Goal: Task Accomplishment & Management: Manage account settings

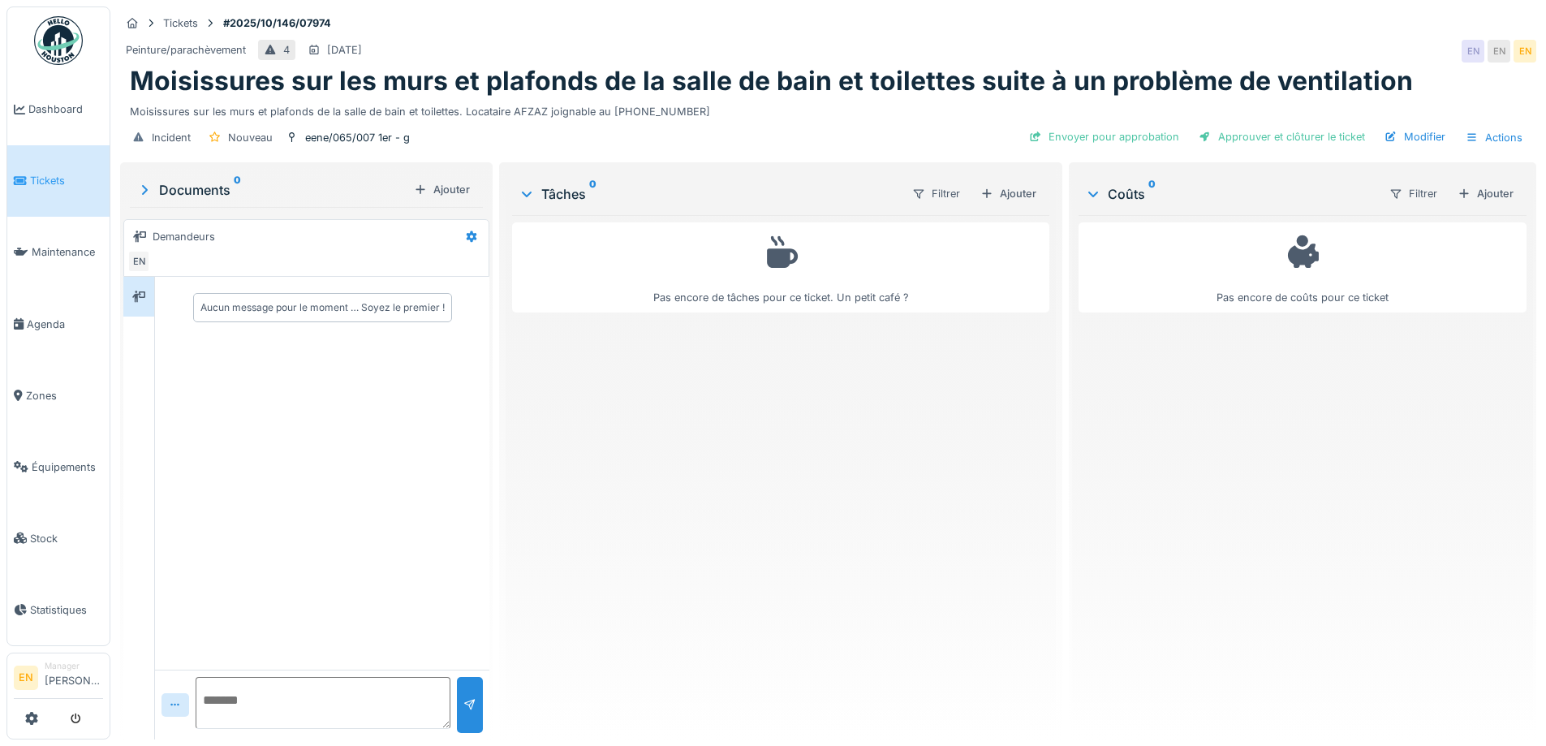
click at [734, 424] on div "Pas encore de tâches pour ce ticket. Un petit café ?" at bounding box center [780, 470] width 536 height 511
drag, startPoint x: 736, startPoint y: 406, endPoint x: 738, endPoint y: 398, distance: 9.3
click at [736, 406] on div "Pas encore de tâches pour ce ticket. Un petit café ?" at bounding box center [780, 470] width 536 height 511
click at [888, 46] on div "Peinture/parachèvement 4 19/10/2025 EN EN EN" at bounding box center [828, 51] width 1416 height 29
click at [771, 480] on div "Pas encore de tâches pour ce ticket. Un petit café ?" at bounding box center [780, 470] width 536 height 511
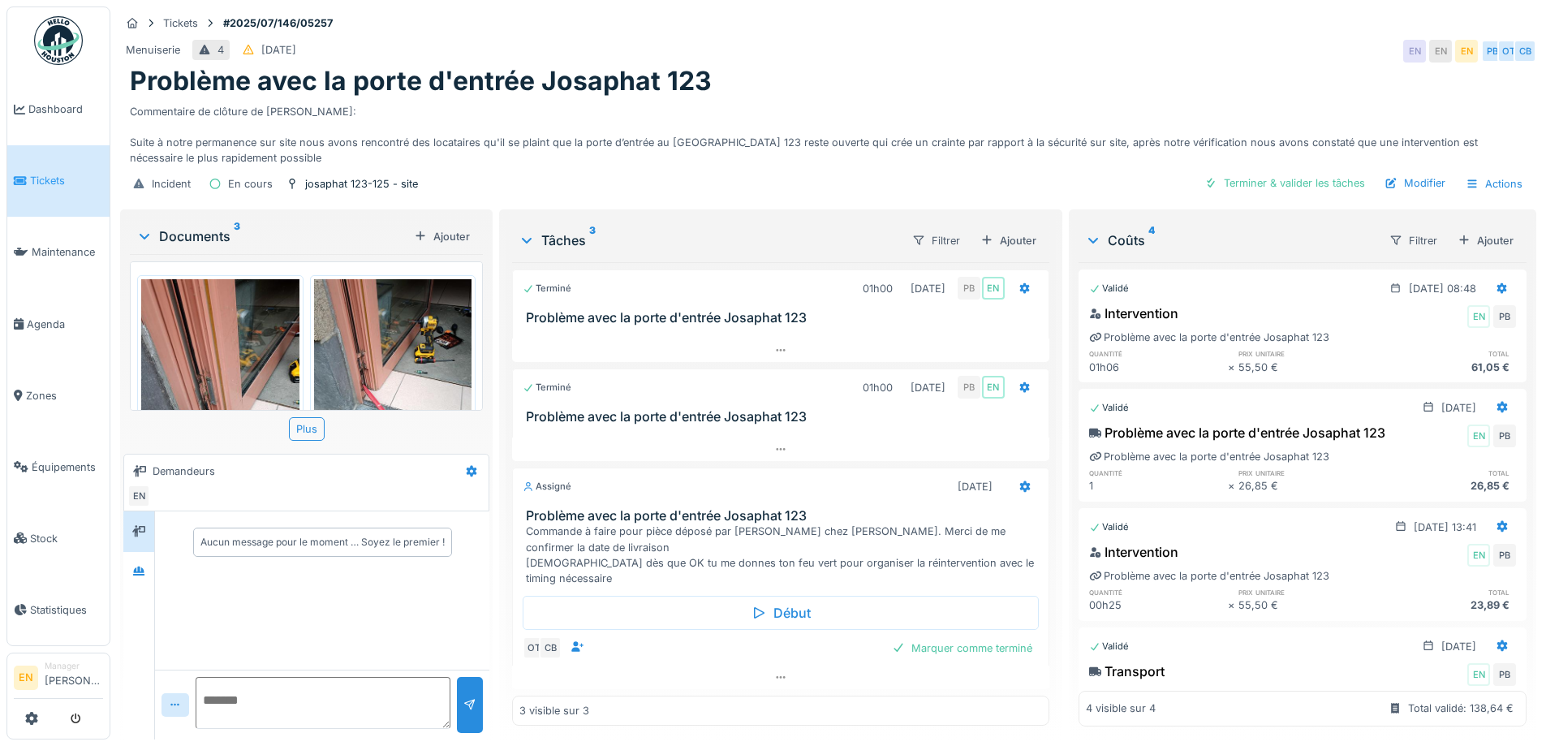
click at [931, 54] on div "Menuiserie 4 06/07/2025 EN EN EN PB OT CB" at bounding box center [828, 51] width 1416 height 29
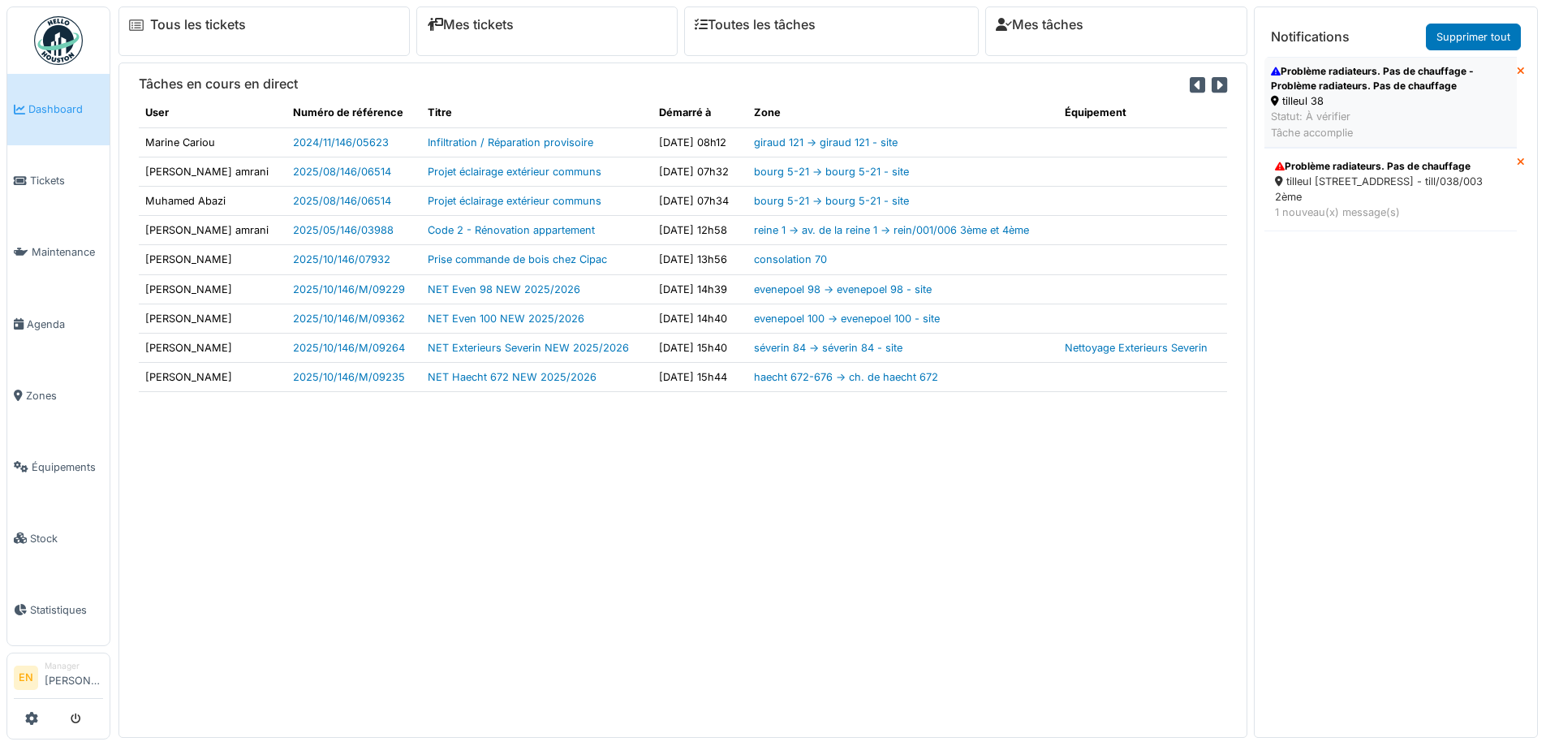
click at [1368, 86] on div "Problème radiateurs. Pas de chauffage - Problème radiateurs. Pas de chauffage" at bounding box center [1390, 78] width 239 height 29
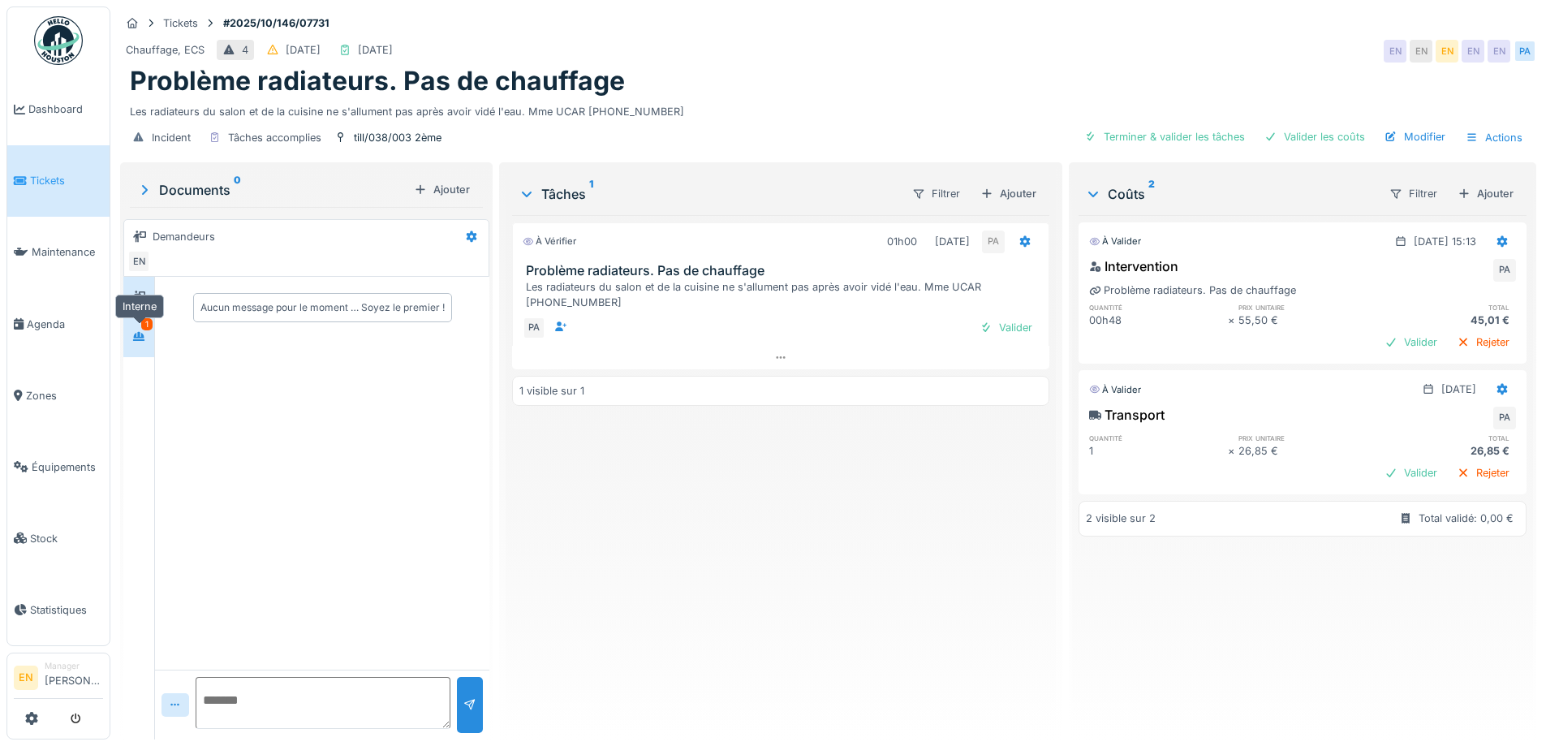
click at [138, 339] on icon at bounding box center [138, 336] width 13 height 11
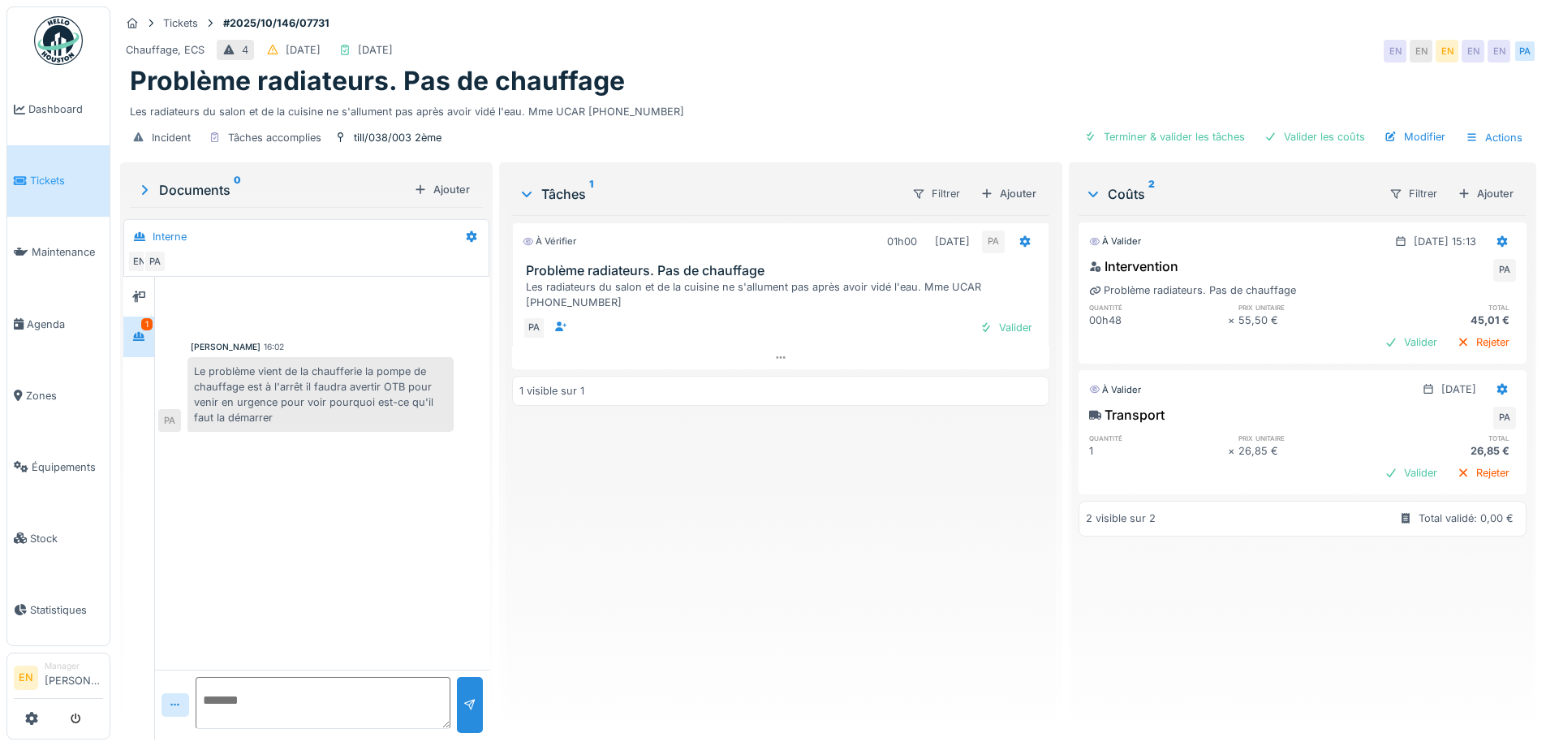
click at [327, 548] on div "Peter Acheampong 16:02 Le problème vient de la chaufferie la pompe de chauffage…" at bounding box center [322, 473] width 334 height 393
click at [520, 542] on div "À vérifier 01h00 15/10/2025 PA Problème radiateurs. Pas de chauffage Les radiat…" at bounding box center [780, 470] width 536 height 511
click at [578, 537] on div "À vérifier 01h00 15/10/2025 PA Problème radiateurs. Pas de chauffage Les radiat…" at bounding box center [780, 470] width 536 height 511
click at [508, 550] on div "Tâches 1 Filtrer Ajouter À vérifier 01h00 15/10/2025 PA Problème radiateurs. Pa…" at bounding box center [779, 449] width 549 height 567
click at [545, 541] on div "À vérifier 01h00 15/10/2025 PA Problème radiateurs. Pas de chauffage Les radiat…" at bounding box center [780, 470] width 536 height 511
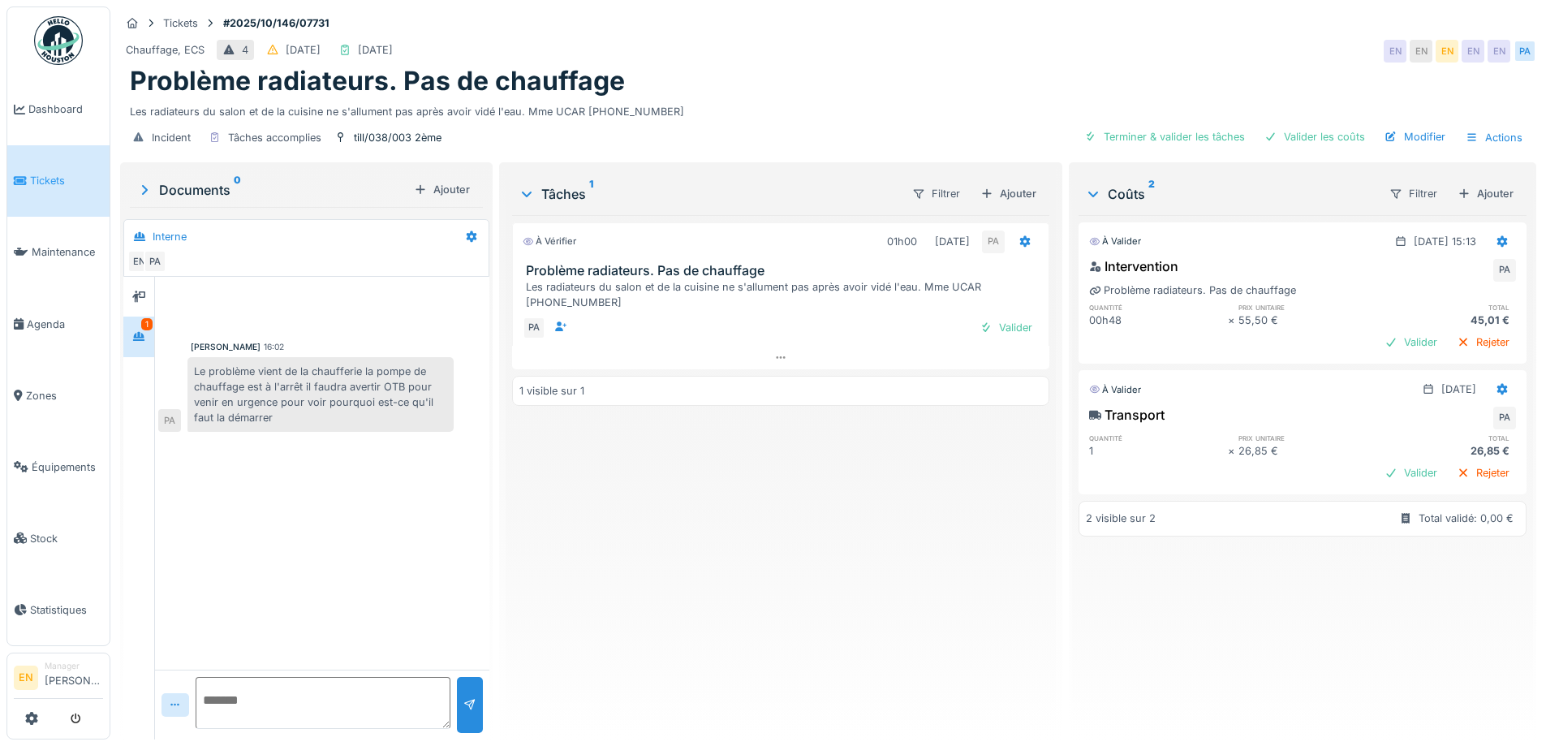
click at [546, 540] on div "À vérifier 01h00 15/10/2025 PA Problème radiateurs. Pas de chauffage Les radiat…" at bounding box center [780, 470] width 536 height 511
click at [996, 332] on div "Valider" at bounding box center [1006, 327] width 66 height 22
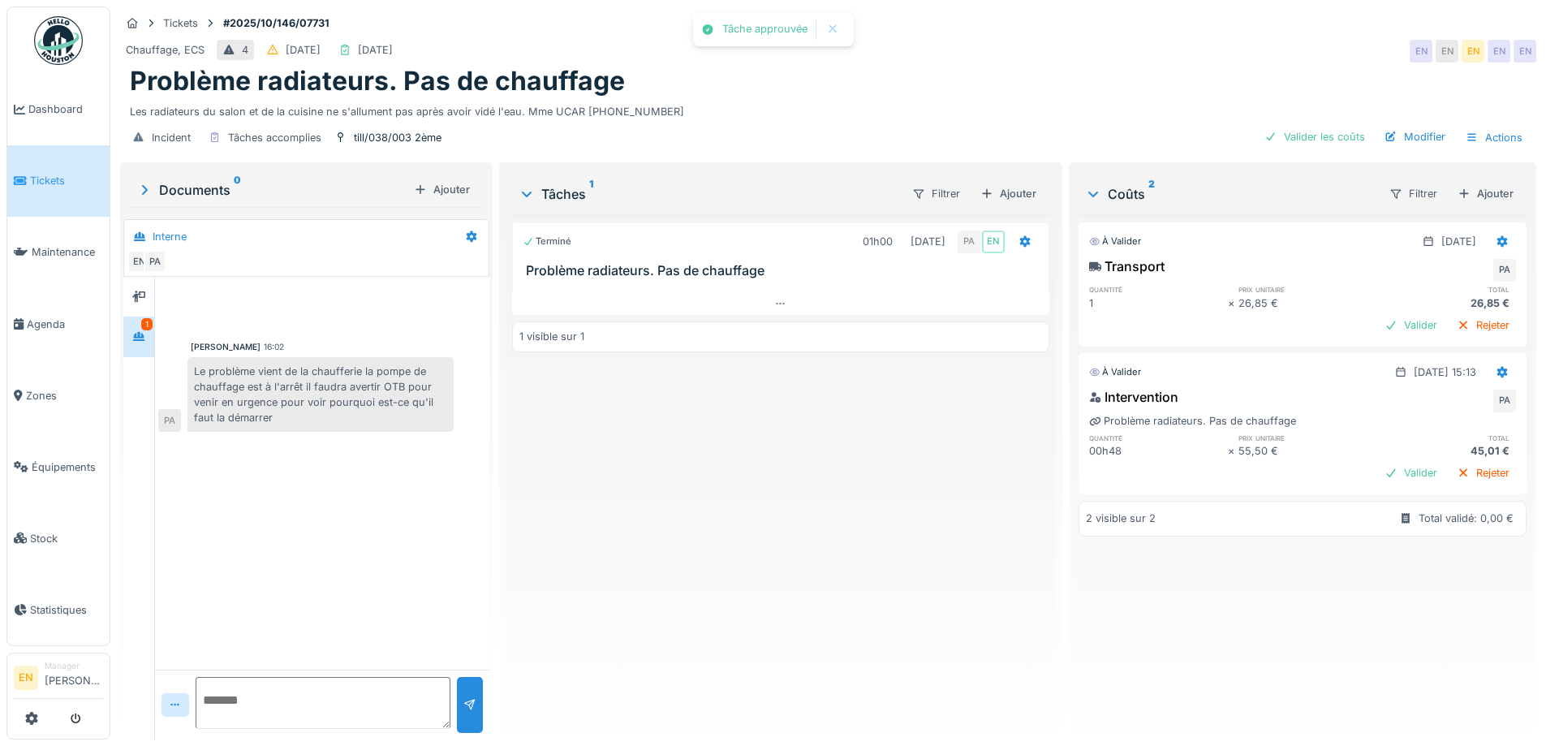
click at [806, 576] on div "Terminé 01h00 15/10/2025 PA EN Problème radiateurs. Pas de chauffage 1 visible …" at bounding box center [780, 470] width 536 height 511
click at [806, 578] on div "Terminé 01h00 15/10/2025 PA EN Problème radiateurs. Pas de chauffage 1 visible …" at bounding box center [780, 470] width 536 height 511
click at [704, 515] on div "Terminé 01h00 15/10/2025 PA EN Problème radiateurs. Pas de chauffage 1 visible …" at bounding box center [780, 470] width 536 height 511
click at [441, 466] on div "Peter Acheampong 16:02 Le problème vient de la chaufferie la pompe de chauffage…" at bounding box center [322, 473] width 334 height 393
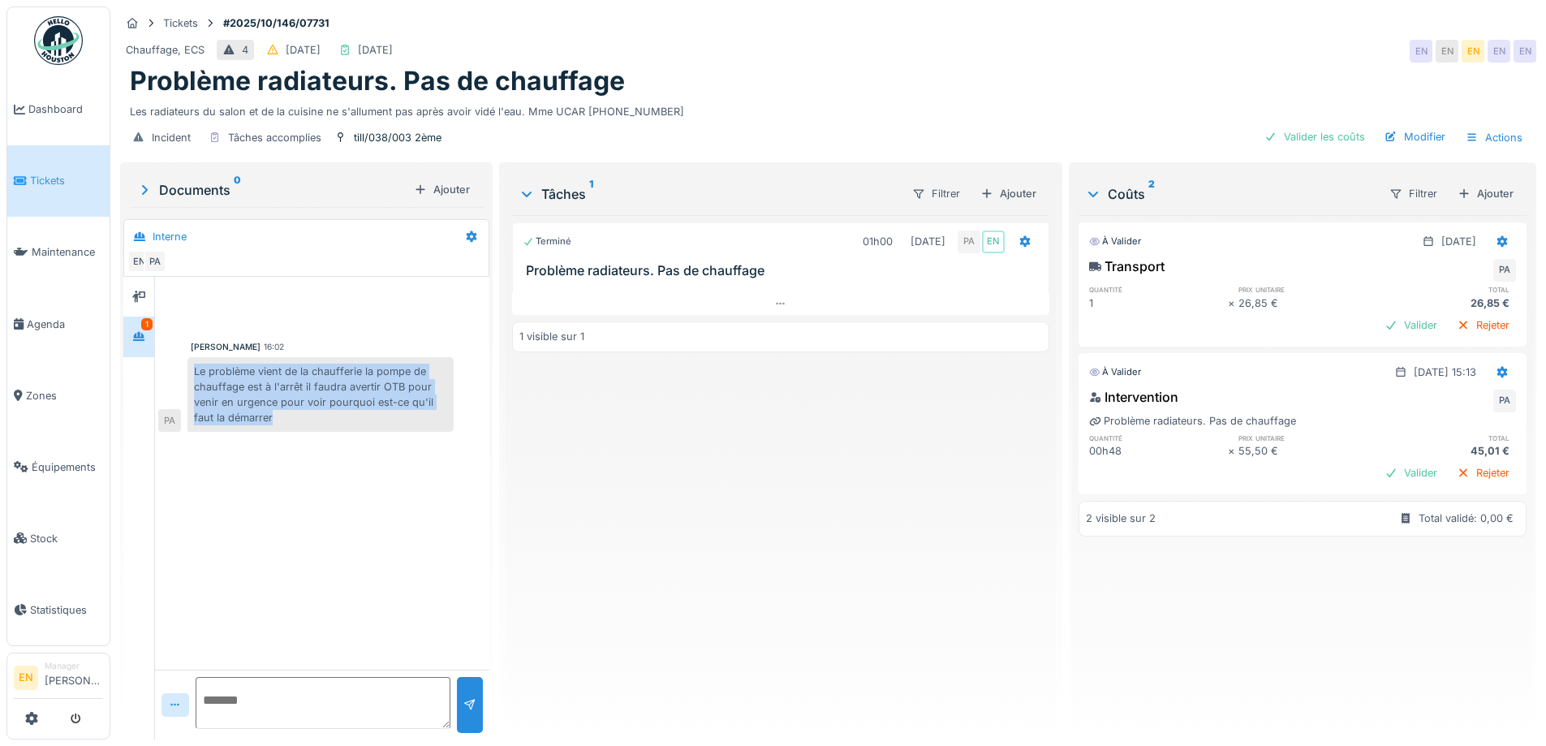
drag, startPoint x: 195, startPoint y: 367, endPoint x: 302, endPoint y: 432, distance: 125.2
click at [302, 432] on div "Le problème vient de la chaufferie la pompe de chauffage est à l'arrêt il faudr…" at bounding box center [320, 394] width 266 height 75
copy div "Le problème vient de la chaufferie la pompe de chauffage est à l'arrêt il faudr…"
click at [1000, 204] on div "Ajouter" at bounding box center [1008, 194] width 69 height 22
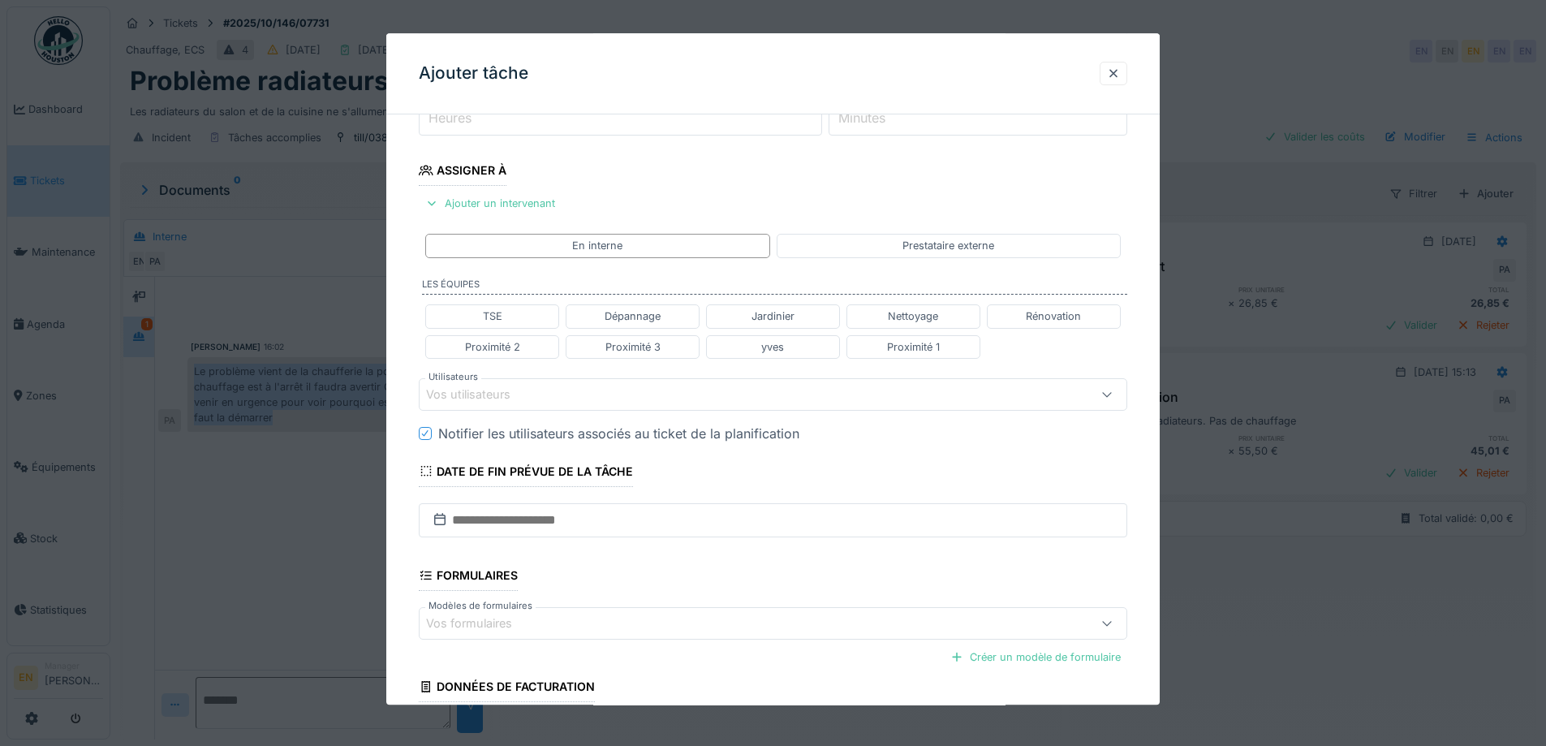
scroll to position [325, 0]
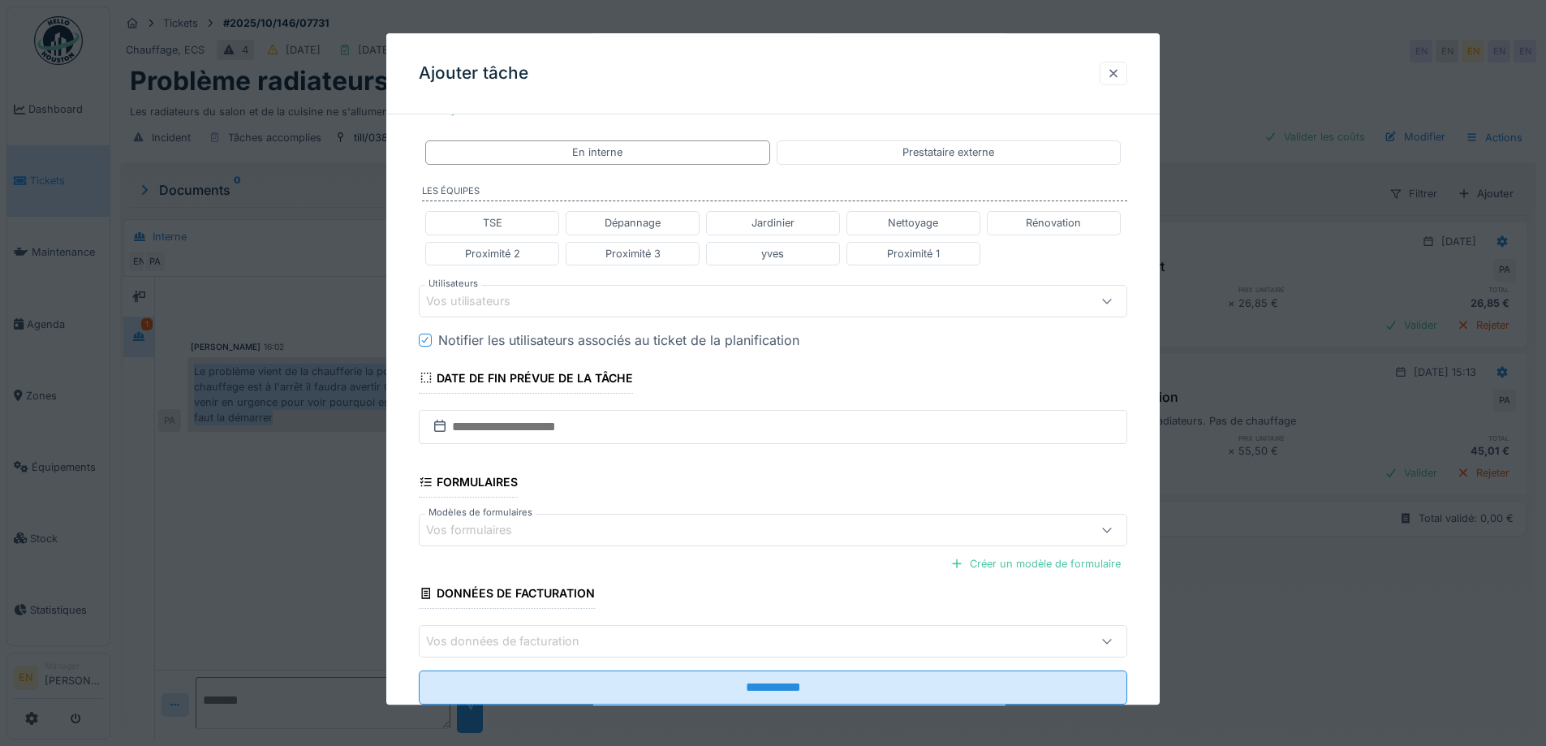
click at [1116, 76] on div at bounding box center [1113, 73] width 13 height 15
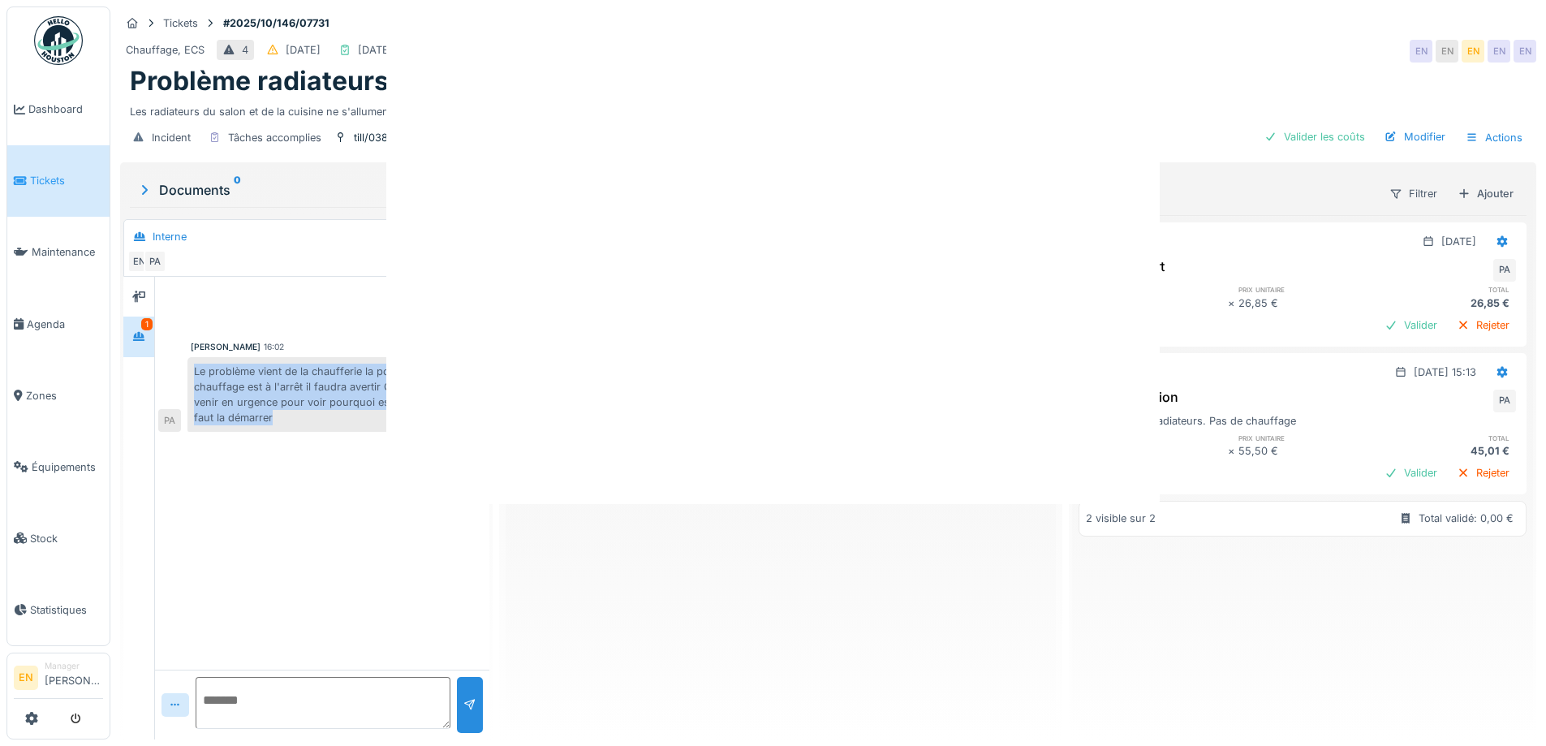
scroll to position [0, 0]
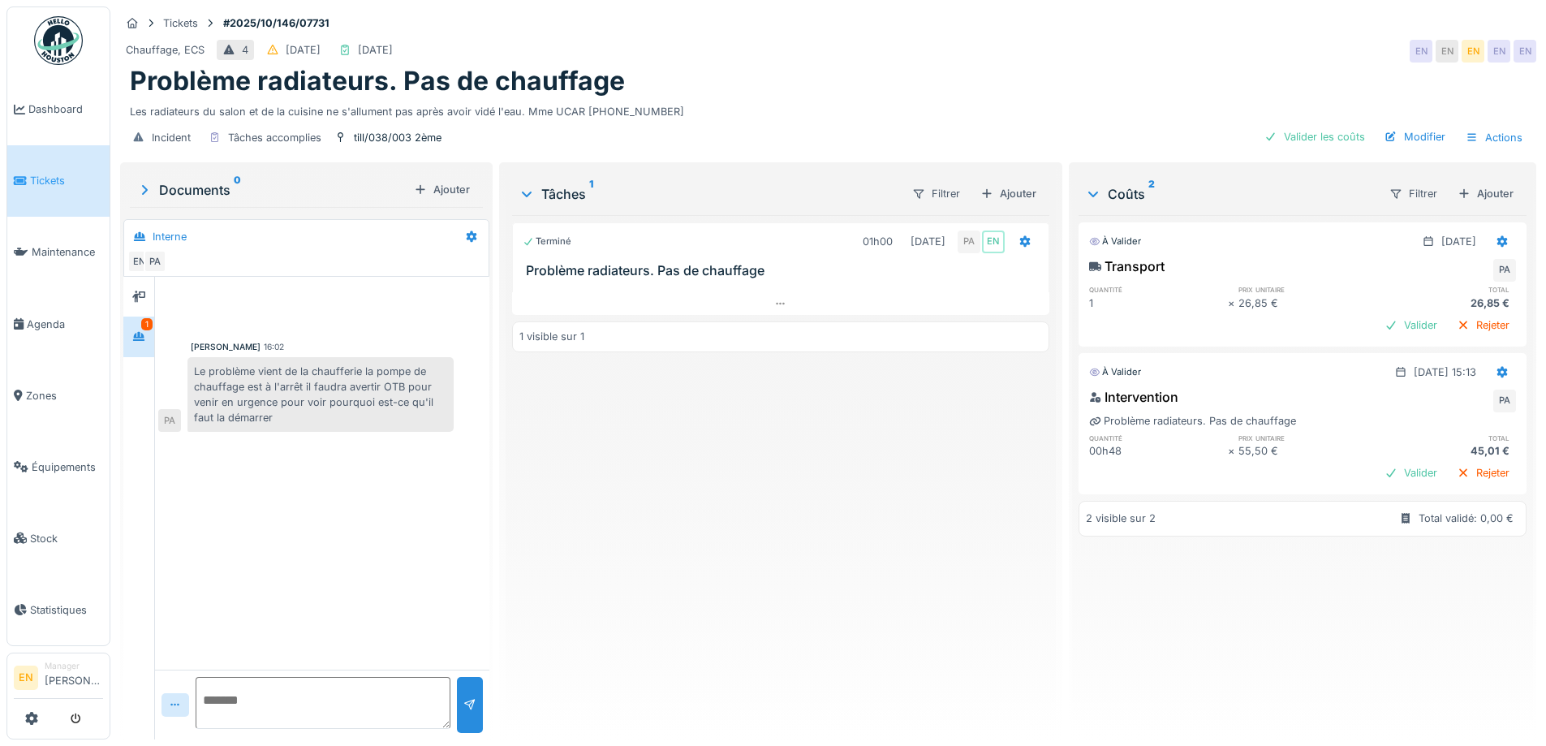
click at [925, 93] on div "Problème radiateurs. Pas de chauffage" at bounding box center [828, 81] width 1396 height 31
click at [1401, 134] on div "Modifier" at bounding box center [1415, 137] width 74 height 22
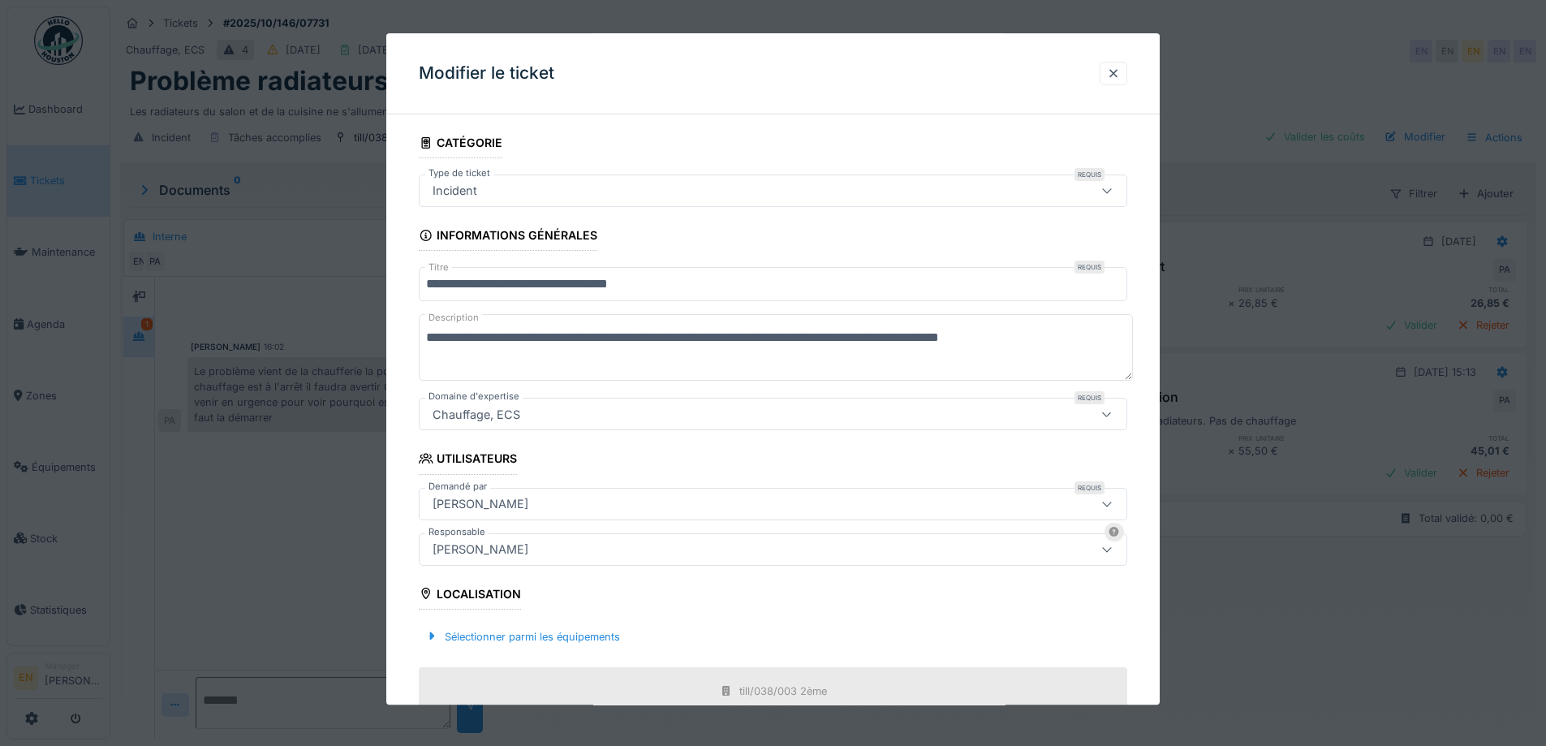
click at [535, 548] on div "[PERSON_NAME]" at bounding box center [480, 549] width 109 height 18
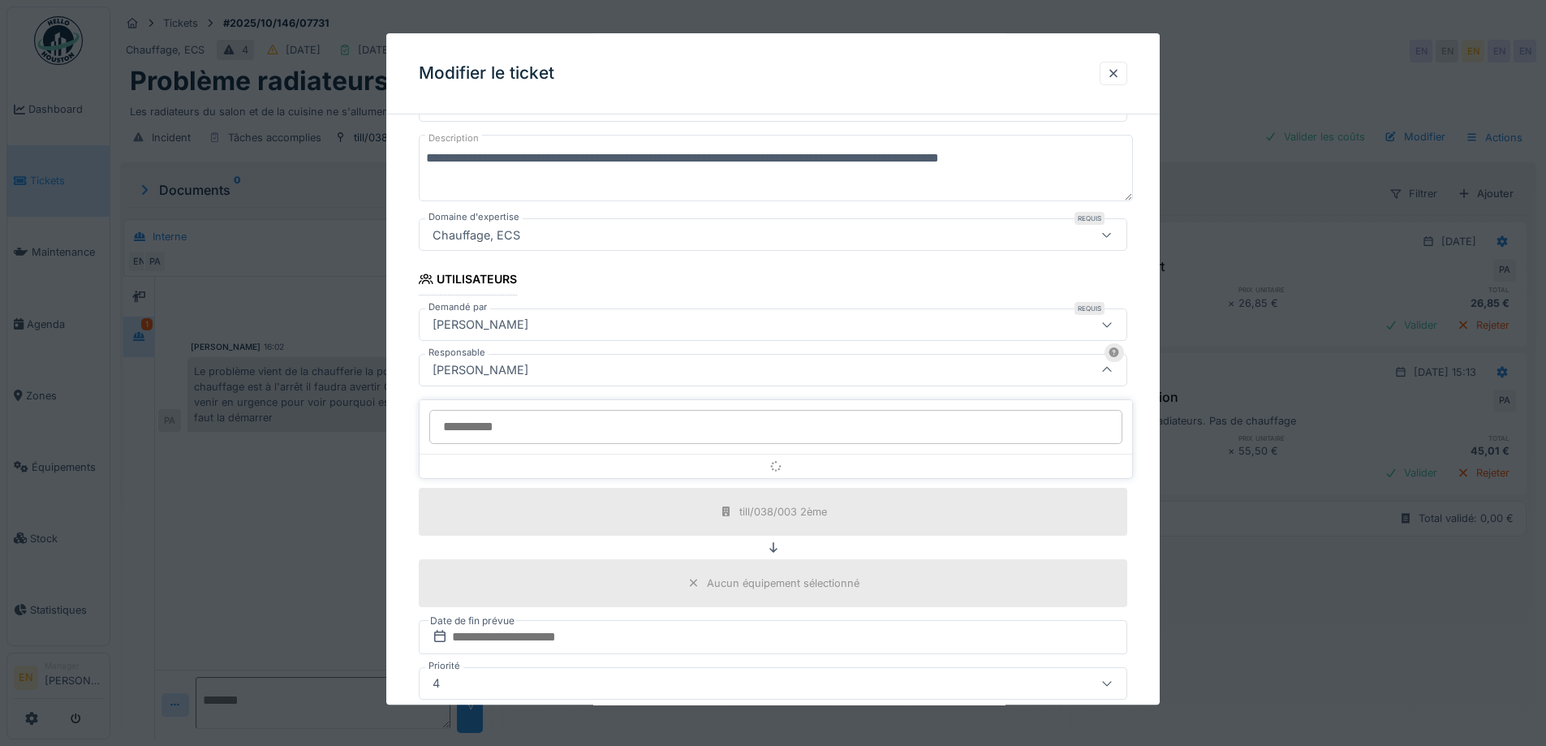
scroll to position [180, 0]
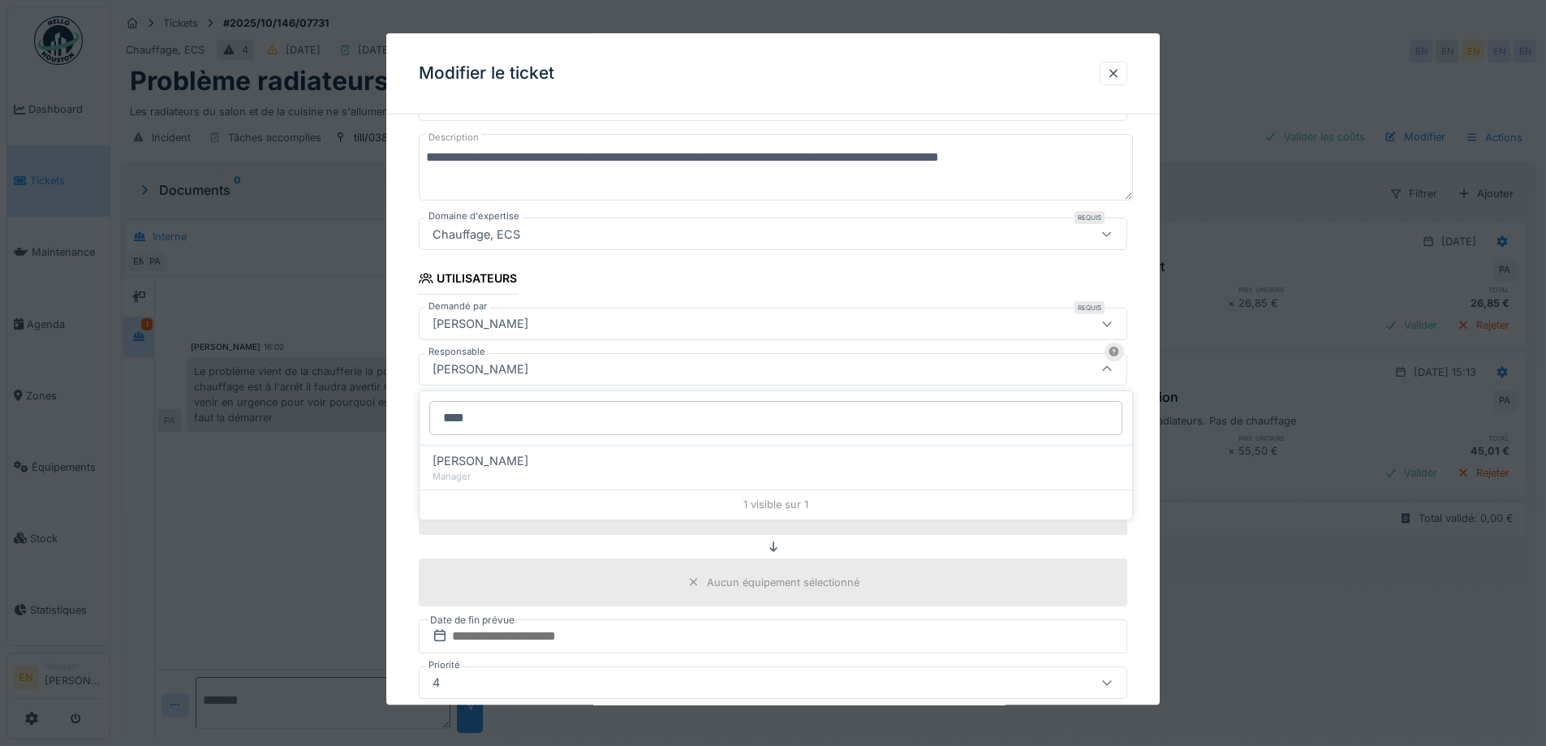
type input "****"
click at [557, 461] on div "Edmond Fayt" at bounding box center [775, 461] width 686 height 18
type input "****"
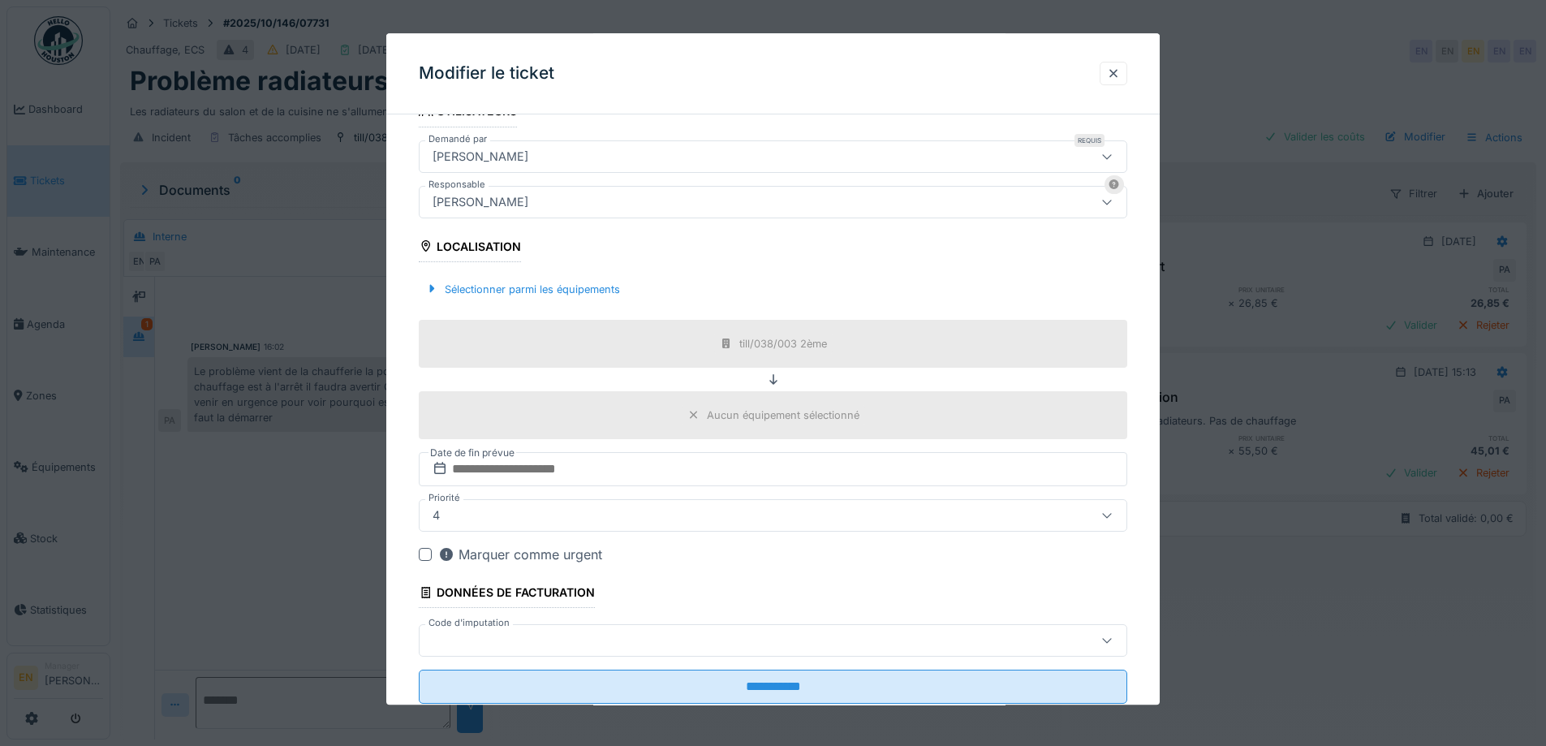
scroll to position [392, 0]
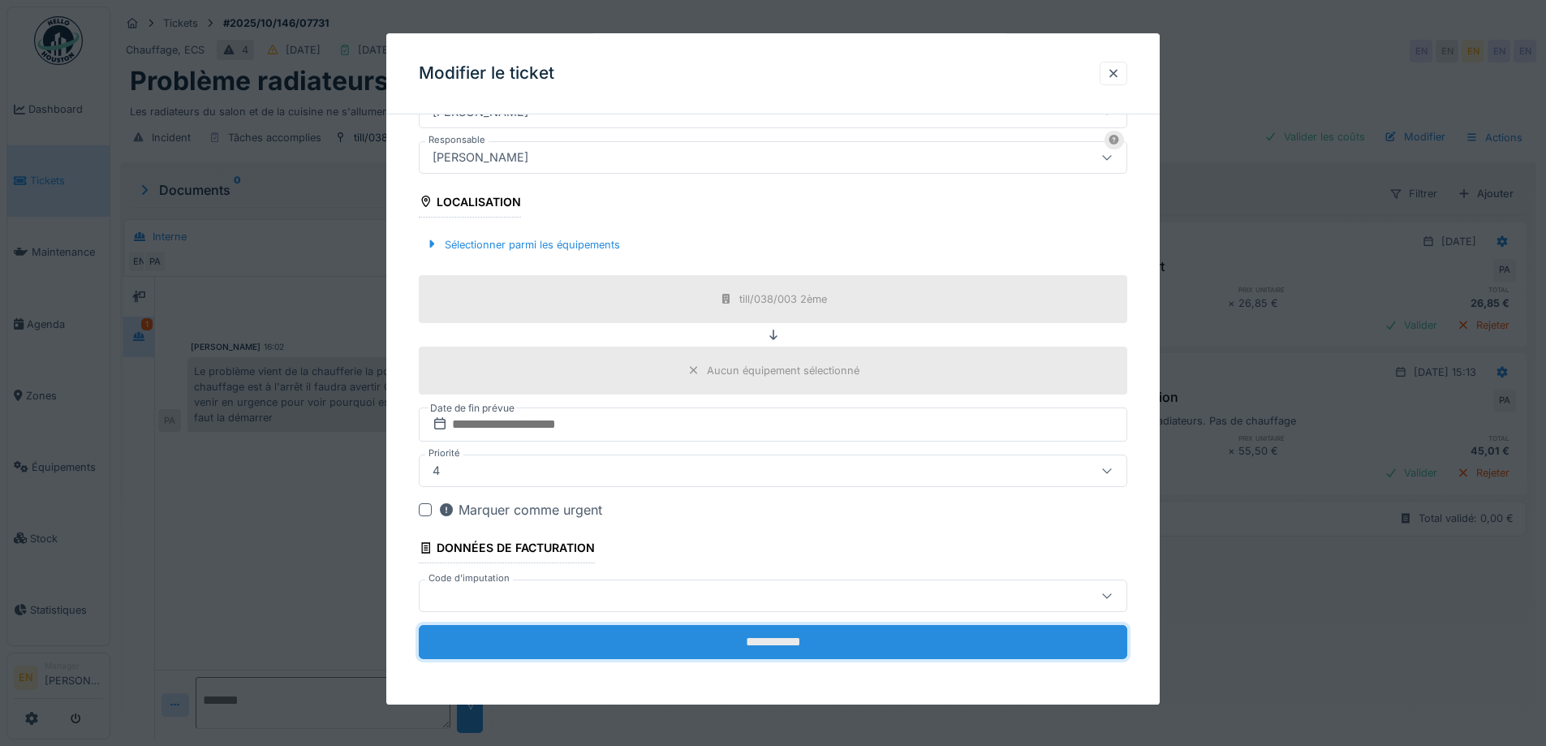
click at [778, 643] on input "**********" at bounding box center [773, 642] width 708 height 34
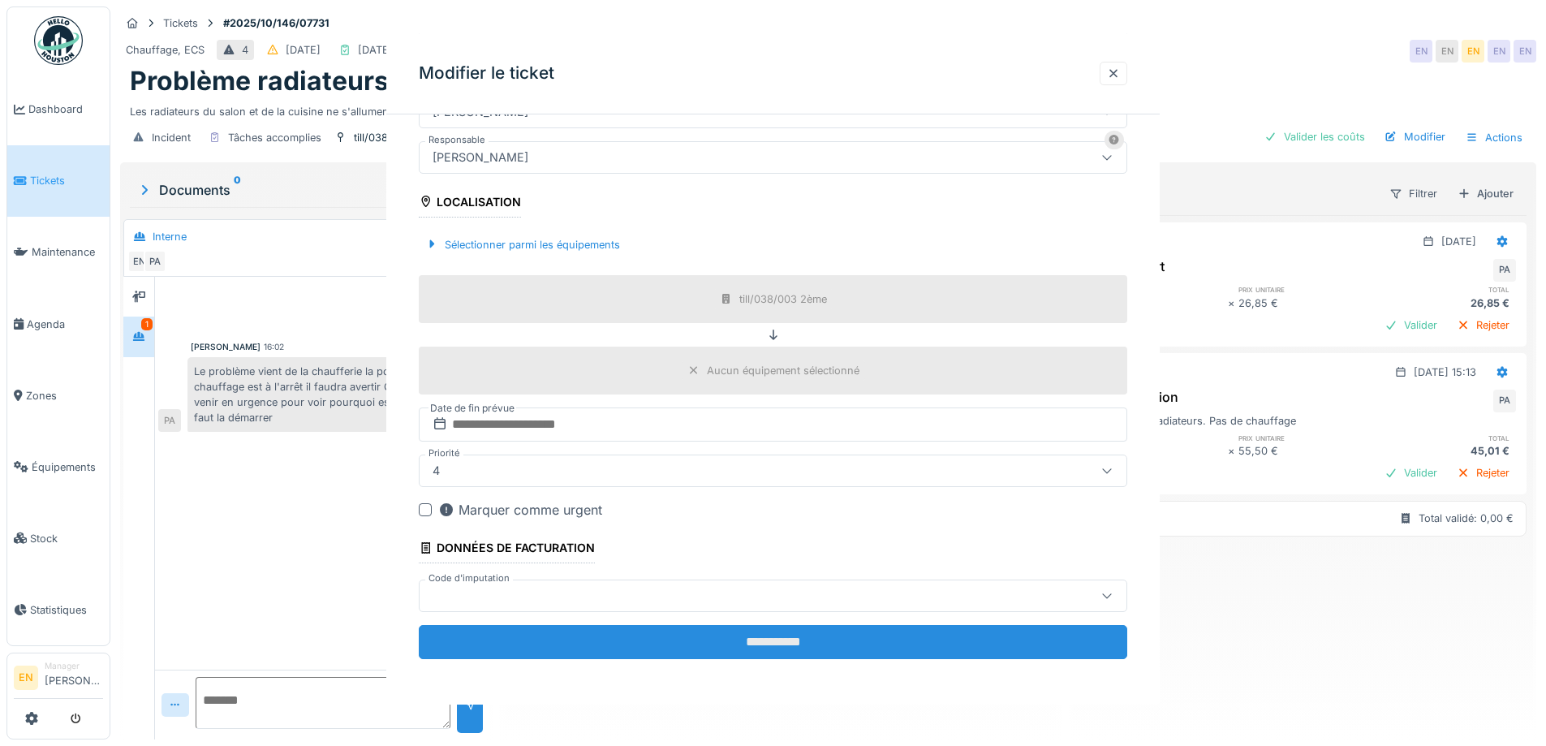
scroll to position [0, 0]
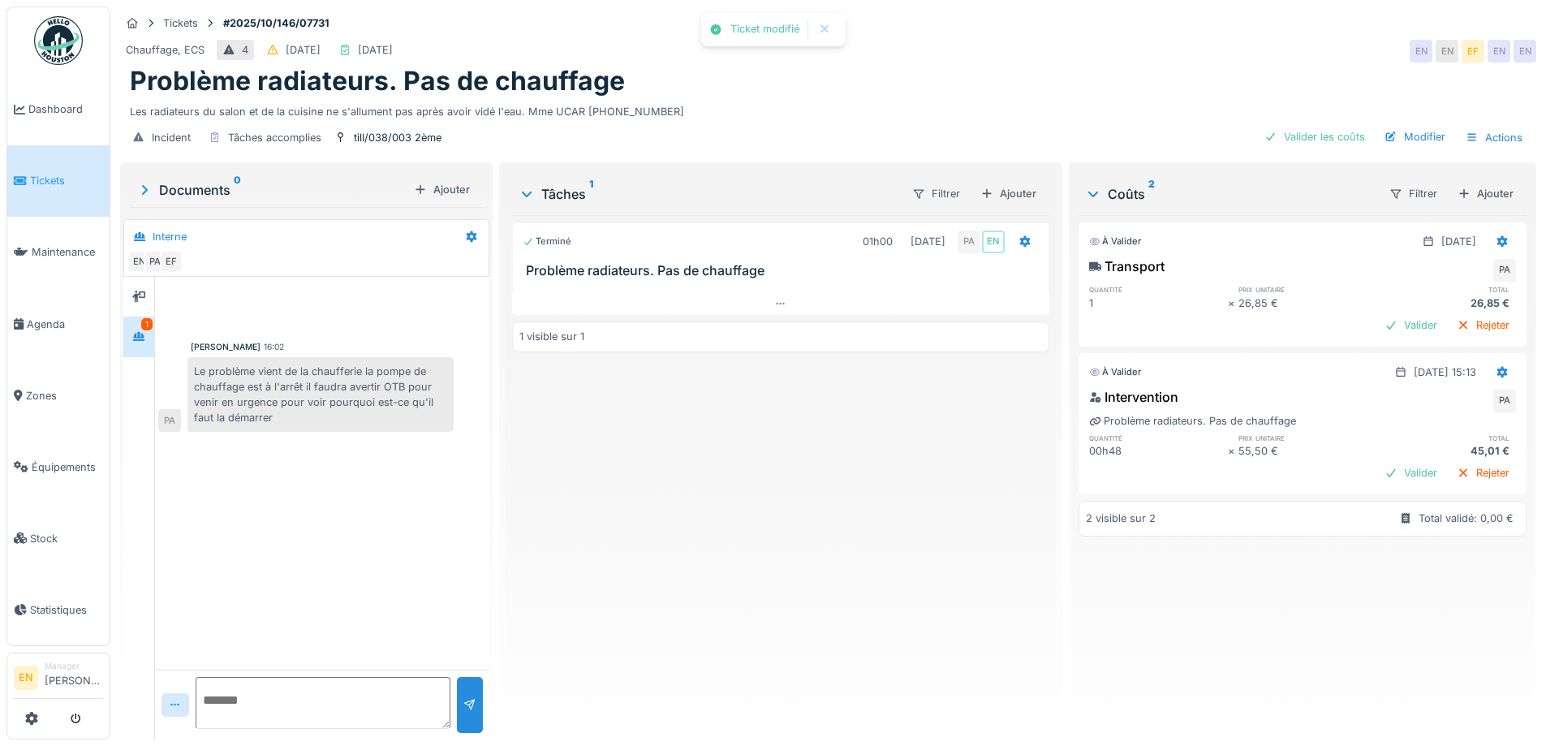
click at [759, 600] on div "Terminé 01h00 15/10/2025 PA EN Problème radiateurs. Pas de chauffage 1 visible …" at bounding box center [780, 470] width 536 height 511
click at [824, 541] on div "Terminé 01h00 15/10/2025 PA EN Problème radiateurs. Pas de chauffage 1 visible …" at bounding box center [780, 470] width 536 height 511
click at [810, 67] on div "Problème radiateurs. Pas de chauffage" at bounding box center [828, 81] width 1396 height 31
click at [710, 523] on div "Terminé 01h00 15/10/2025 PA EN Problème radiateurs. Pas de chauffage 1 visible …" at bounding box center [780, 470] width 536 height 511
drag, startPoint x: 720, startPoint y: 488, endPoint x: 732, endPoint y: 501, distance: 17.2
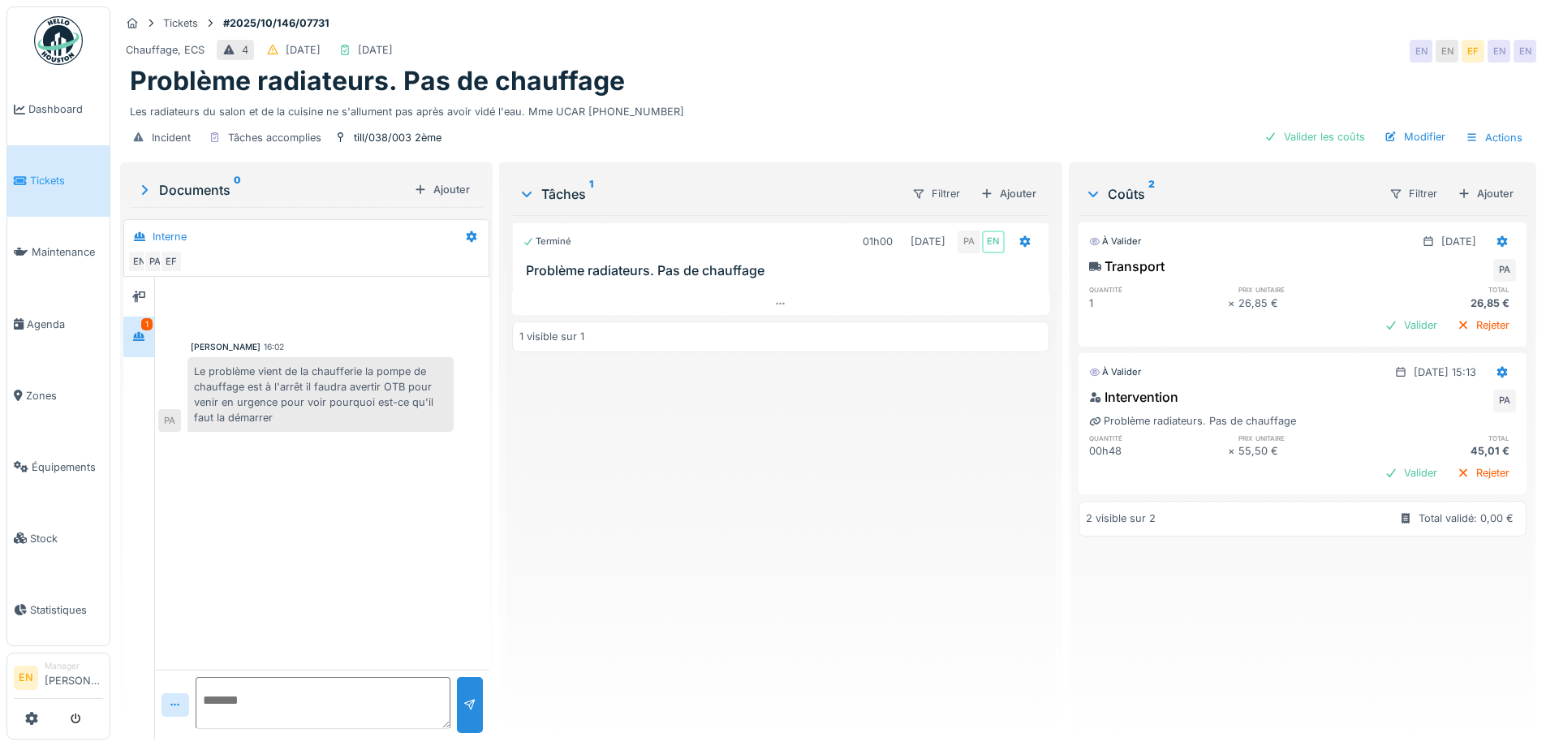
click at [720, 488] on div "Terminé 01h00 15/10/2025 PA EN Problème radiateurs. Pas de chauffage 1 visible …" at bounding box center [780, 470] width 536 height 511
click at [1008, 185] on div "Ajouter" at bounding box center [1008, 194] width 69 height 22
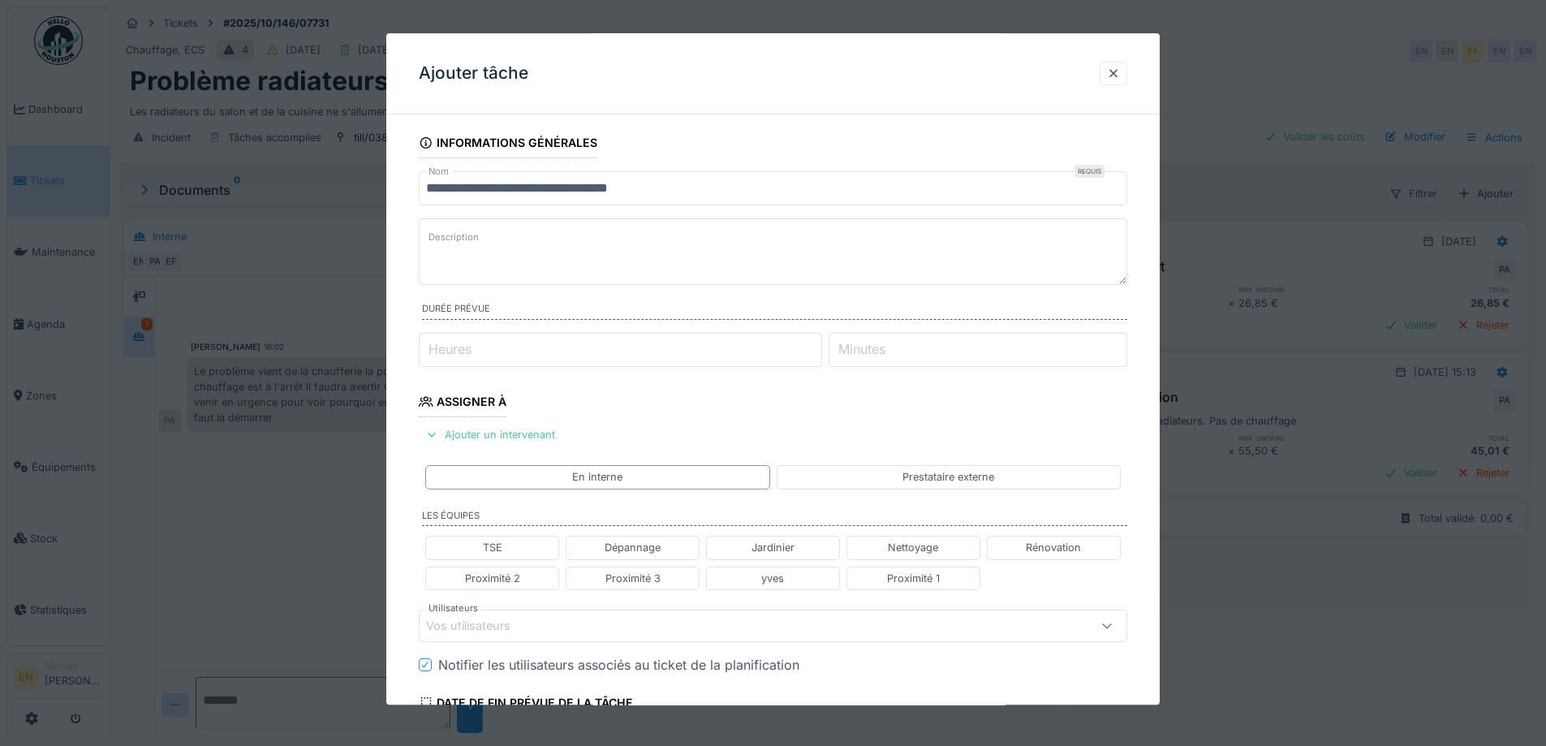
click at [552, 258] on textarea "Description" at bounding box center [773, 251] width 708 height 67
paste textarea "**********"
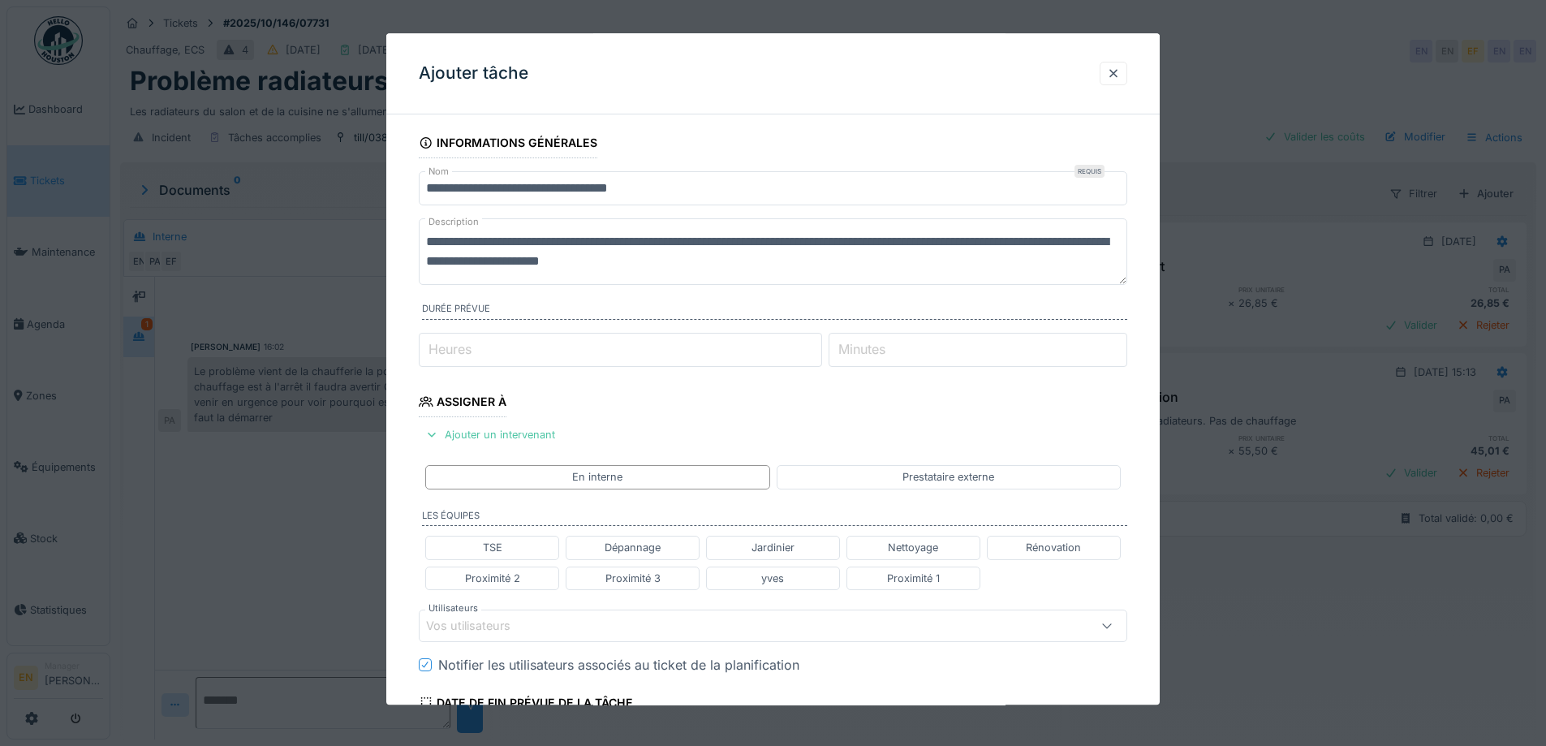
click at [424, 246] on textarea "**********" at bounding box center [773, 251] width 708 height 67
click at [714, 261] on textarea "**********" at bounding box center [773, 251] width 708 height 67
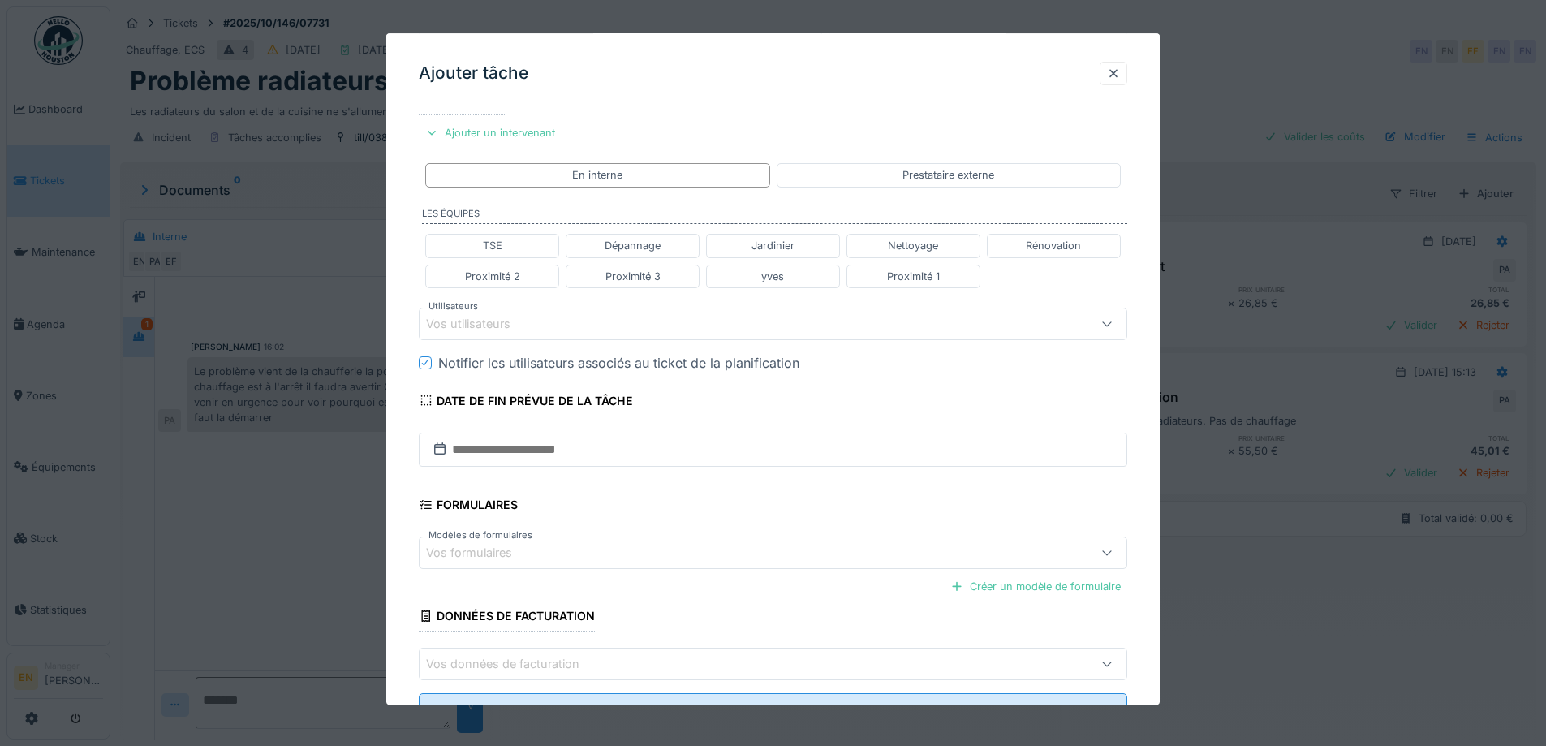
scroll to position [370, 0]
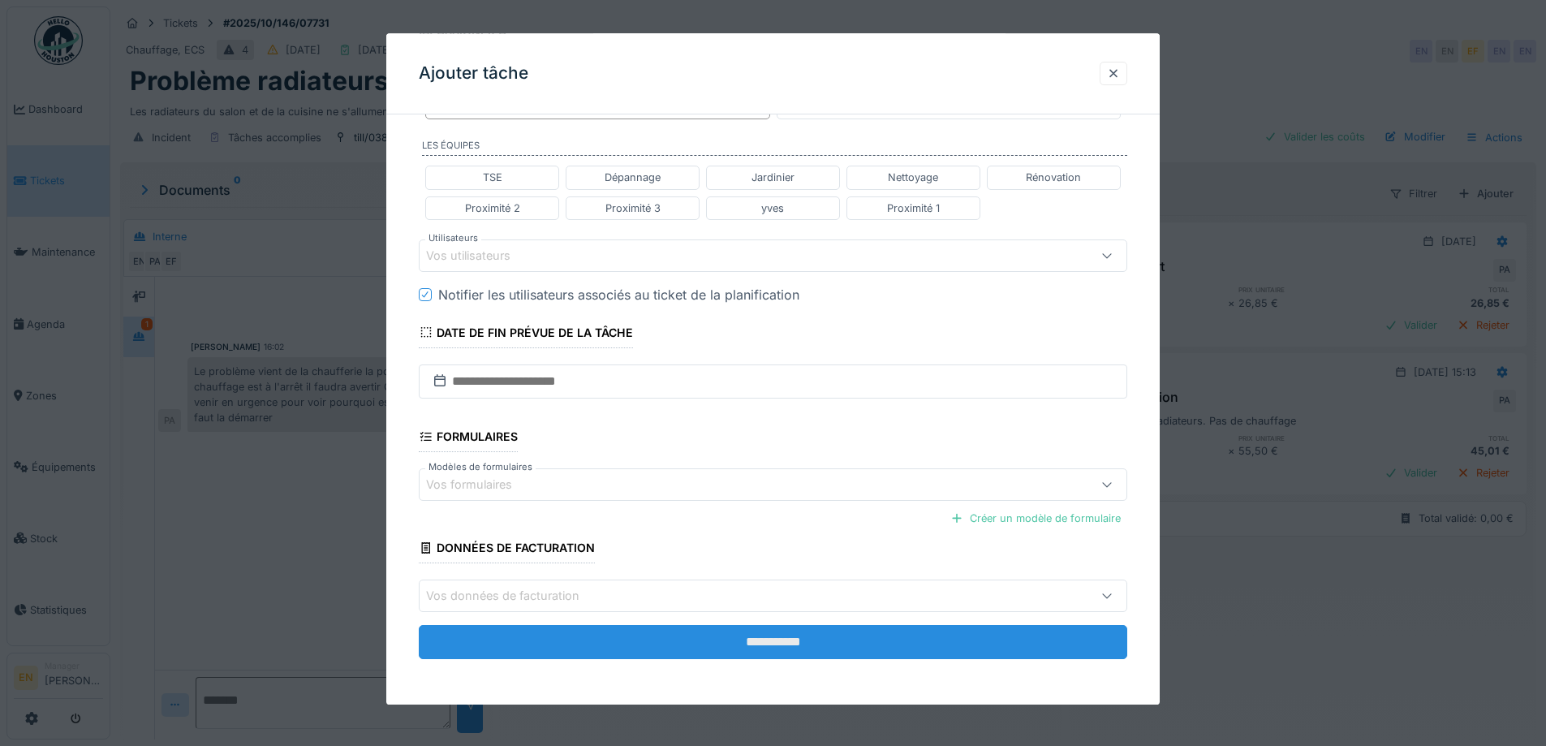
type textarea "**********"
click at [780, 648] on input "**********" at bounding box center [773, 643] width 708 height 34
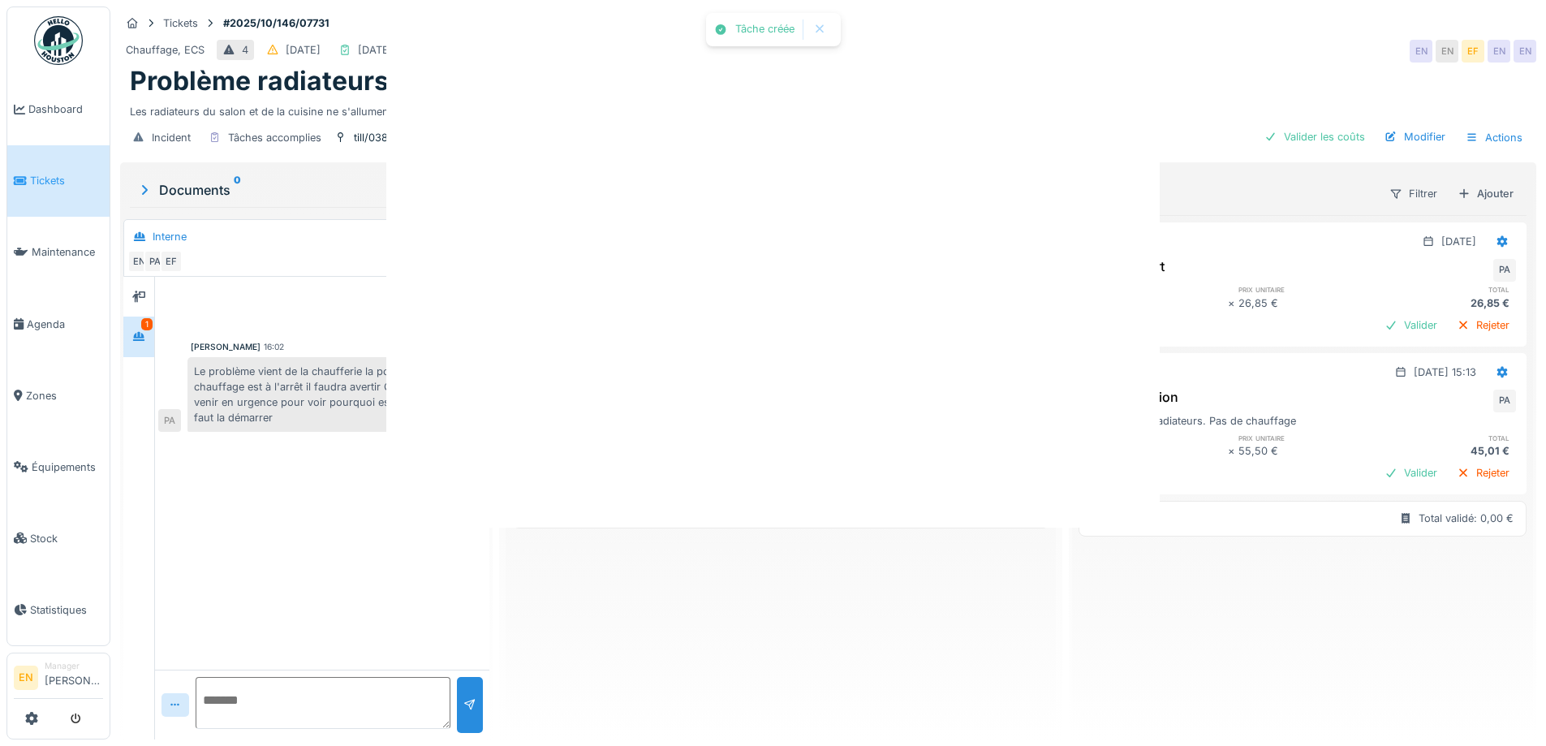
scroll to position [0, 0]
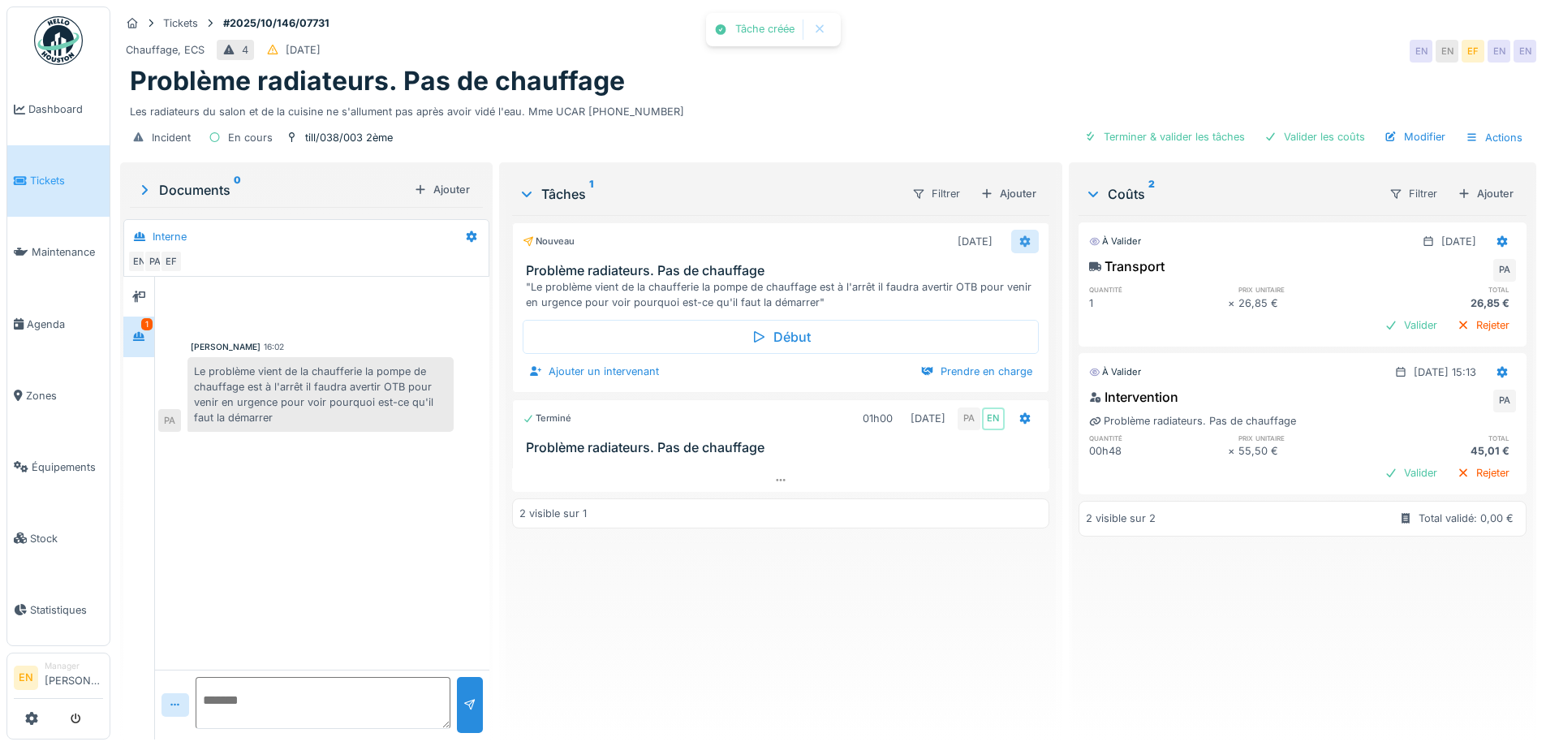
click at [1018, 236] on icon at bounding box center [1024, 241] width 13 height 11
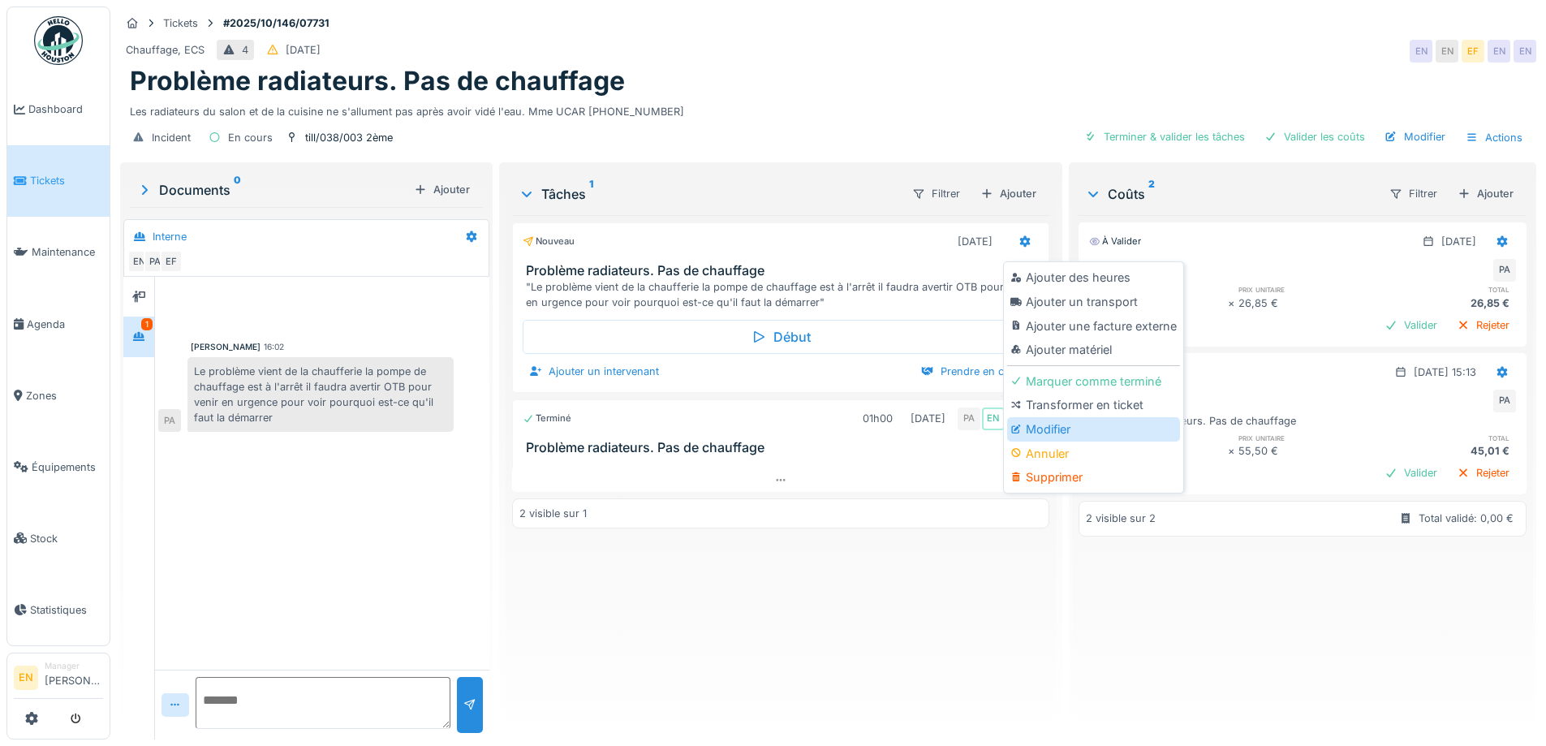
click at [1053, 428] on div "Modifier" at bounding box center [1093, 429] width 173 height 24
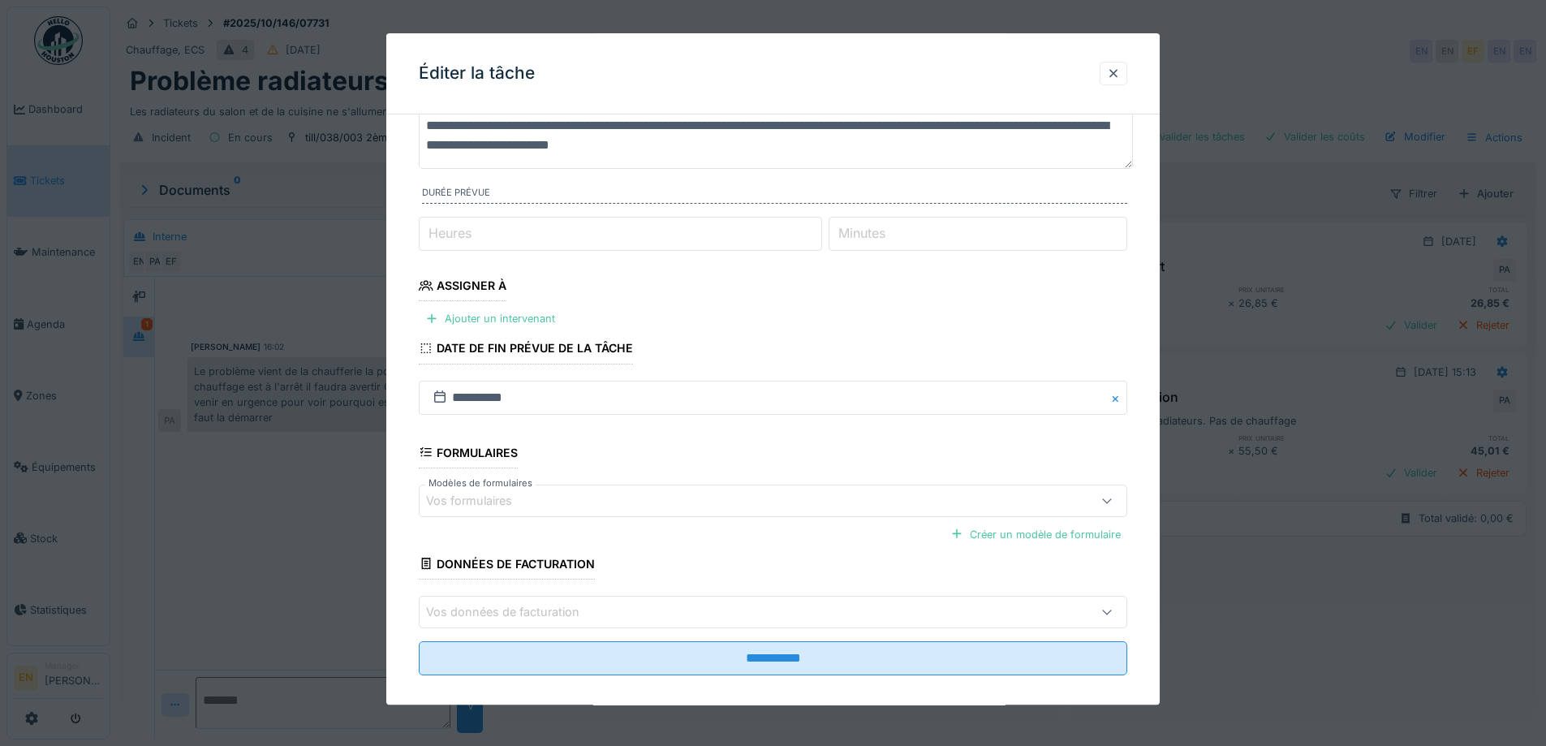
scroll to position [132, 0]
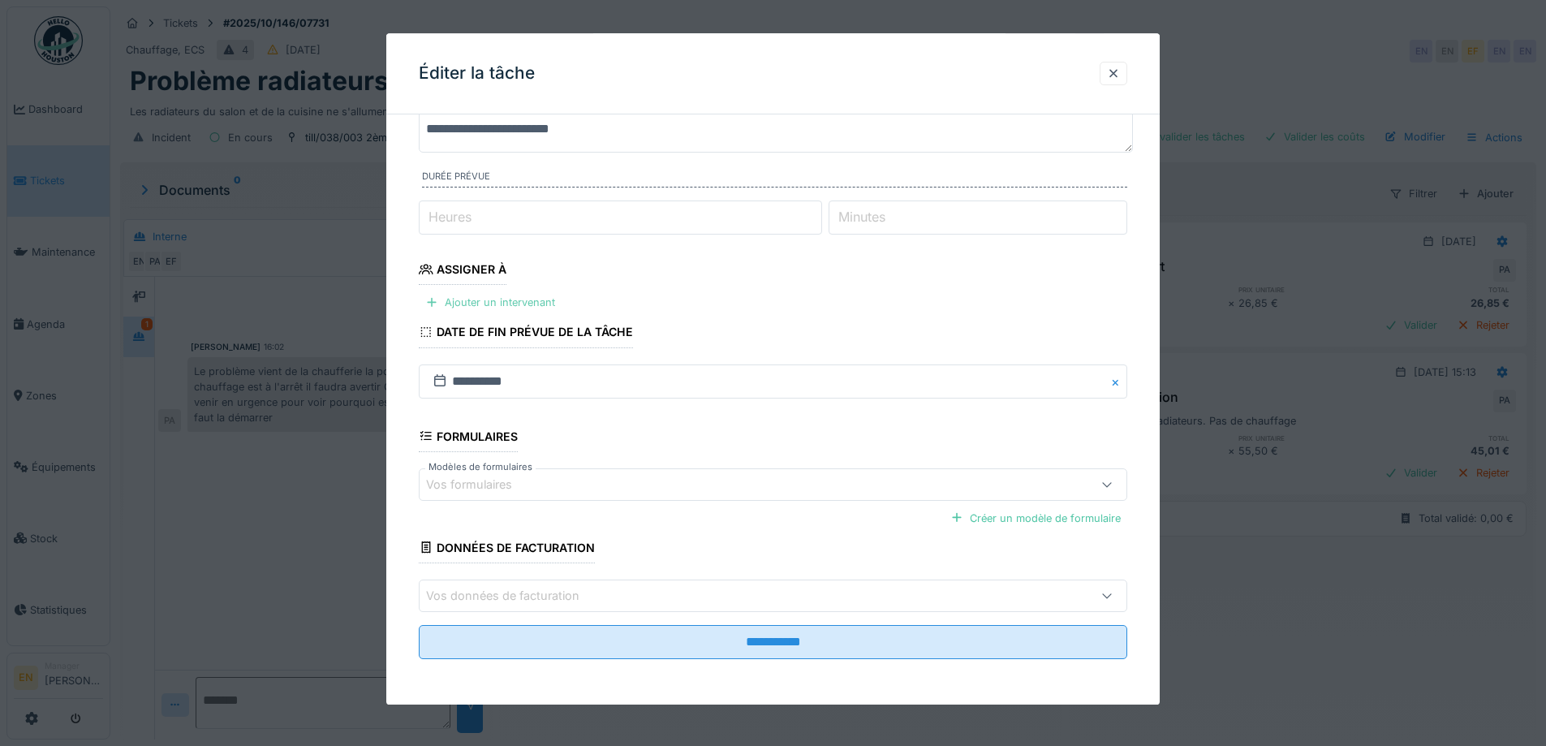
click at [526, 299] on div "Ajouter un intervenant" at bounding box center [490, 303] width 143 height 22
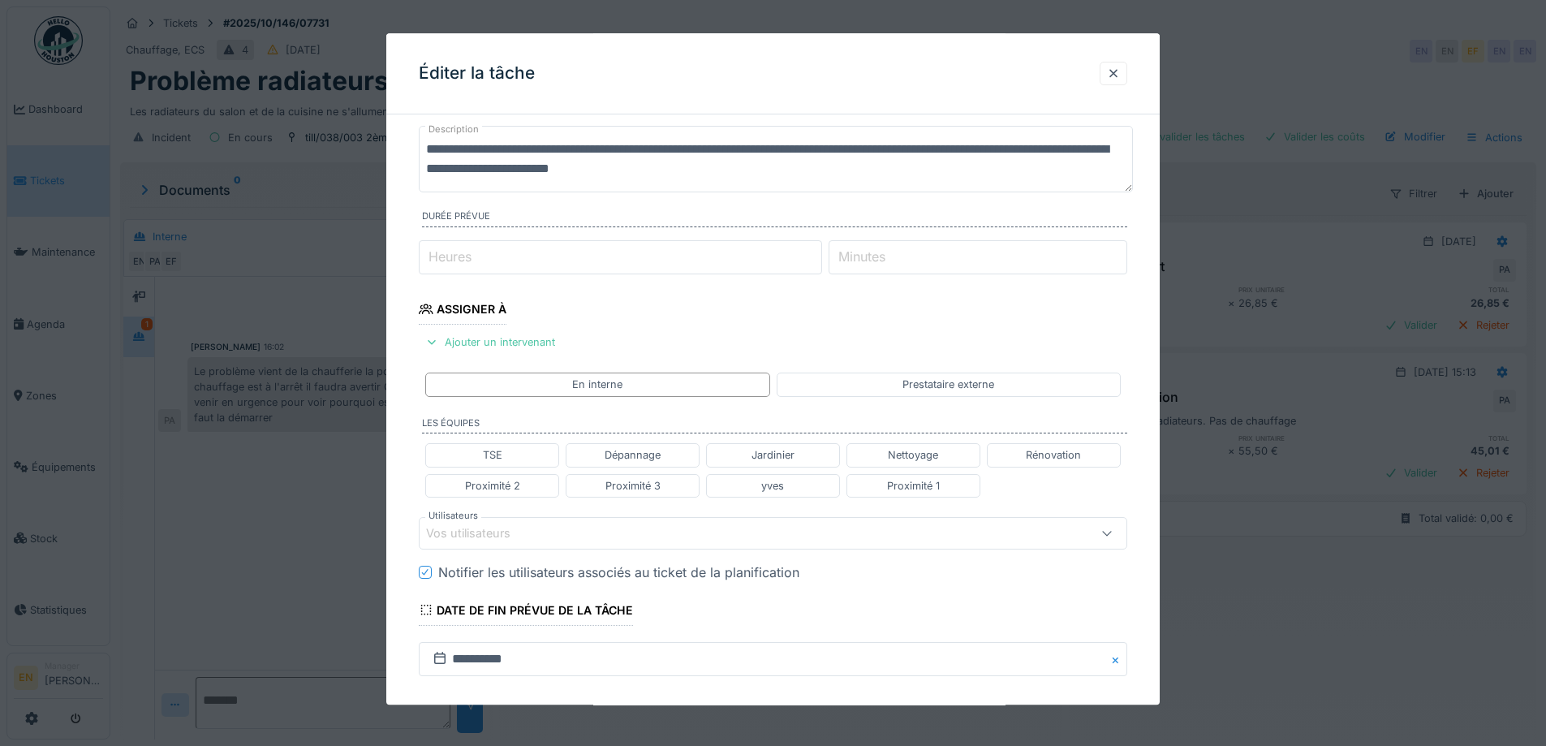
scroll to position [51, 0]
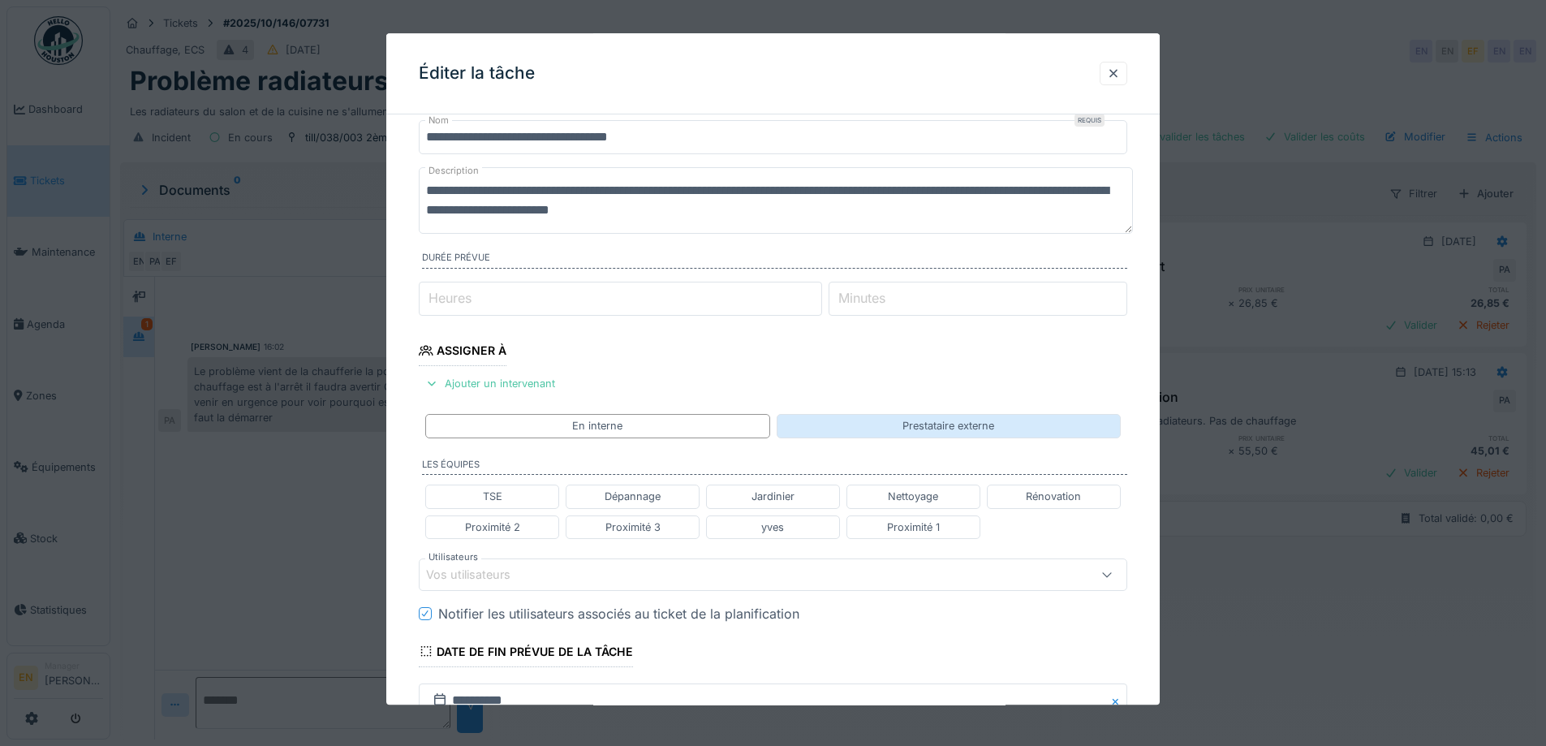
click at [961, 424] on div "Prestataire externe" at bounding box center [948, 426] width 92 height 15
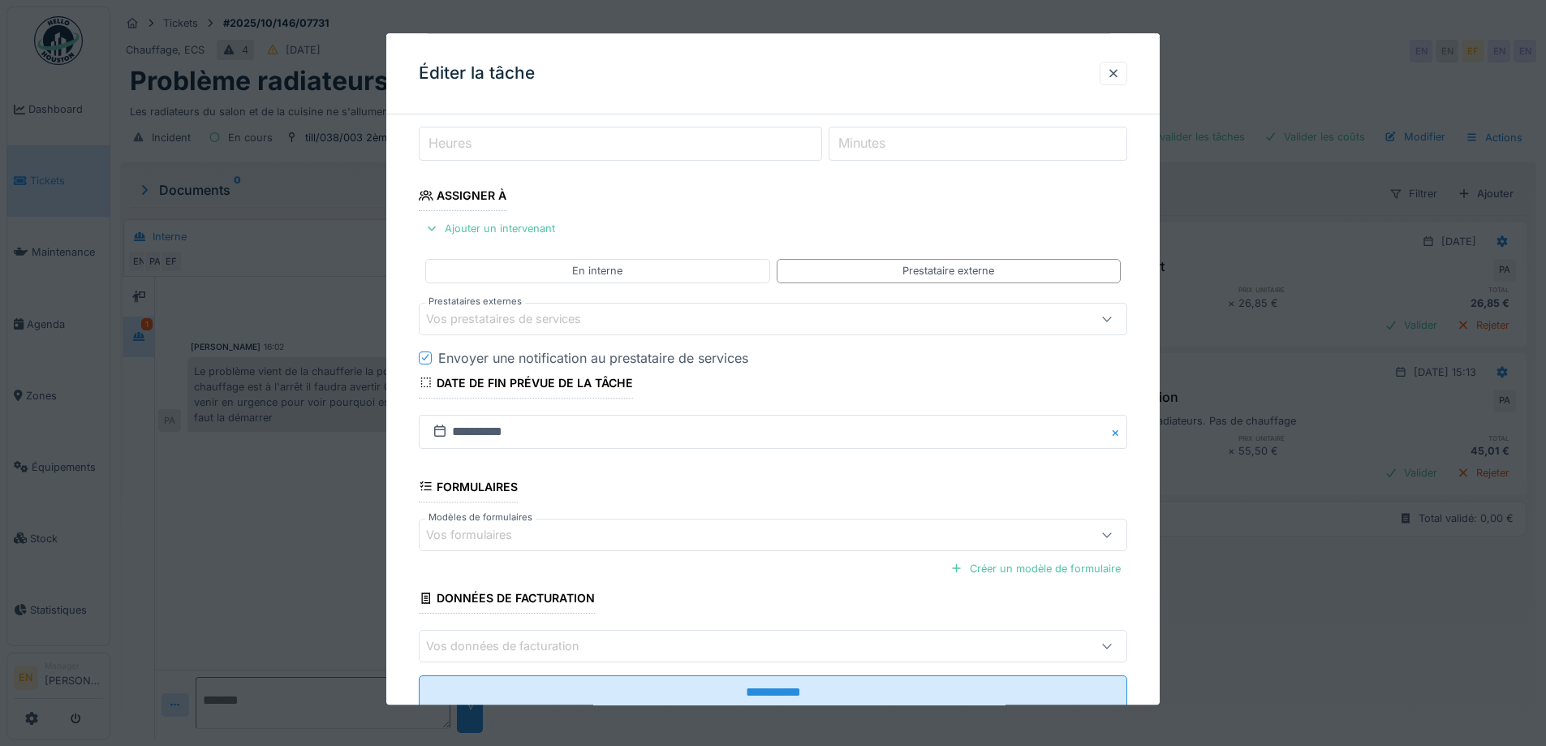
scroll to position [256, 0]
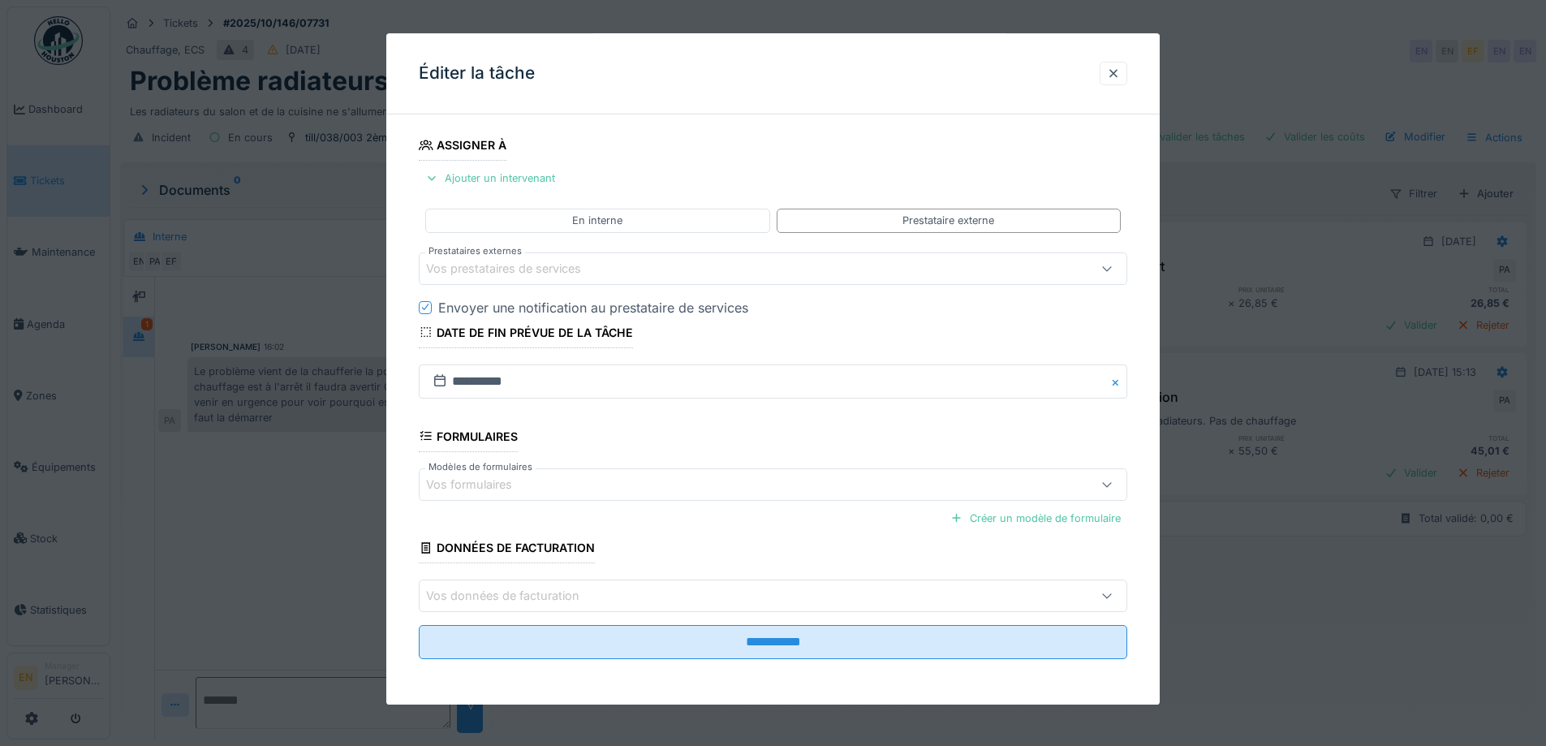
click at [583, 265] on div "Vos prestataires de services" at bounding box center [515, 269] width 178 height 18
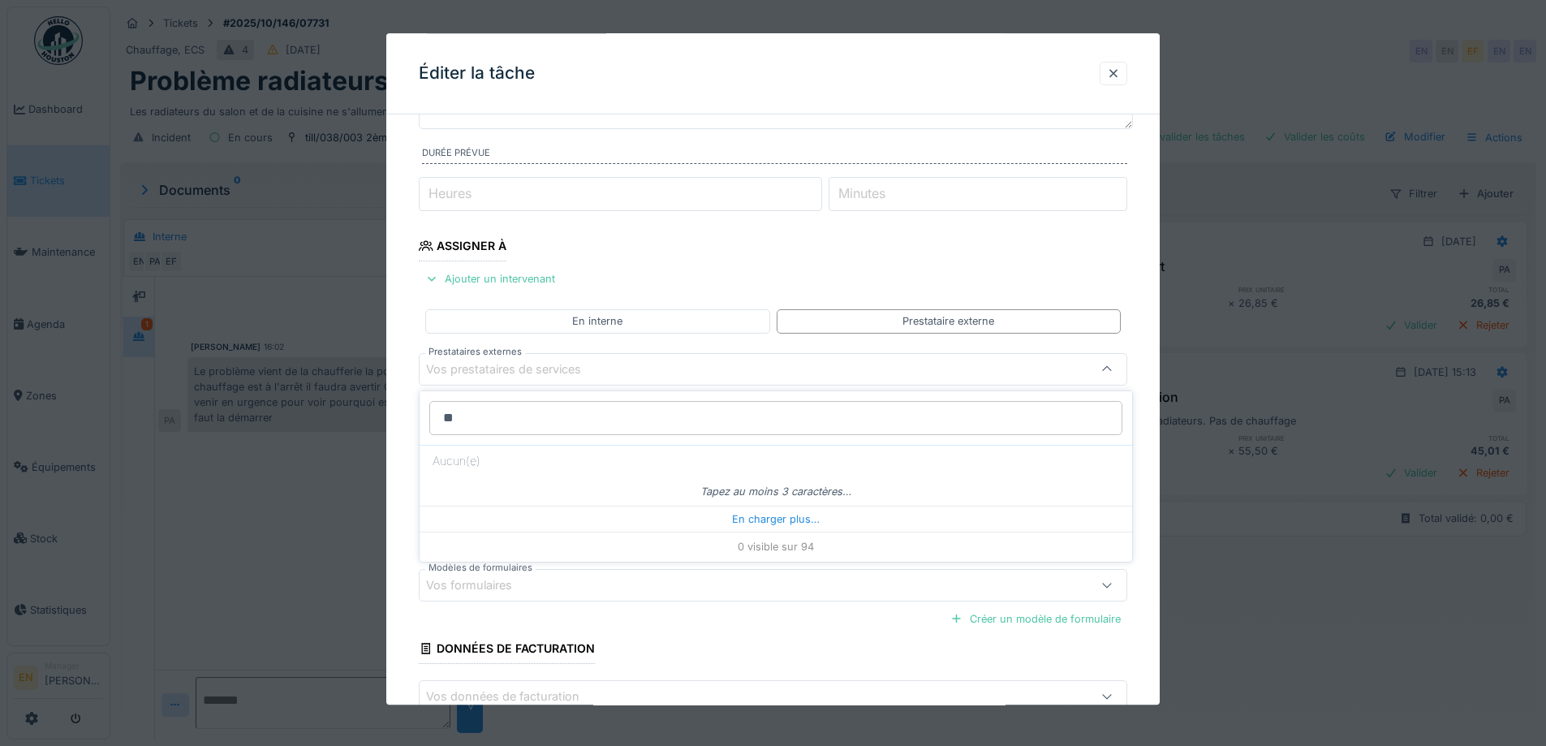
type input "***"
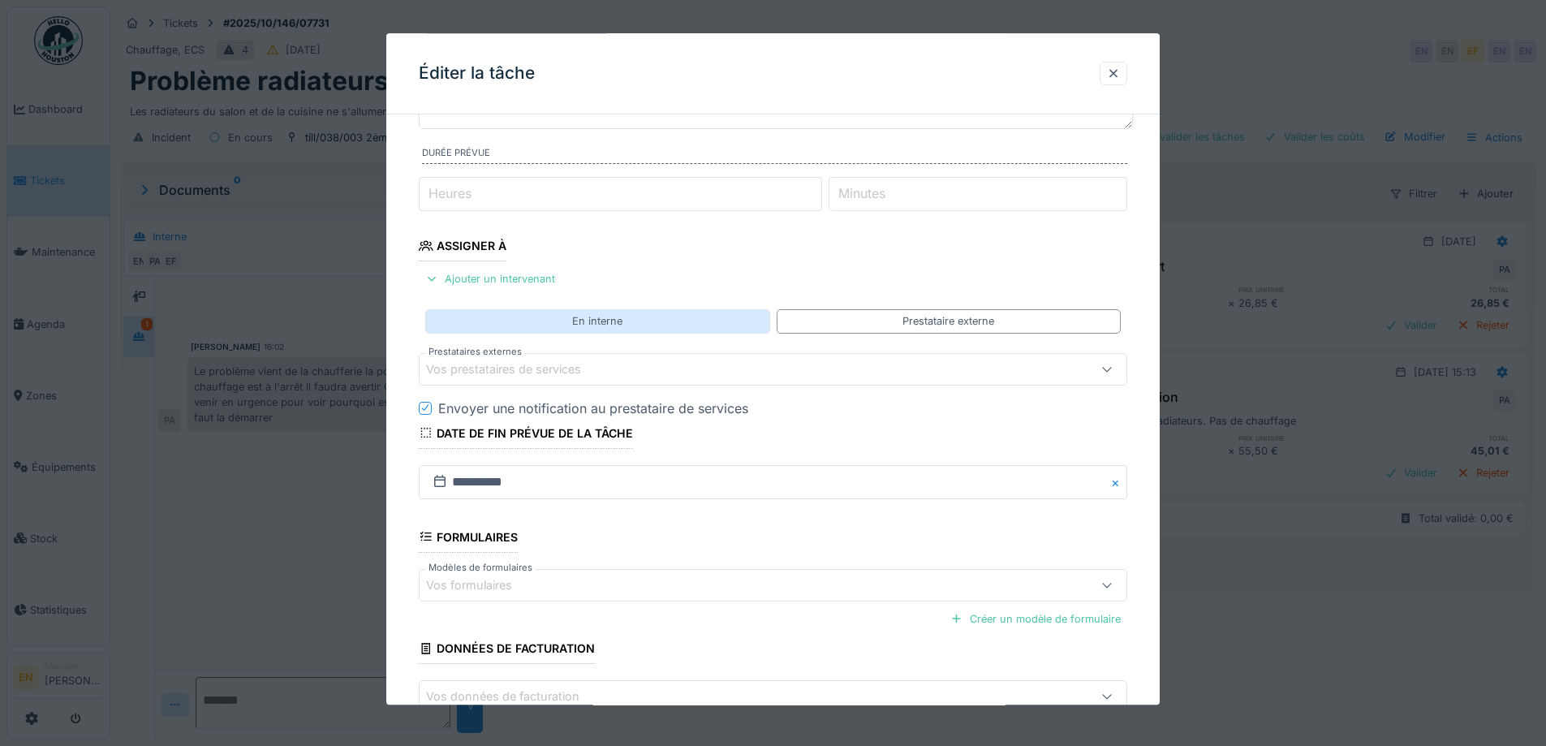
click at [604, 324] on div "En interne" at bounding box center [597, 321] width 50 height 15
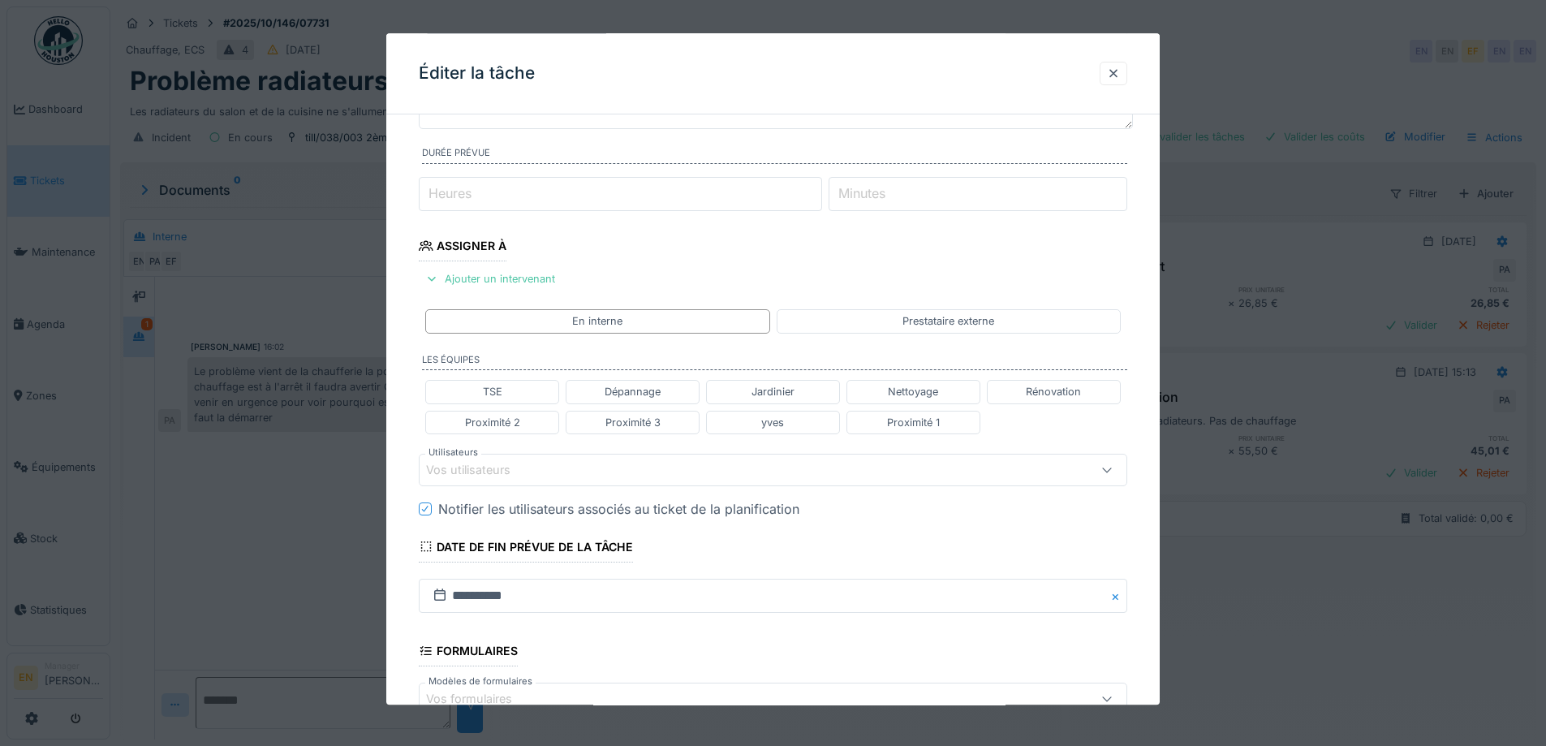
click at [604, 467] on div "Vos utilisateurs" at bounding box center [731, 470] width 611 height 18
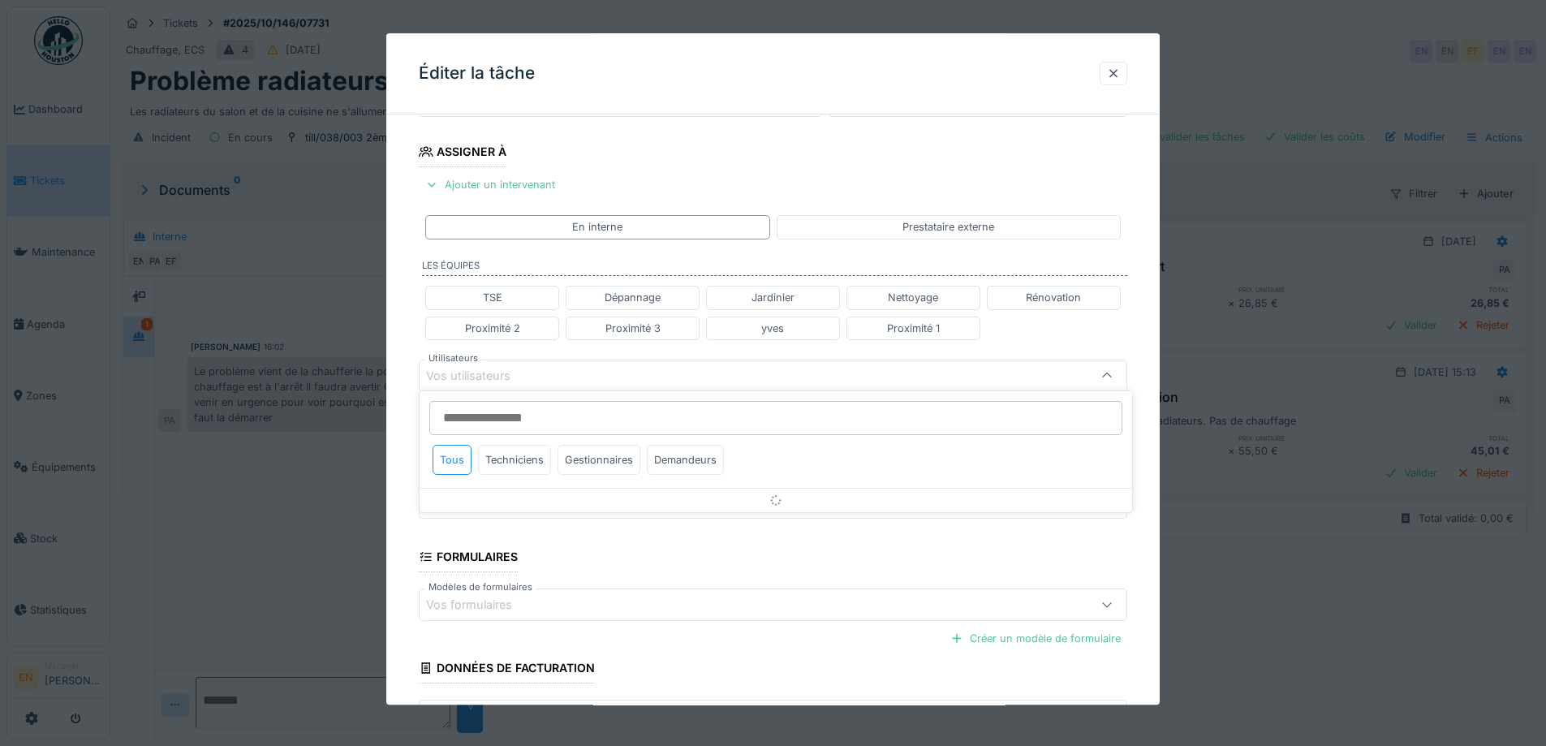
scroll to position [256, 0]
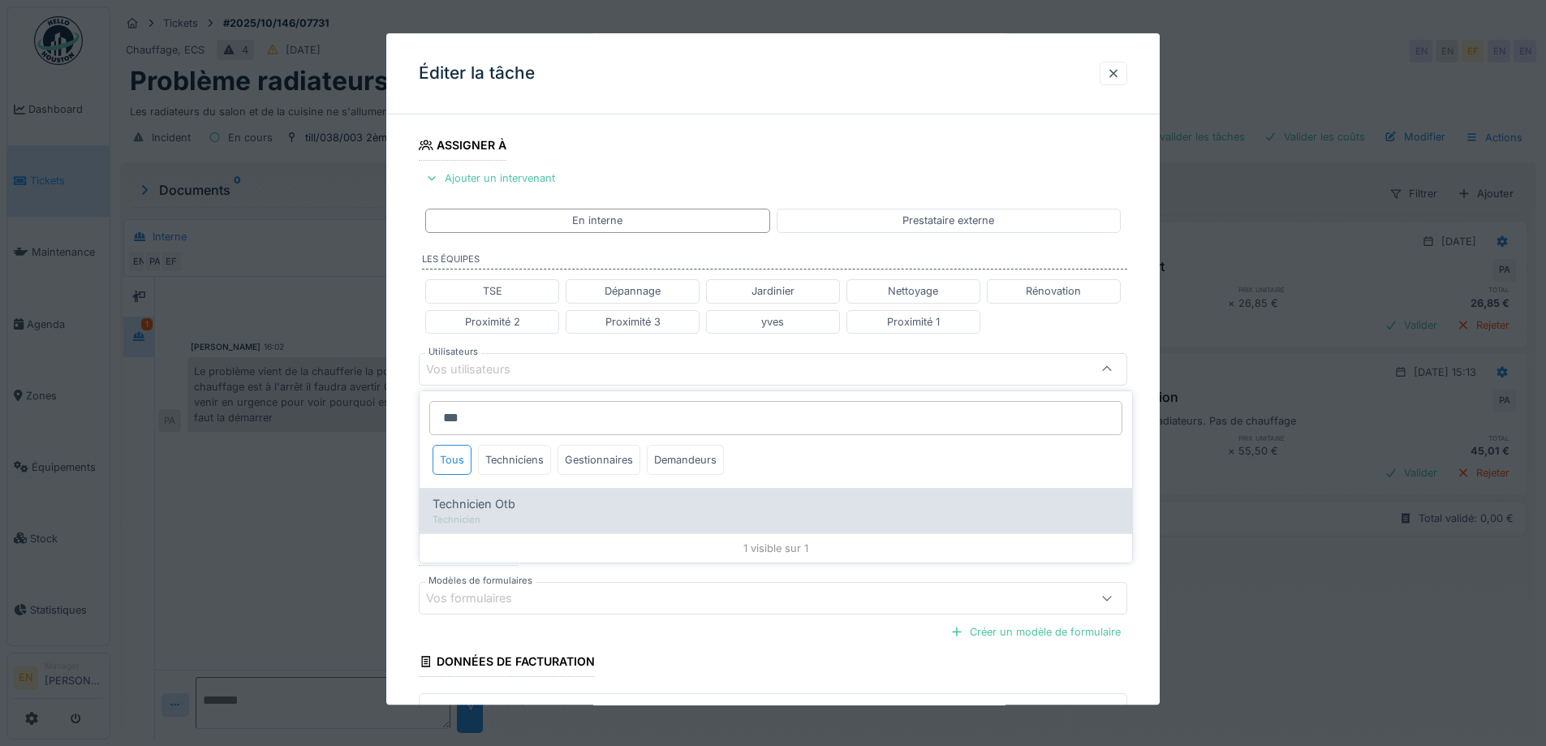
type input "***"
click at [553, 511] on div "Technicien Otb Technicien" at bounding box center [775, 510] width 712 height 45
type input "****"
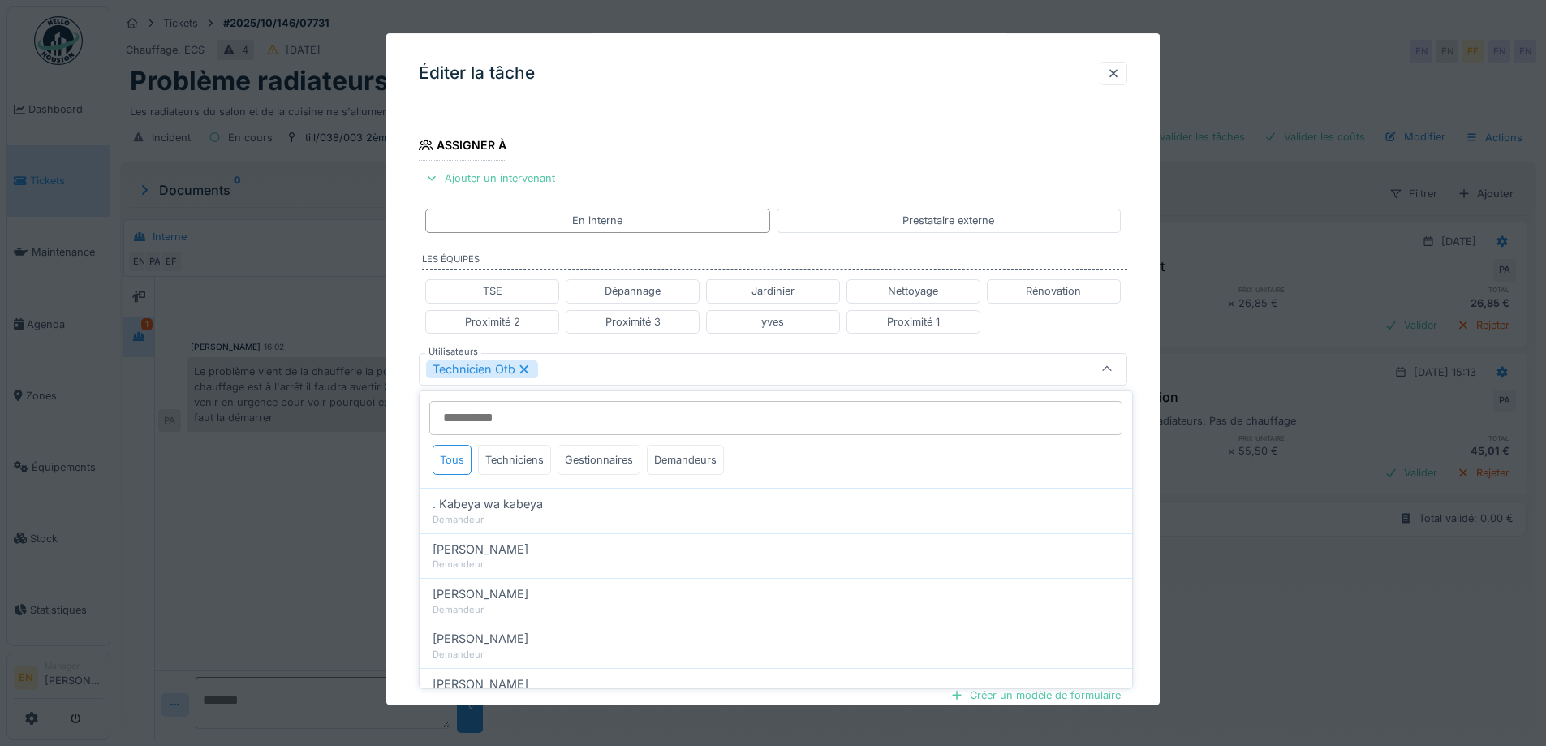
click at [1153, 586] on div "**********" at bounding box center [772, 376] width 773 height 1010
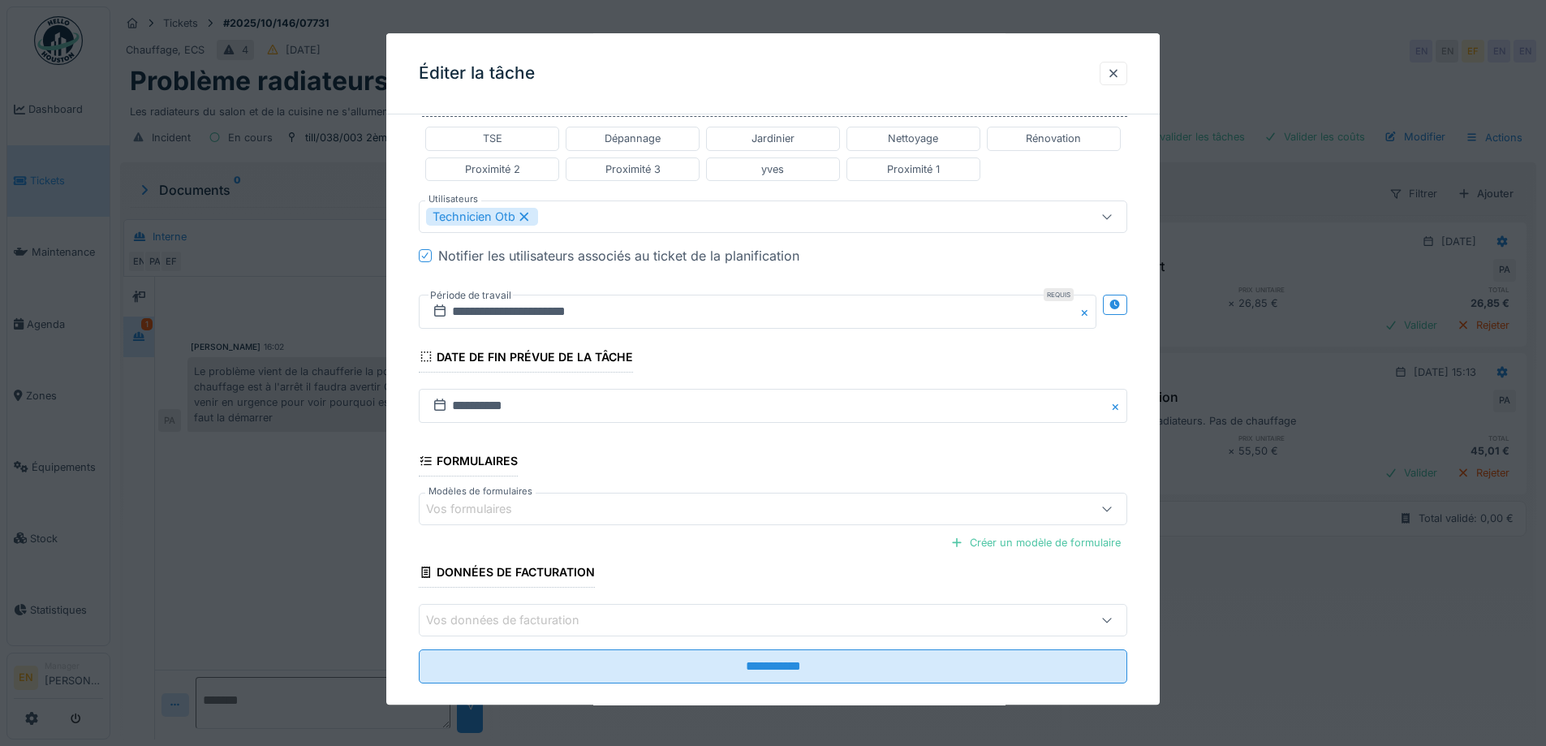
scroll to position [419, 0]
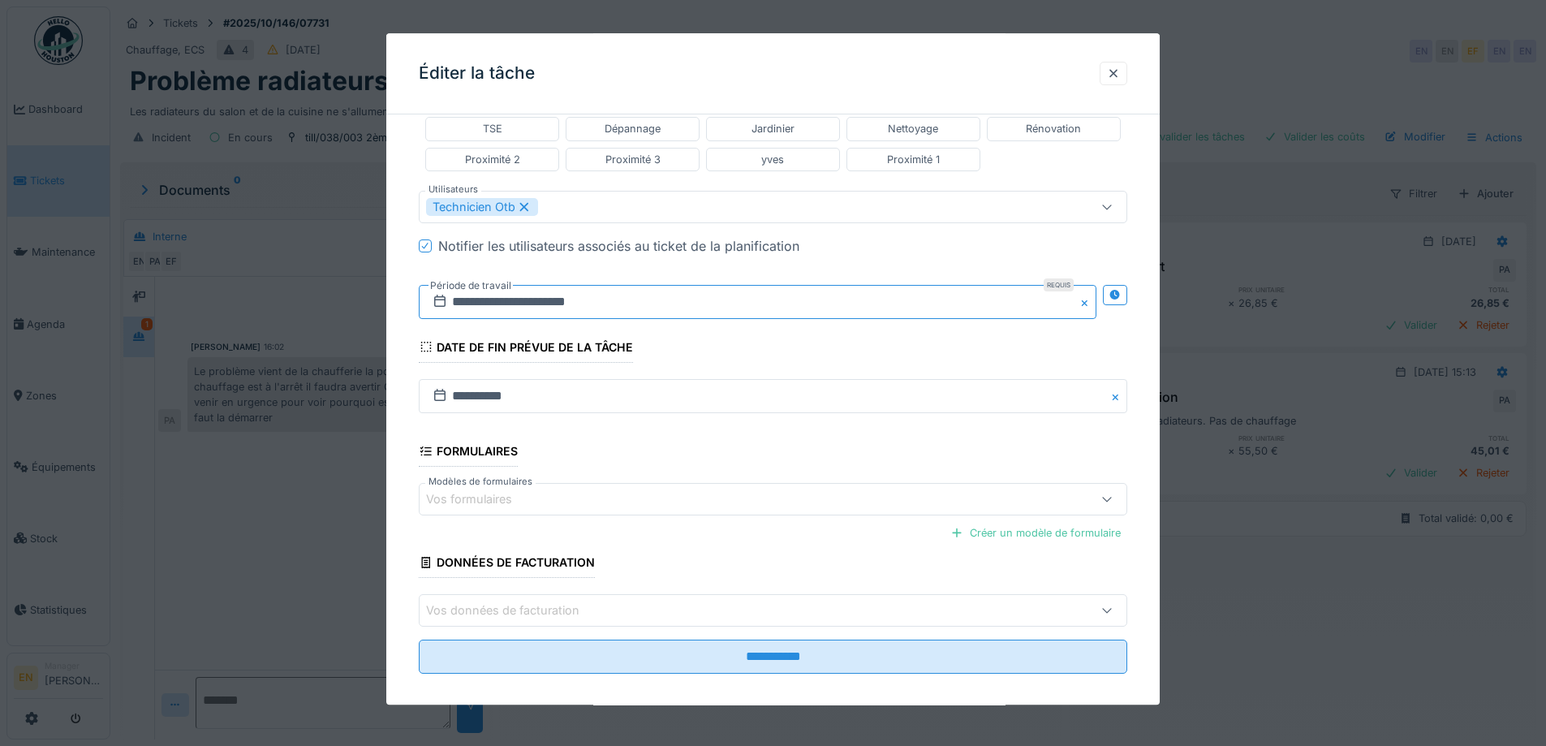
click at [582, 299] on input "**********" at bounding box center [757, 302] width 677 height 34
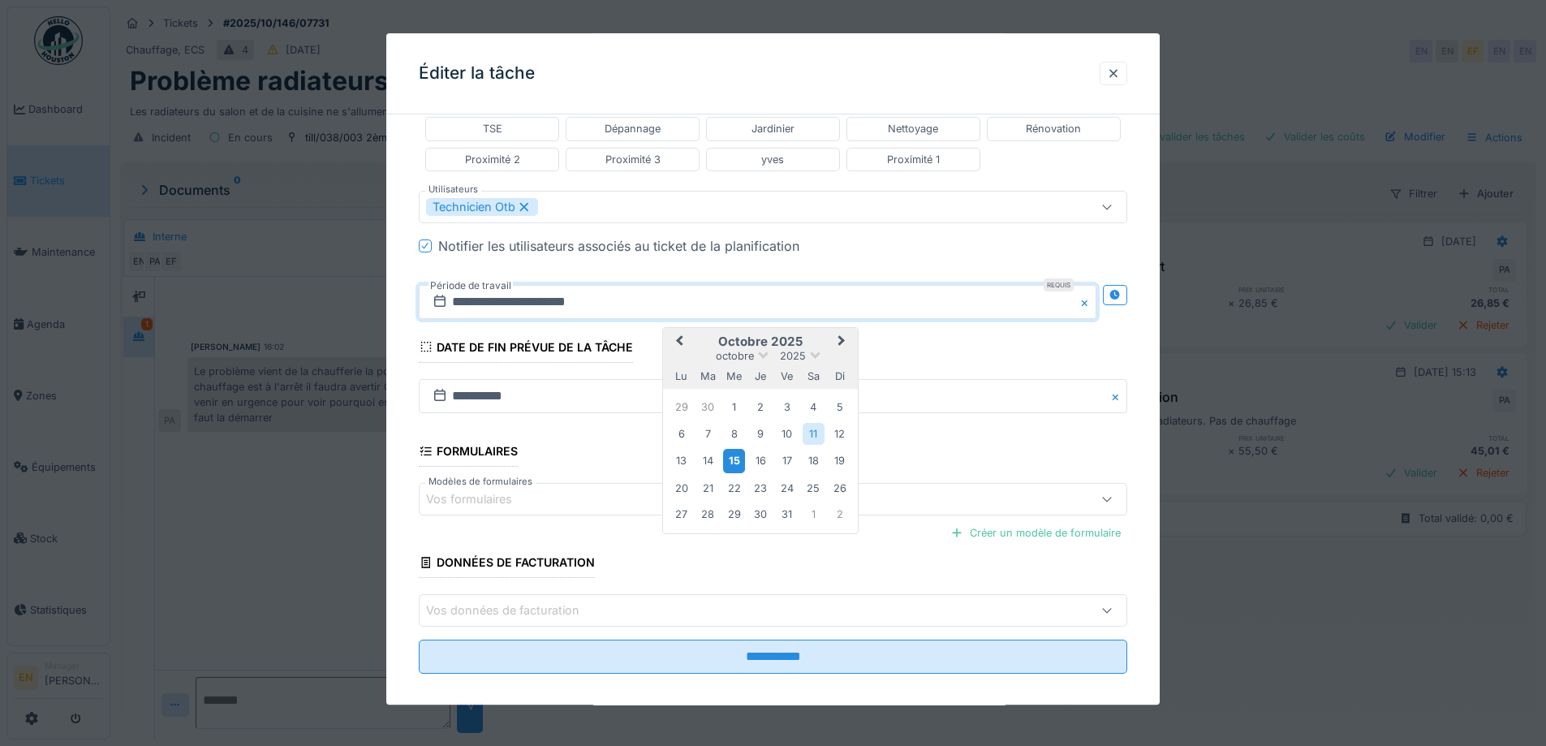
click at [735, 462] on div "15" at bounding box center [734, 461] width 22 height 24
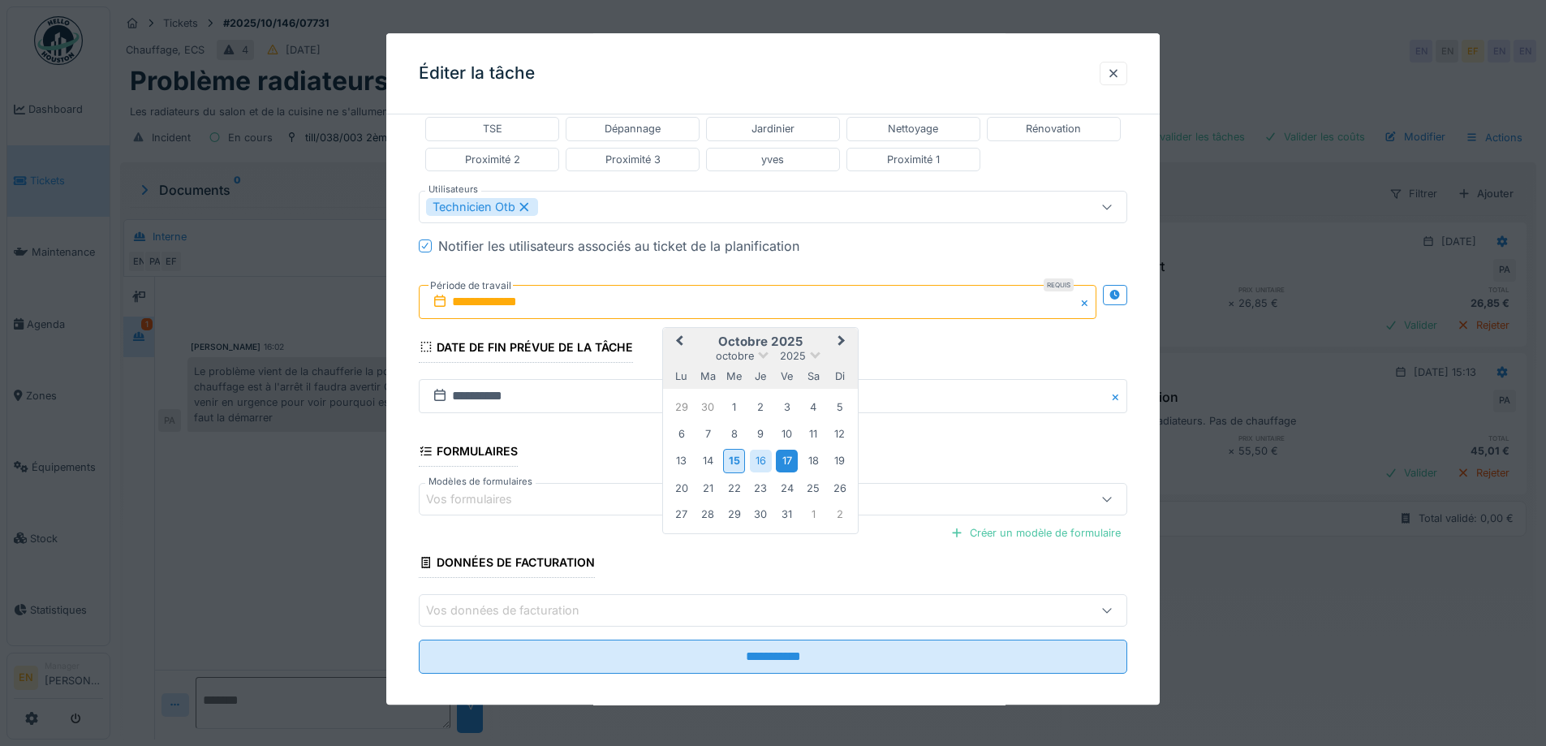
click at [785, 466] on div "17" at bounding box center [787, 461] width 22 height 22
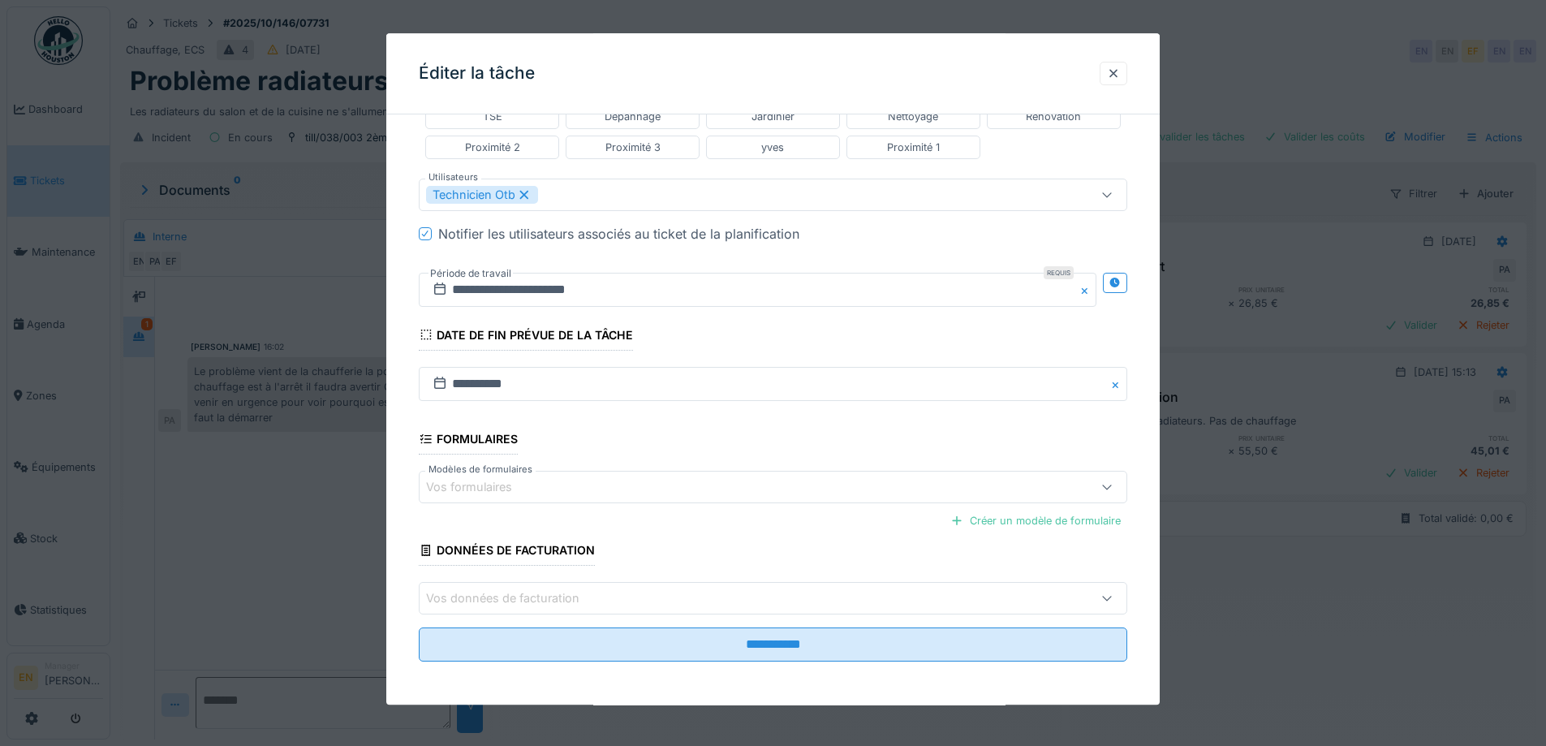
scroll to position [433, 0]
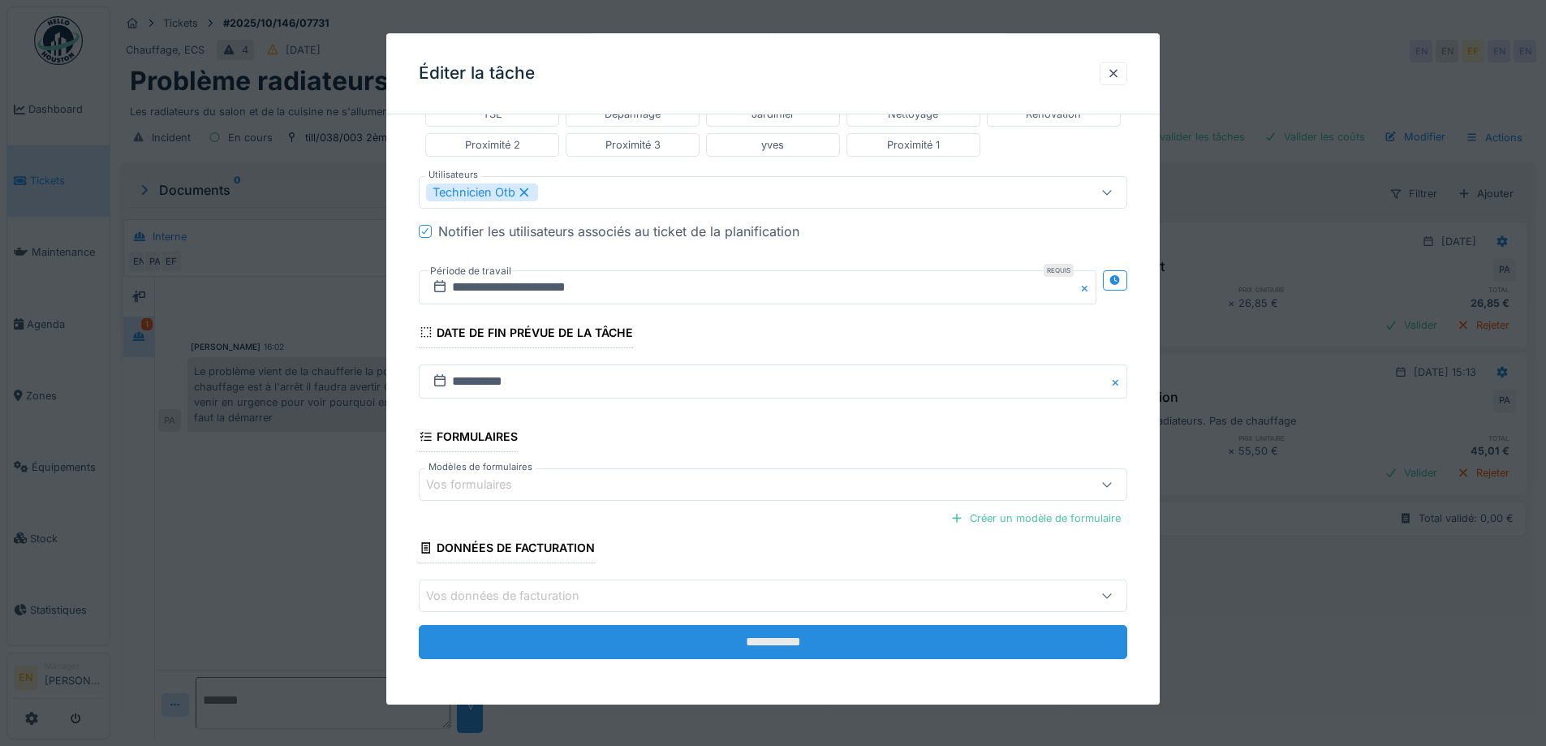
click at [768, 637] on input "**********" at bounding box center [773, 643] width 708 height 34
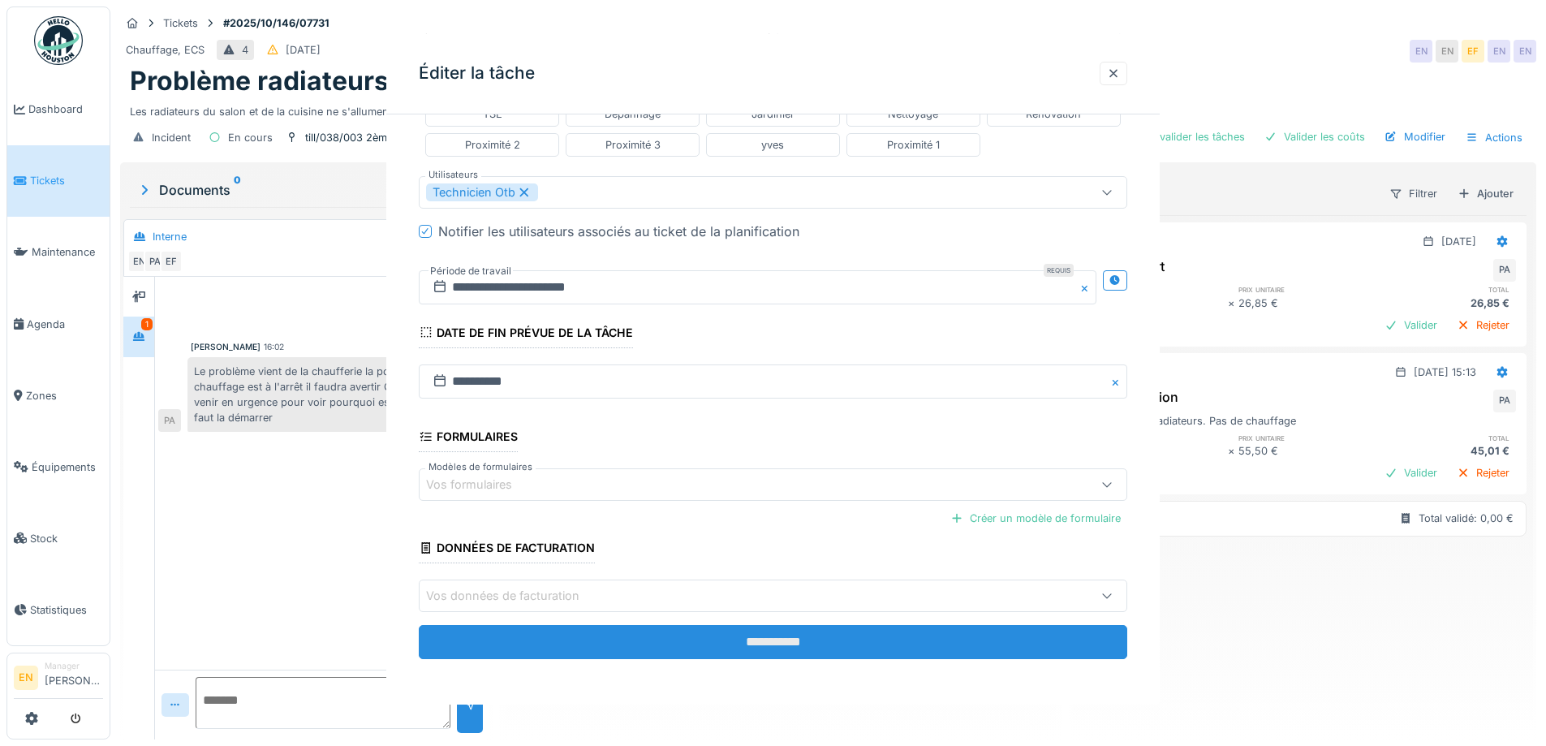
scroll to position [0, 0]
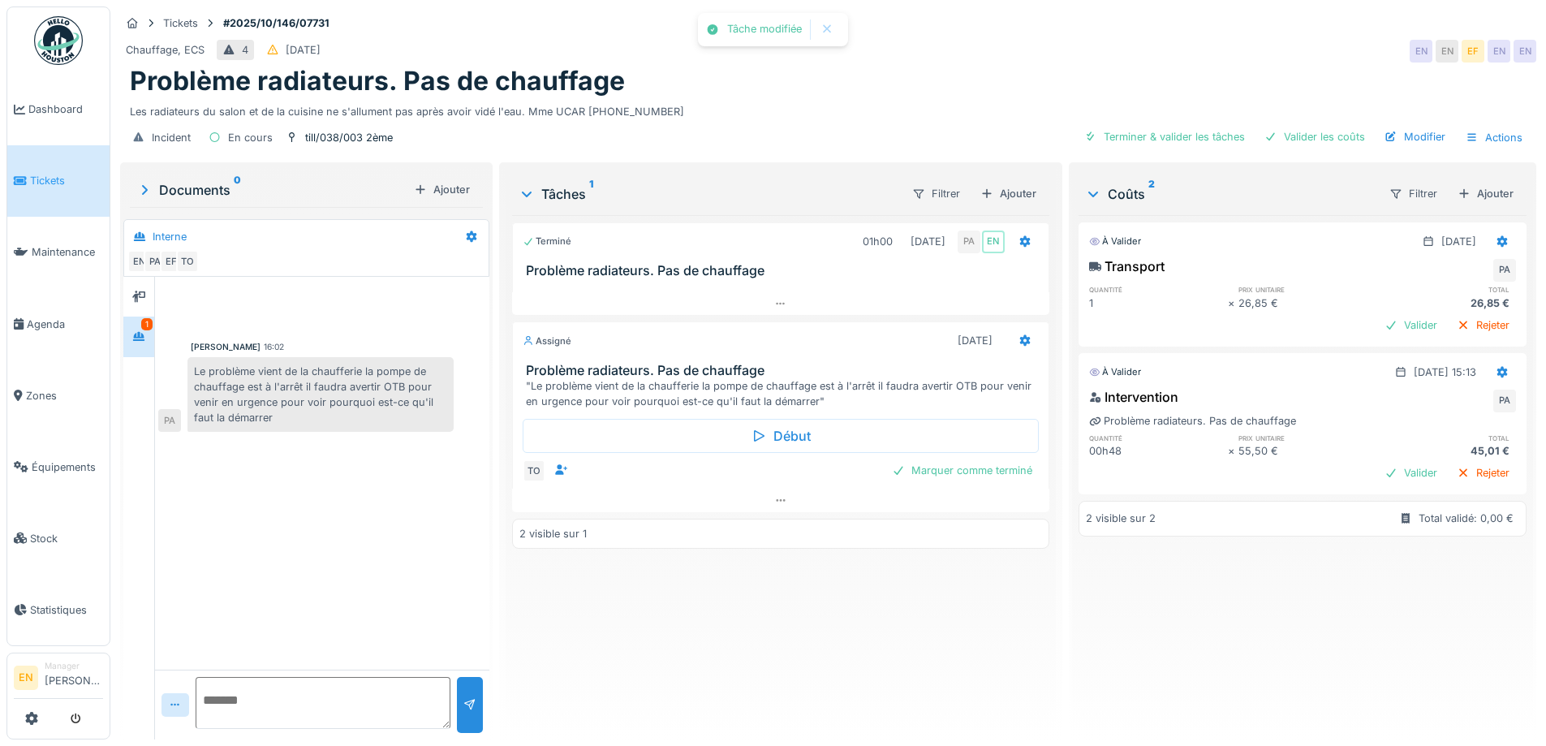
click at [767, 636] on div "Terminé 01h00 15/10/2025 PA EN Problème radiateurs. Pas de chauffage Assigné 17…" at bounding box center [780, 470] width 536 height 511
click at [764, 632] on div "Terminé 01h00 15/10/2025 PA EN Problème radiateurs. Pas de chauffage Assigné 17…" at bounding box center [780, 470] width 536 height 511
click at [788, 97] on div "Les radiateurs du salon et de la cuisine ne s'allument pas après avoir vidé l'e…" at bounding box center [828, 108] width 1396 height 22
click at [832, 94] on div "Problème radiateurs. Pas de chauffage" at bounding box center [828, 81] width 1396 height 31
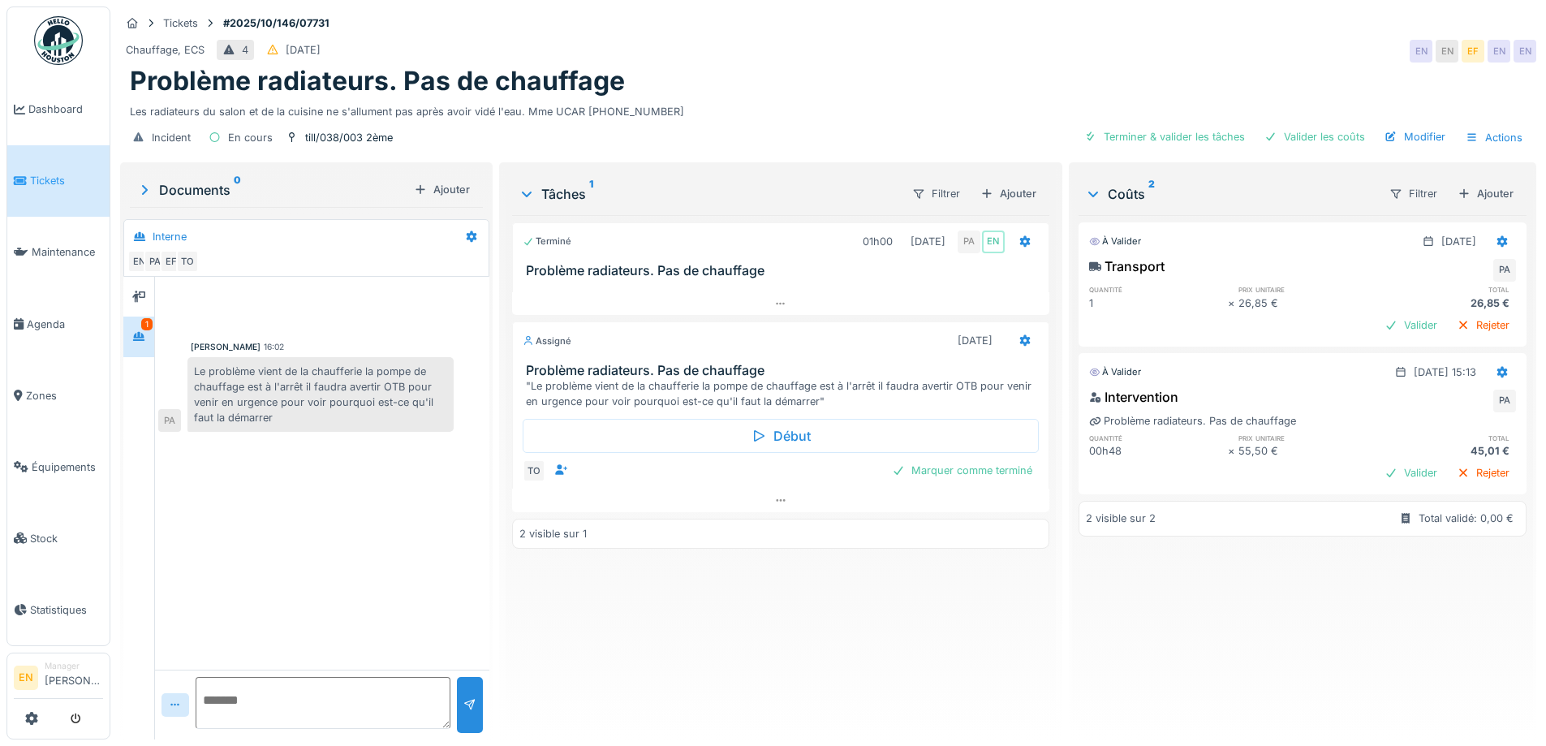
click at [646, 644] on div "Terminé 01h00 15/10/2025 PA EN Problème radiateurs. Pas de chauffage Assigné 17…" at bounding box center [780, 470] width 536 height 511
click at [603, 656] on div "Terminé 01h00 15/10/2025 PA EN Problème radiateurs. Pas de chauffage Assigné 17…" at bounding box center [780, 470] width 536 height 511
click at [657, 634] on div "Terminé 01h00 15/10/2025 PA EN Problème radiateurs. Pas de chauffage Assigné 17…" at bounding box center [780, 470] width 536 height 511
click at [752, 590] on div "Terminé 01h00 15/10/2025 PA EN Problème radiateurs. Pas de chauffage Assigné 17…" at bounding box center [780, 470] width 536 height 511
click at [753, 588] on div "Terminé 01h00 15/10/2025 PA EN Problème radiateurs. Pas de chauffage Assigné 17…" at bounding box center [780, 470] width 536 height 511
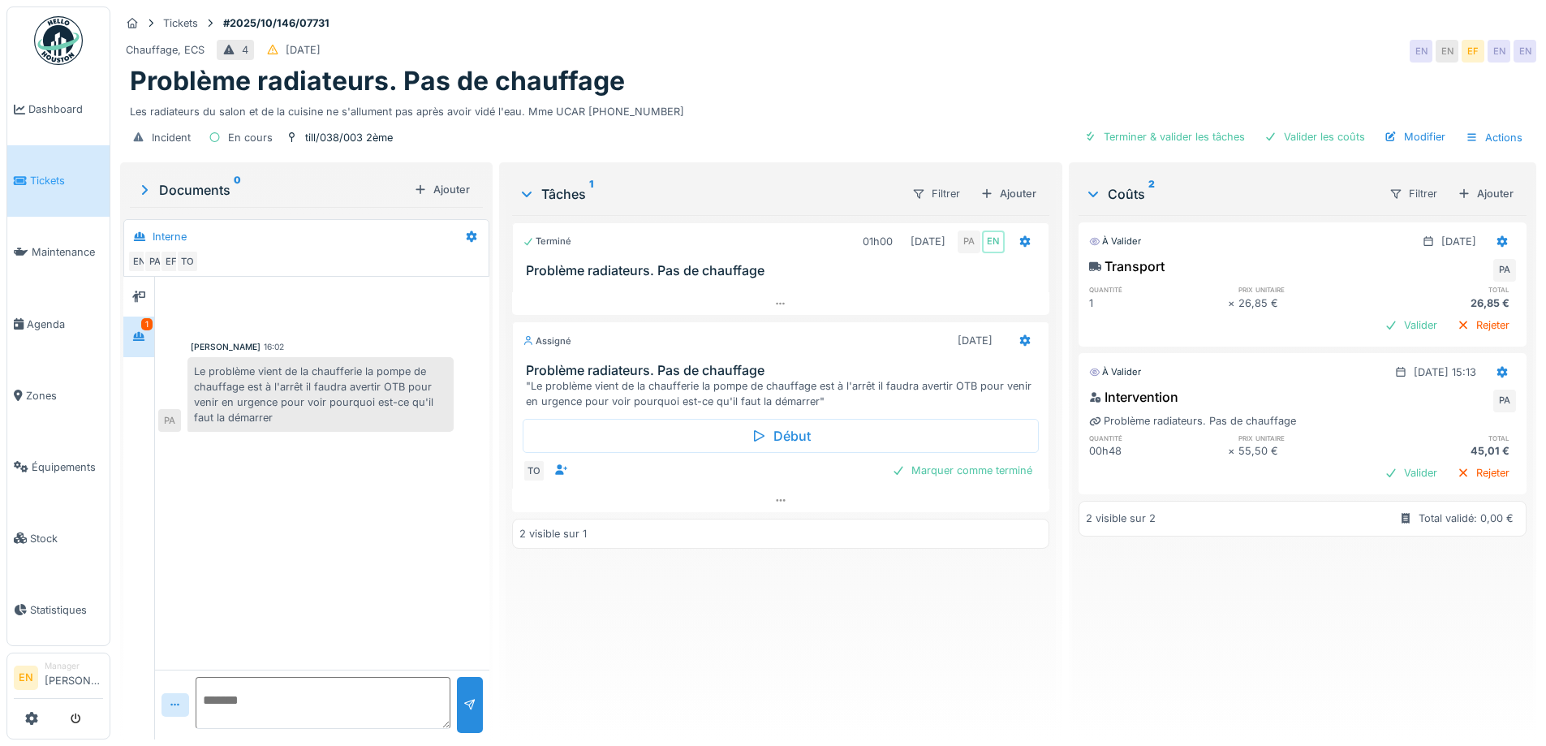
click at [766, 90] on div "Problème radiateurs. Pas de chauffage" at bounding box center [828, 81] width 1396 height 31
click at [642, 656] on div "Terminé 01h00 15/10/2025 PA EN Problème radiateurs. Pas de chauffage Assigné 17…" at bounding box center [780, 470] width 536 height 511
click at [923, 84] on div "Problème radiateurs. Pas de chauffage" at bounding box center [828, 81] width 1396 height 31
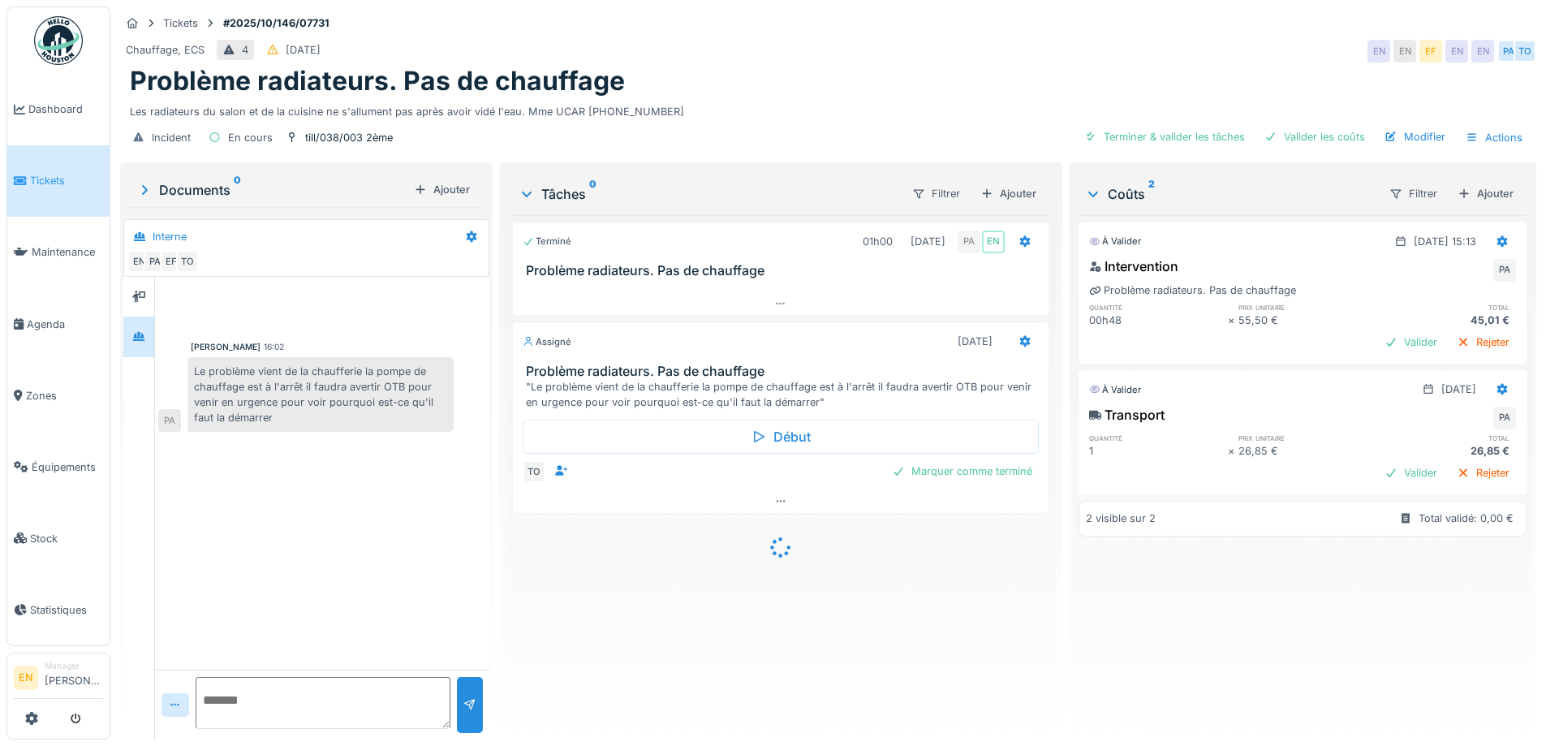
scroll to position [12, 0]
click at [330, 497] on div "[PERSON_NAME] 16:02 Le problème vient de la chaufferie la pompe de chauffage es…" at bounding box center [322, 473] width 334 height 393
click at [751, 619] on div "Terminé 01h00 [DATE] PA EN Problème radiateurs. Pas de chauffage Assigné [DATE]…" at bounding box center [780, 470] width 536 height 511
click at [781, 497] on icon at bounding box center [780, 501] width 13 height 11
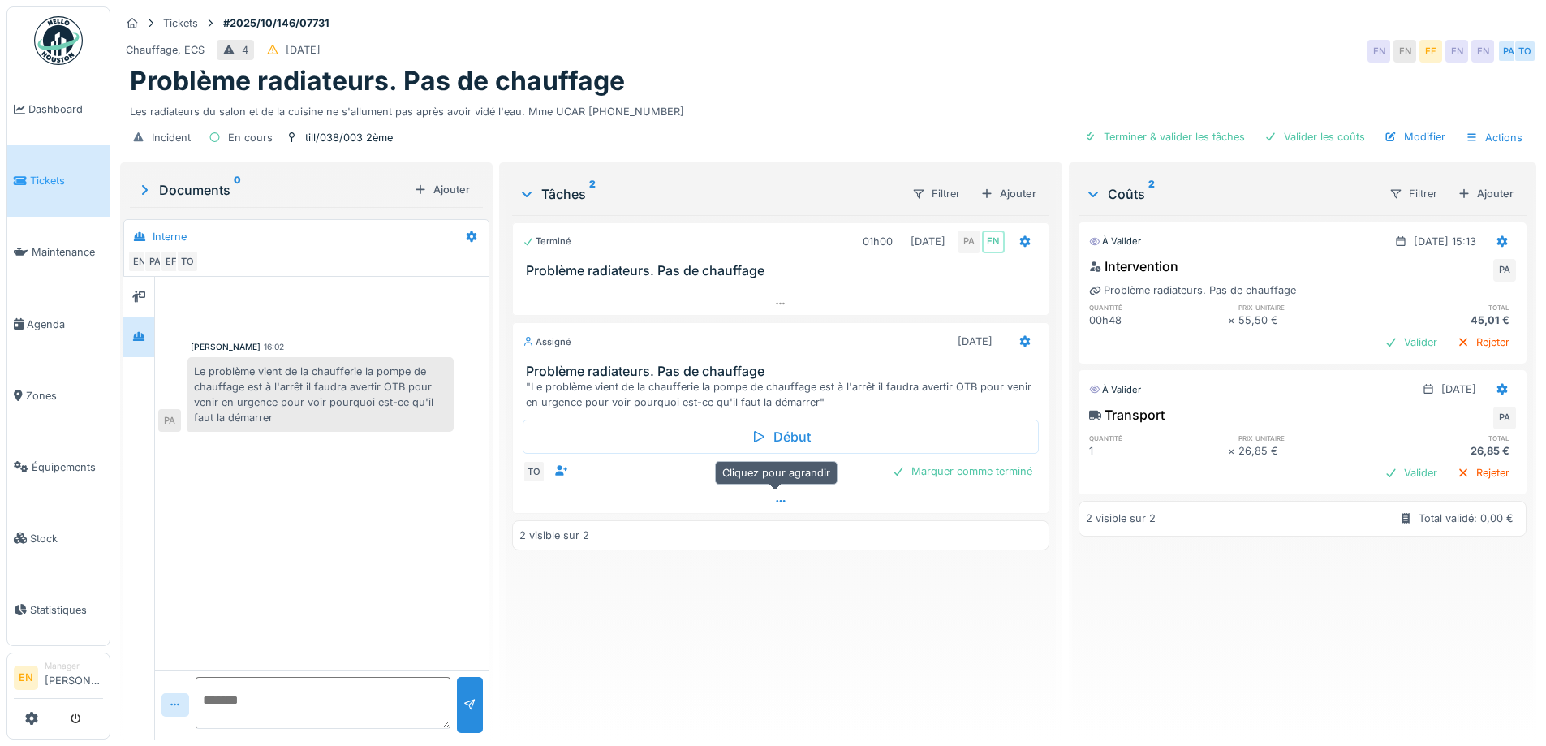
scroll to position [12, 0]
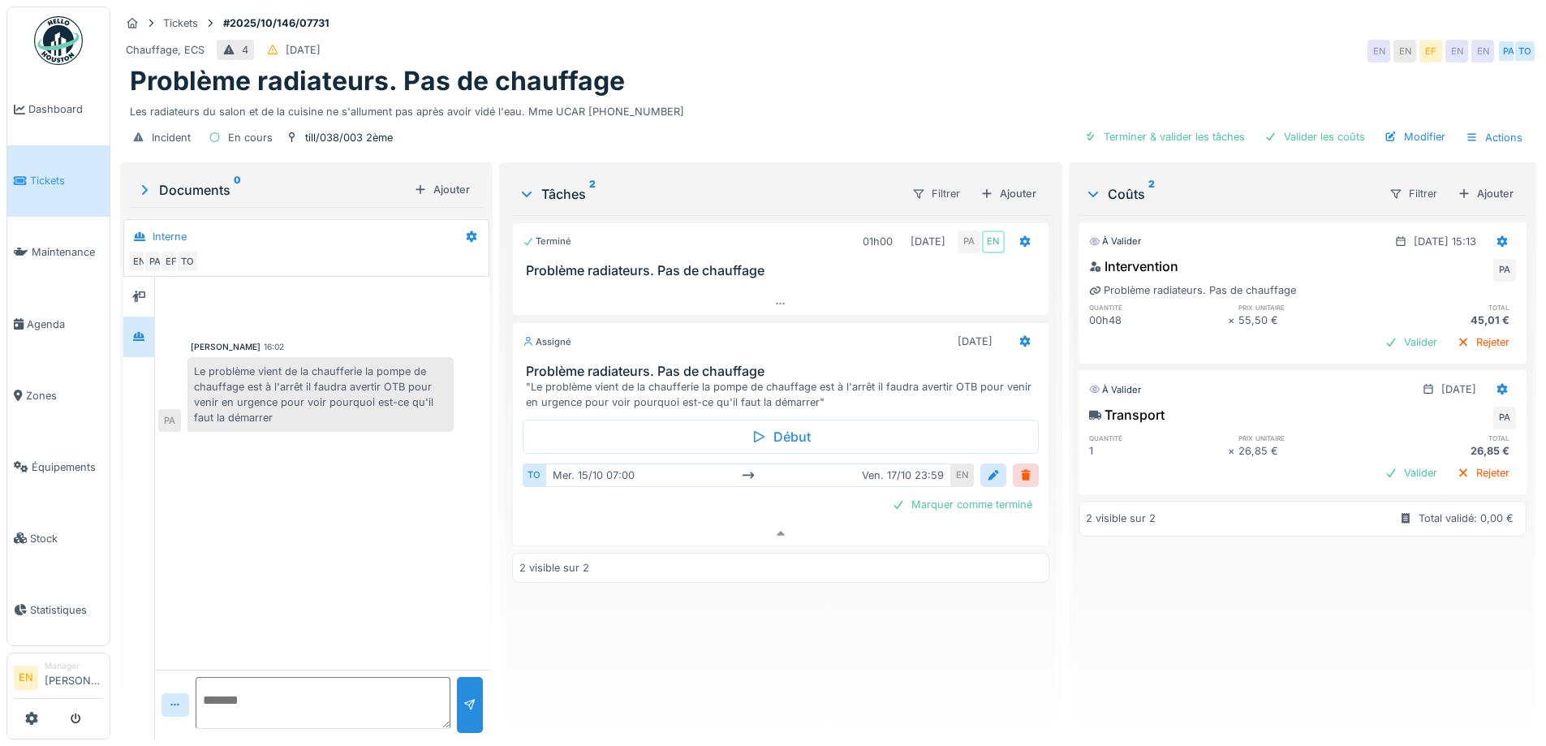
click at [701, 651] on div "Terminé 01h00 15/10/2025 PA EN Problème radiateurs. Pas de chauffage Assigné 17…" at bounding box center [780, 470] width 536 height 511
click at [954, 46] on div "Chauffage, ECS 4 11/10/2025 EN EN EF EN EN PA TO" at bounding box center [828, 51] width 1416 height 29
click at [759, 97] on div "Les radiateurs du salon et de la cuisine ne s'allument pas après avoir vidé l'e…" at bounding box center [828, 108] width 1396 height 22
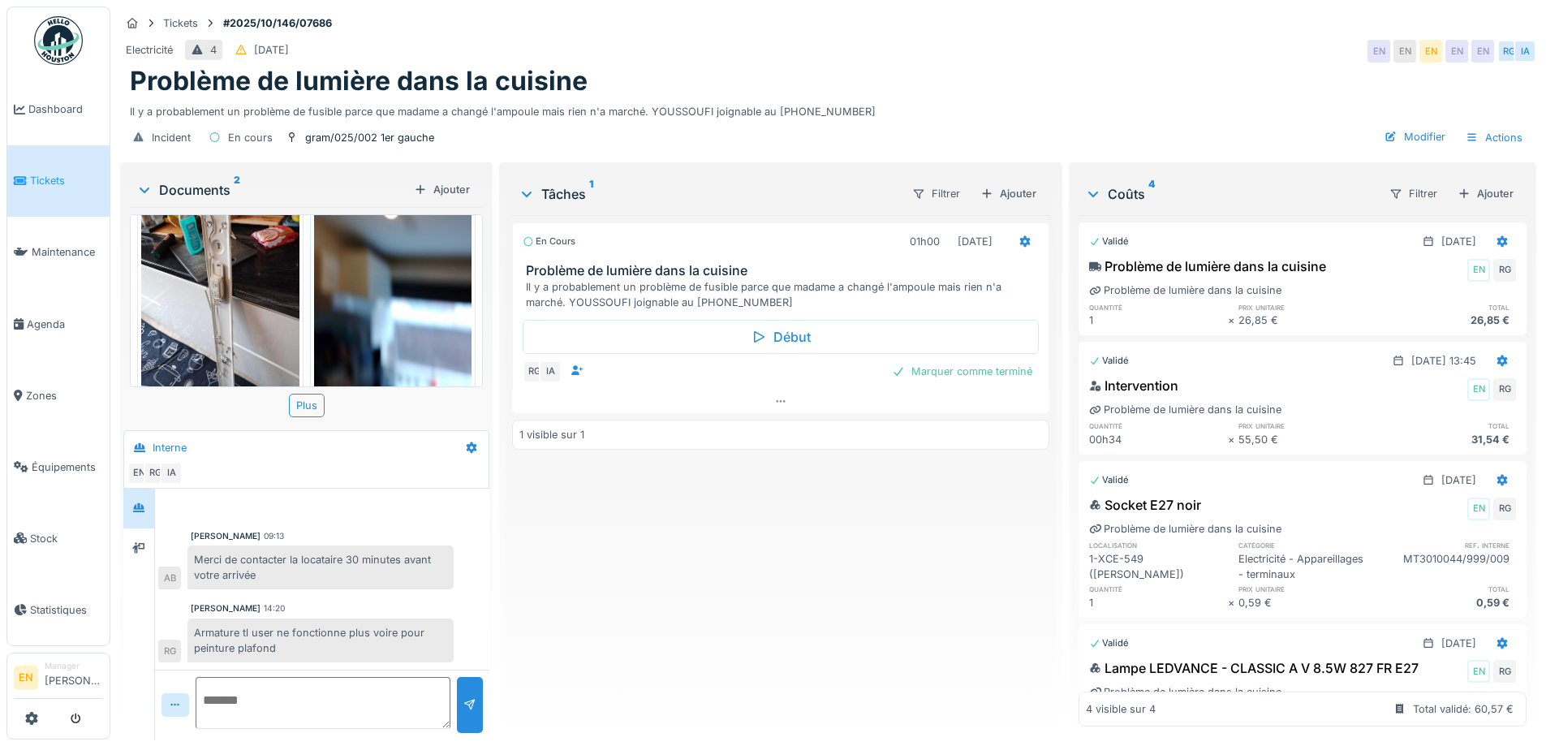
scroll to position [79, 0]
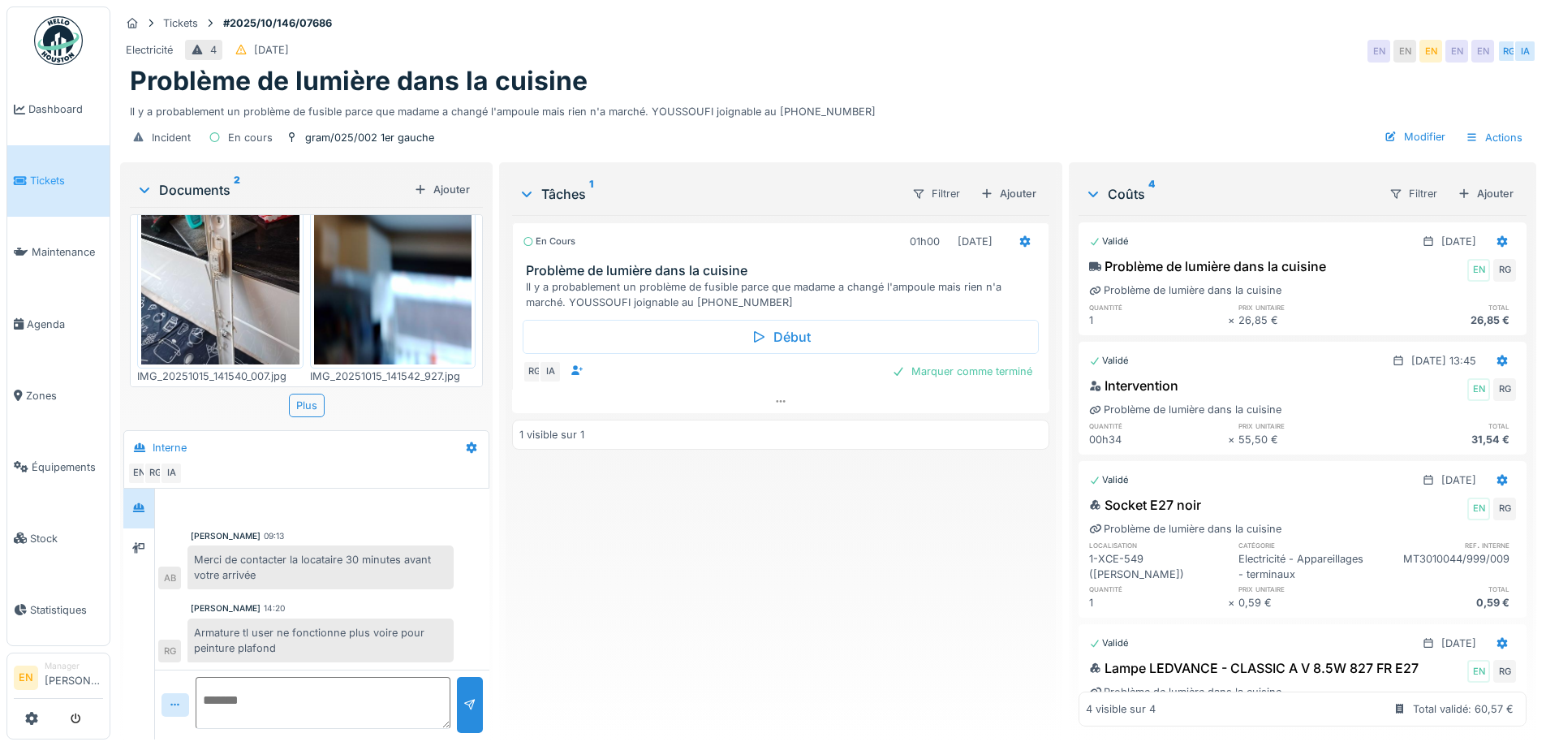
click at [959, 70] on div "Problème de lumière dans la cuisine" at bounding box center [828, 81] width 1396 height 31
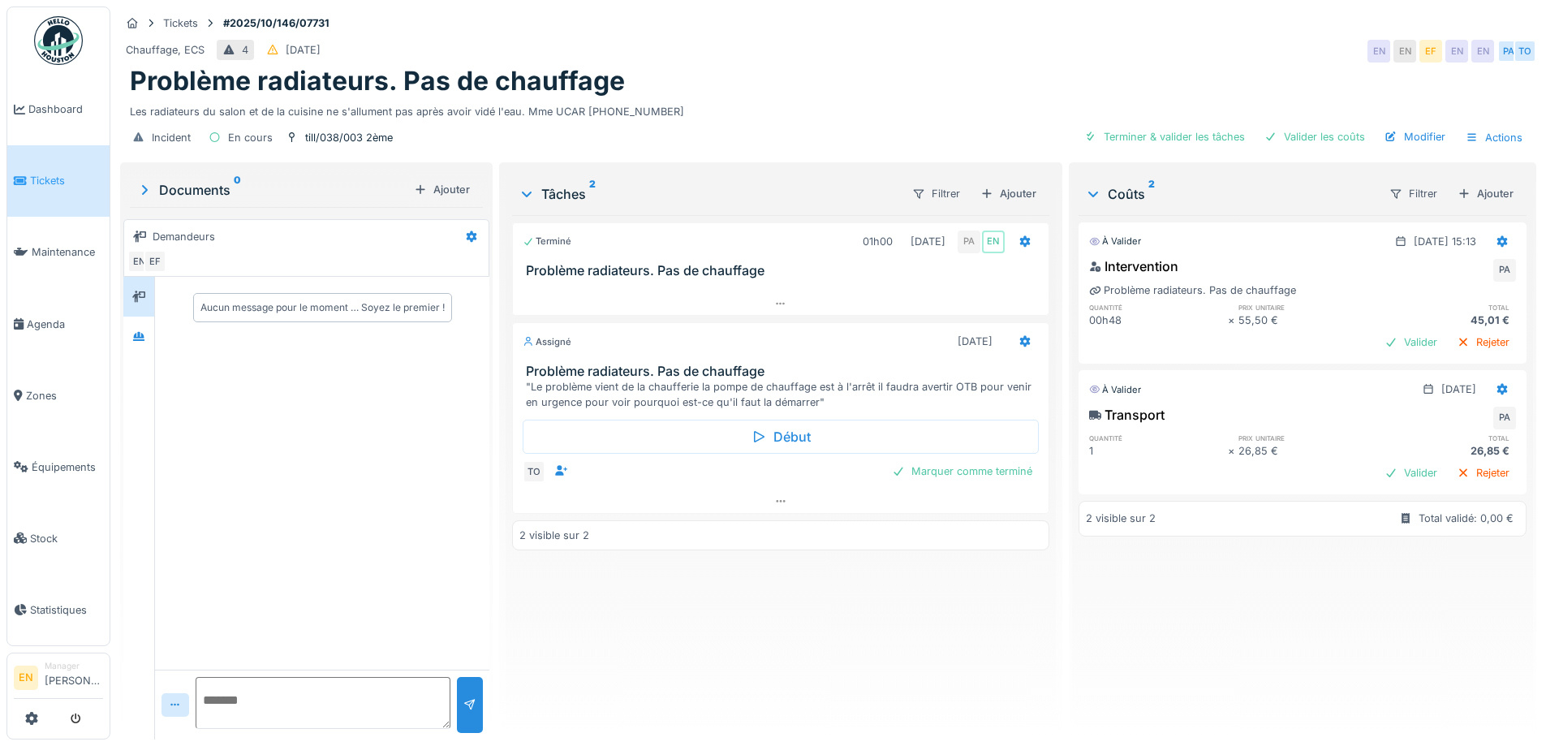
click at [680, 615] on div "Terminé 01h00 15/10/2025 PA EN Problème radiateurs. Pas de chauffage Assigné 17…" at bounding box center [780, 470] width 536 height 511
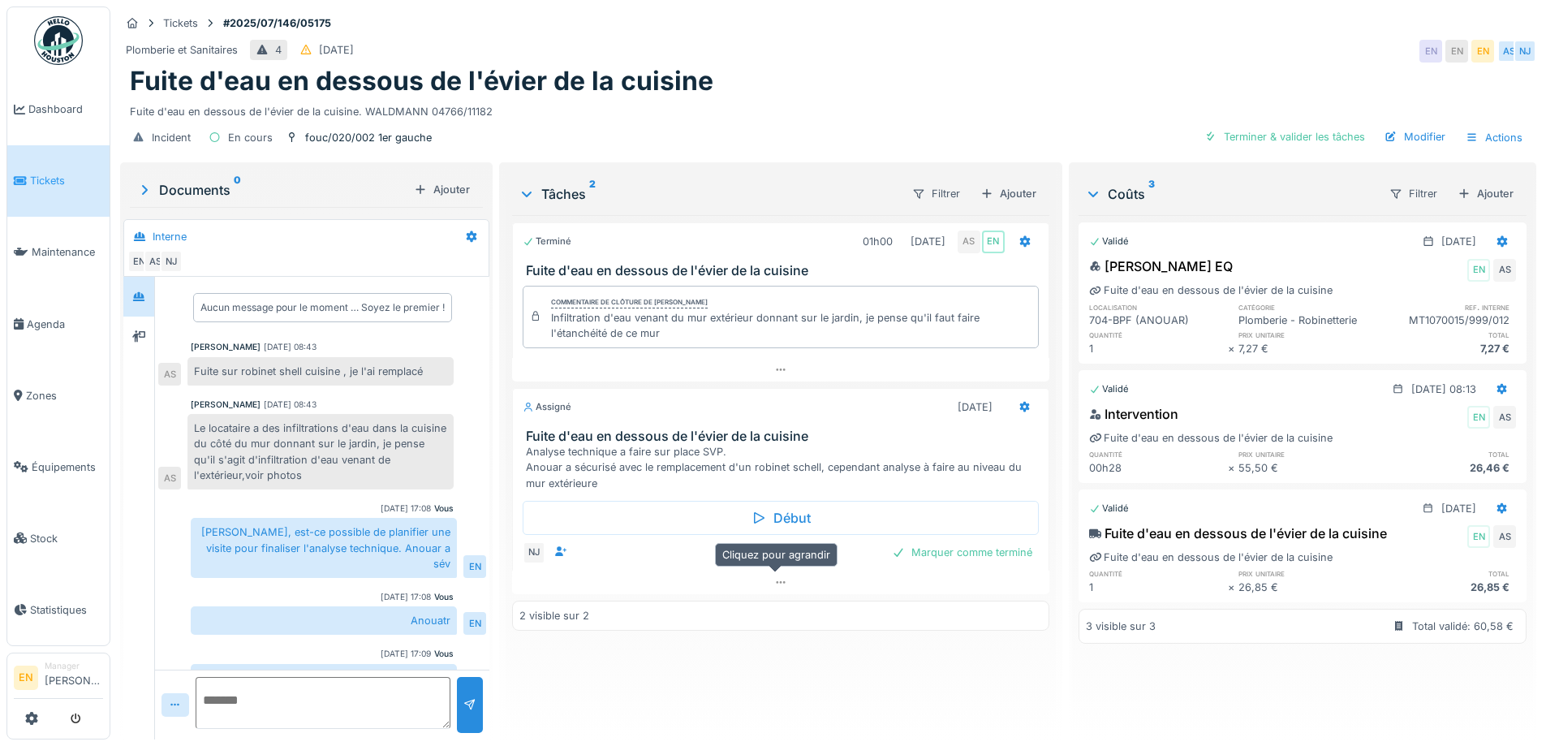
scroll to position [76, 0]
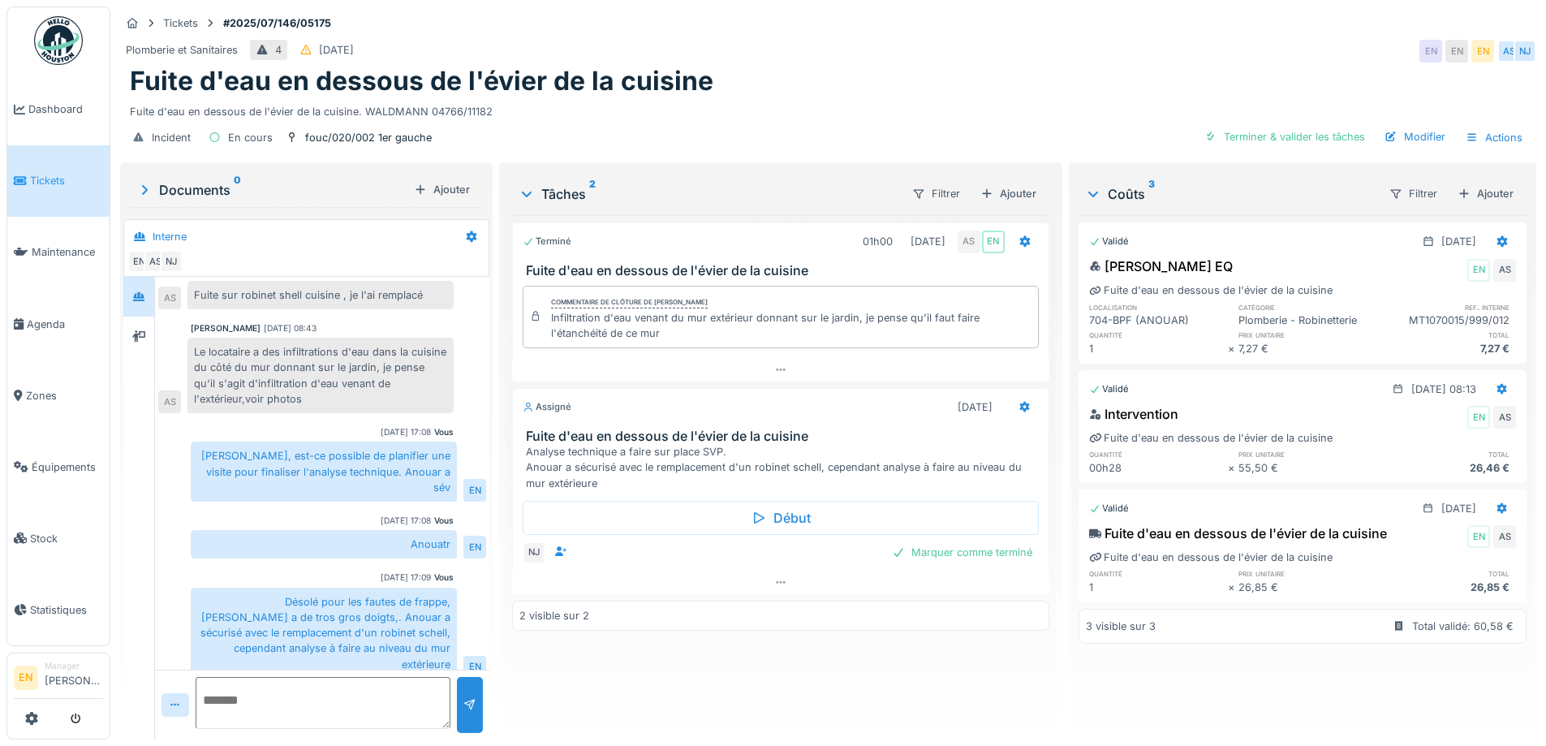
click at [799, 673] on div "Terminé 01h00 [DATE] AS EN Fuite d'eau en dessous de l'évier de la cuisine Comm…" at bounding box center [780, 470] width 536 height 511
click at [805, 677] on div "Terminé 01h00 [DATE] AS EN Fuite d'eau en dessous de l'évier de la cuisine Comm…" at bounding box center [780, 470] width 536 height 511
click at [755, 690] on div "Terminé 01h00 [DATE] AS EN Fuite d'eau en dessous de l'évier de la cuisine Comm…" at bounding box center [780, 470] width 536 height 511
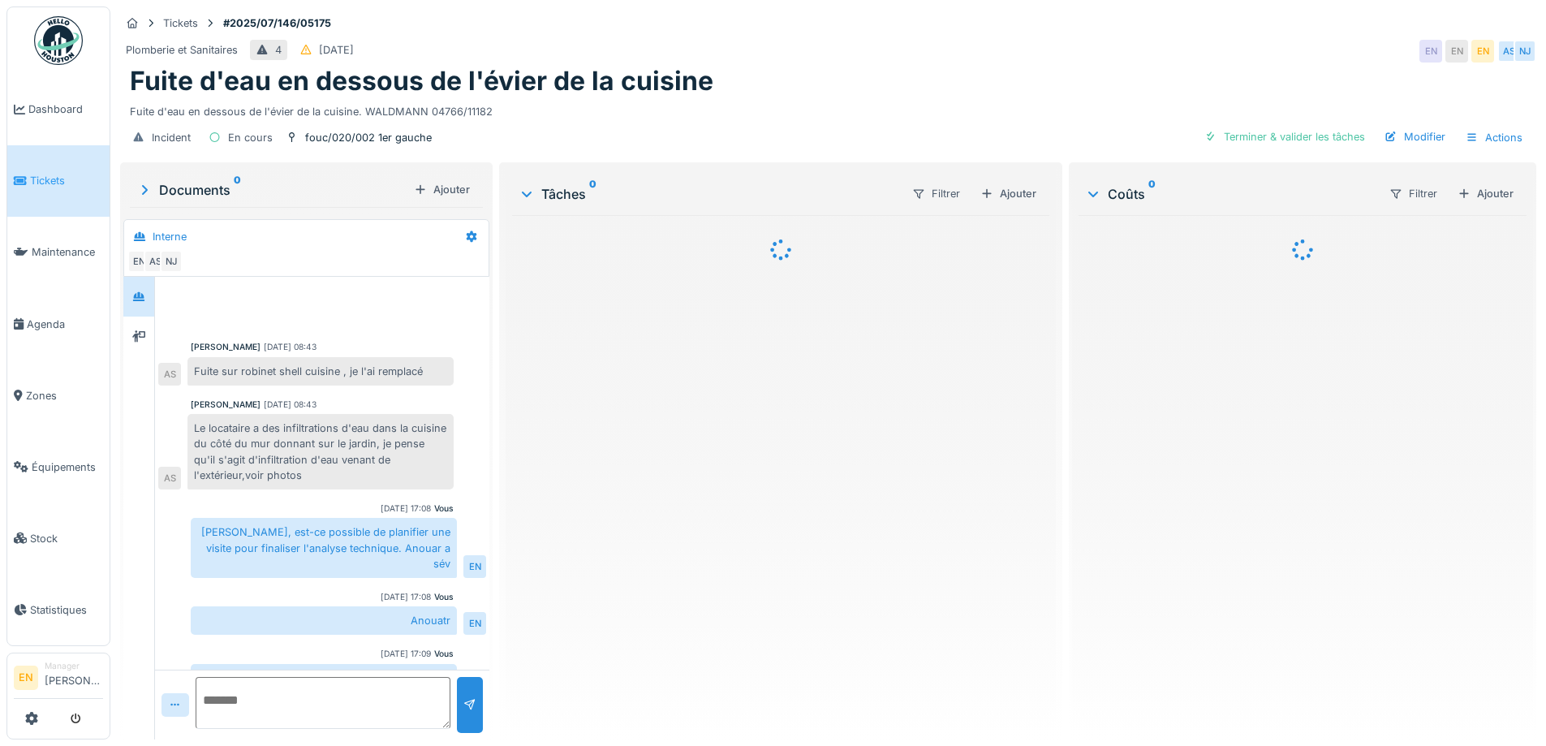
scroll to position [76, 0]
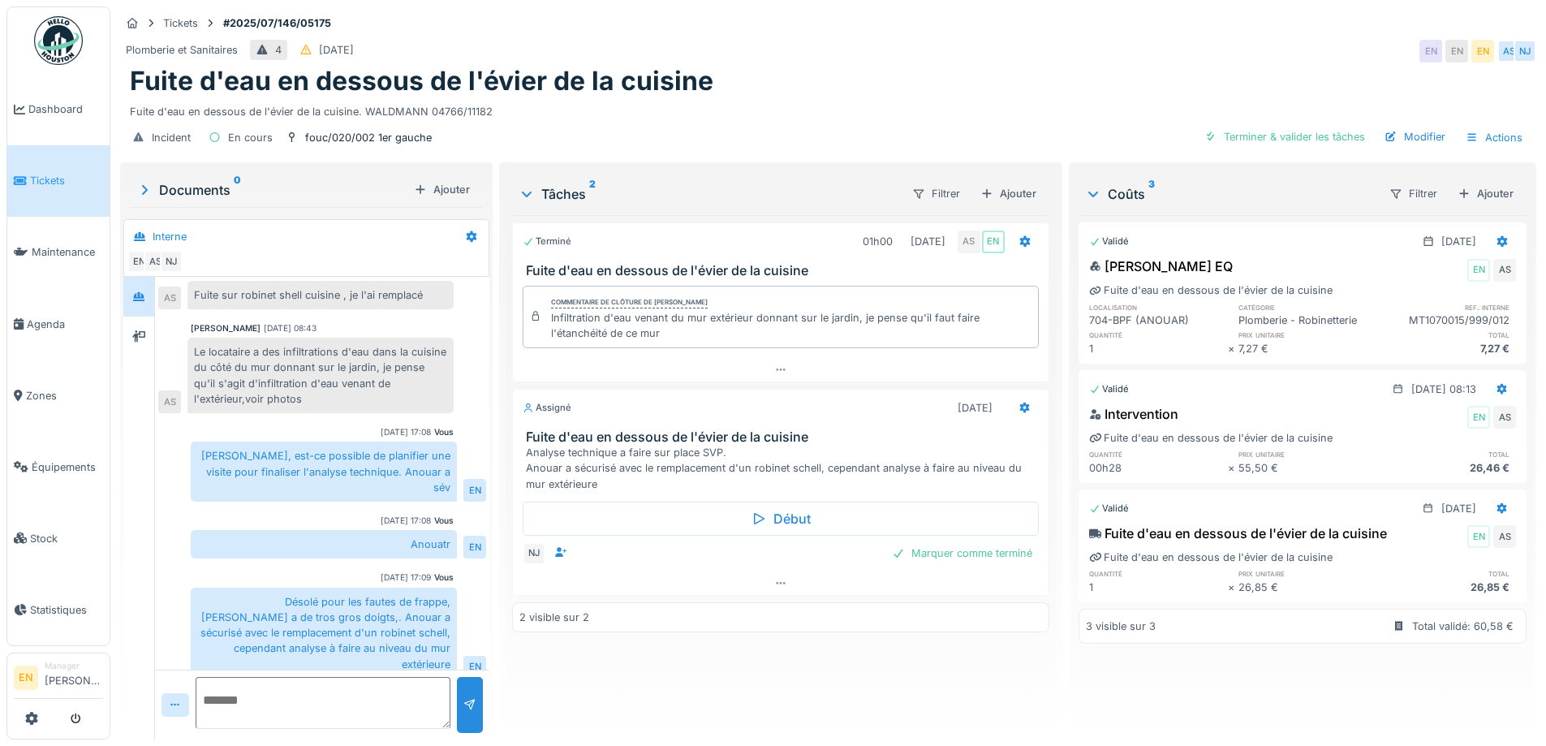
click at [626, 677] on div "Terminé 01h00 [DATE] AS EN Fuite d'eau en dessous de l'évier de la cuisine Comm…" at bounding box center [780, 470] width 536 height 511
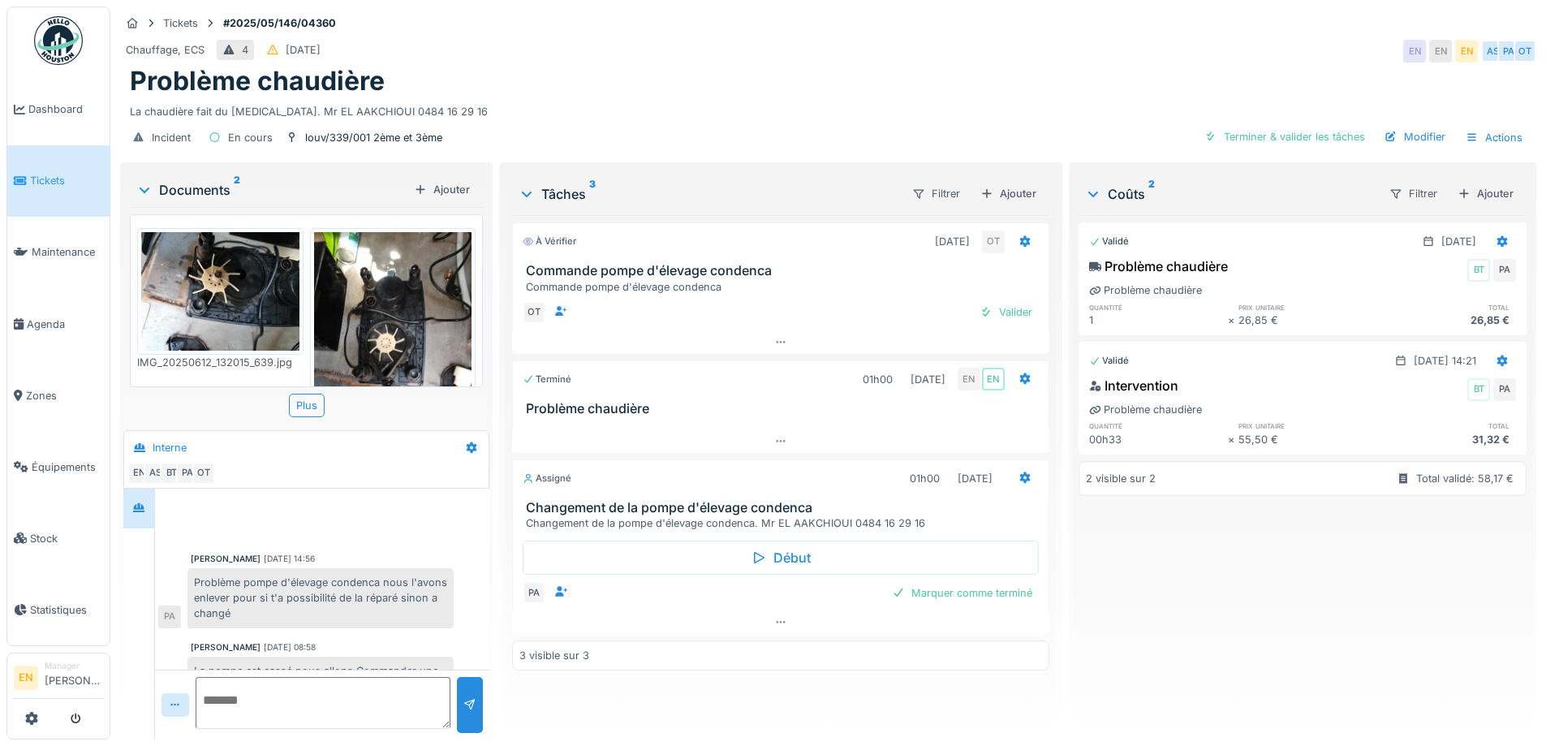
click at [854, 101] on div "La chaudière fait du bruit. Mr EL AAKCHIOUI 0484 16 29 16" at bounding box center [828, 108] width 1396 height 22
click at [689, 105] on div "La chaudière fait du bruit. Mr EL AAKCHIOUI 0484 16 29 16" at bounding box center [828, 108] width 1396 height 22
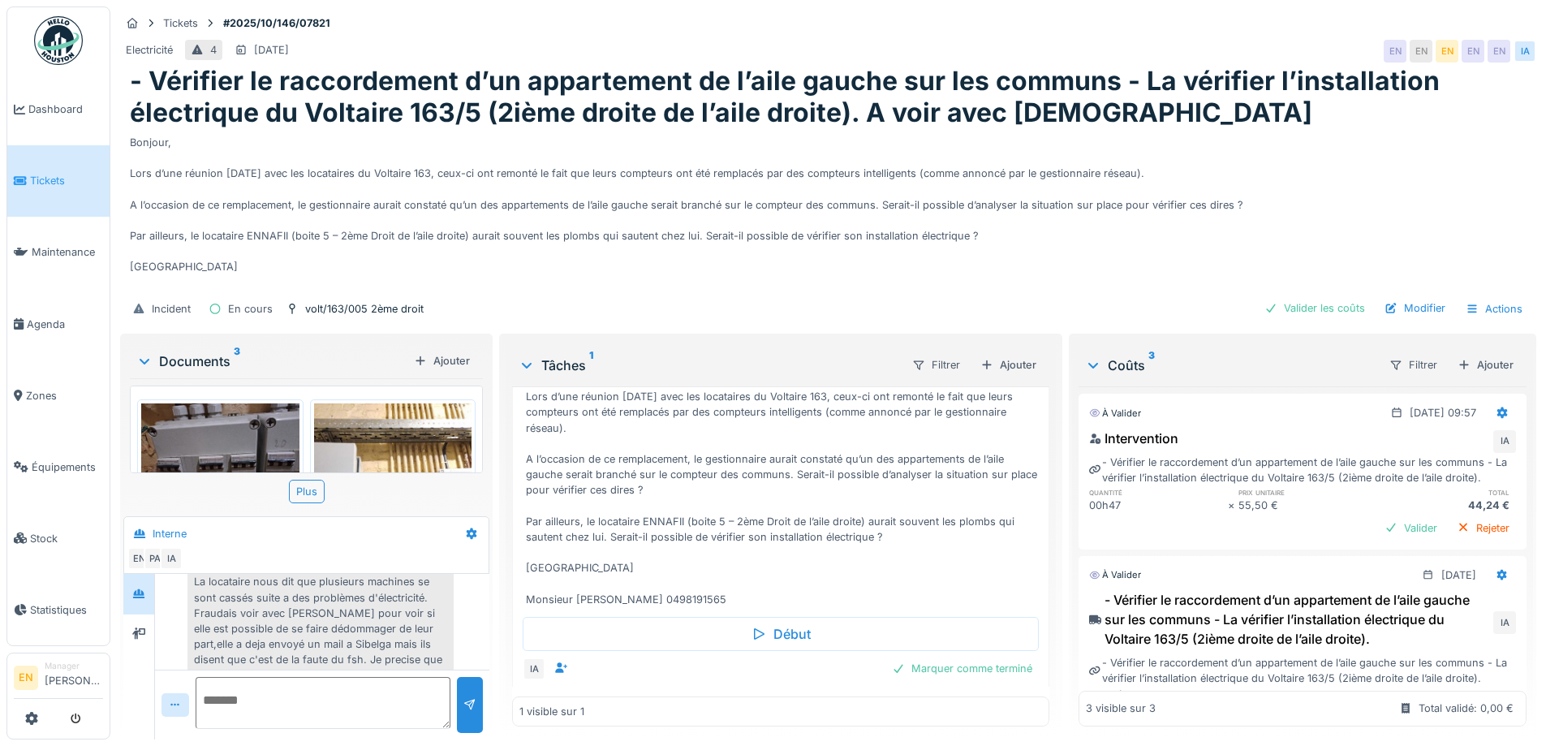
scroll to position [129, 0]
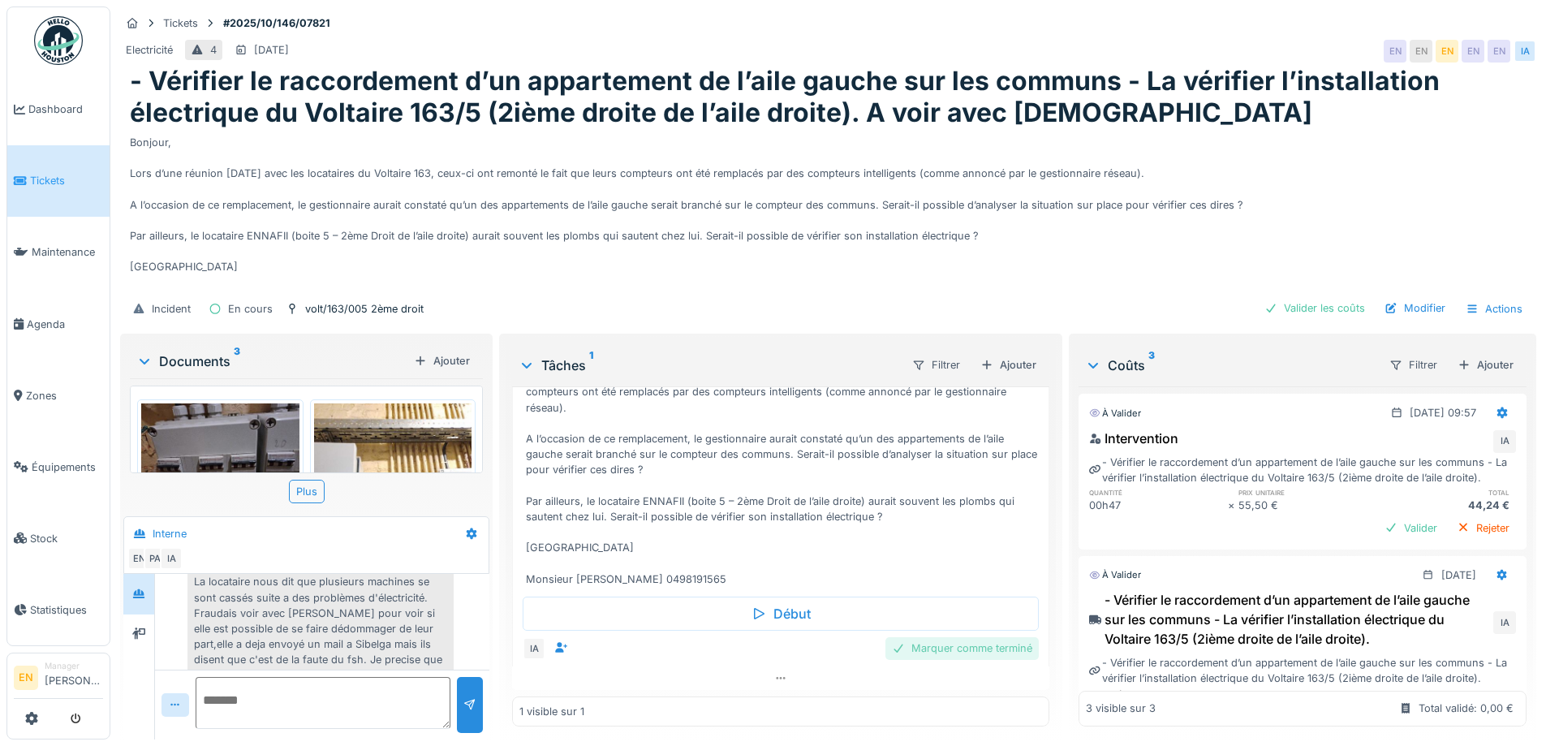
click at [940, 652] on div "Marquer comme terminé" at bounding box center [961, 648] width 153 height 22
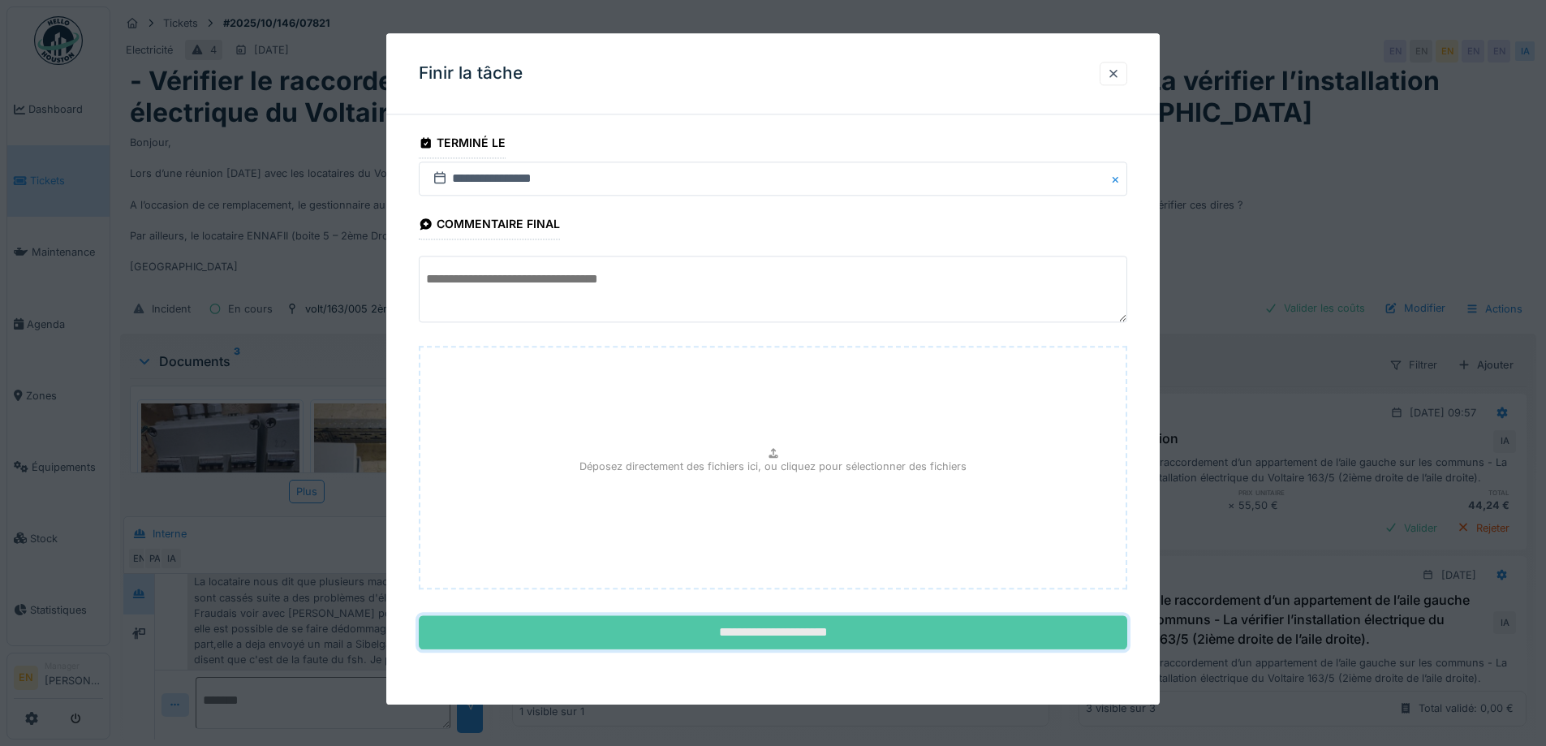
click at [803, 631] on input "**********" at bounding box center [773, 633] width 708 height 34
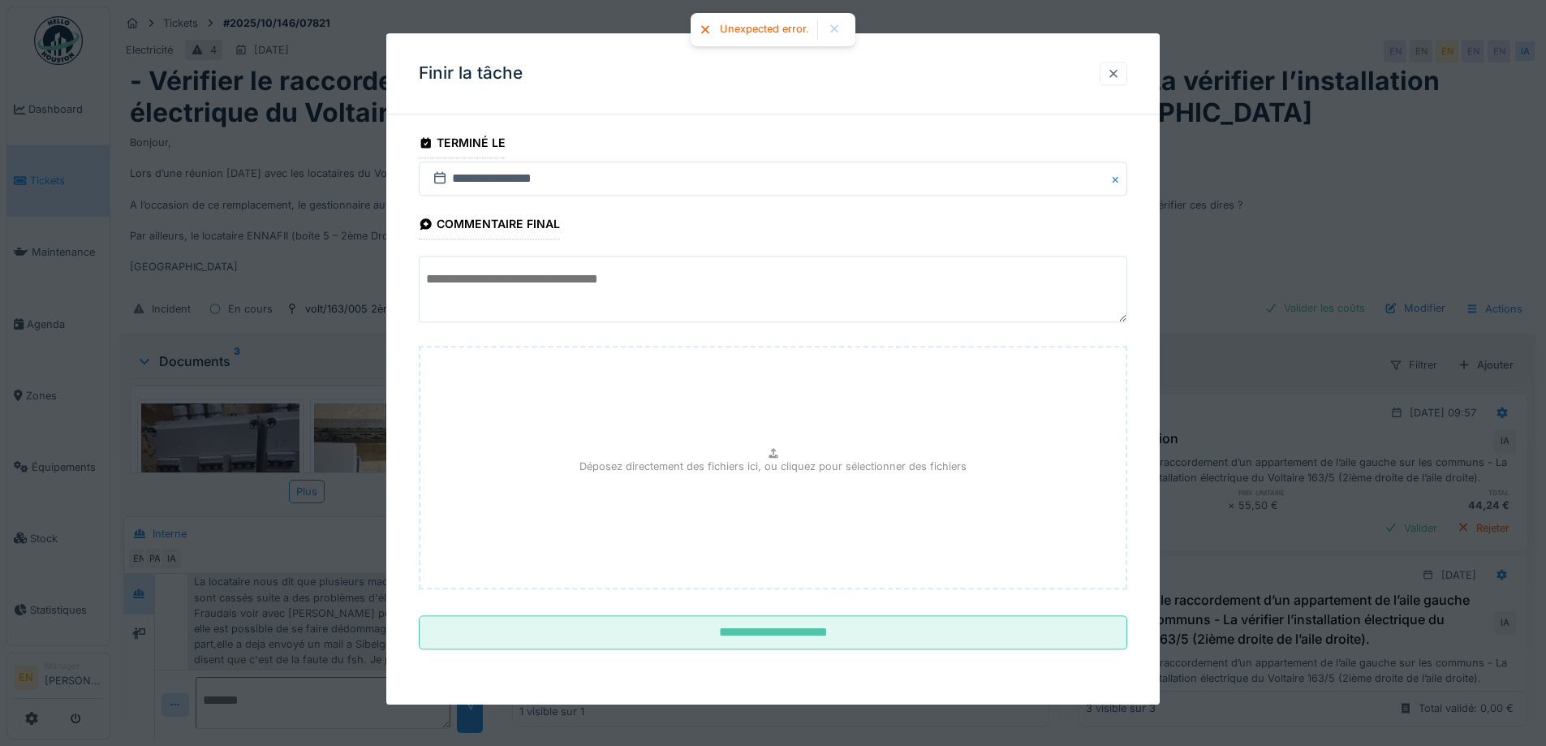
click at [1116, 67] on div at bounding box center [1113, 73] width 13 height 15
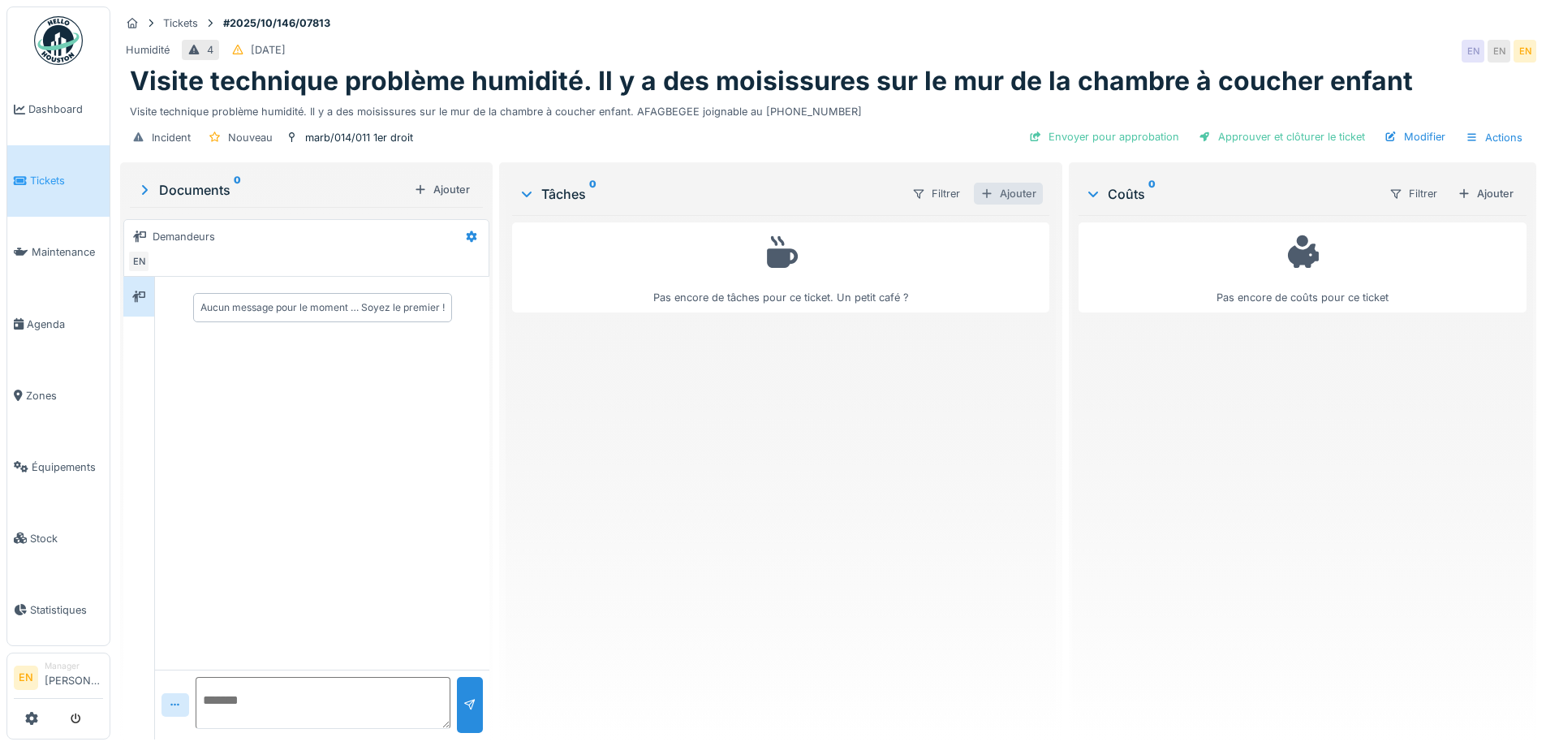
click at [1011, 195] on div "Ajouter" at bounding box center [1008, 194] width 69 height 22
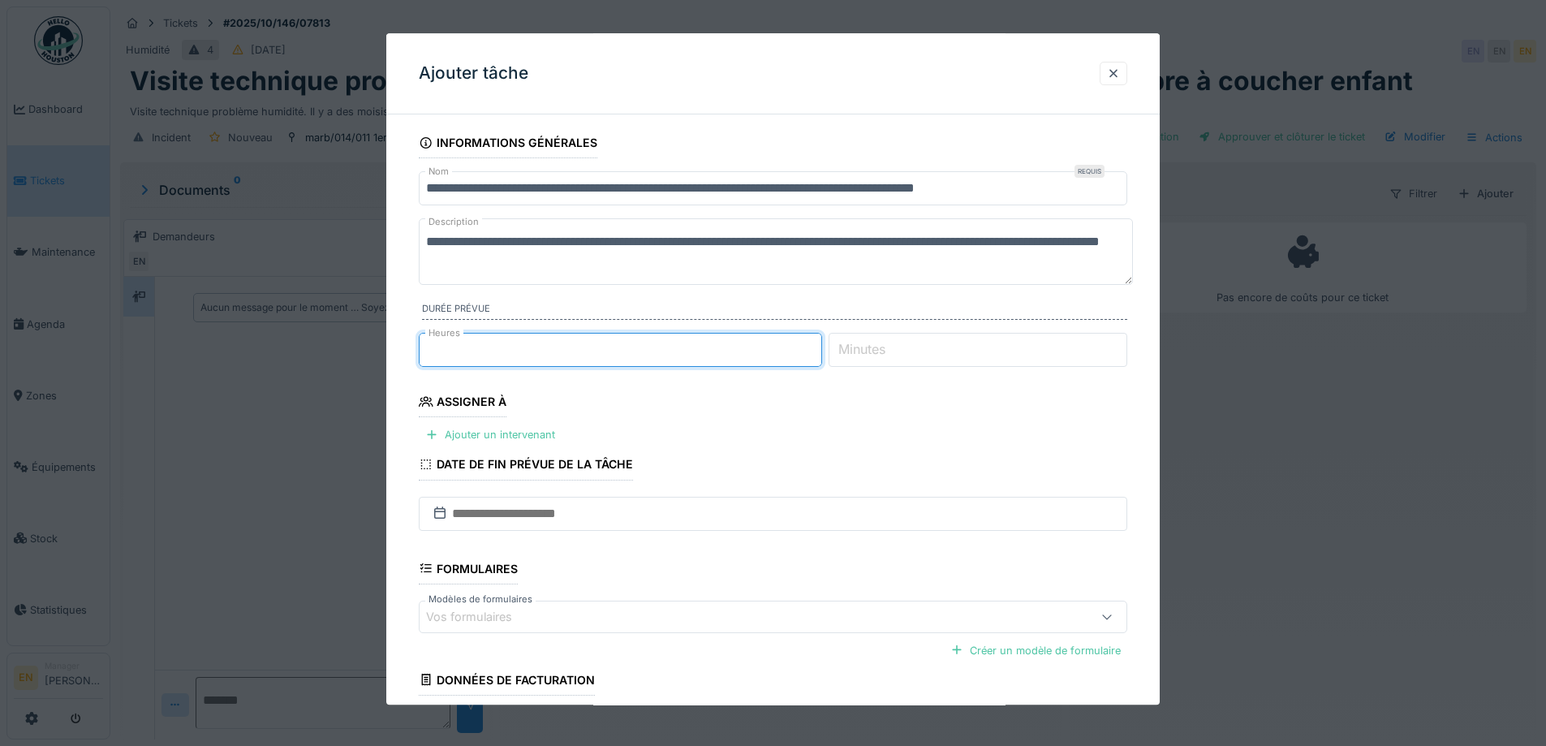
type input "*"
click at [819, 340] on input "*" at bounding box center [620, 350] width 403 height 34
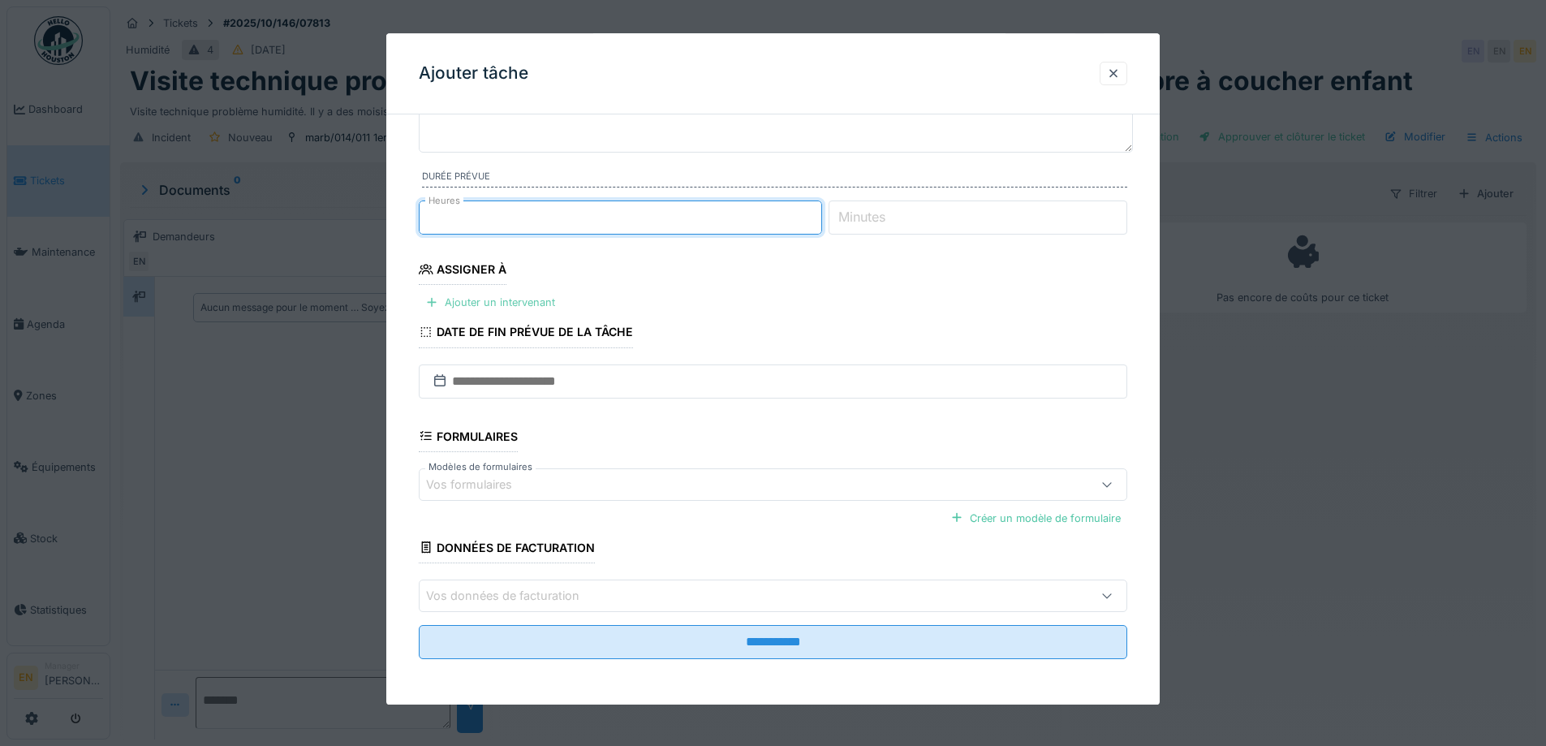
click at [520, 301] on div "Ajouter un intervenant" at bounding box center [490, 303] width 143 height 22
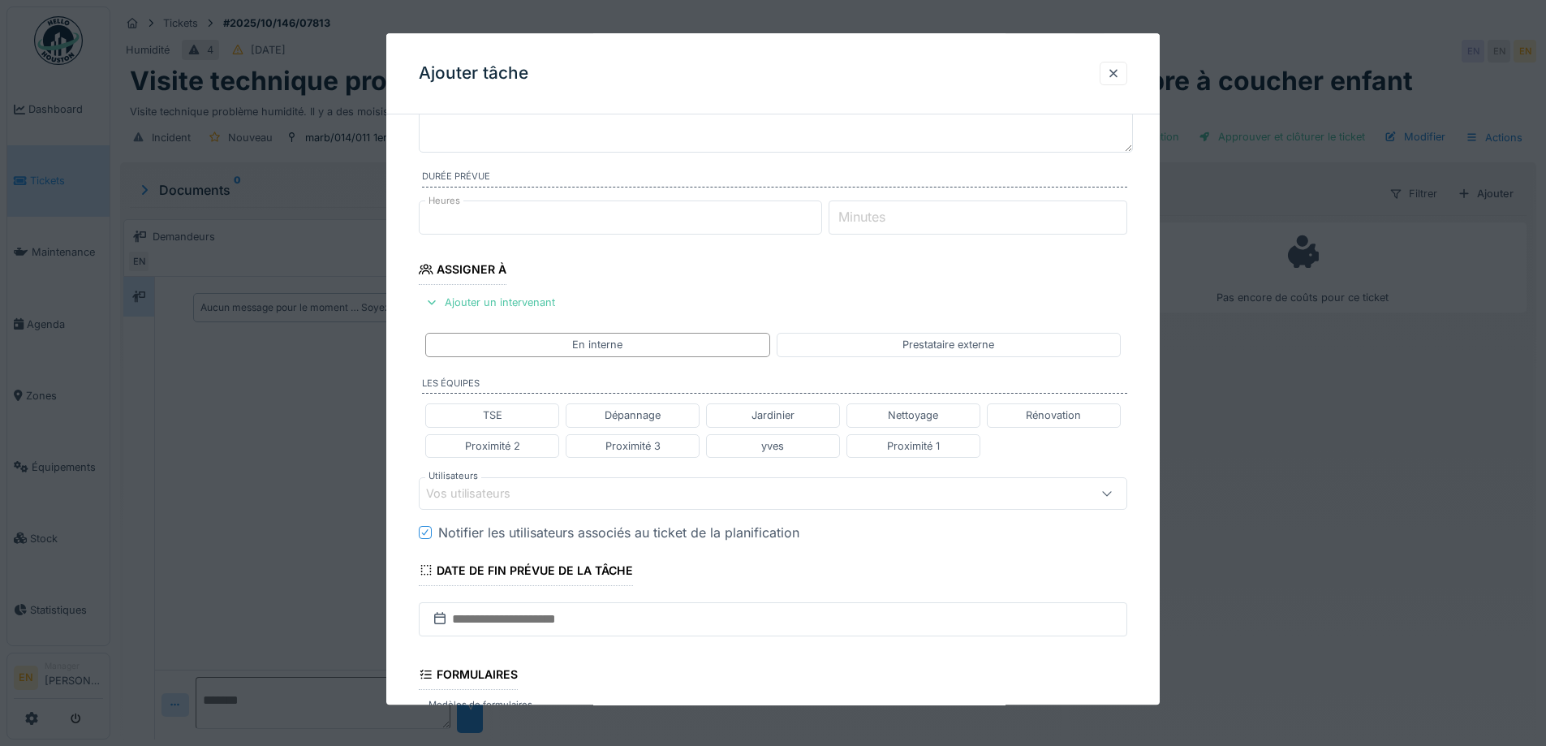
click at [585, 500] on div "Vos utilisateurs" at bounding box center [731, 493] width 611 height 18
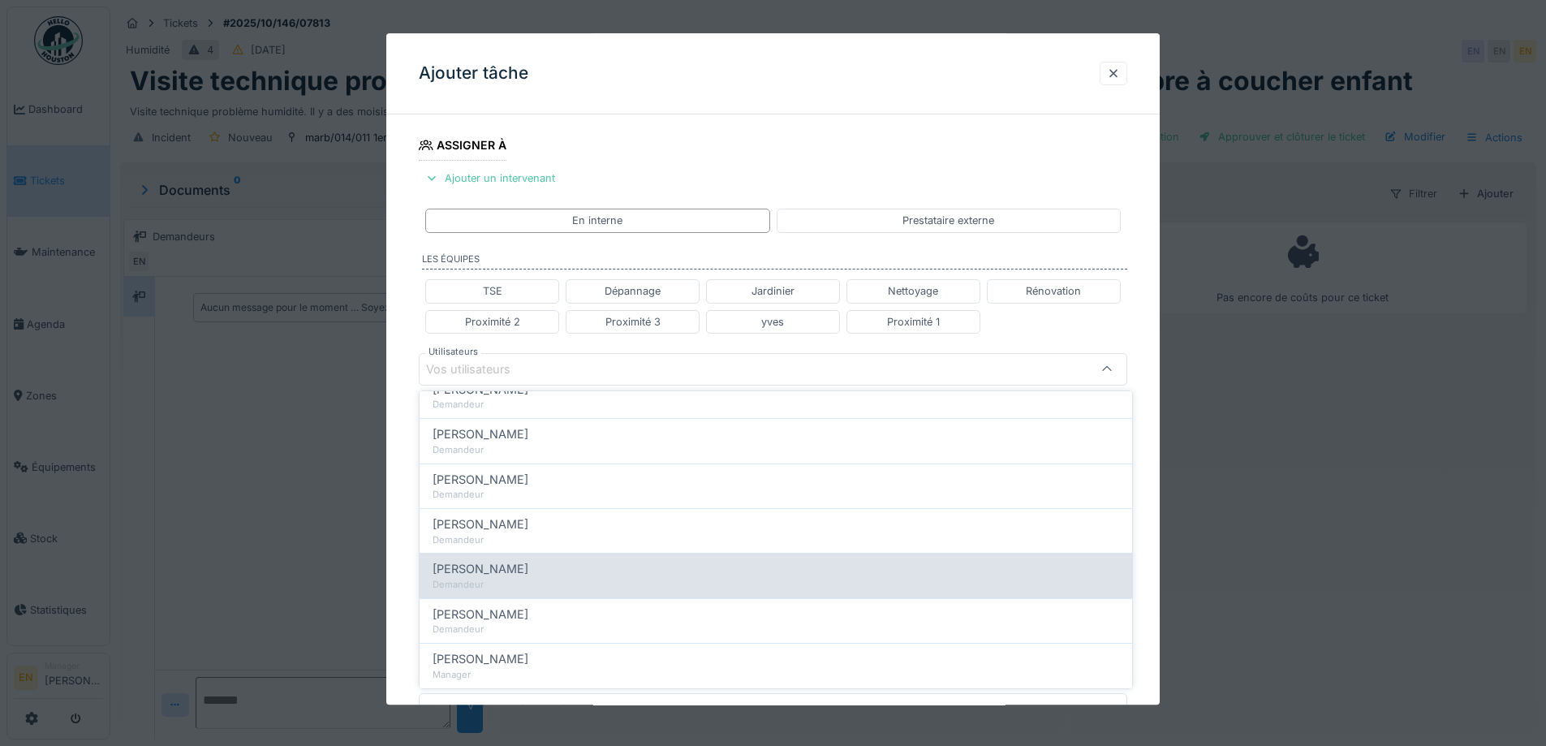
scroll to position [324, 0]
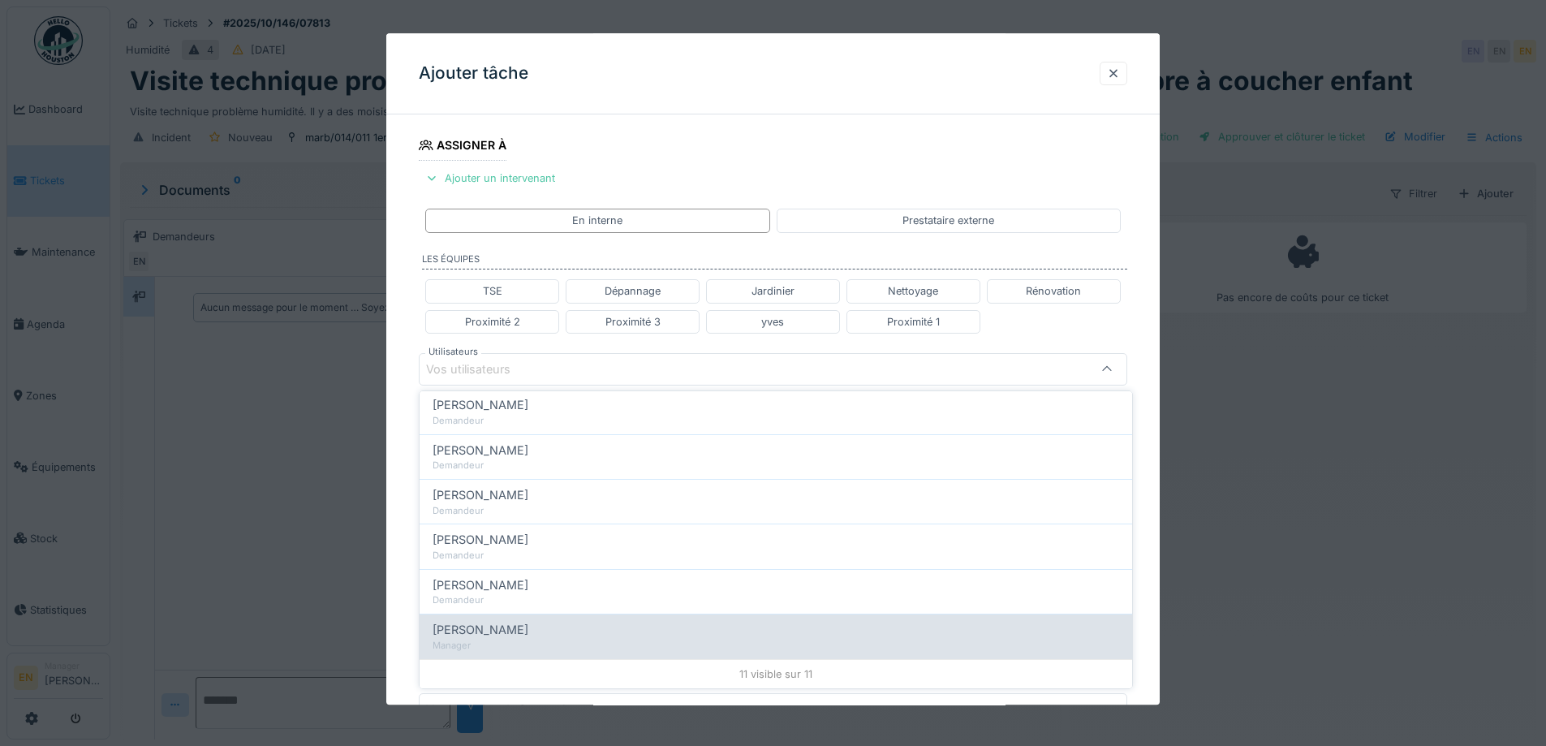
type input "*****"
click at [501, 627] on span "Nicolae Jitcu" at bounding box center [480, 630] width 96 height 18
type input "*****"
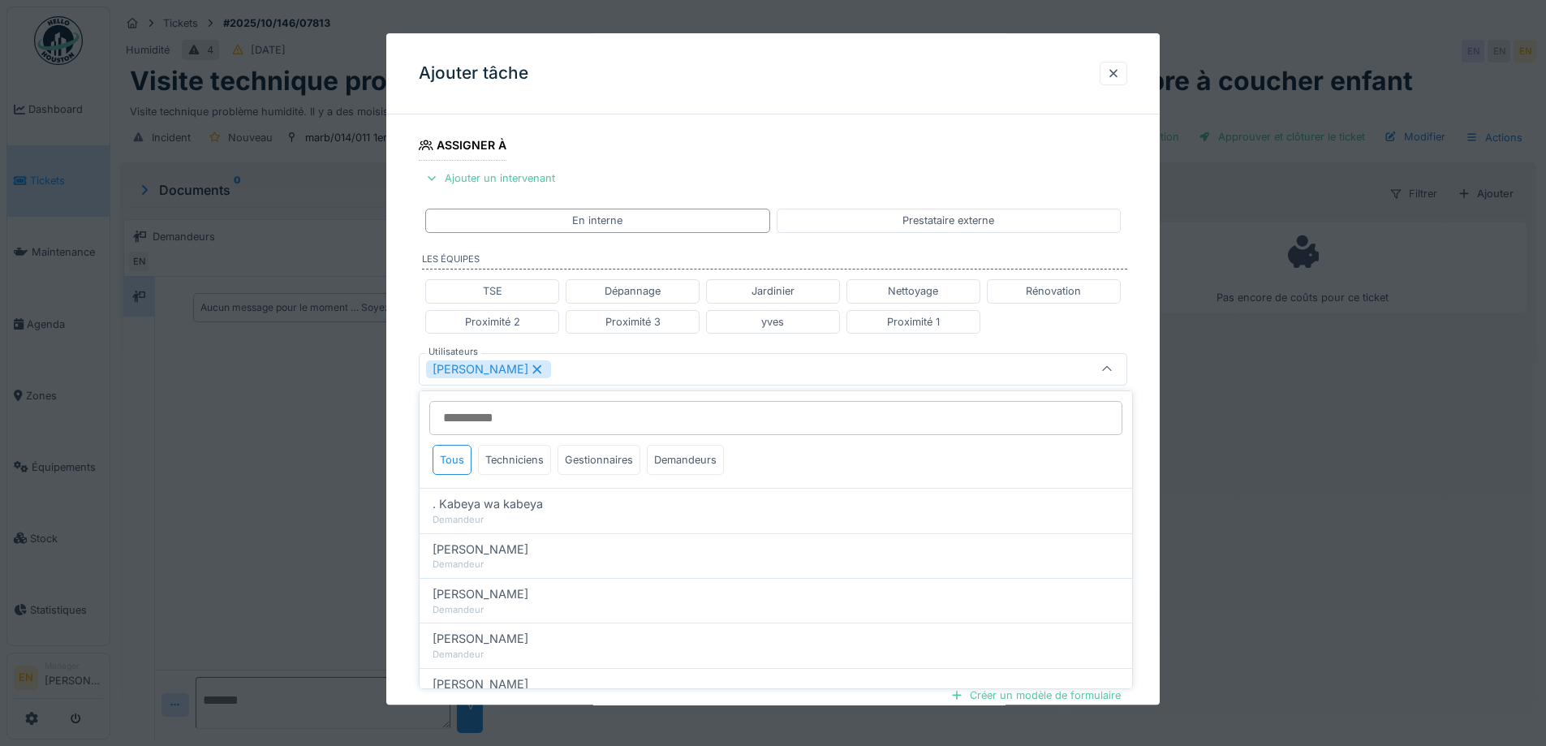
click at [1141, 502] on div "**********" at bounding box center [772, 376] width 773 height 1010
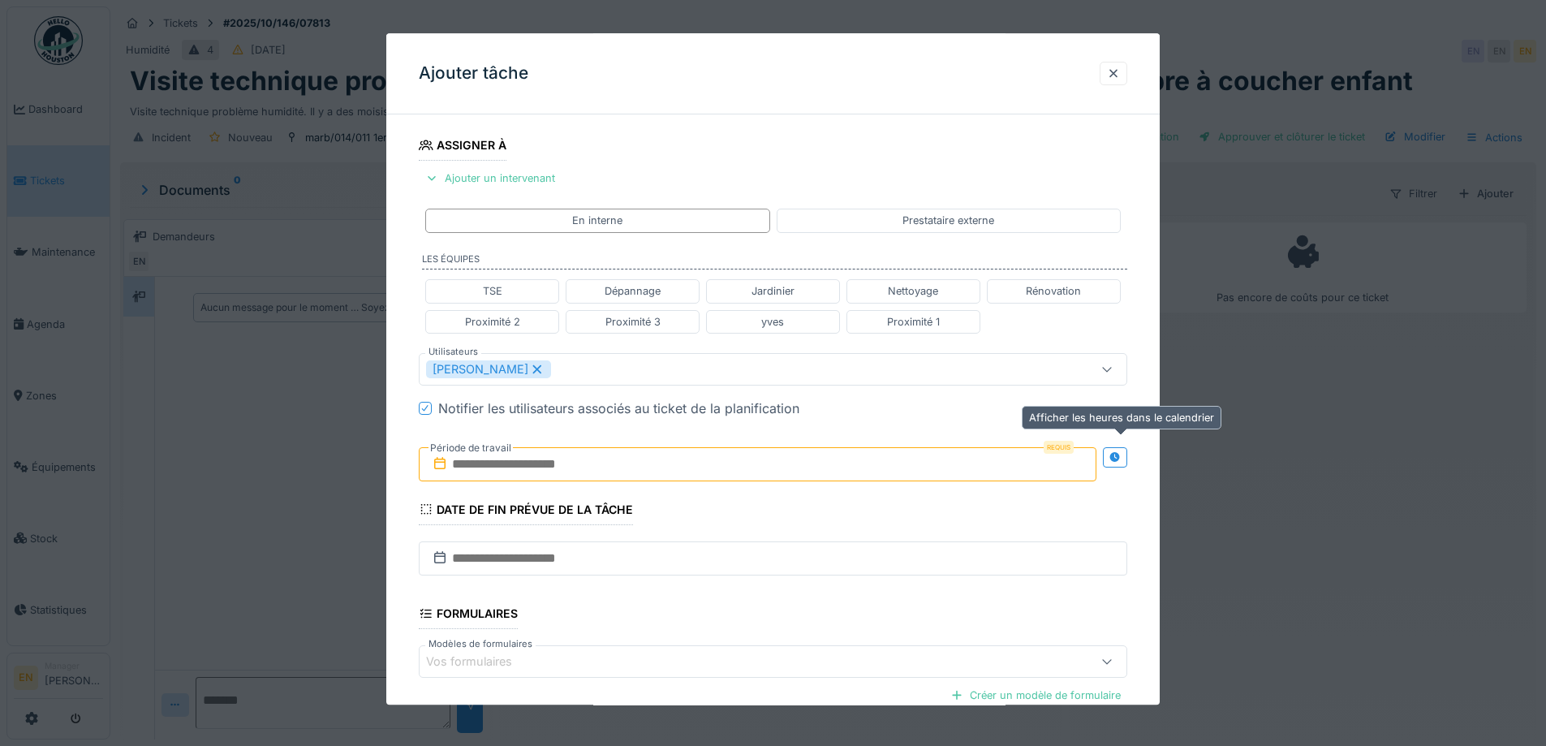
click at [1121, 454] on icon at bounding box center [1114, 457] width 13 height 11
click at [552, 466] on input "text" at bounding box center [582, 464] width 327 height 34
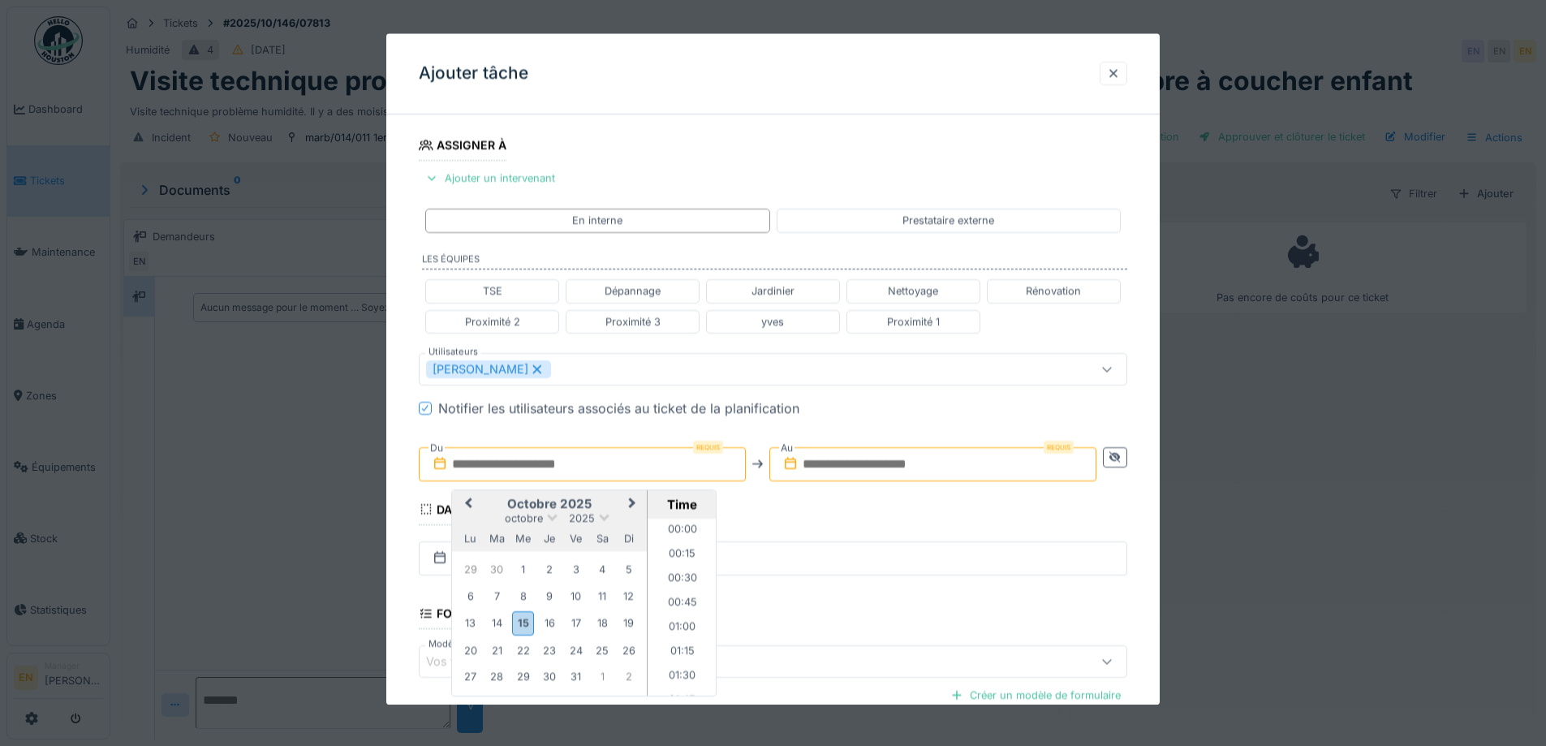
scroll to position [1506, 0]
click at [498, 675] on div "28" at bounding box center [497, 677] width 22 height 22
click at [677, 615] on li "13:00" at bounding box center [681, 615] width 69 height 24
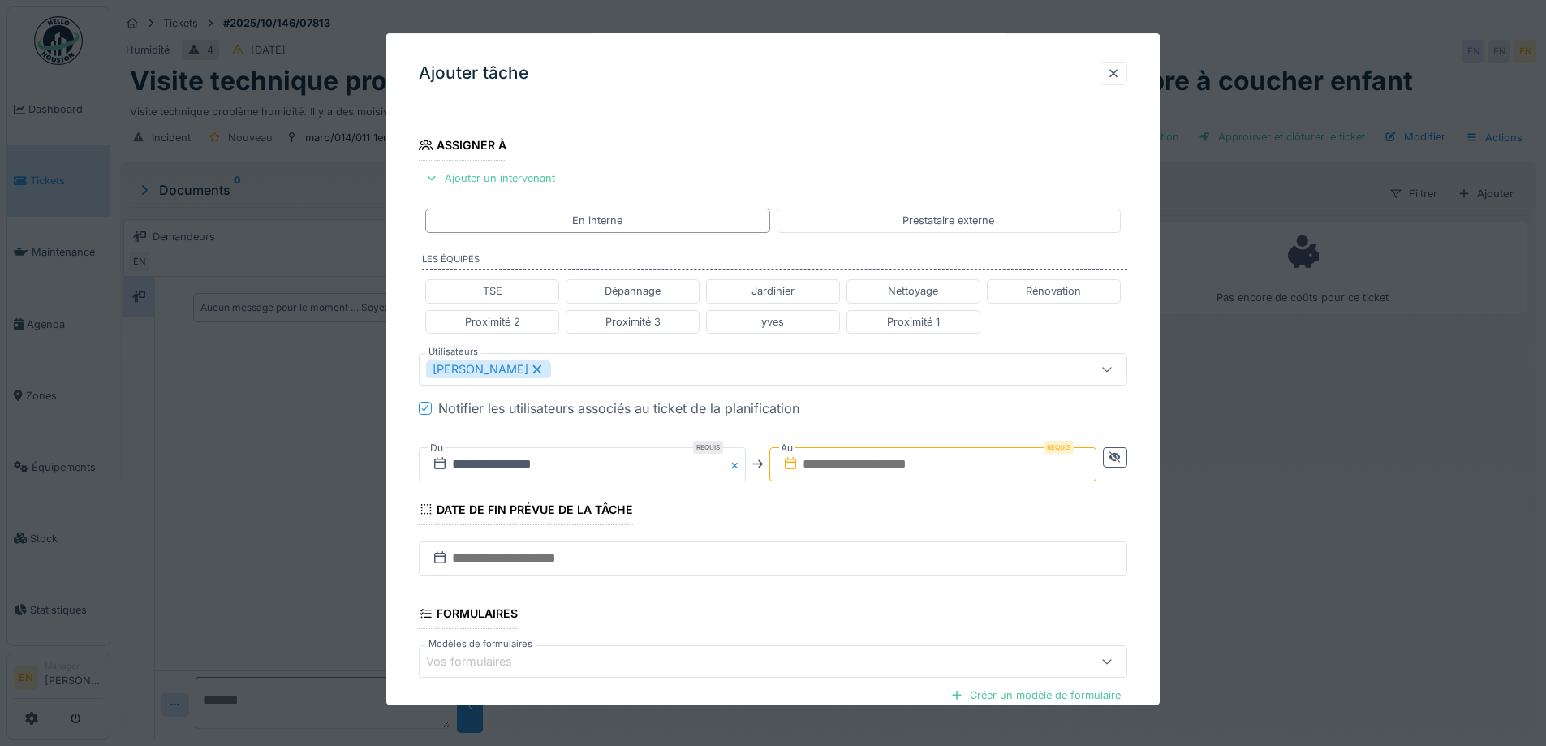
click at [961, 474] on input "text" at bounding box center [932, 464] width 327 height 34
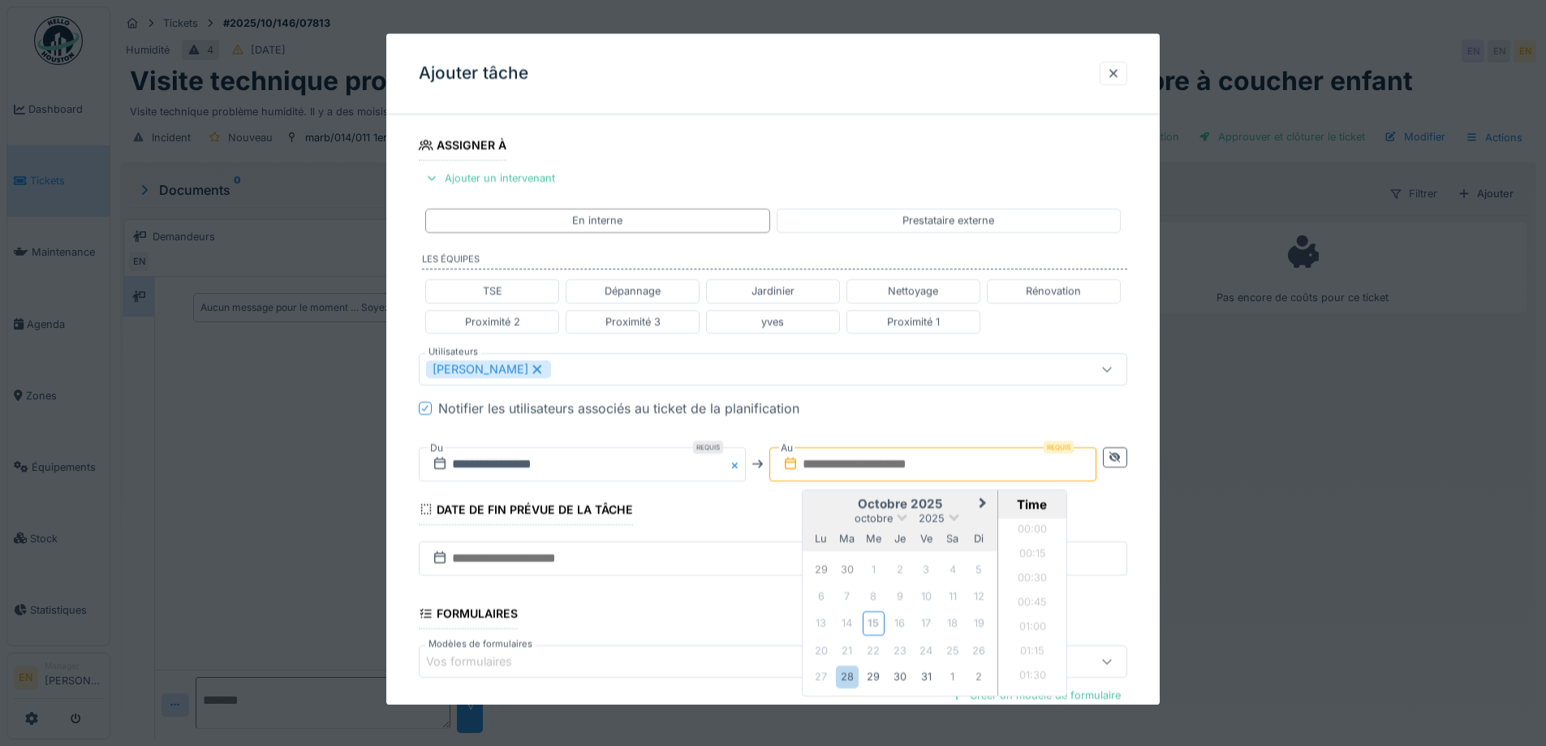
scroll to position [1506, 0]
click at [849, 680] on div "28" at bounding box center [847, 677] width 22 height 22
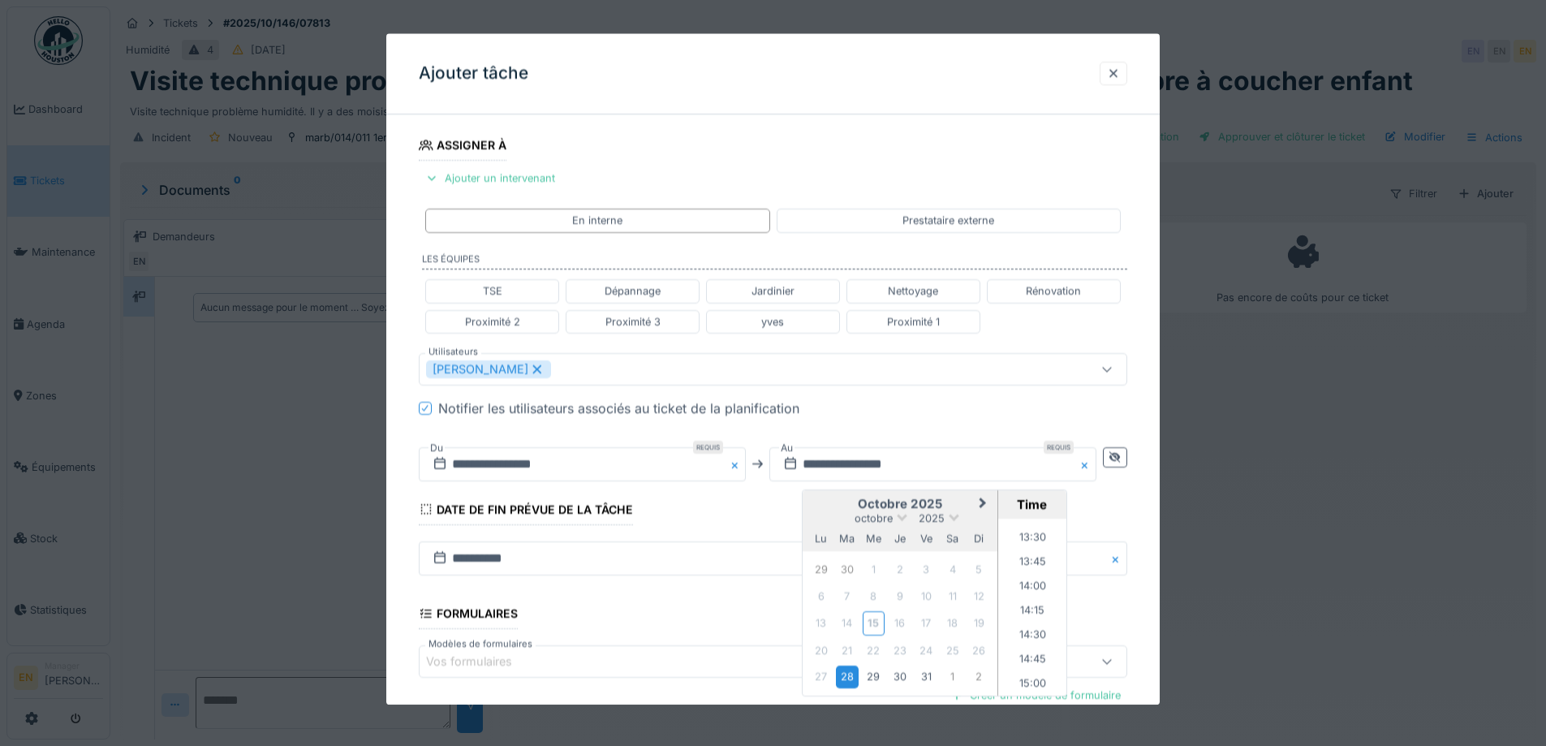
scroll to position [1262, 0]
click at [1030, 626] on li "14:00" at bounding box center [1032, 631] width 69 height 24
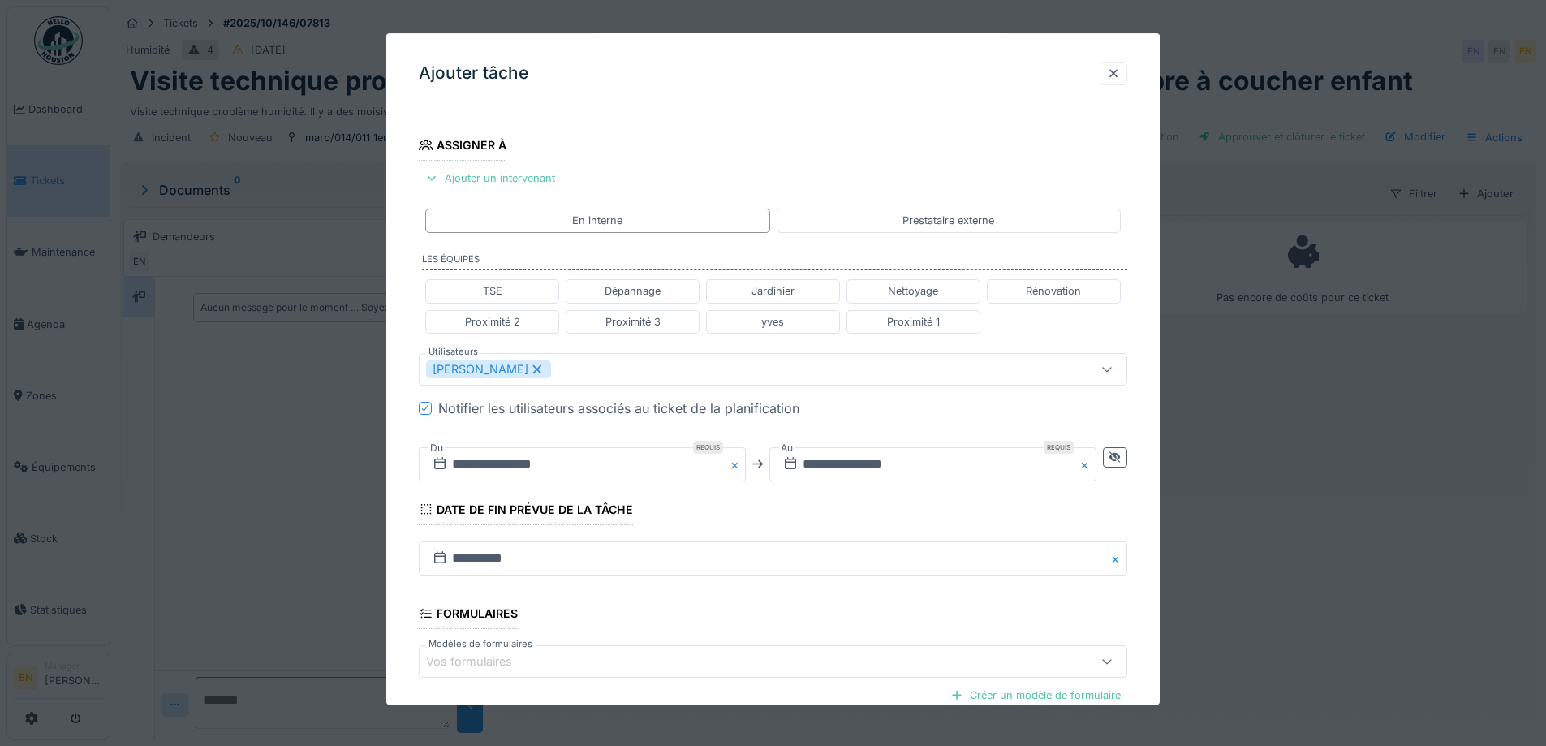
click at [1145, 531] on div "**********" at bounding box center [772, 376] width 773 height 1010
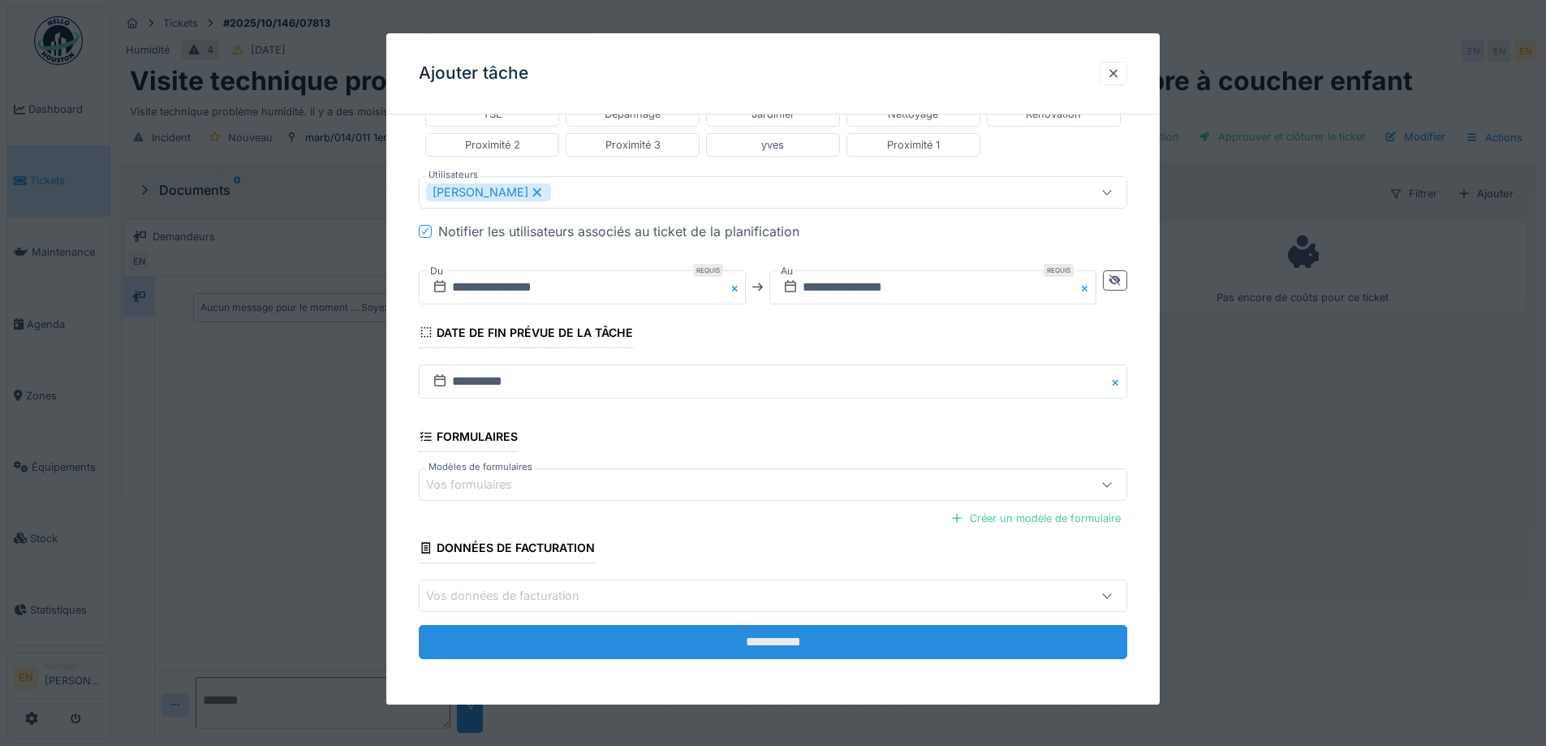
click at [760, 637] on input "**********" at bounding box center [773, 643] width 708 height 34
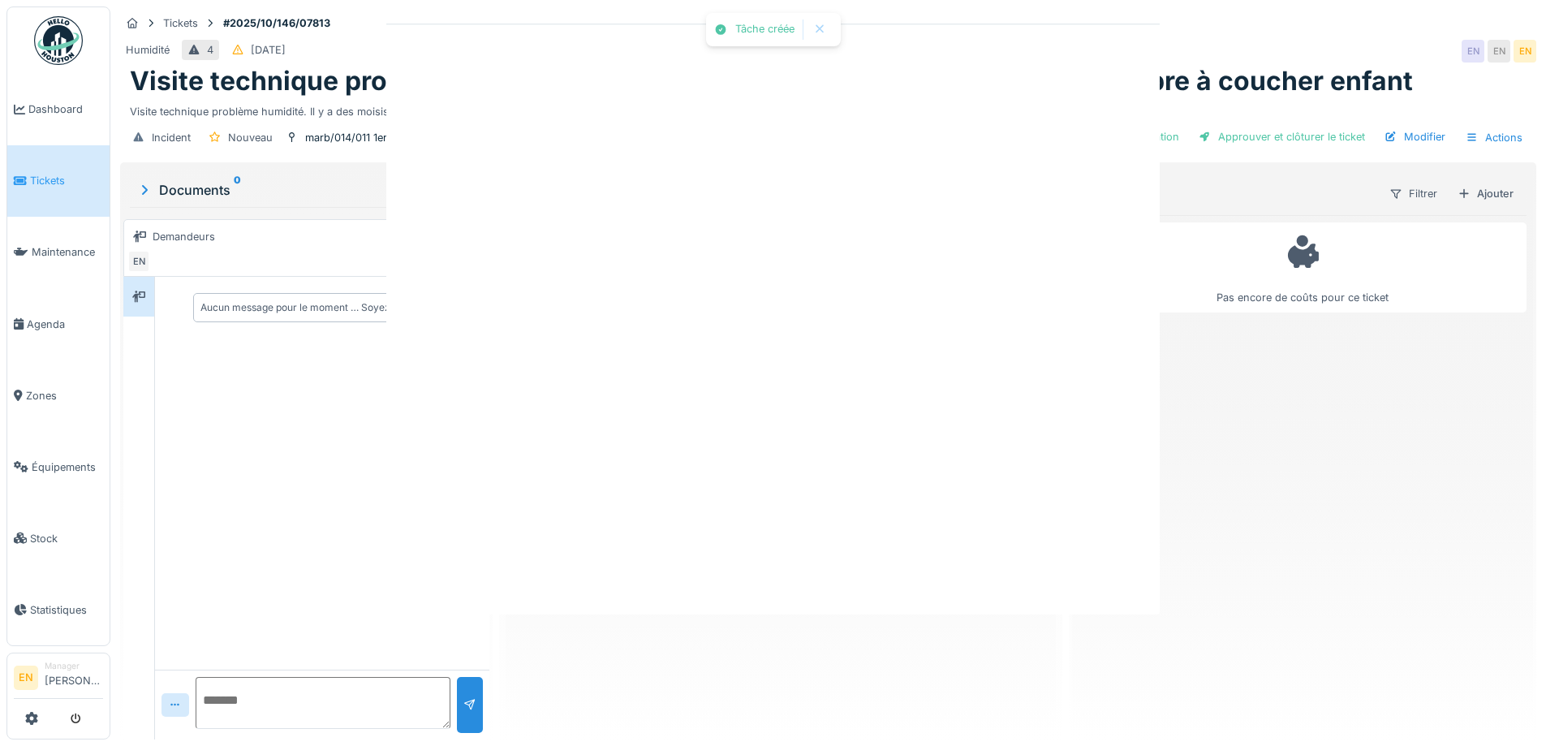
scroll to position [0, 0]
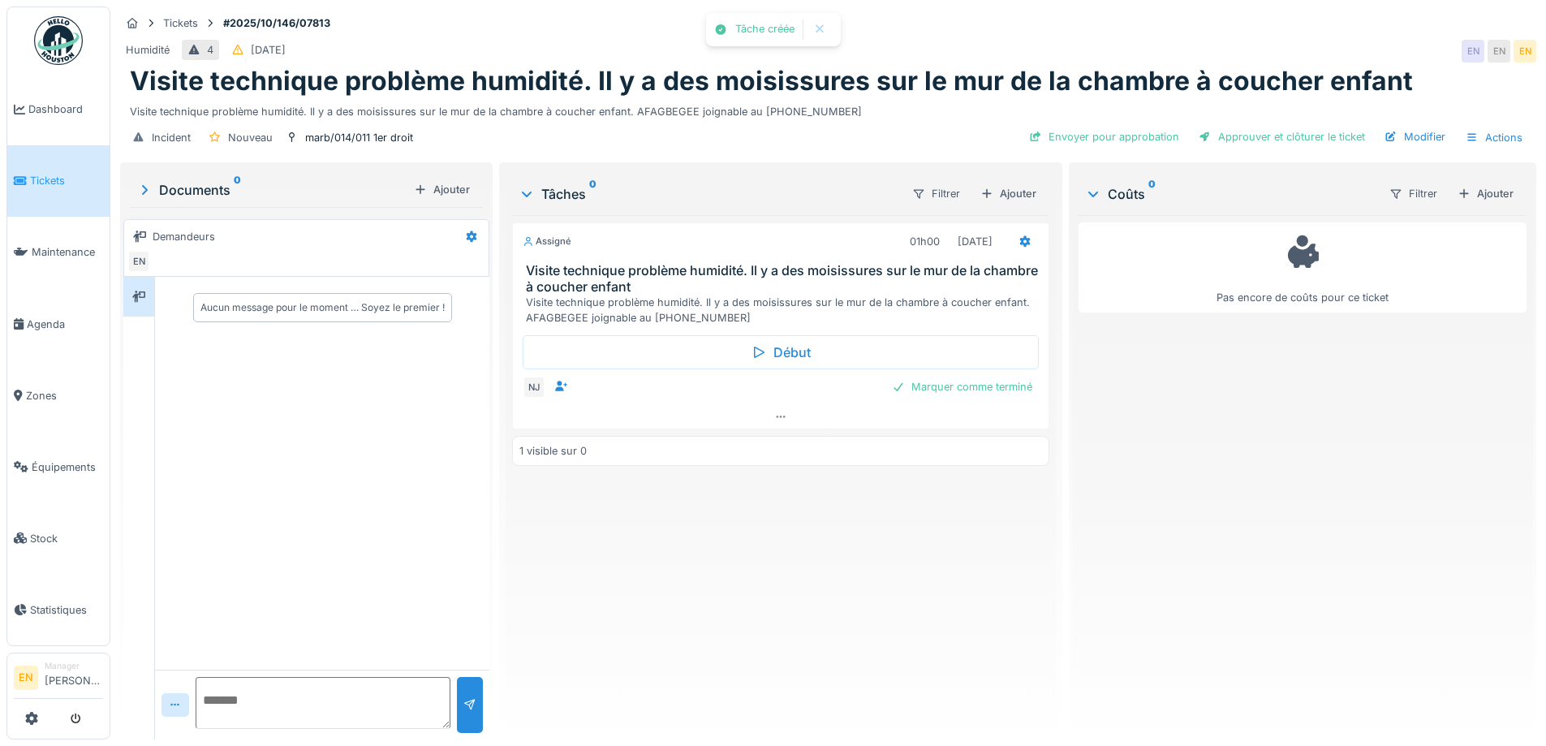
click at [812, 609] on div "Assigné 01h00 28/10/2025 Visite technique problème humidité. Il y a des moisiss…" at bounding box center [780, 470] width 536 height 511
click at [1139, 486] on div "Pas encore de coûts pour ce ticket" at bounding box center [1302, 470] width 448 height 511
click at [925, 135] on div "Incident Nouveau marb/014/011 1er droit Envoyer pour approbation Approuver et c…" at bounding box center [828, 137] width 1416 height 37
click at [1153, 442] on div "Pas encore de coûts pour ce ticket" at bounding box center [1302, 470] width 448 height 511
click at [904, 129] on div "Incident Assigné marb/014/011 1er droit Terminer & valider les tâches Modifier …" at bounding box center [828, 137] width 1416 height 37
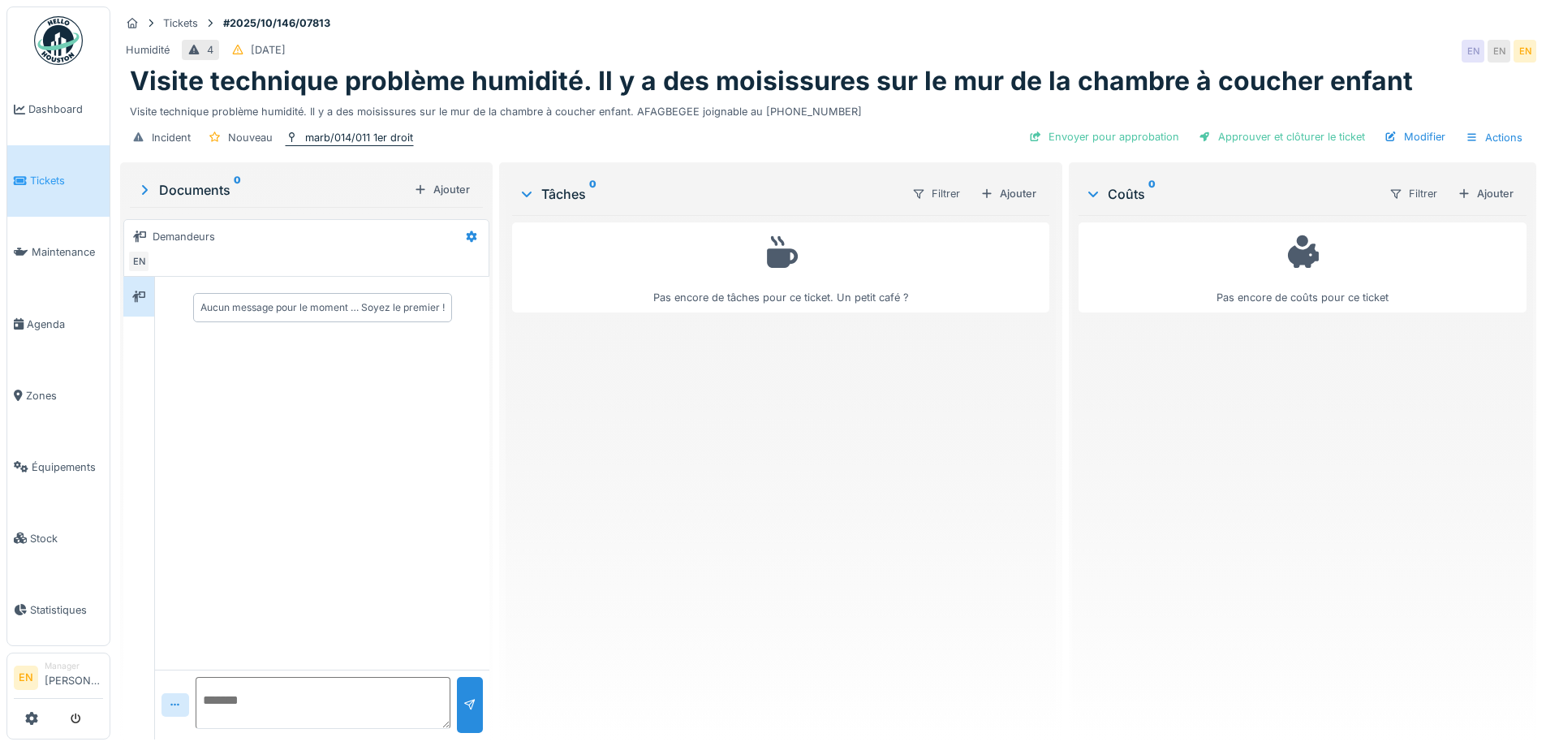
drag, startPoint x: 419, startPoint y: 138, endPoint x: 305, endPoint y: 133, distance: 114.5
click at [305, 133] on div "Incident Nouveau marb/014/011 1er droit Envoyer pour approbation Approuver et c…" at bounding box center [828, 137] width 1416 height 37
click at [316, 138] on div "marb/014/011 1er droit" at bounding box center [359, 137] width 108 height 15
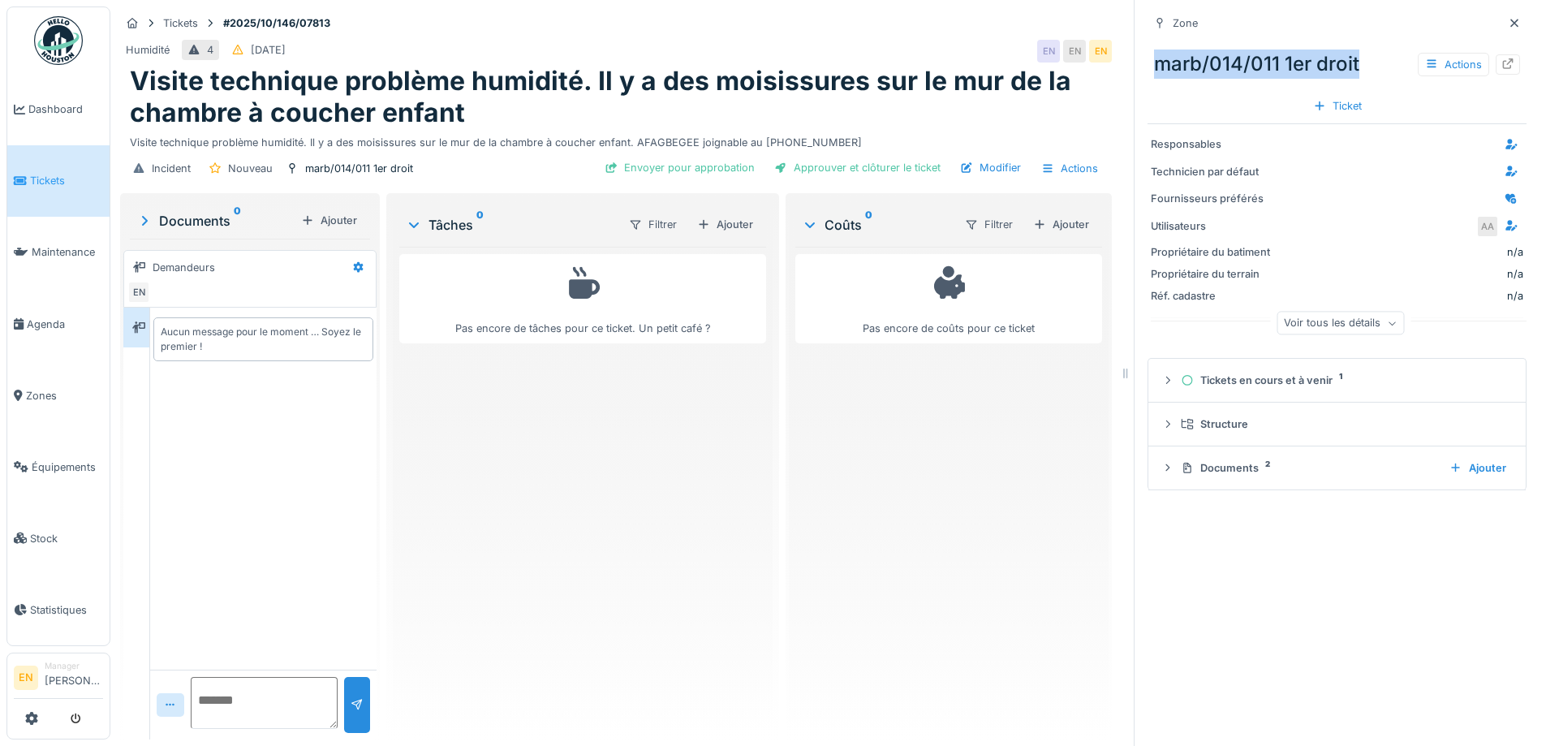
drag, startPoint x: 1349, startPoint y: 62, endPoint x: 1131, endPoint y: 66, distance: 218.3
click at [1133, 66] on div "Zone marb/014/011 1er droit Actions Ticket Responsables Technicien par défaut F…" at bounding box center [1336, 373] width 406 height 746
copy div "marb/014/011 1er droit"
click at [1024, 511] on div "Pas encore de coûts pour ce ticket" at bounding box center [948, 487] width 307 height 480
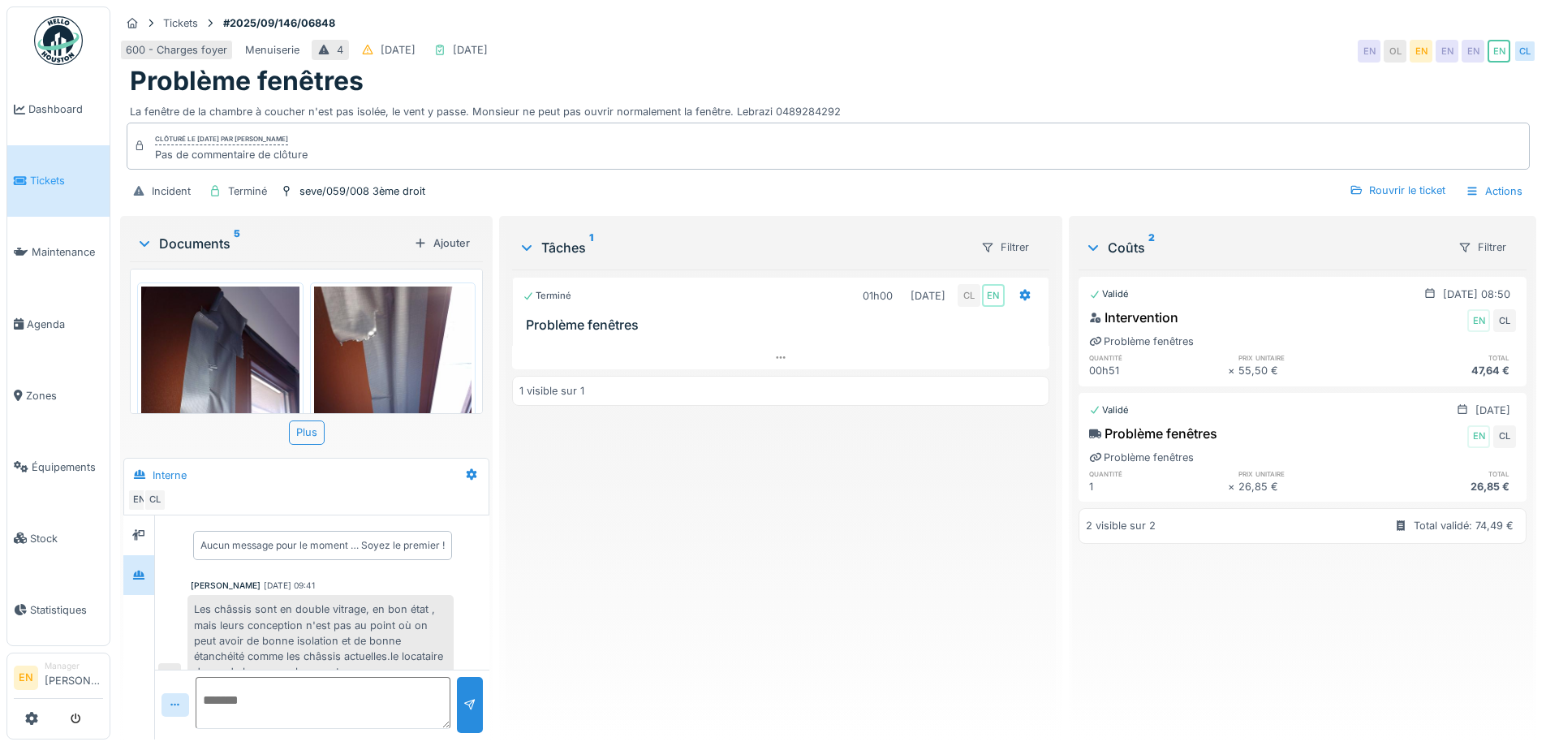
scroll to position [591, 0]
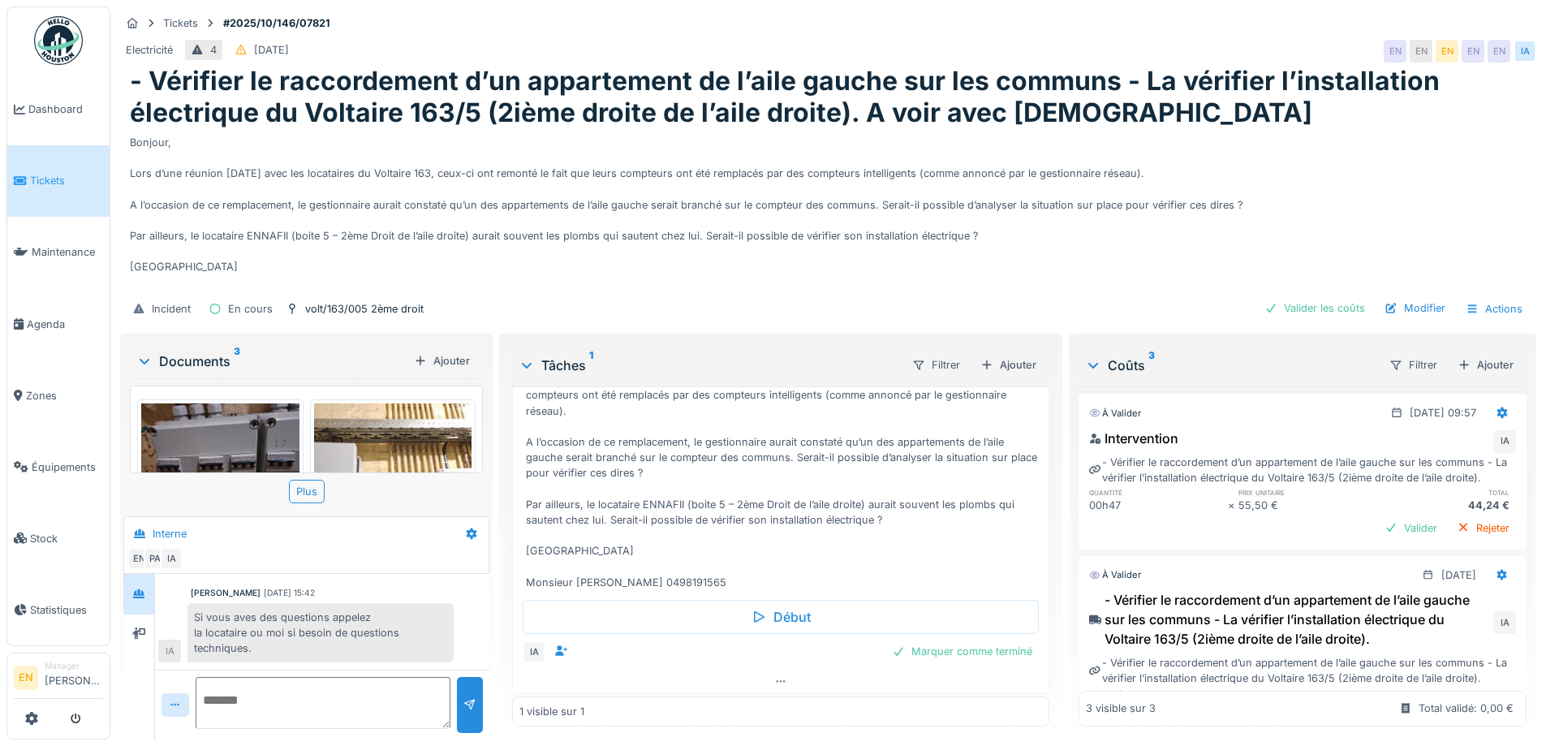
scroll to position [129, 0]
click at [962, 645] on div "Marquer comme terminé" at bounding box center [961, 647] width 153 height 22
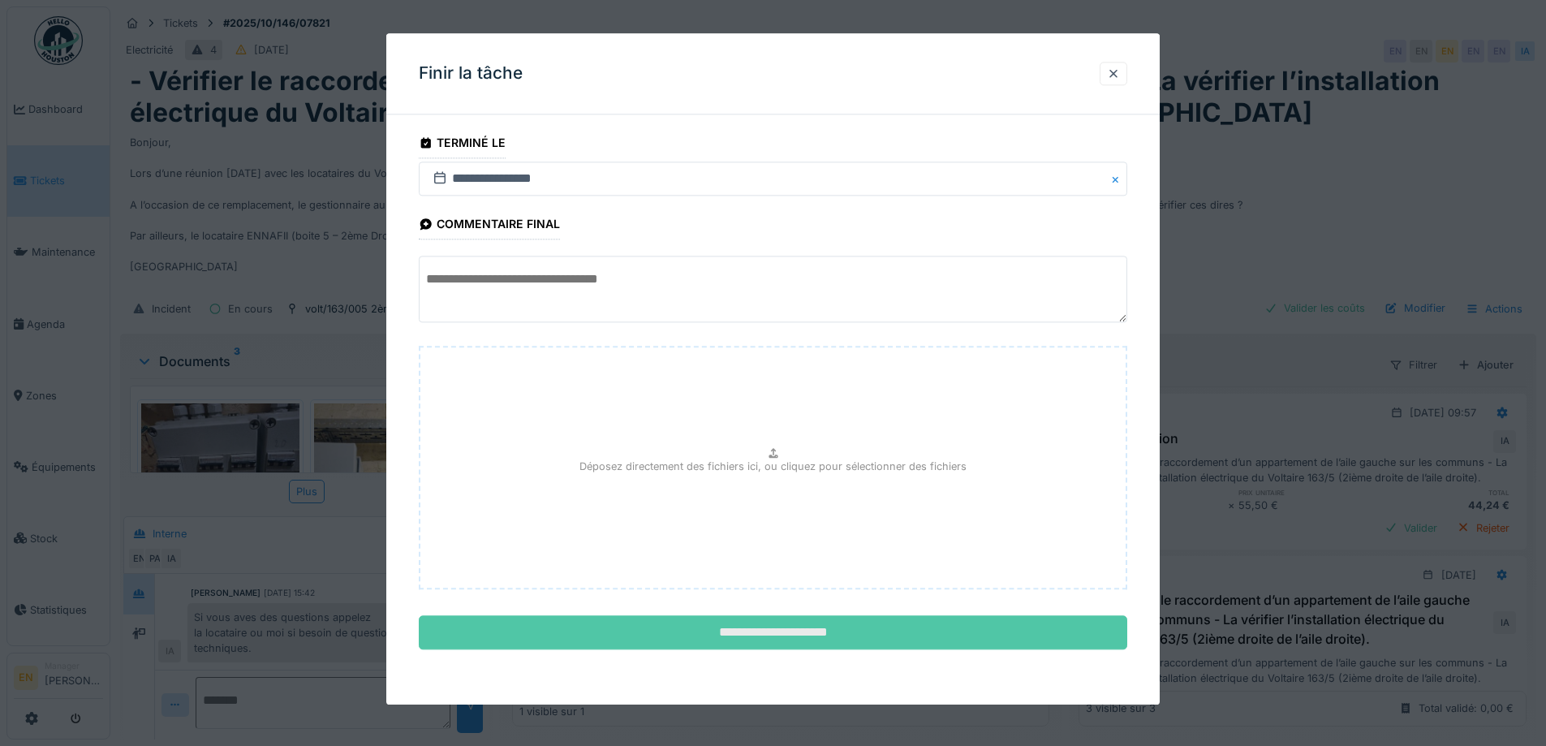
click at [834, 628] on input "**********" at bounding box center [773, 633] width 708 height 34
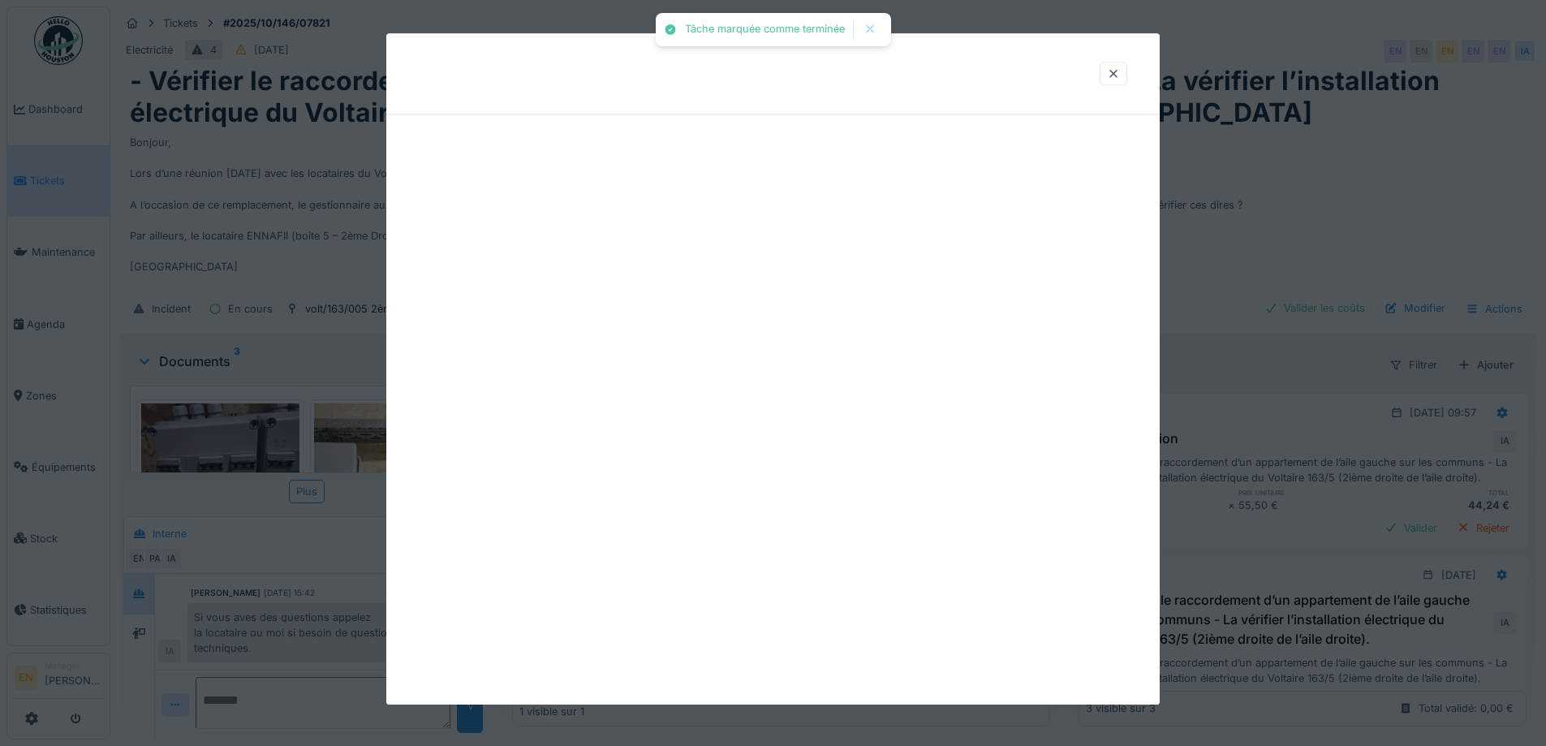
scroll to position [85, 0]
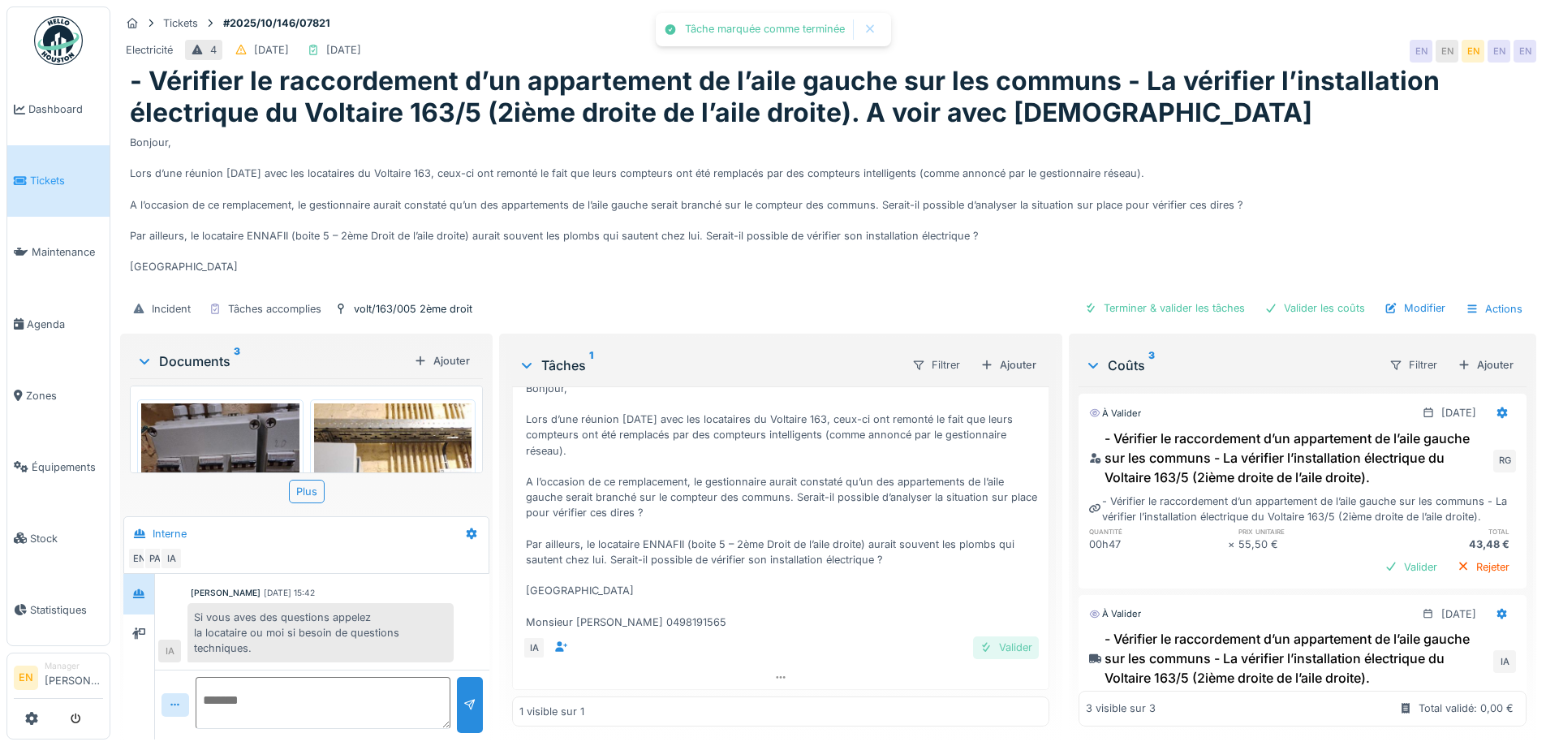
click at [988, 646] on div "Valider" at bounding box center [1006, 647] width 66 height 22
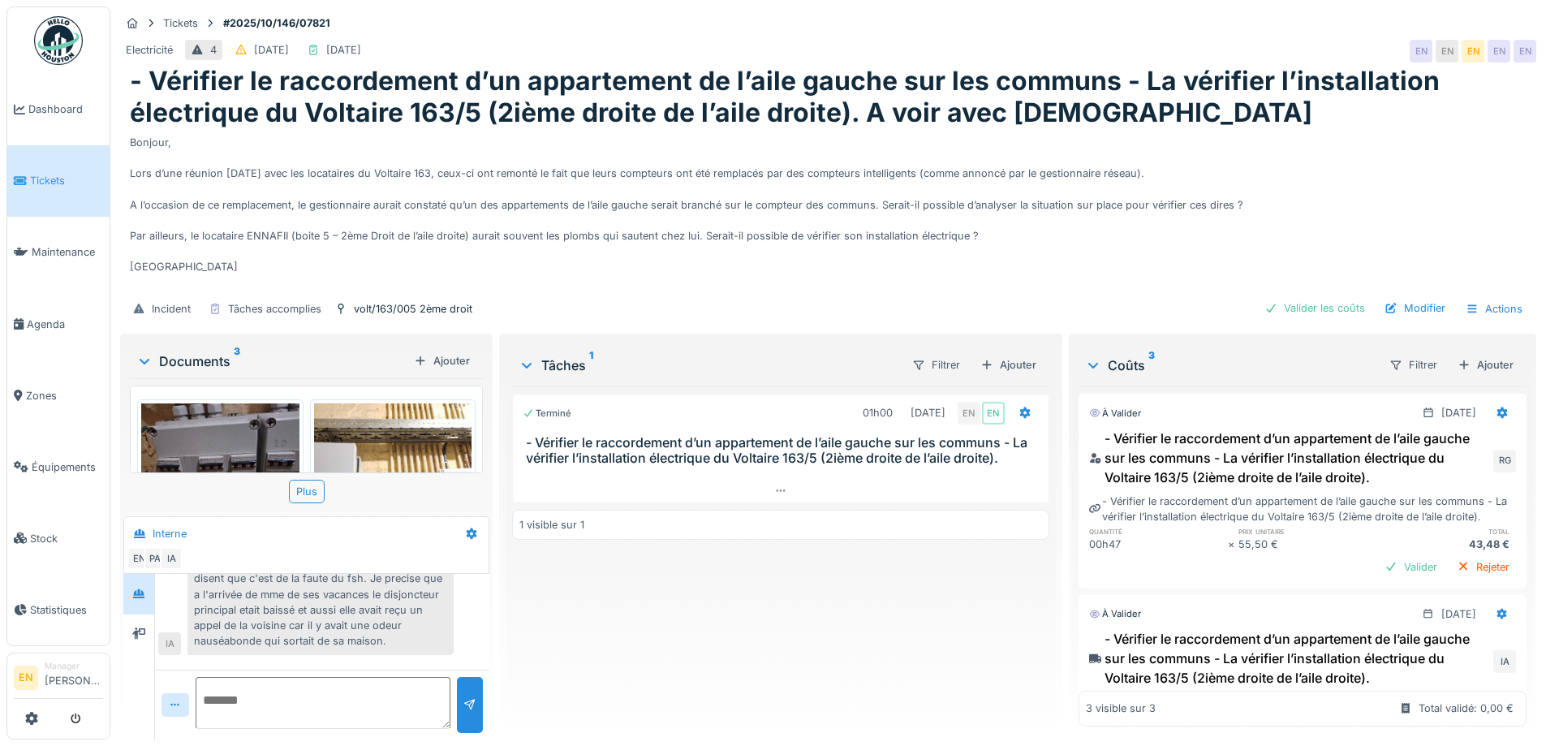
scroll to position [221, 0]
click at [189, 351] on div "Documents 3" at bounding box center [271, 360] width 271 height 19
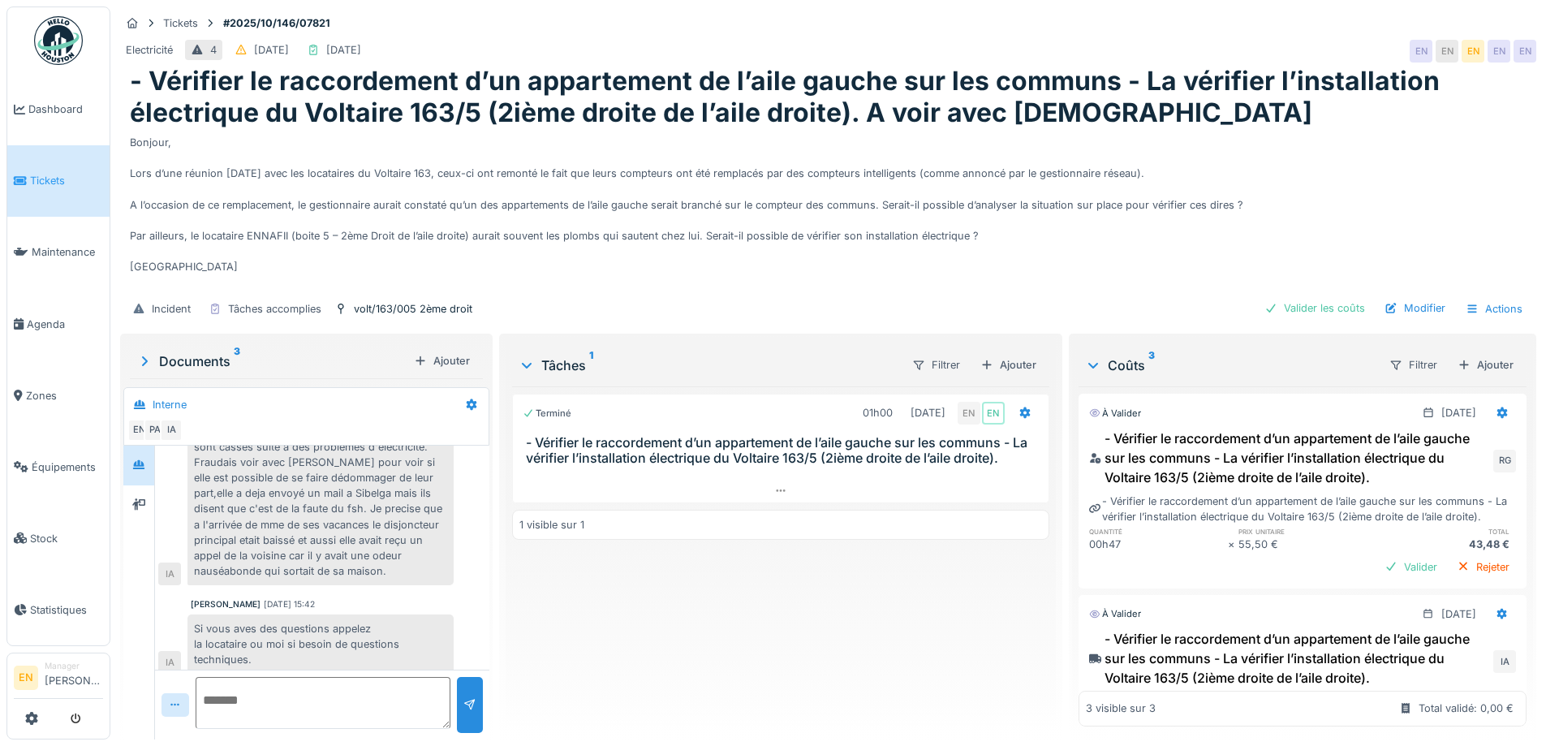
scroll to position [255, 0]
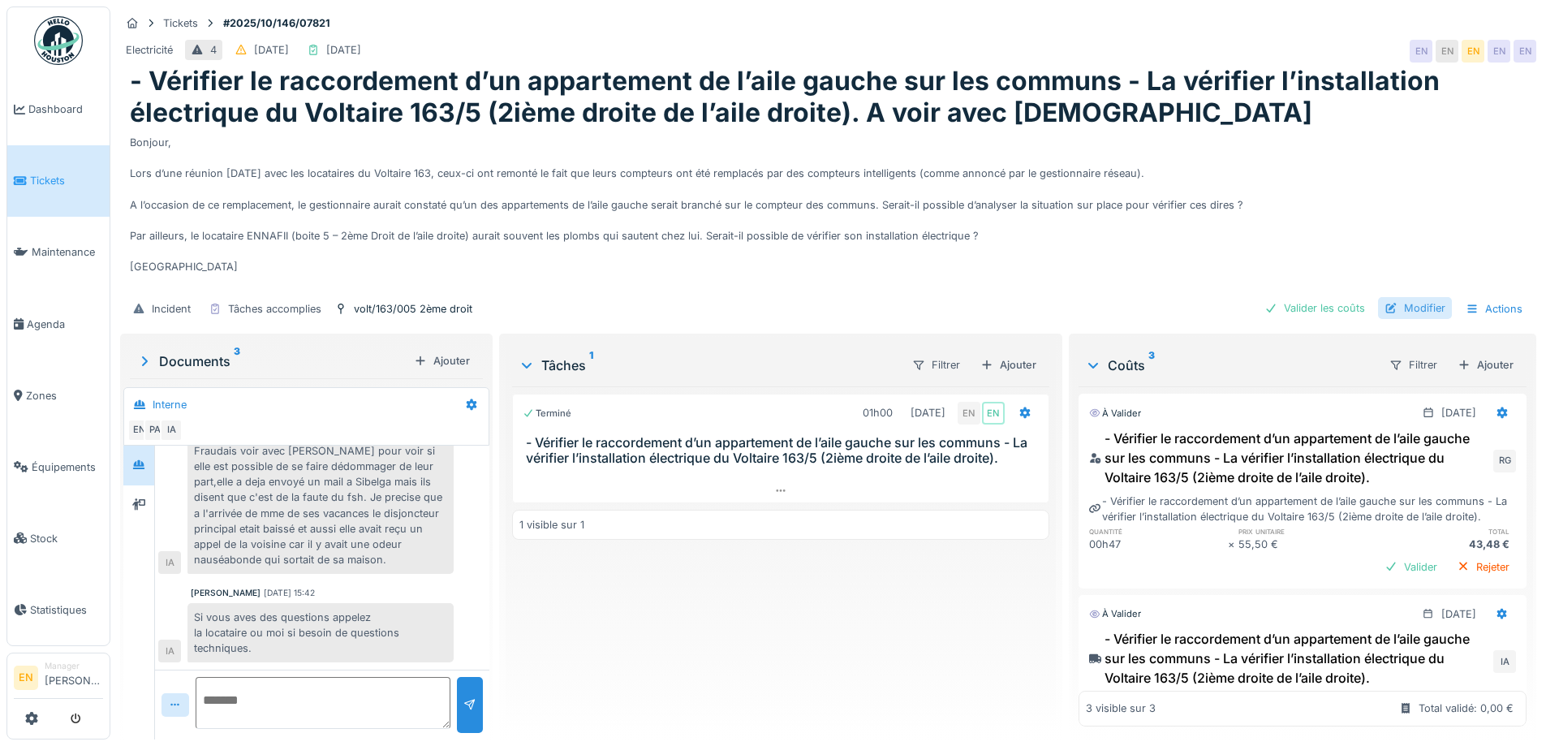
click at [1424, 297] on div "Modifier" at bounding box center [1415, 308] width 74 height 22
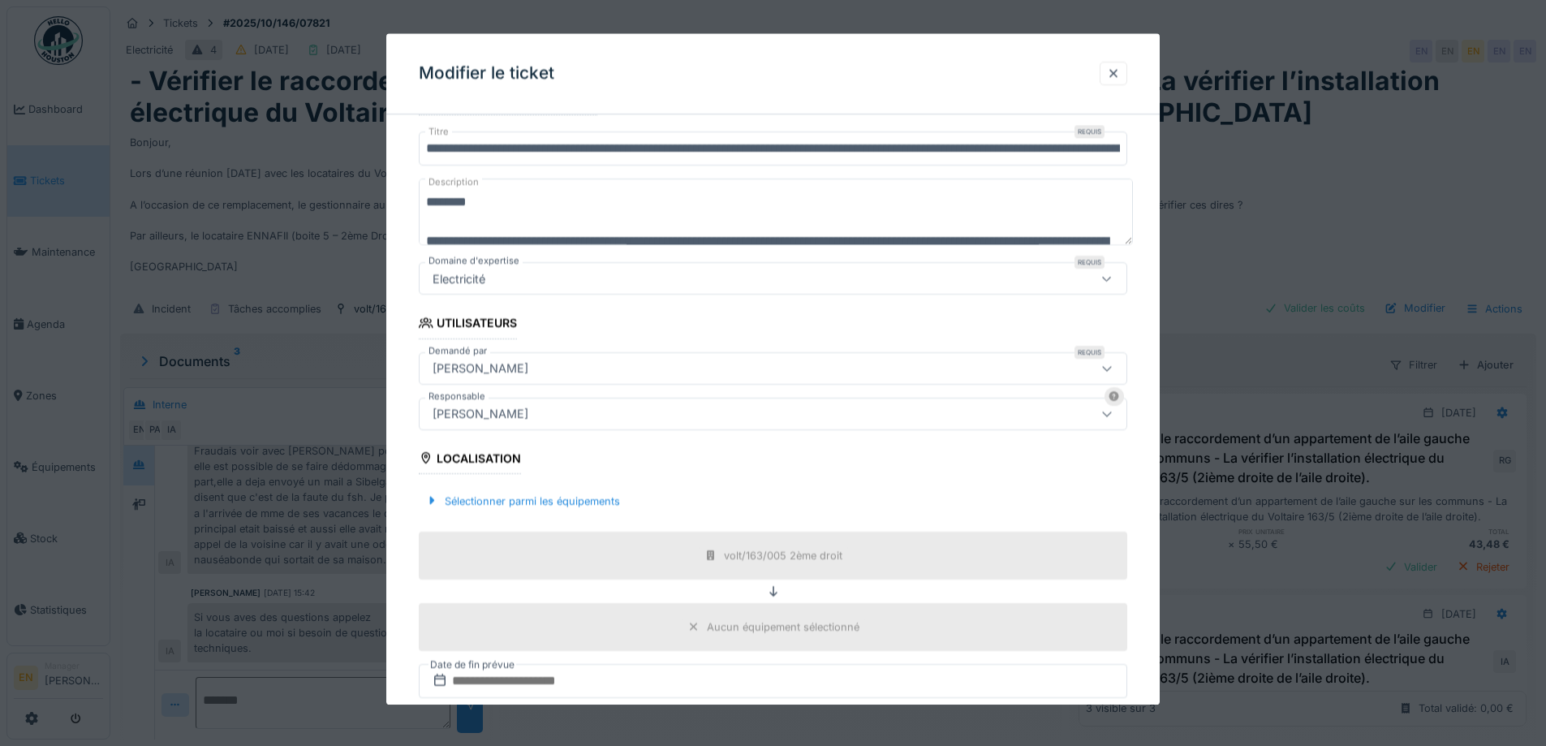
scroll to position [243, 0]
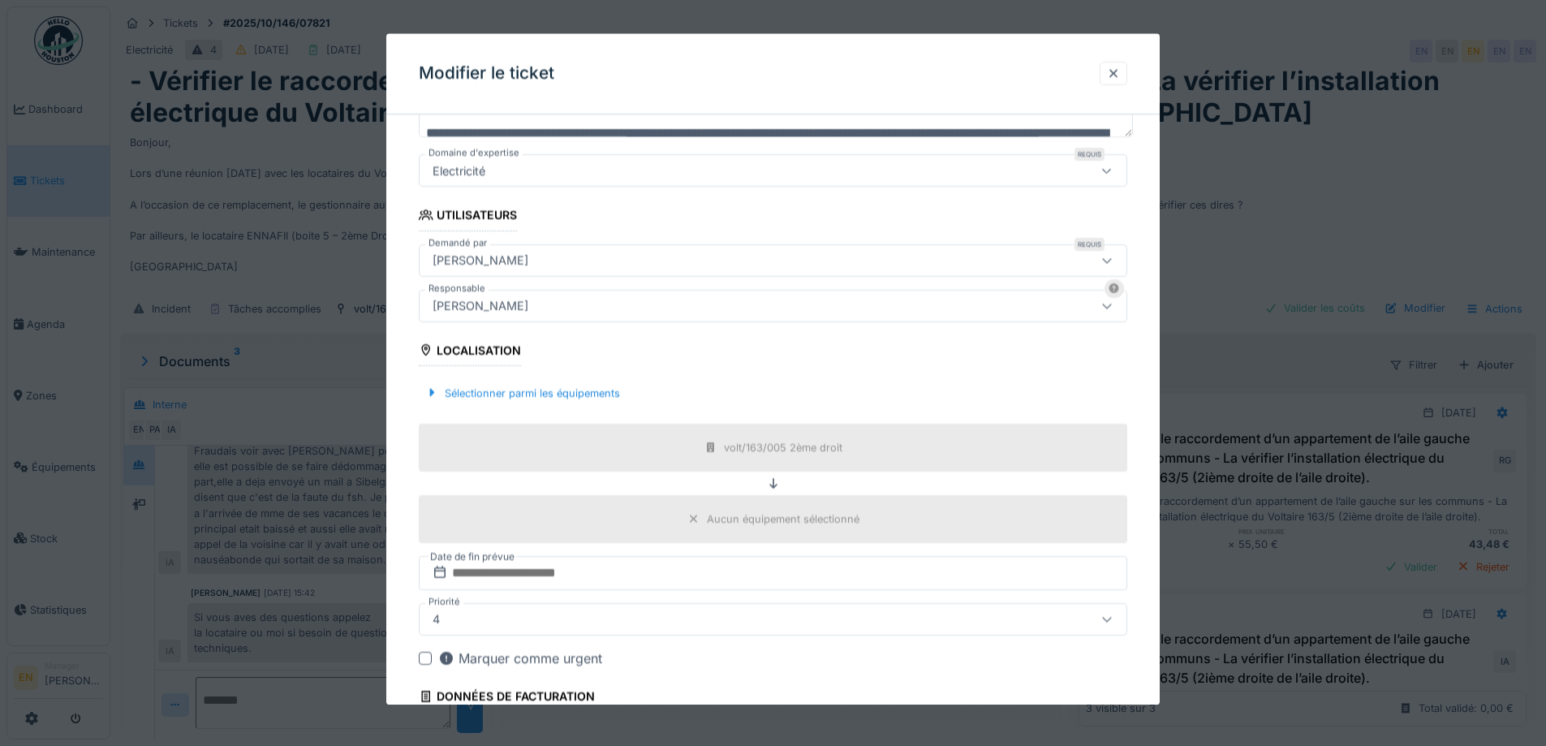
click at [662, 310] on div "[PERSON_NAME]" at bounding box center [731, 306] width 611 height 18
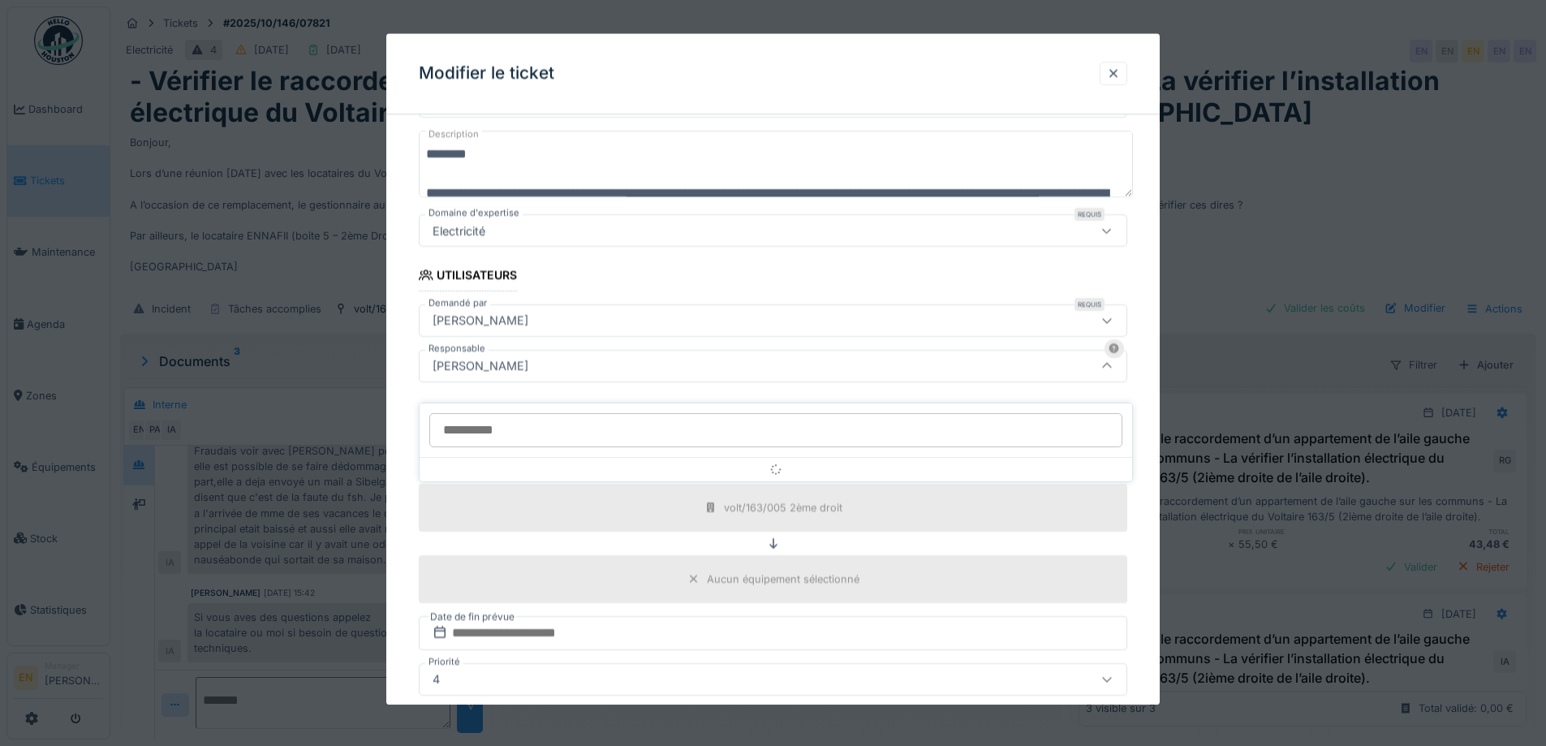
scroll to position [180, 0]
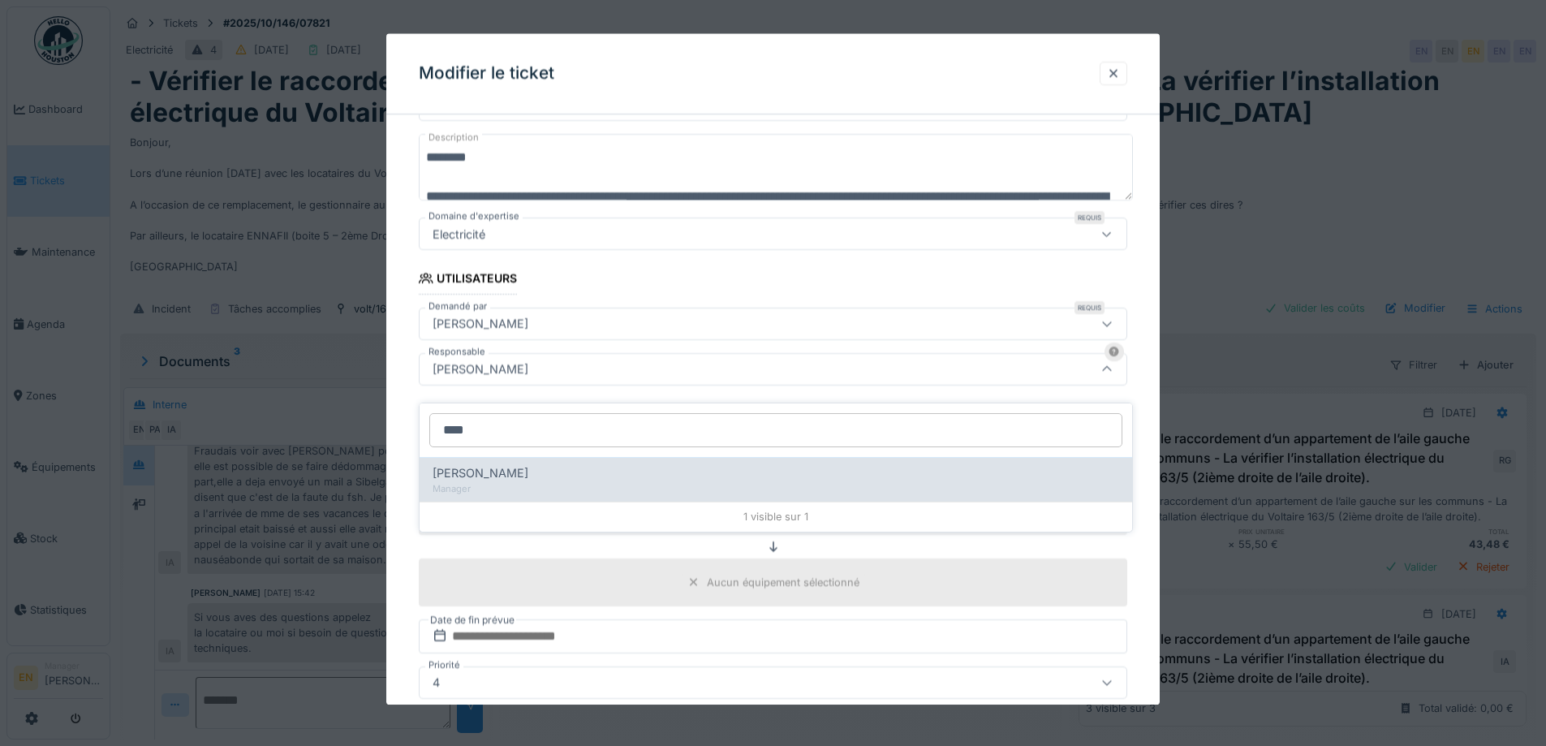
type input "****"
click at [561, 464] on div "Christian Bassette" at bounding box center [775, 473] width 686 height 18
type input "****"
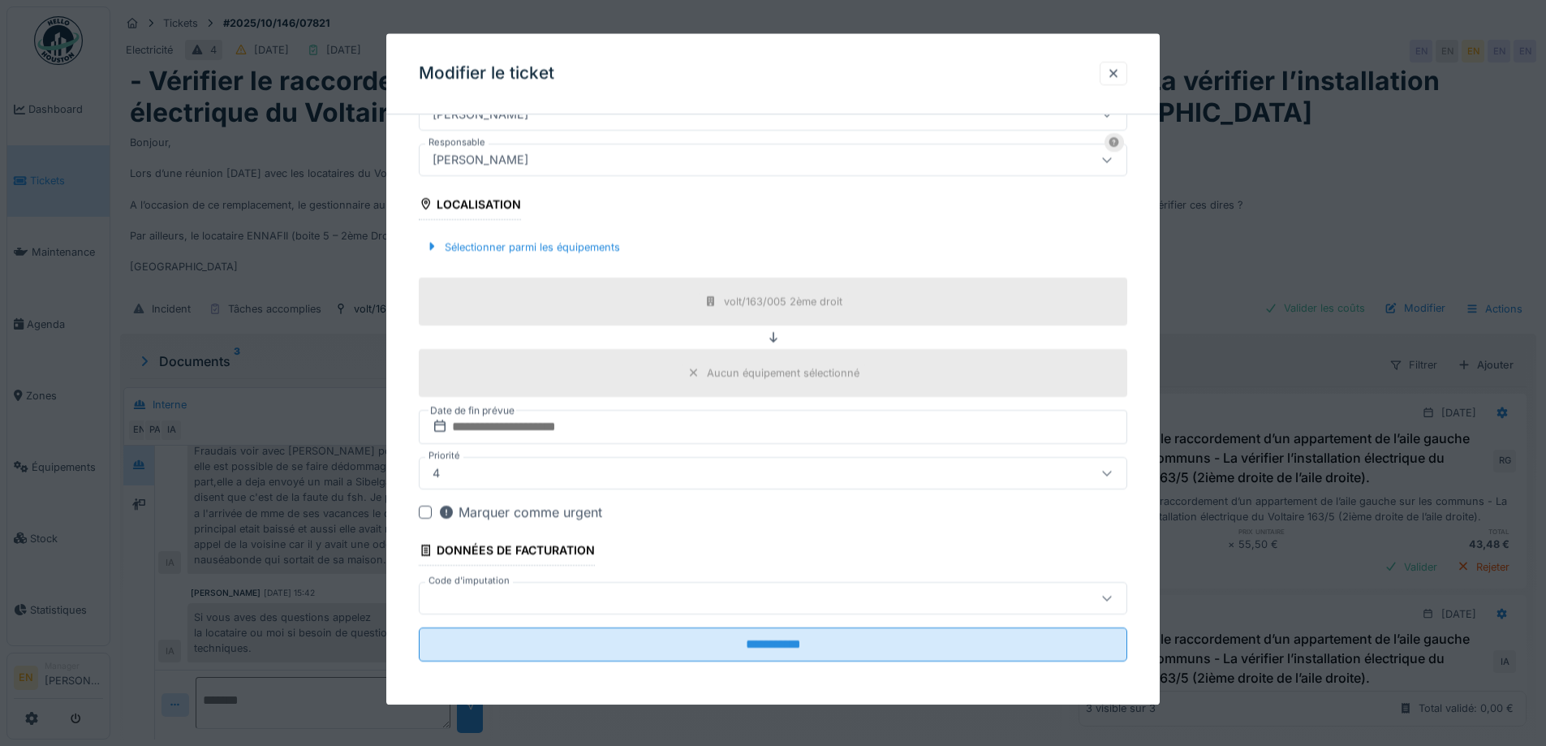
scroll to position [392, 0]
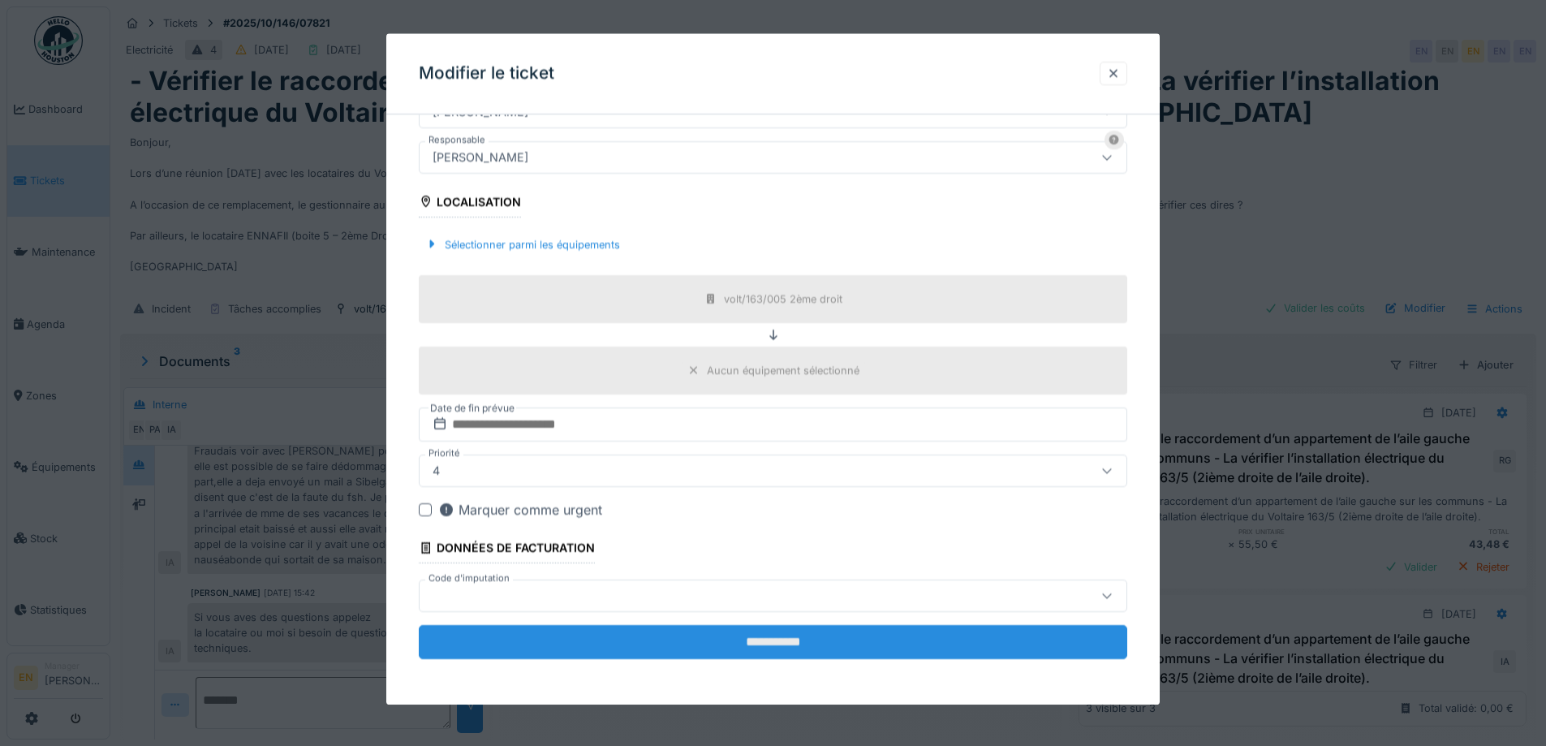
click at [779, 647] on input "**********" at bounding box center [773, 642] width 708 height 34
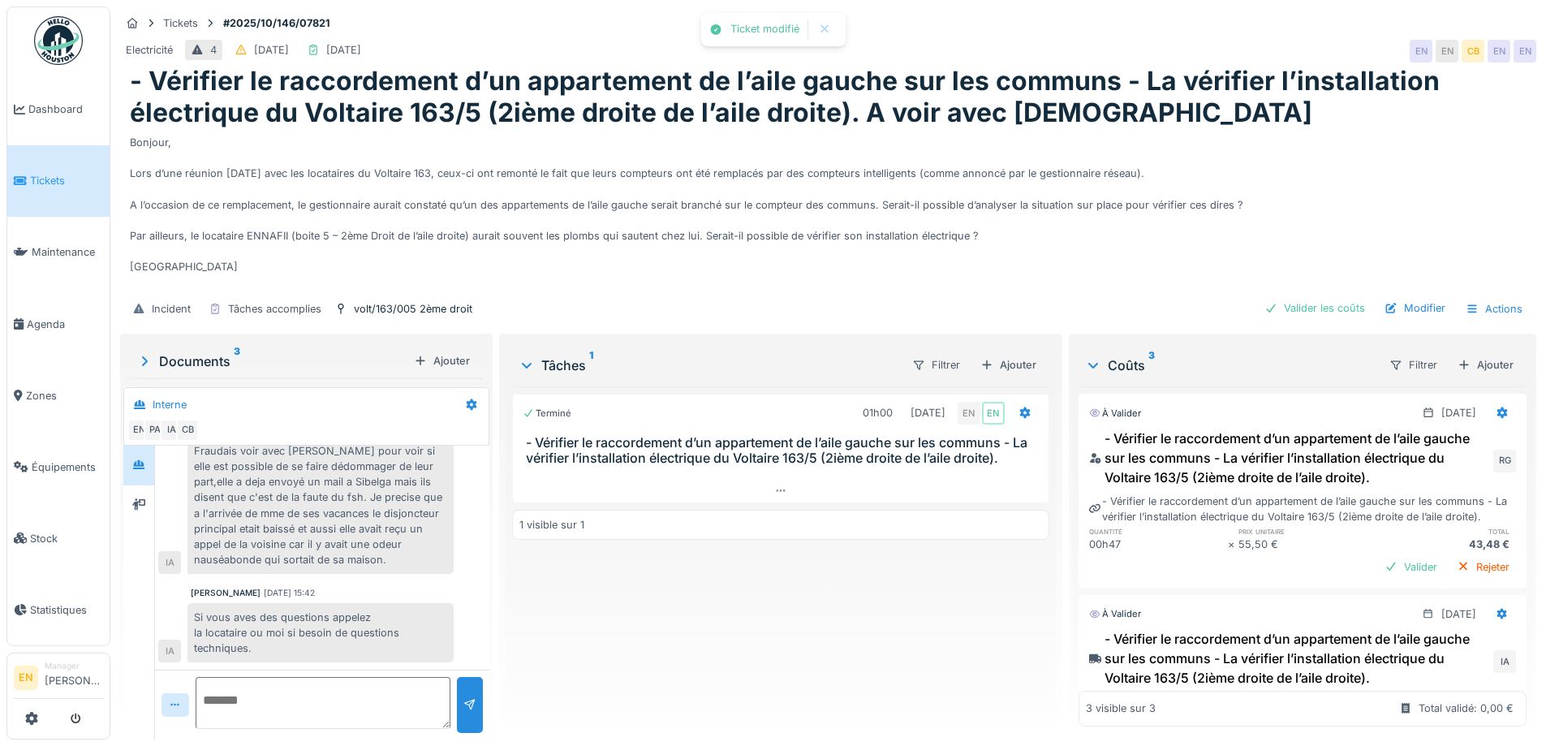
scroll to position [256, 0]
click at [1324, 297] on div "Valider les coûts" at bounding box center [1315, 308] width 114 height 22
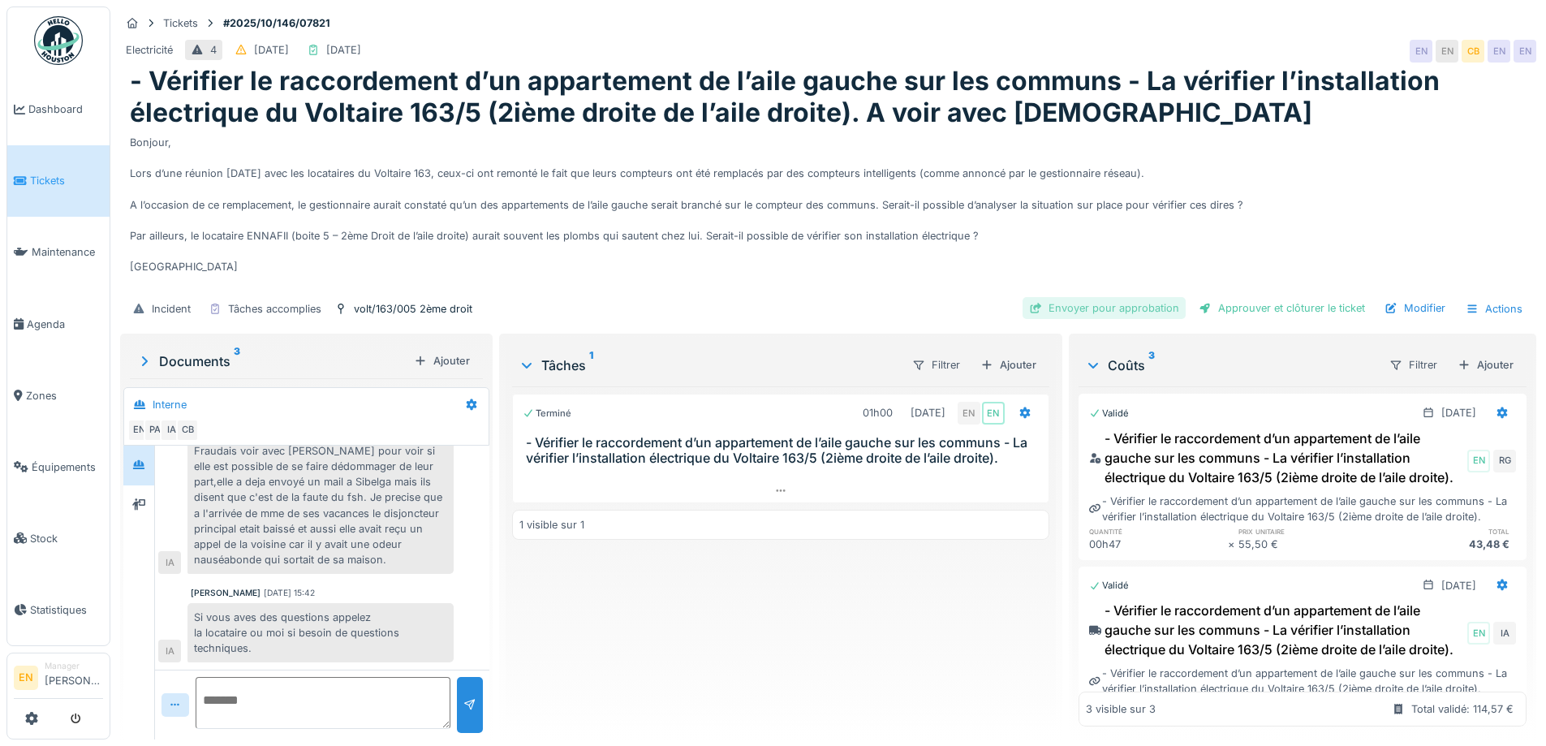
click at [1125, 300] on div "Envoyer pour approbation" at bounding box center [1103, 308] width 163 height 22
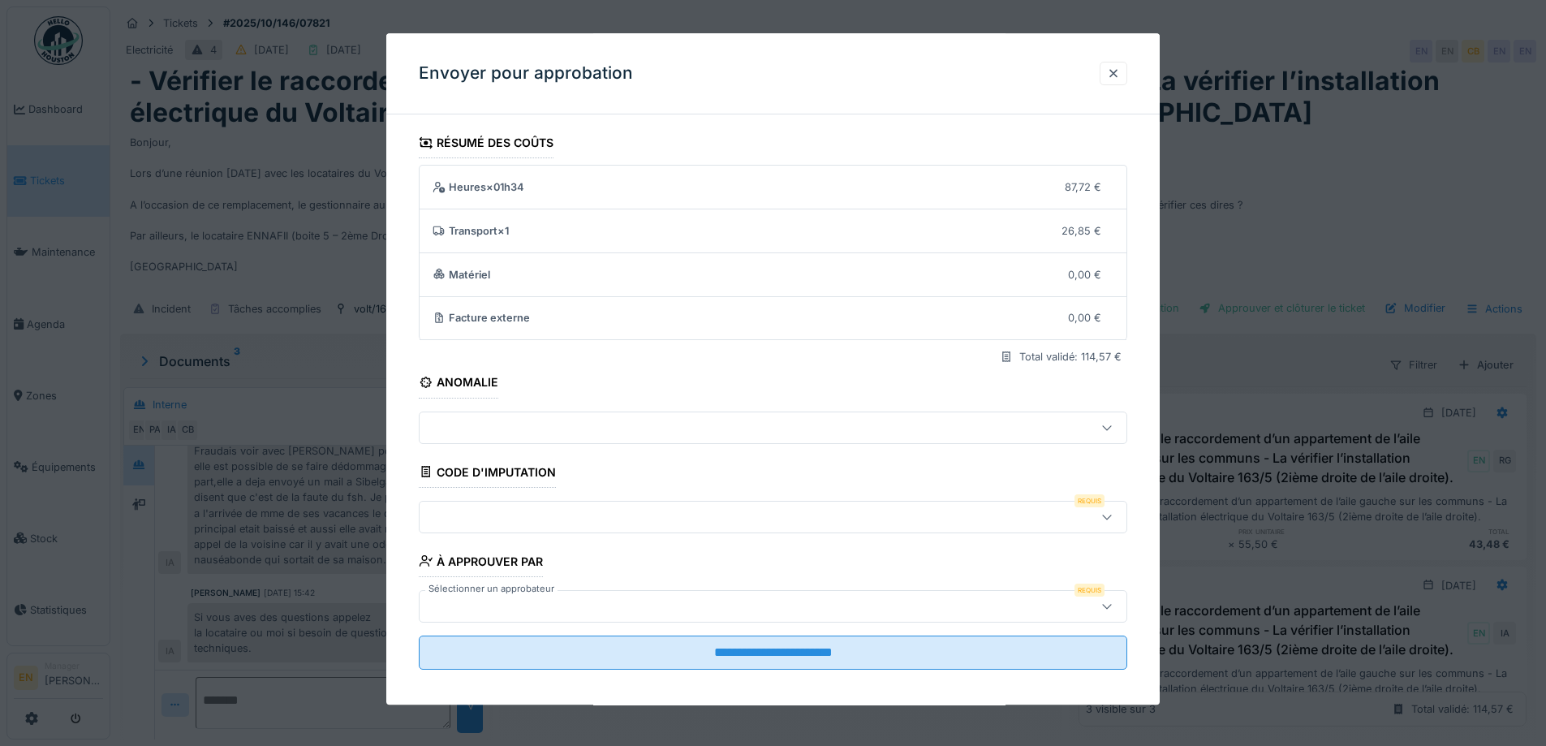
click at [620, 518] on div at bounding box center [731, 517] width 611 height 18
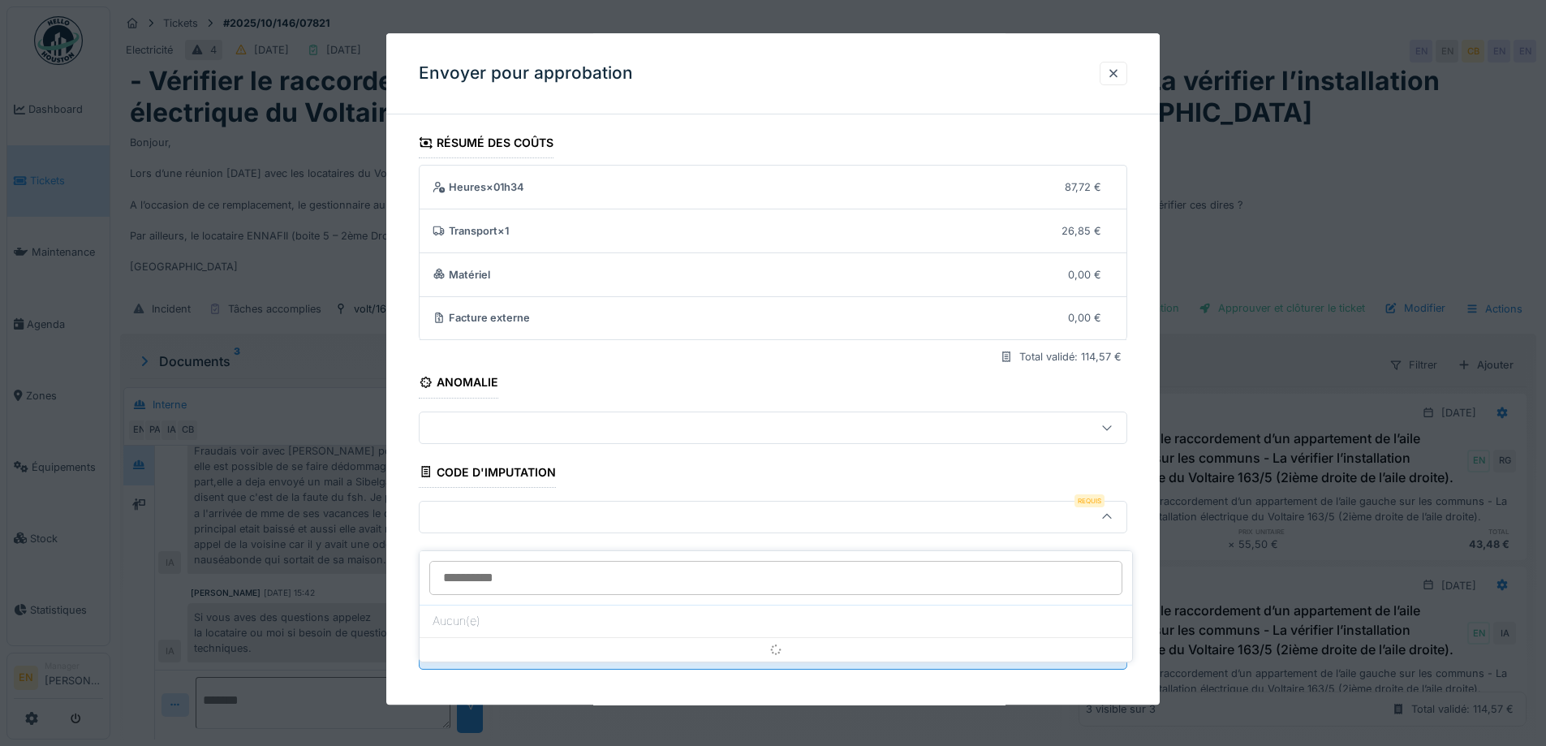
scroll to position [11, 0]
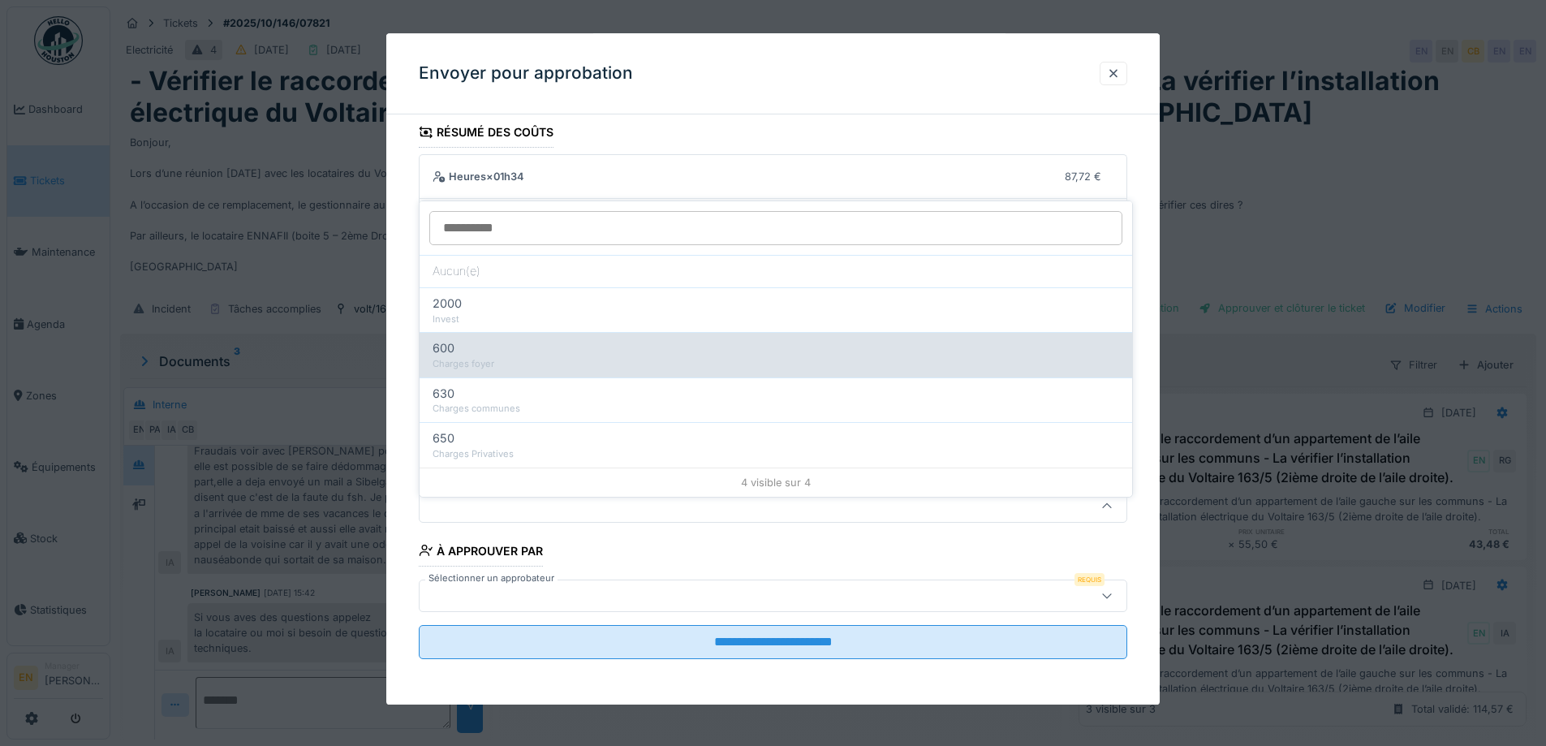
click at [492, 357] on div "Charges foyer" at bounding box center [775, 364] width 686 height 14
type input "***"
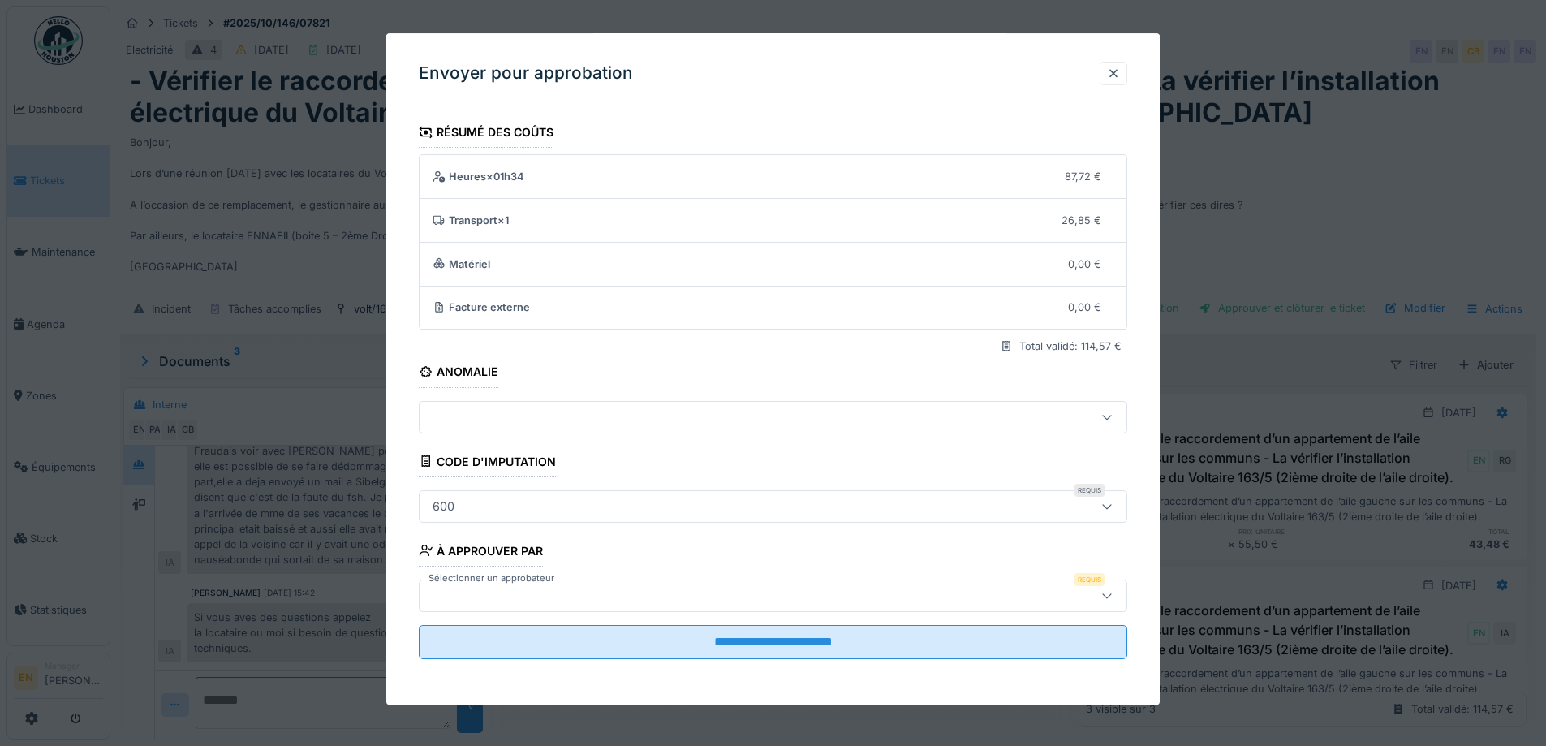
click at [745, 584] on div at bounding box center [773, 595] width 708 height 32
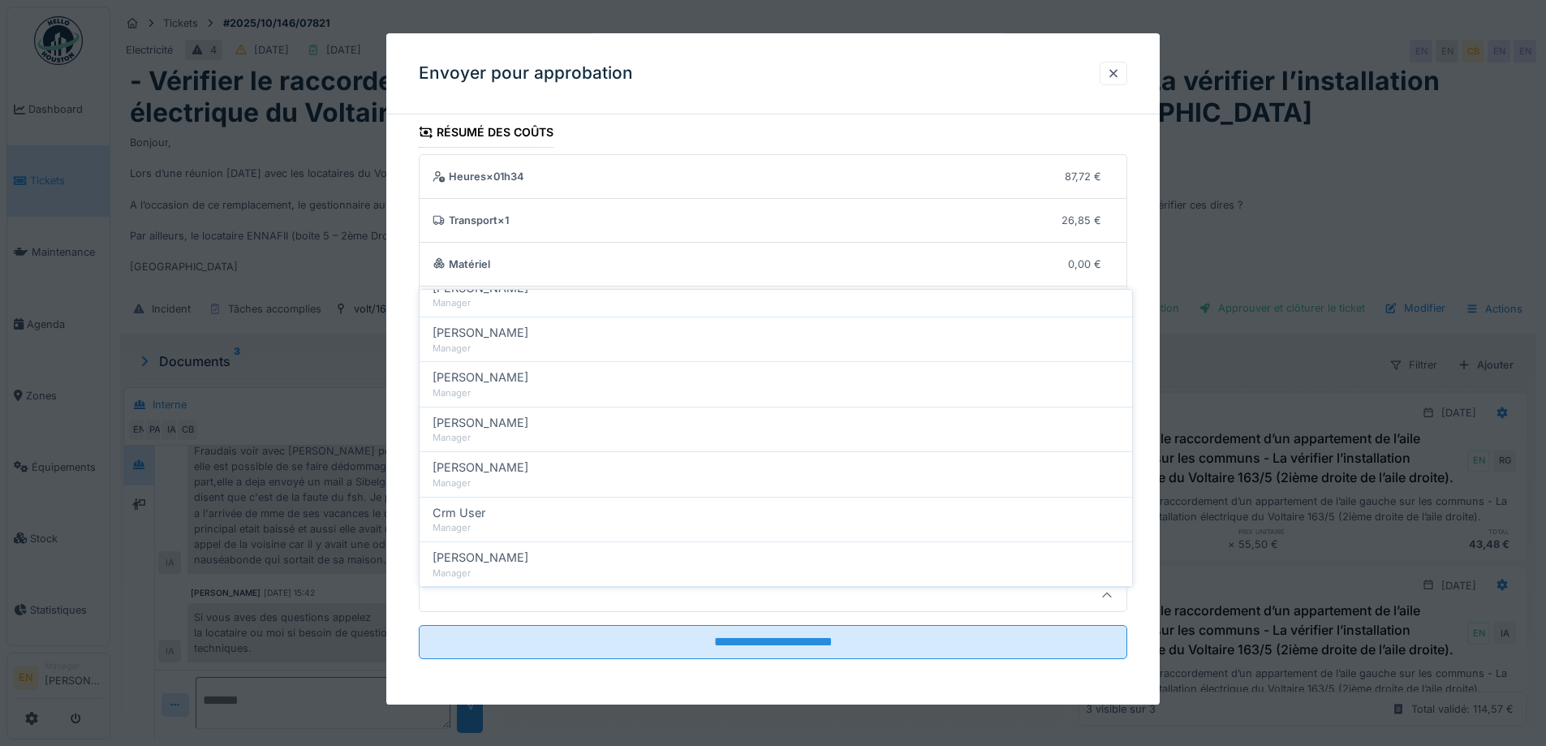
scroll to position [325, 0]
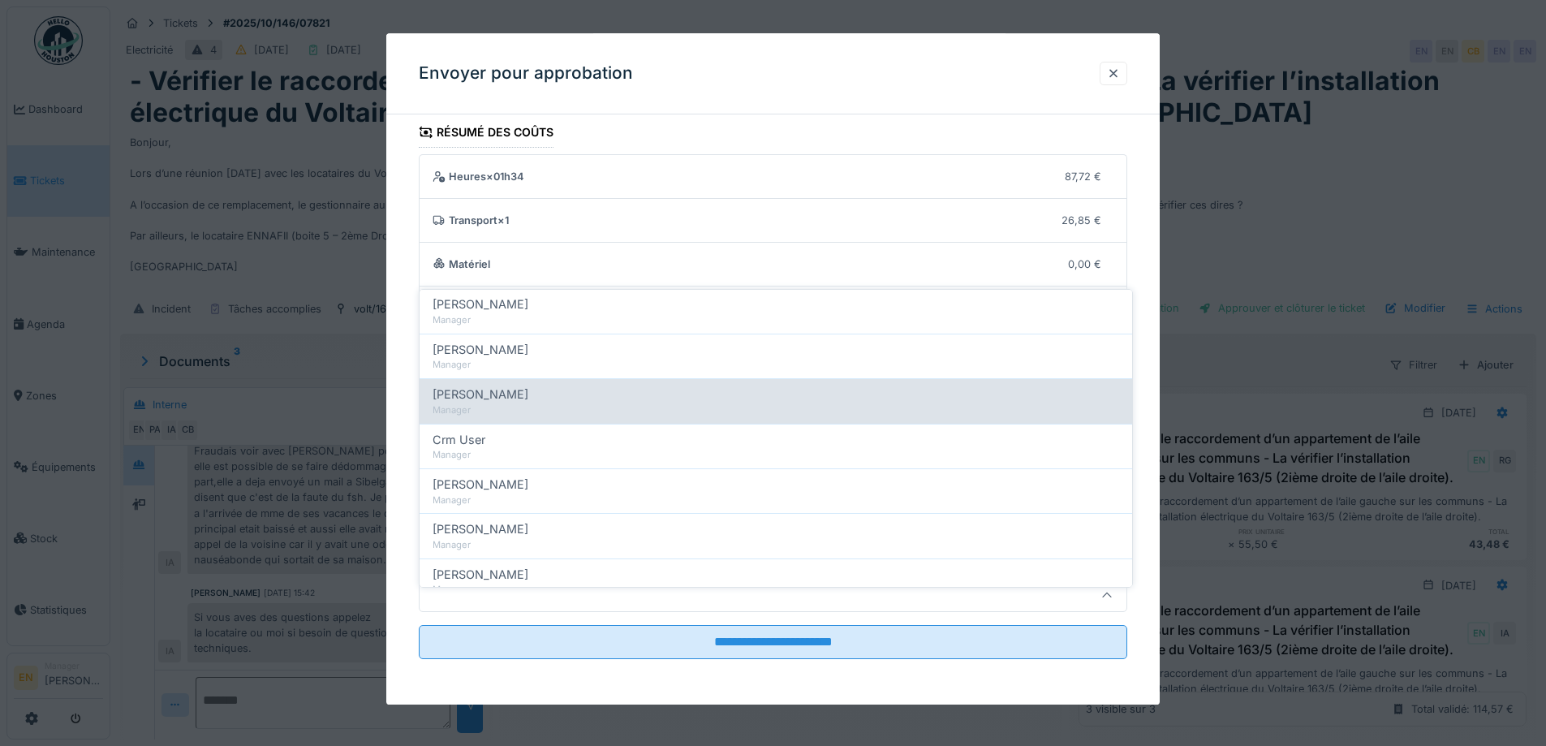
click at [505, 385] on span "[PERSON_NAME]" at bounding box center [480, 394] width 96 height 18
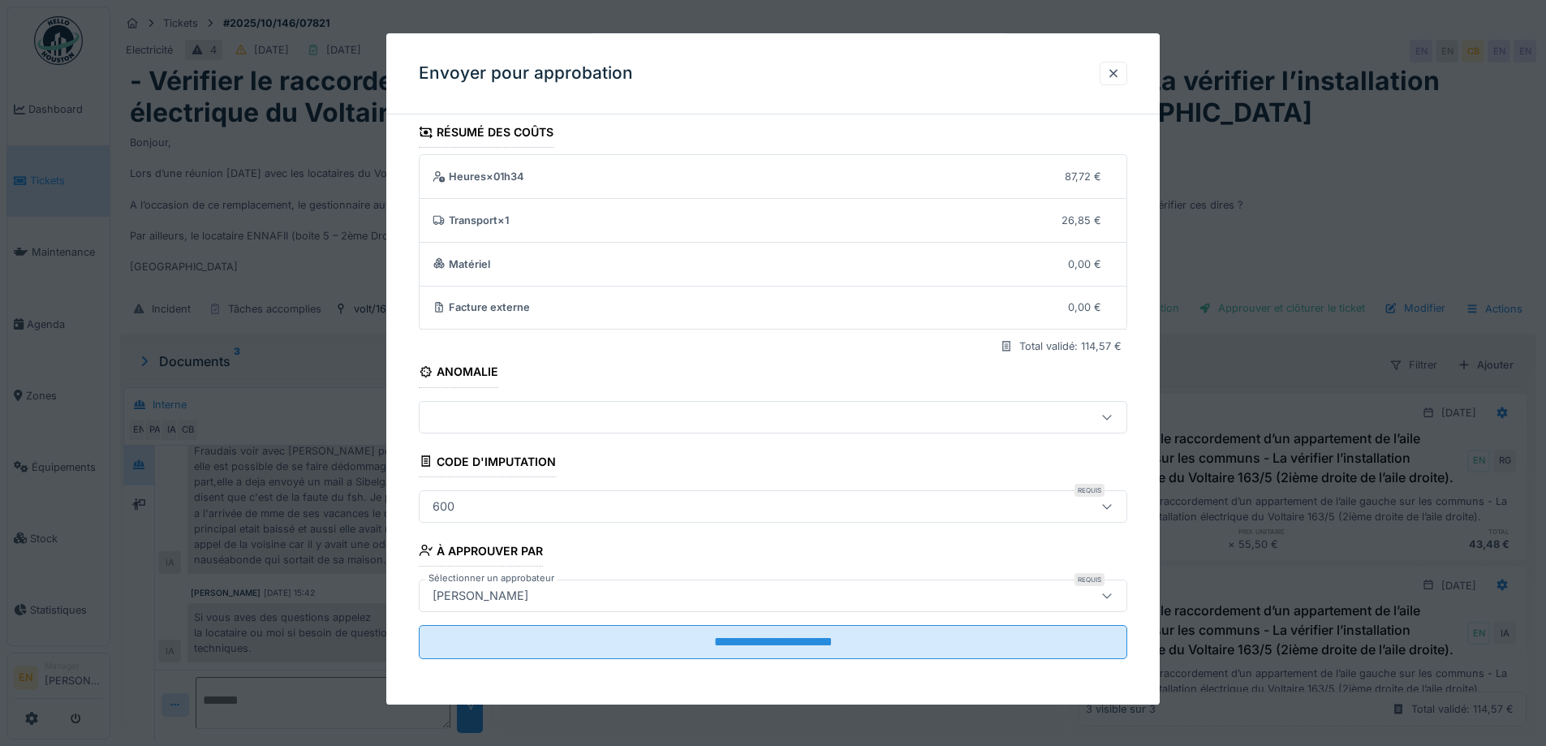
type input "****"
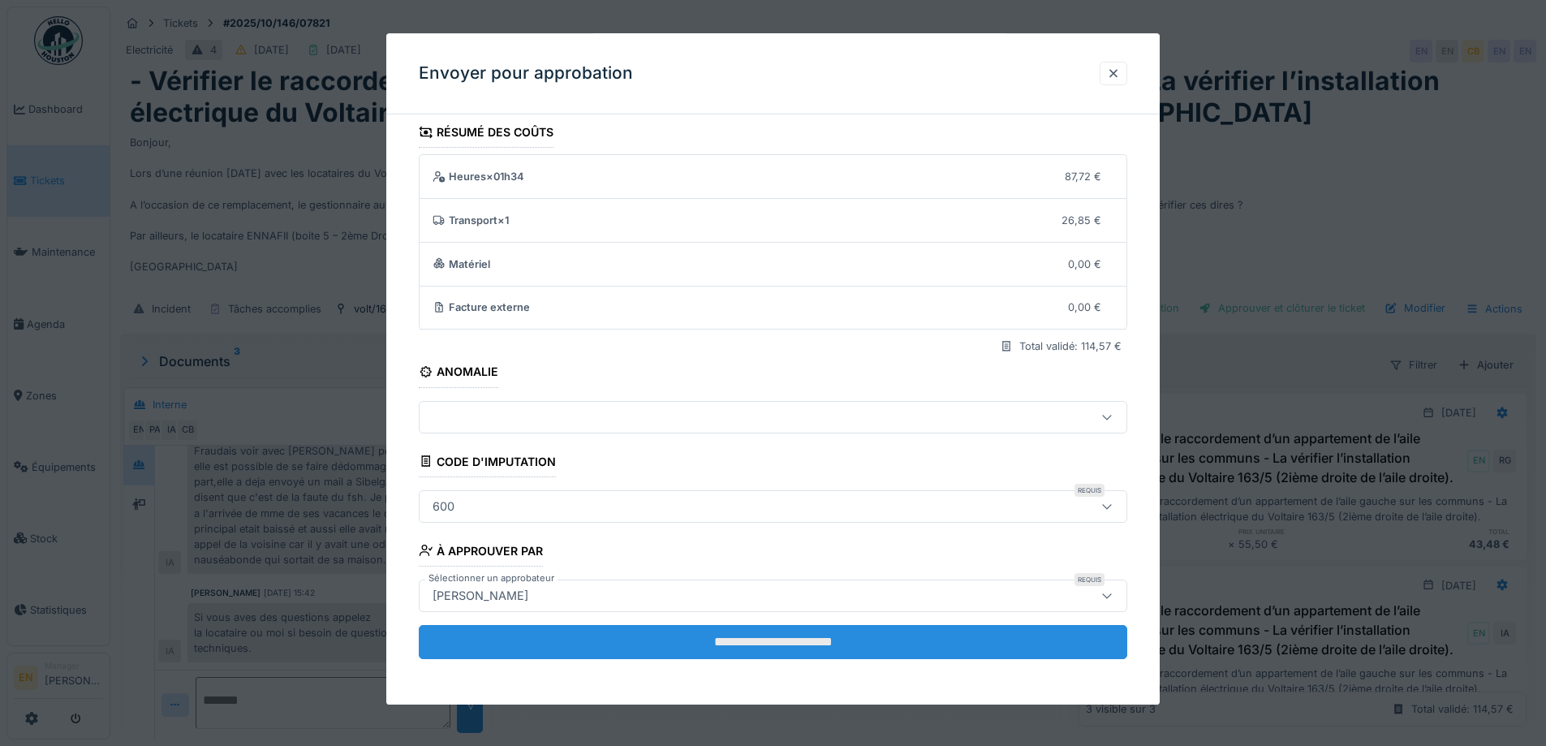
click at [755, 656] on input "**********" at bounding box center [773, 642] width 708 height 34
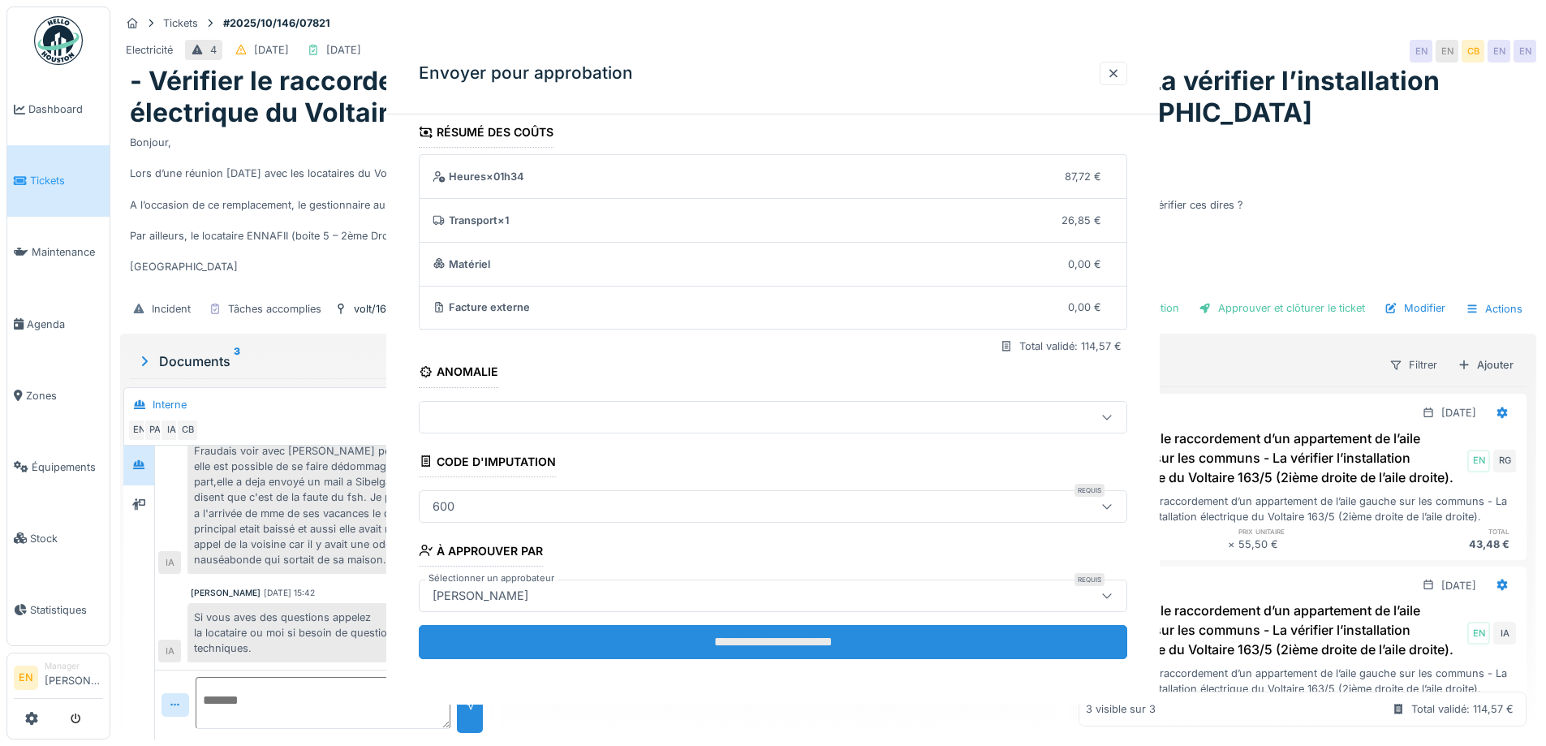
scroll to position [0, 0]
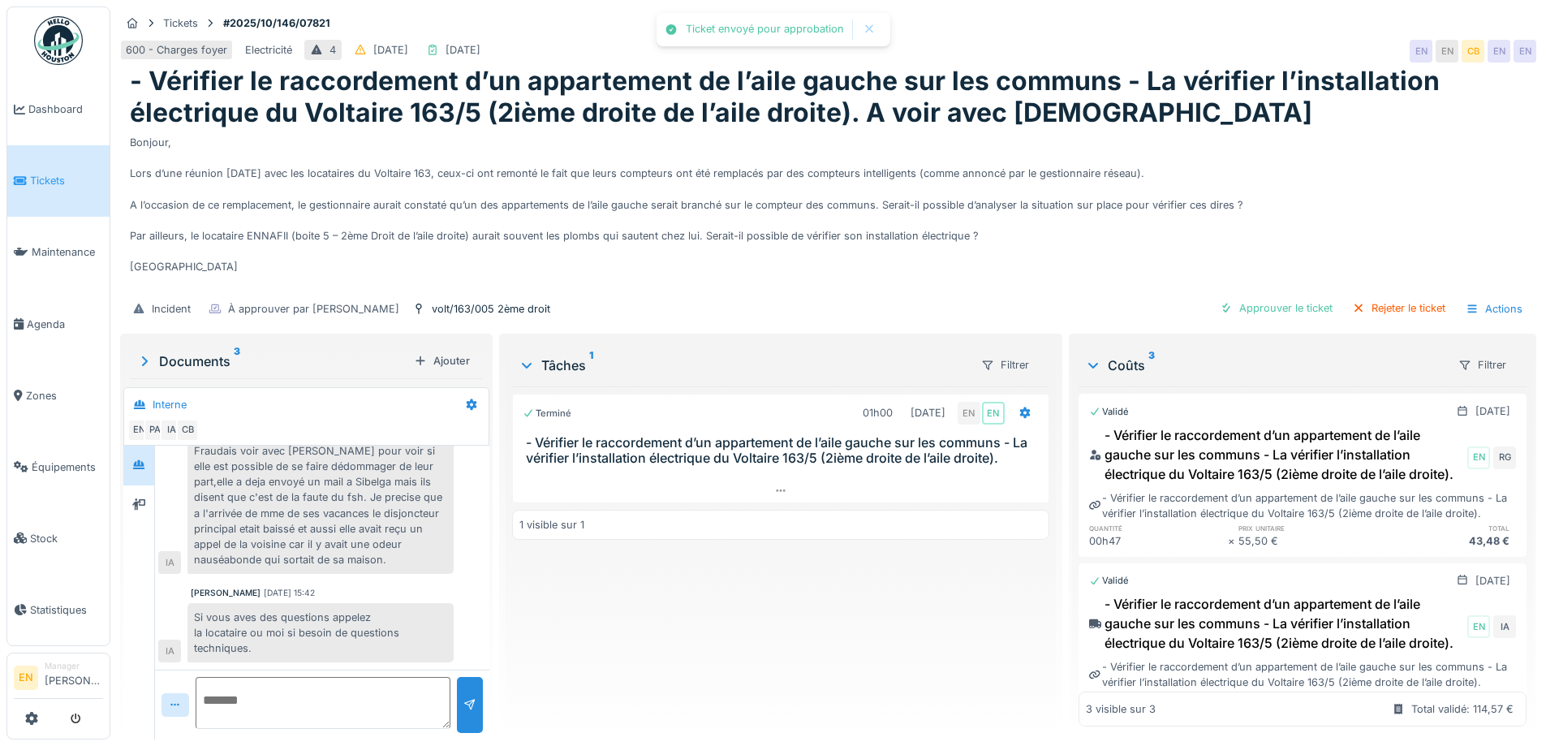
click at [798, 641] on div "Terminé 01h00 10/10/2025 EN EN - Vérifier le raccordement d’un appartement de l…" at bounding box center [780, 556] width 536 height 340
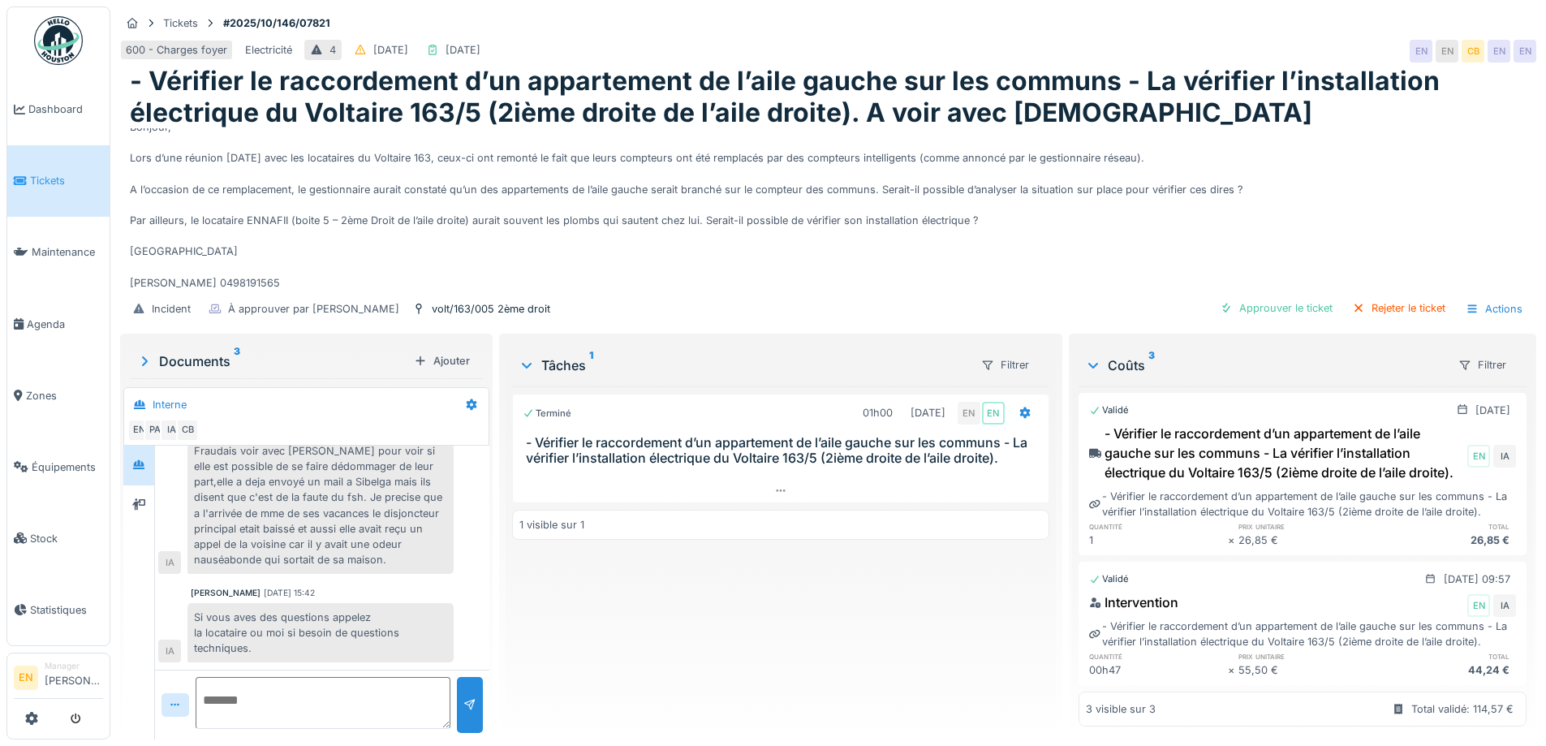
scroll to position [280, 0]
click at [716, 261] on div "Bonjour, Lors d’une réunion ce vendredi avec les locataires du Voltaire 163, ce…" at bounding box center [828, 209] width 1396 height 162
click at [647, 657] on div "Terminé 01h00 10/10/2025 EN EN - Vérifier le raccordement d’un appartement de l…" at bounding box center [780, 556] width 536 height 340
click at [591, 649] on div "Terminé 01h00 10/10/2025 EN EN - Vérifier le raccordement d’un appartement de l…" at bounding box center [780, 556] width 536 height 340
click at [637, 621] on div "Terminé 01h00 10/10/2025 EN EN - Vérifier le raccordement d’un appartement de l…" at bounding box center [780, 556] width 536 height 340
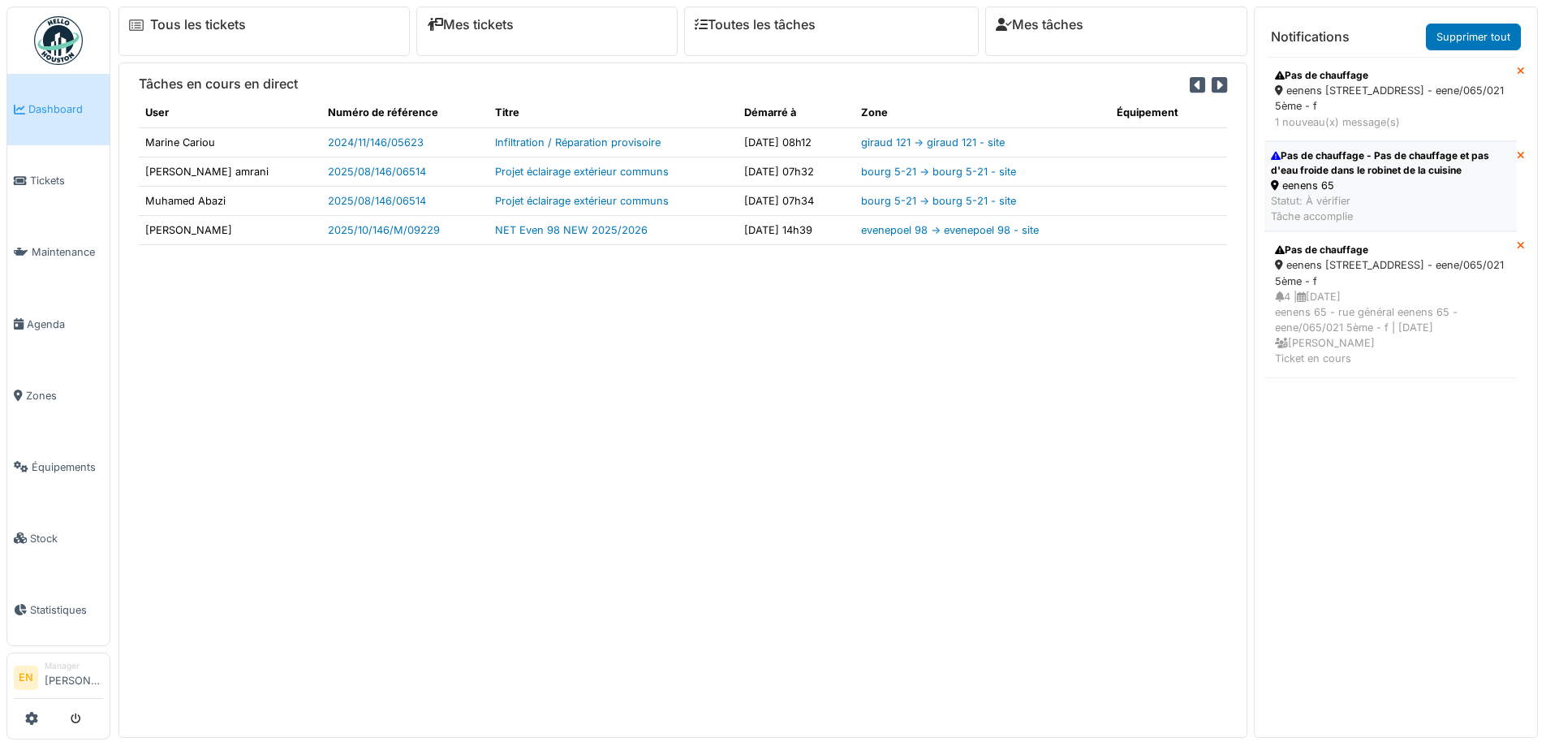
click at [1329, 166] on div "Pas de chauffage - Pas de chauffage et pas d'eau froide dans le robinet de la c…" at bounding box center [1390, 162] width 239 height 29
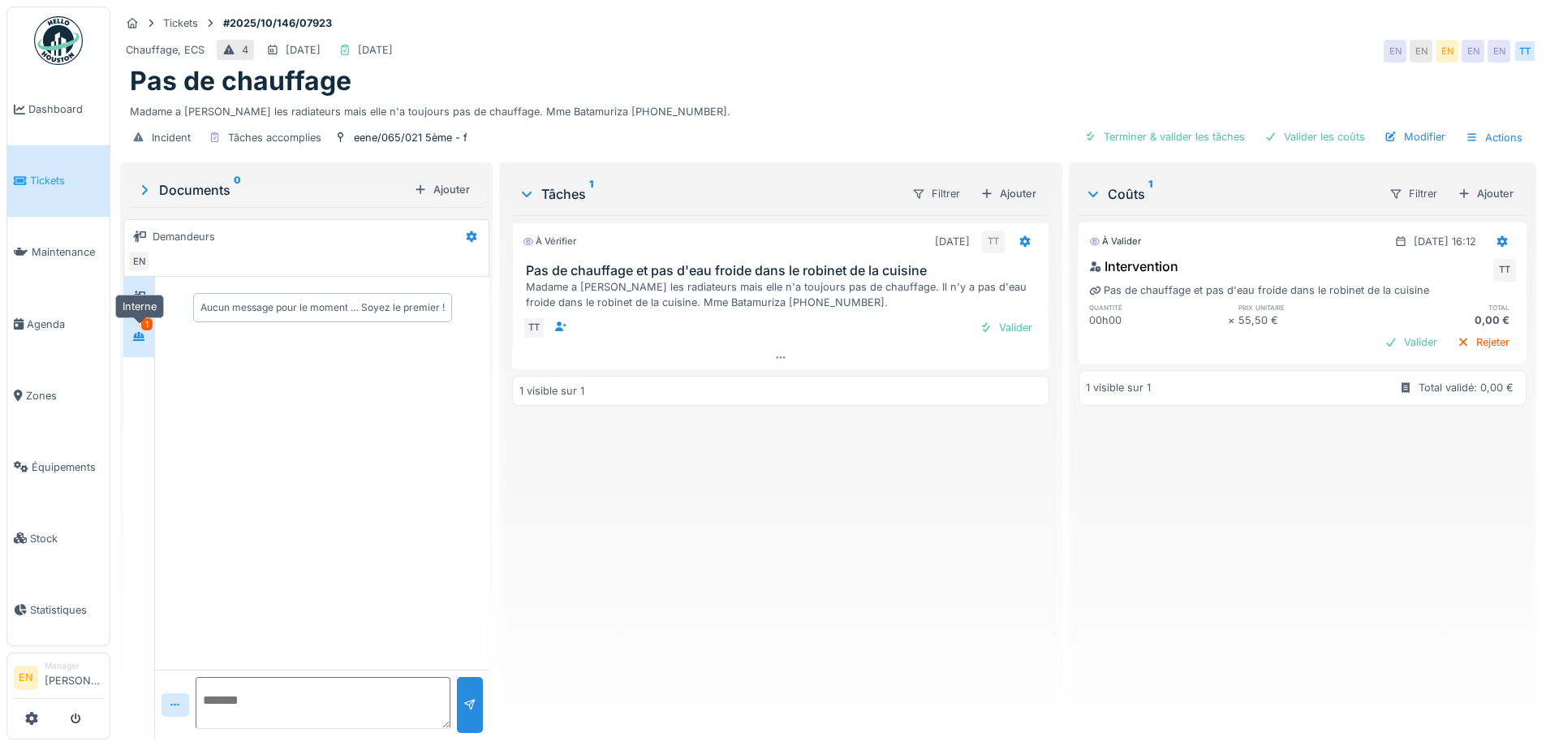
click at [138, 346] on div at bounding box center [139, 336] width 24 height 20
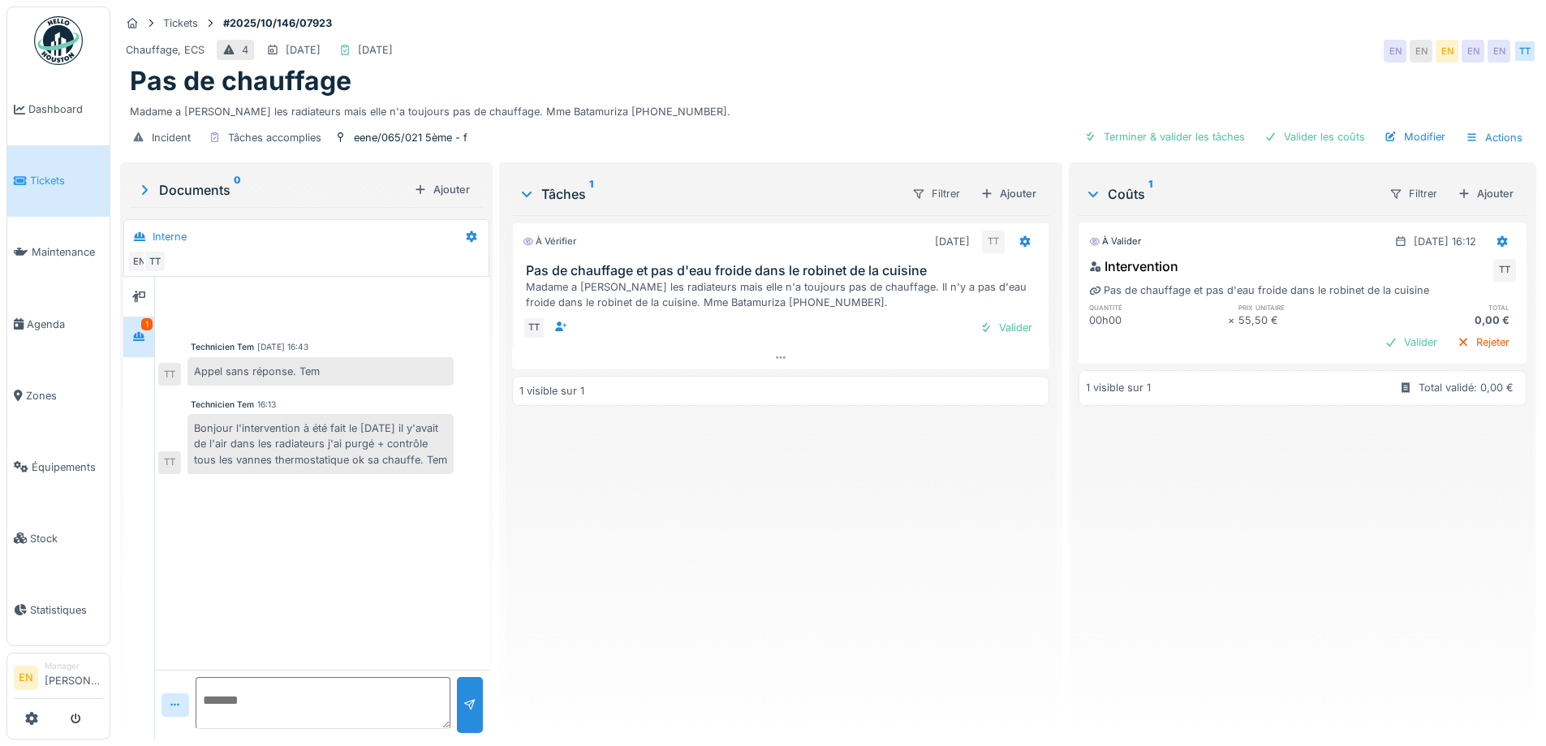
click at [451, 542] on div "Technicien Tem 13/10/2025 16:43 Appel sans réponse. Tem TT Technicien Tem 16:13…" at bounding box center [322, 473] width 334 height 393
click at [689, 521] on div "À vérifier 17/10/2025 TT Pas de chauffage et pas d'eau froide dans le robinet d…" at bounding box center [780, 470] width 536 height 511
click at [746, 561] on div "À vérifier 17/10/2025 TT Pas de chauffage et pas d'eau froide dans le robinet d…" at bounding box center [780, 470] width 536 height 511
click at [785, 543] on div "À vérifier 17/10/2025 TT Pas de chauffage et pas d'eau froide dans le robinet d…" at bounding box center [780, 470] width 536 height 511
click at [782, 562] on div "À vérifier 17/10/2025 TT Pas de chauffage et pas d'eau froide dans le robinet d…" at bounding box center [780, 470] width 536 height 511
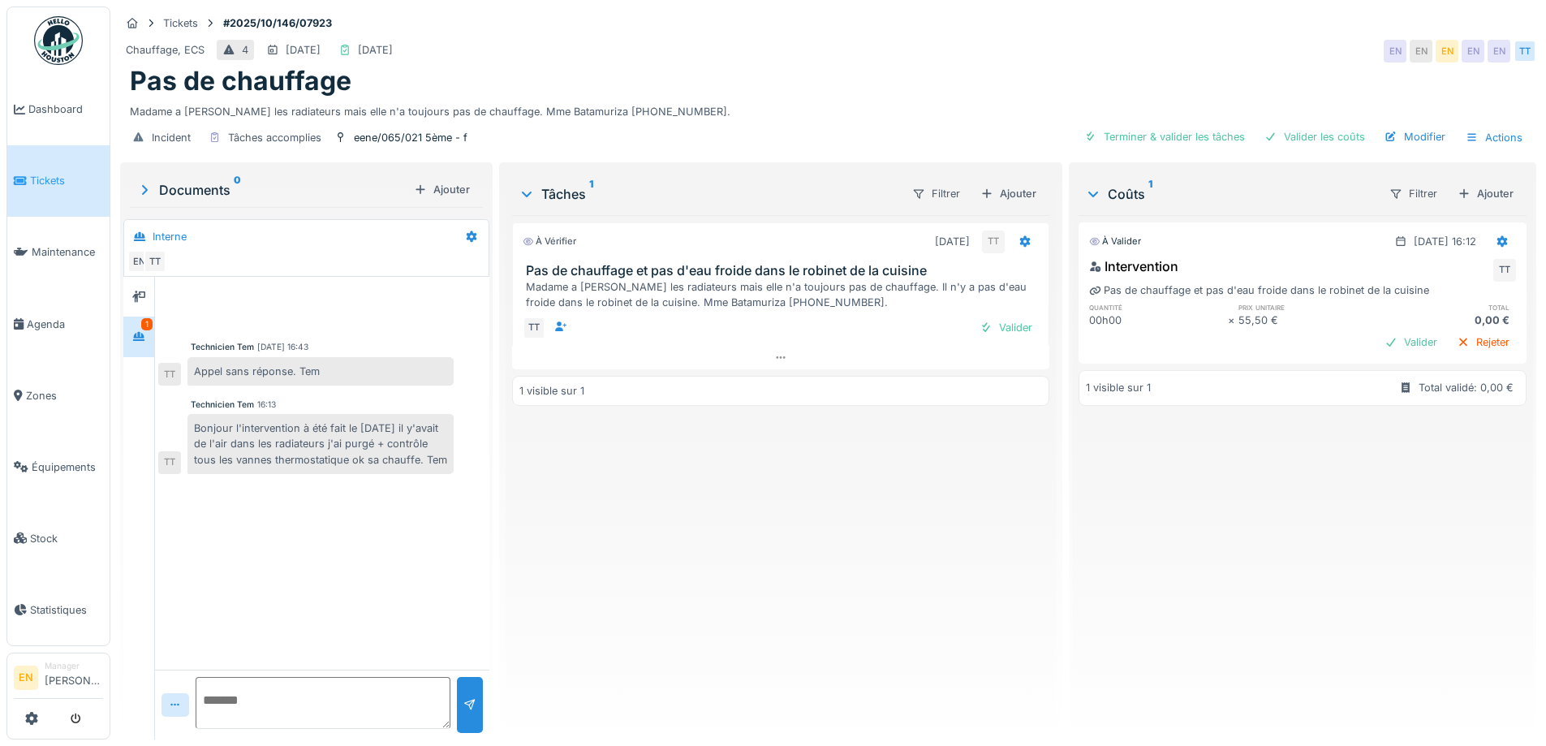
click at [1176, 73] on div "Pas de chauffage" at bounding box center [828, 81] width 1396 height 31
click at [1010, 333] on div "Valider" at bounding box center [1006, 327] width 66 height 22
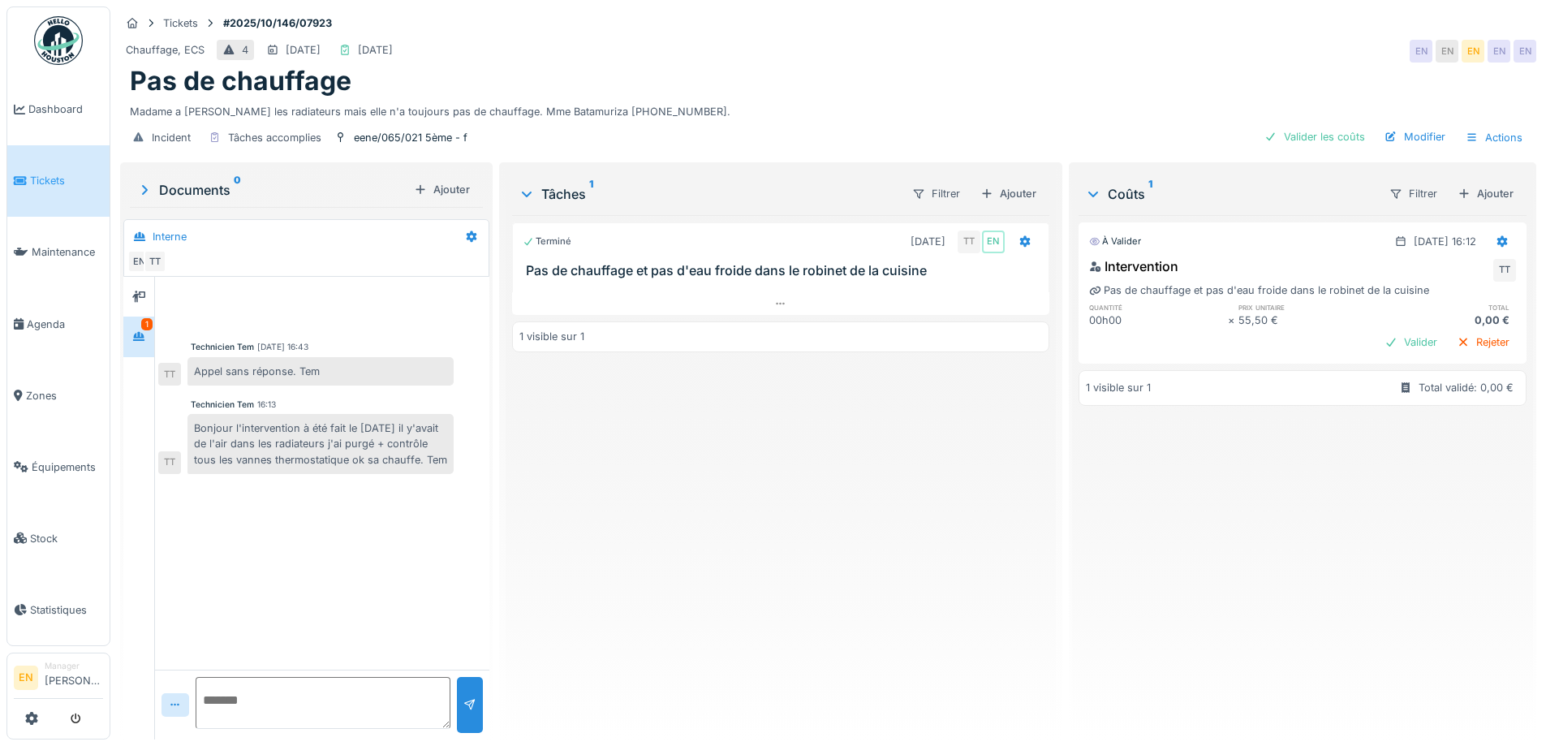
click at [1125, 114] on div "Madame a purgé les radiateurs mais elle n'a toujours pas de chauffage. Mme Bata…" at bounding box center [828, 108] width 1396 height 22
click at [1095, 92] on div "Pas de chauffage" at bounding box center [828, 81] width 1396 height 31
click at [1244, 75] on div "Pas de chauffage" at bounding box center [828, 81] width 1396 height 31
click at [1407, 144] on div "Modifier" at bounding box center [1415, 137] width 74 height 22
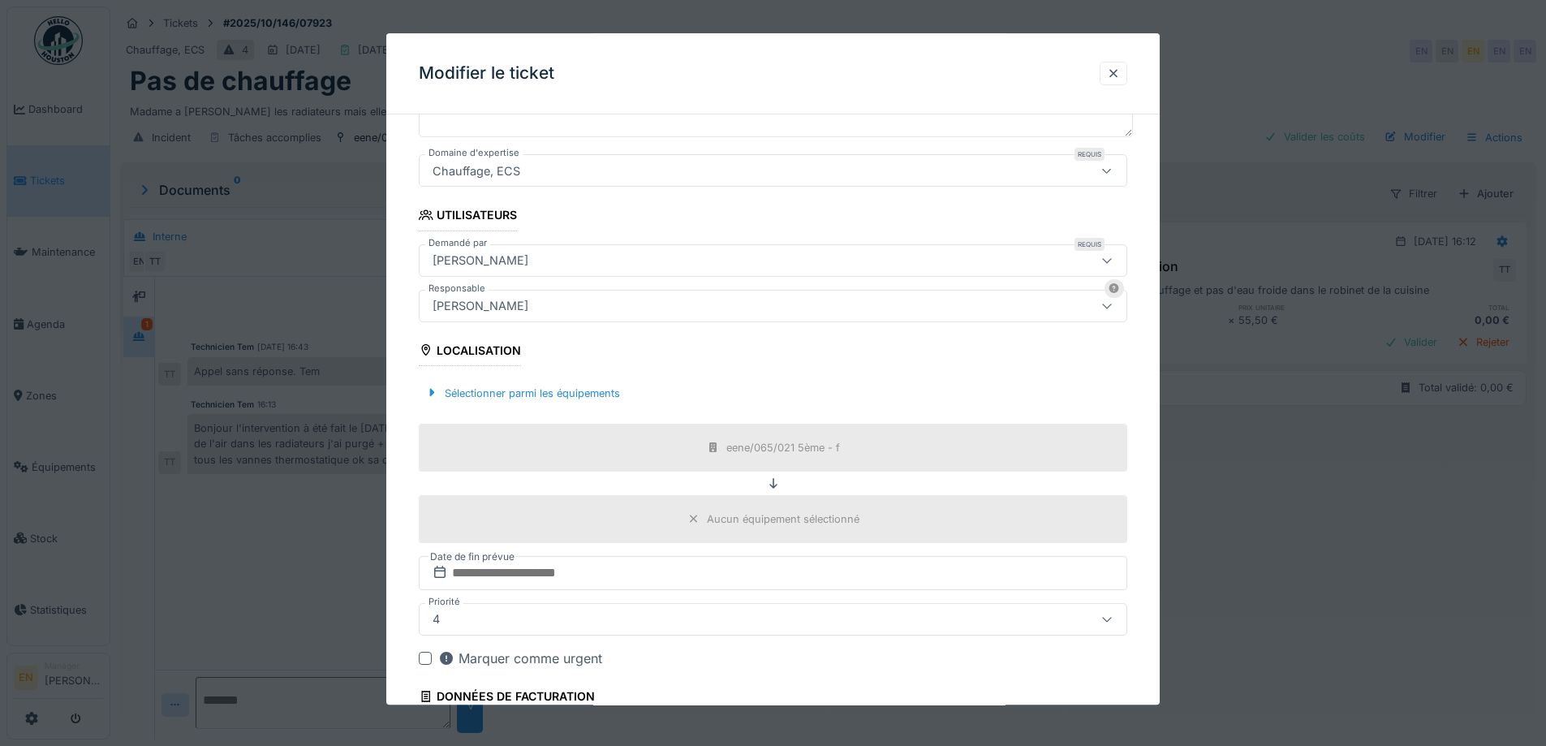
click at [535, 307] on div "[PERSON_NAME]" at bounding box center [480, 306] width 109 height 18
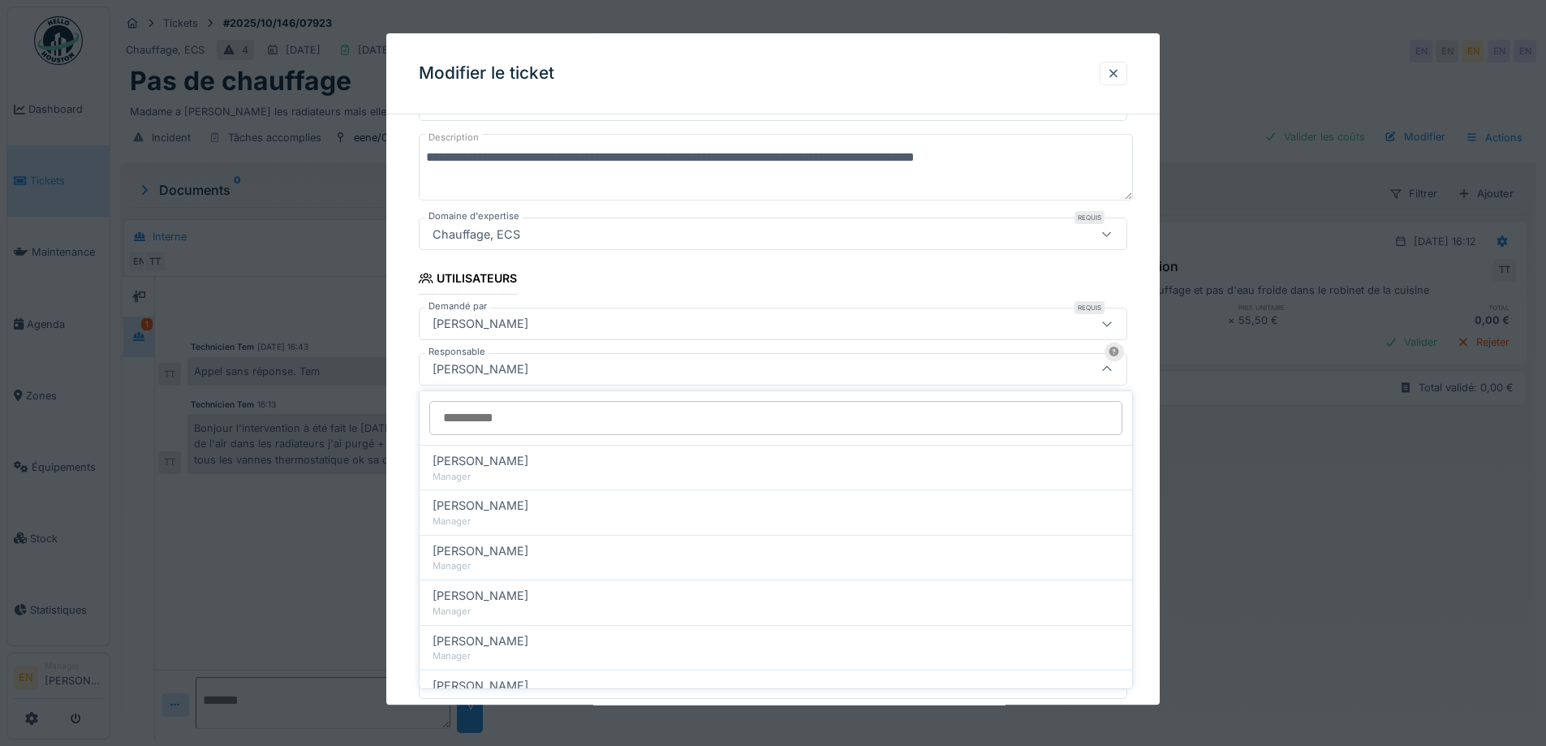
click at [582, 413] on input "Responsable" at bounding box center [775, 418] width 693 height 34
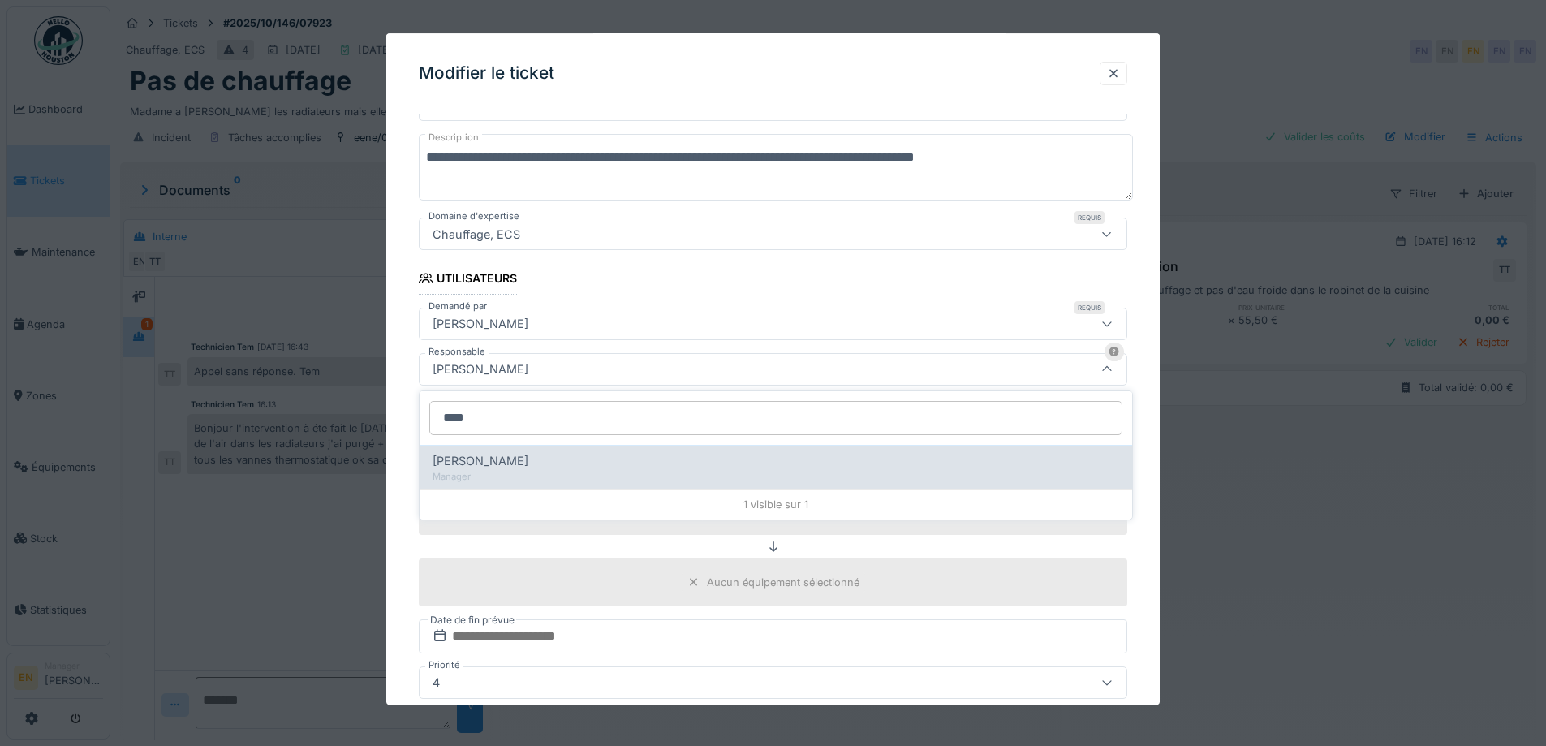
type input "****"
click at [507, 460] on div "Edmond Fayt" at bounding box center [775, 461] width 686 height 18
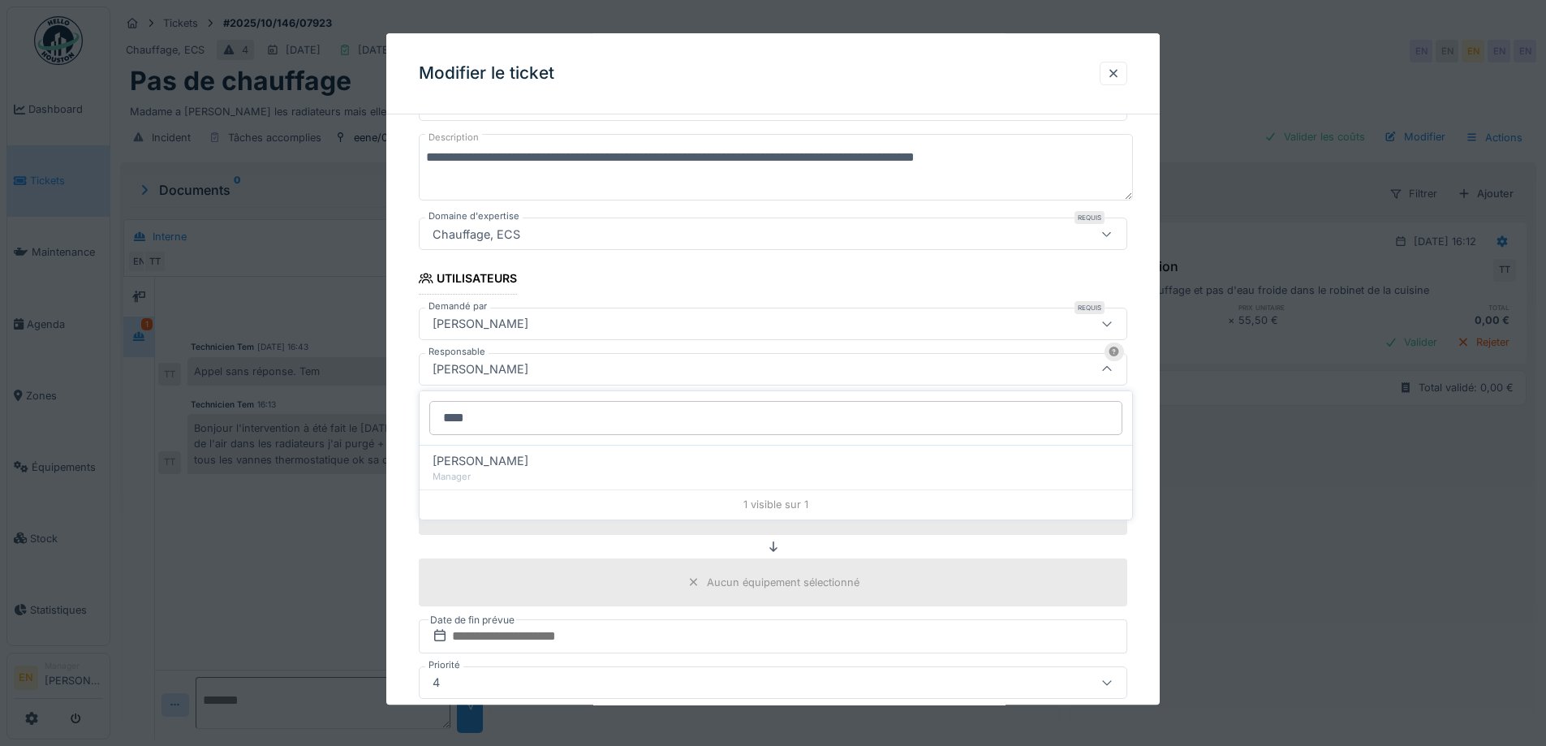
type input "****"
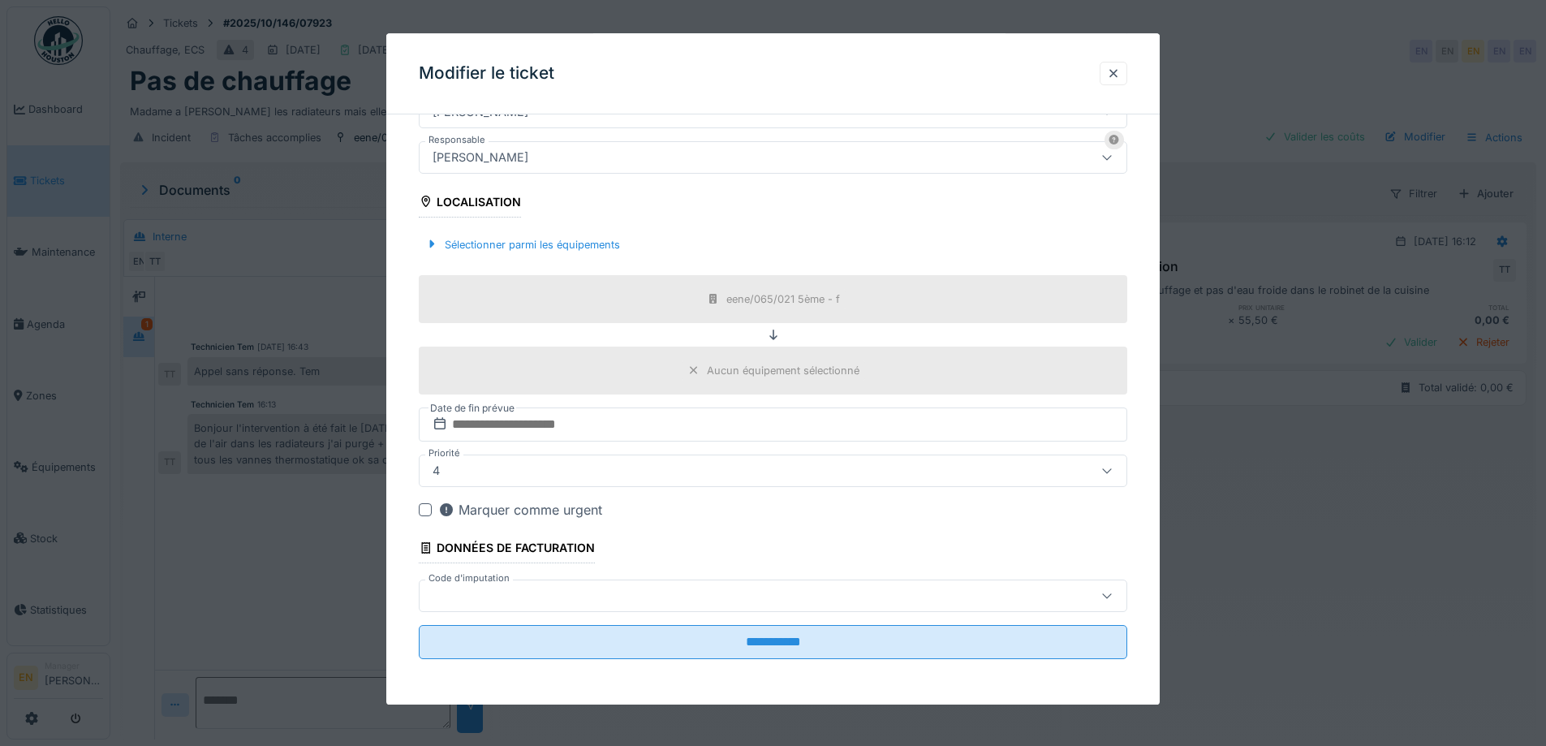
scroll to position [12, 0]
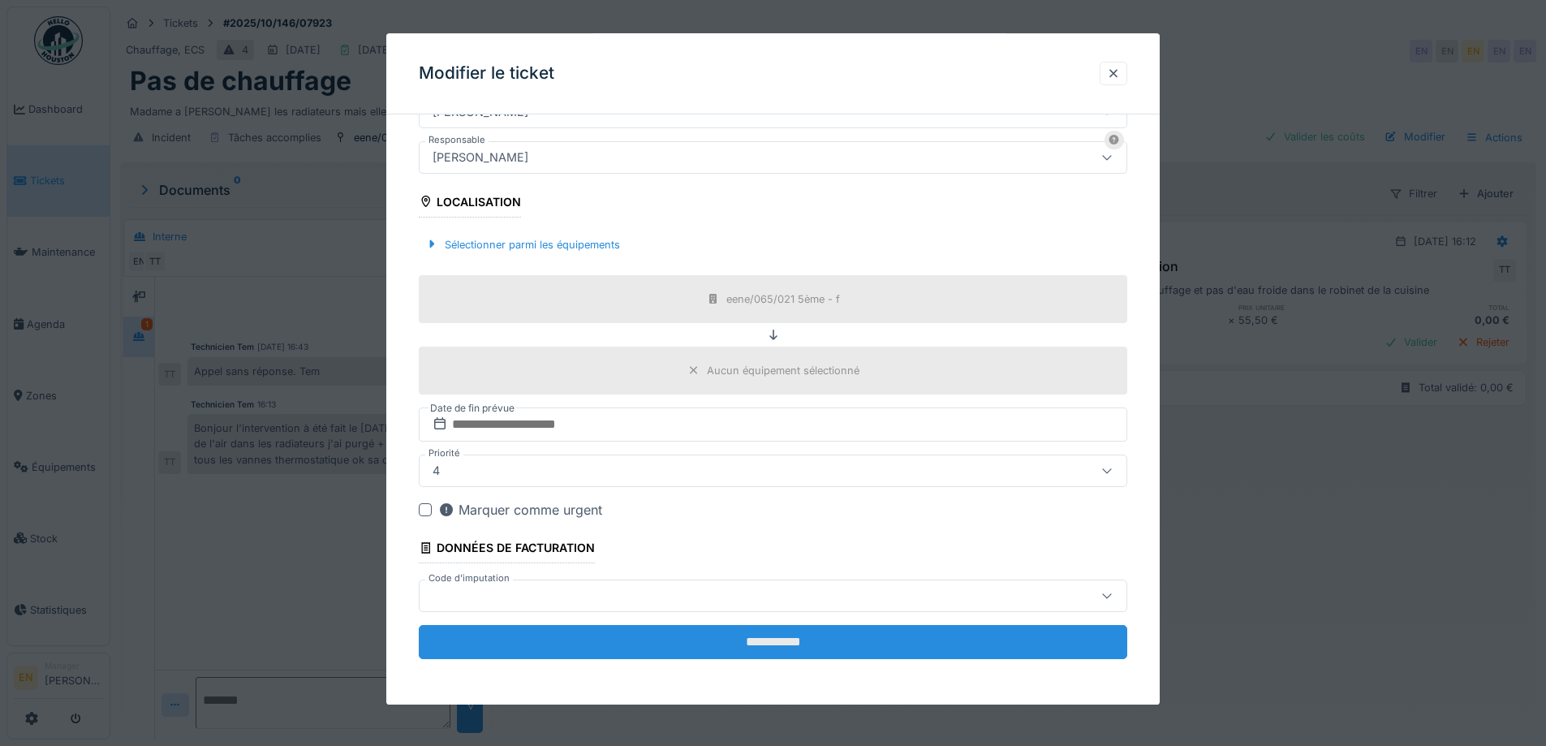
click at [773, 643] on input "**********" at bounding box center [773, 642] width 708 height 34
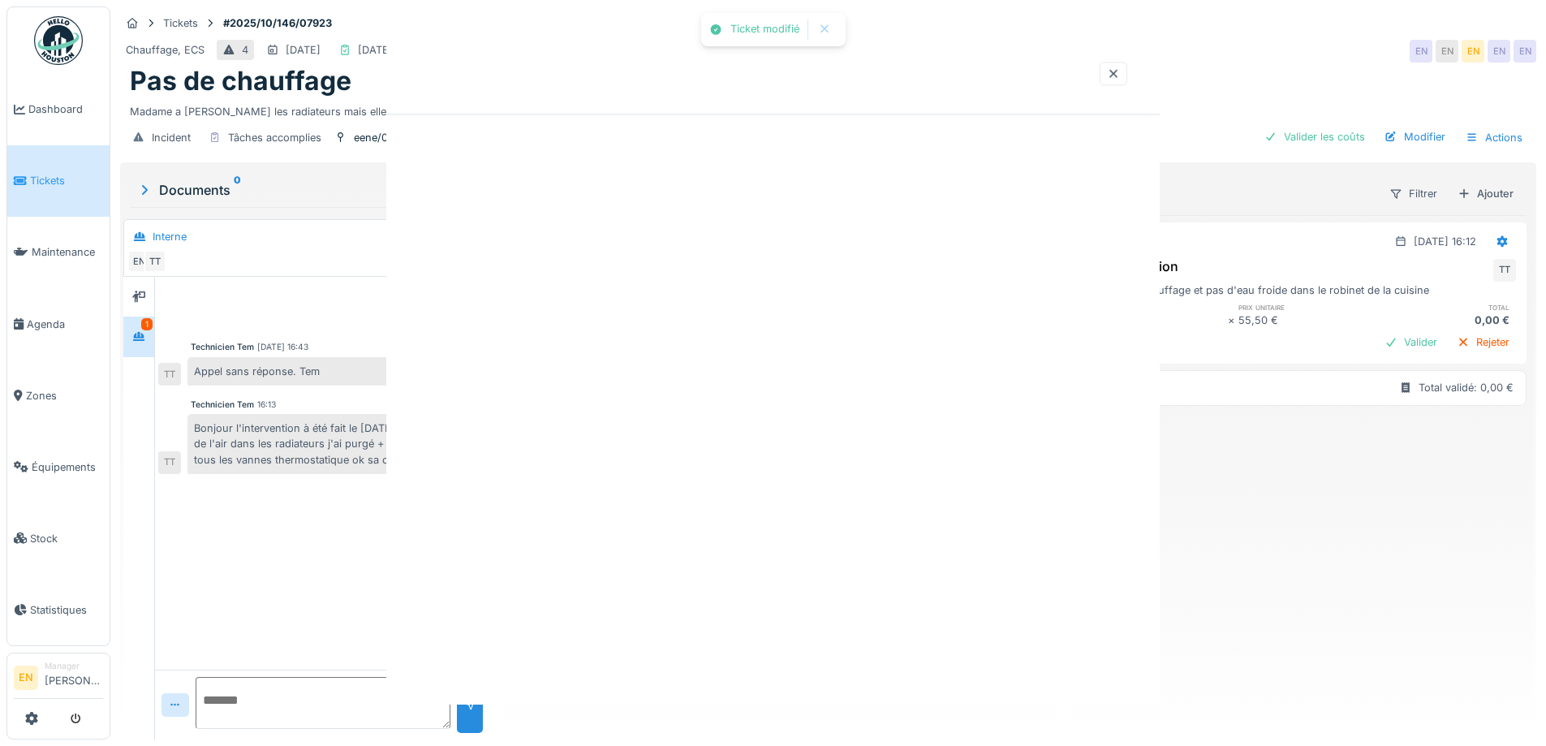
scroll to position [0, 0]
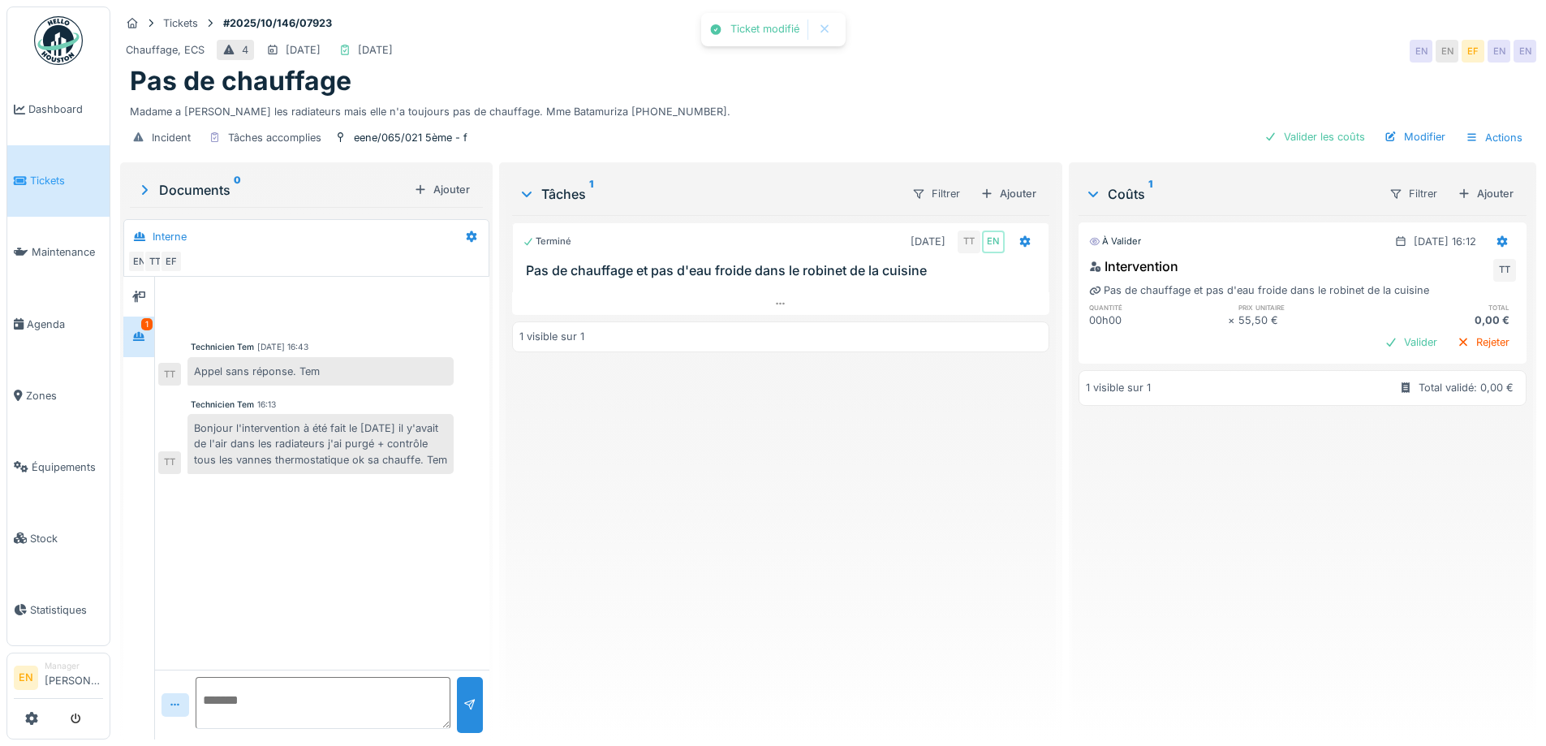
drag, startPoint x: 733, startPoint y: 624, endPoint x: 720, endPoint y: 618, distance: 14.9
click at [733, 624] on div "Terminé 17/10/2025 TT EN Pas de chauffage et pas d'eau froide dans le robinet d…" at bounding box center [780, 470] width 536 height 511
click at [47, 46] on img at bounding box center [58, 40] width 49 height 49
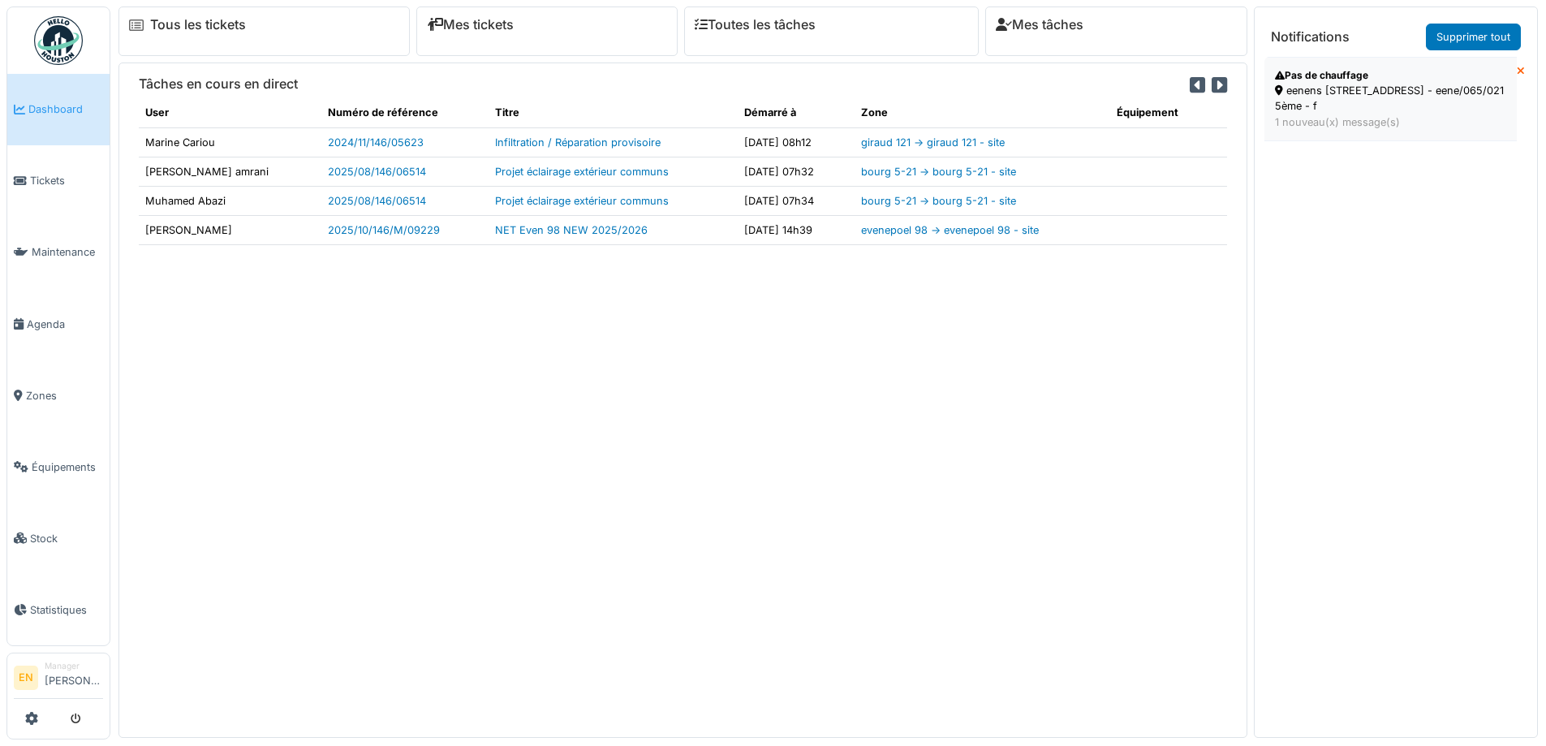
click at [1335, 101] on div "eenens [STREET_ADDRESS] - eene/065/021 5ème - f" at bounding box center [1390, 98] width 231 height 31
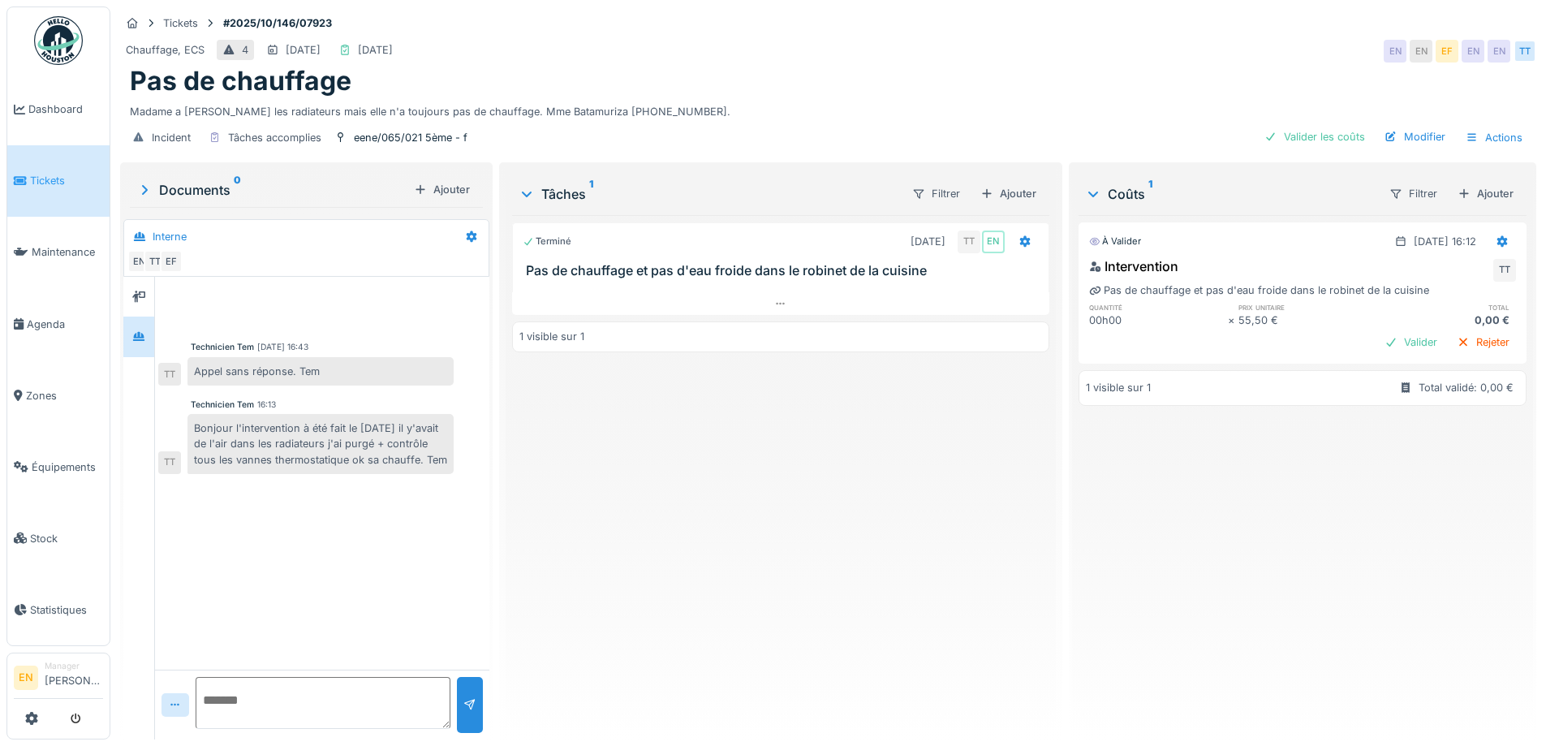
click at [701, 505] on div "Terminé 17/10/2025 TT EN Pas de chauffage et pas d'eau froide dans le robinet d…" at bounding box center [780, 470] width 536 height 511
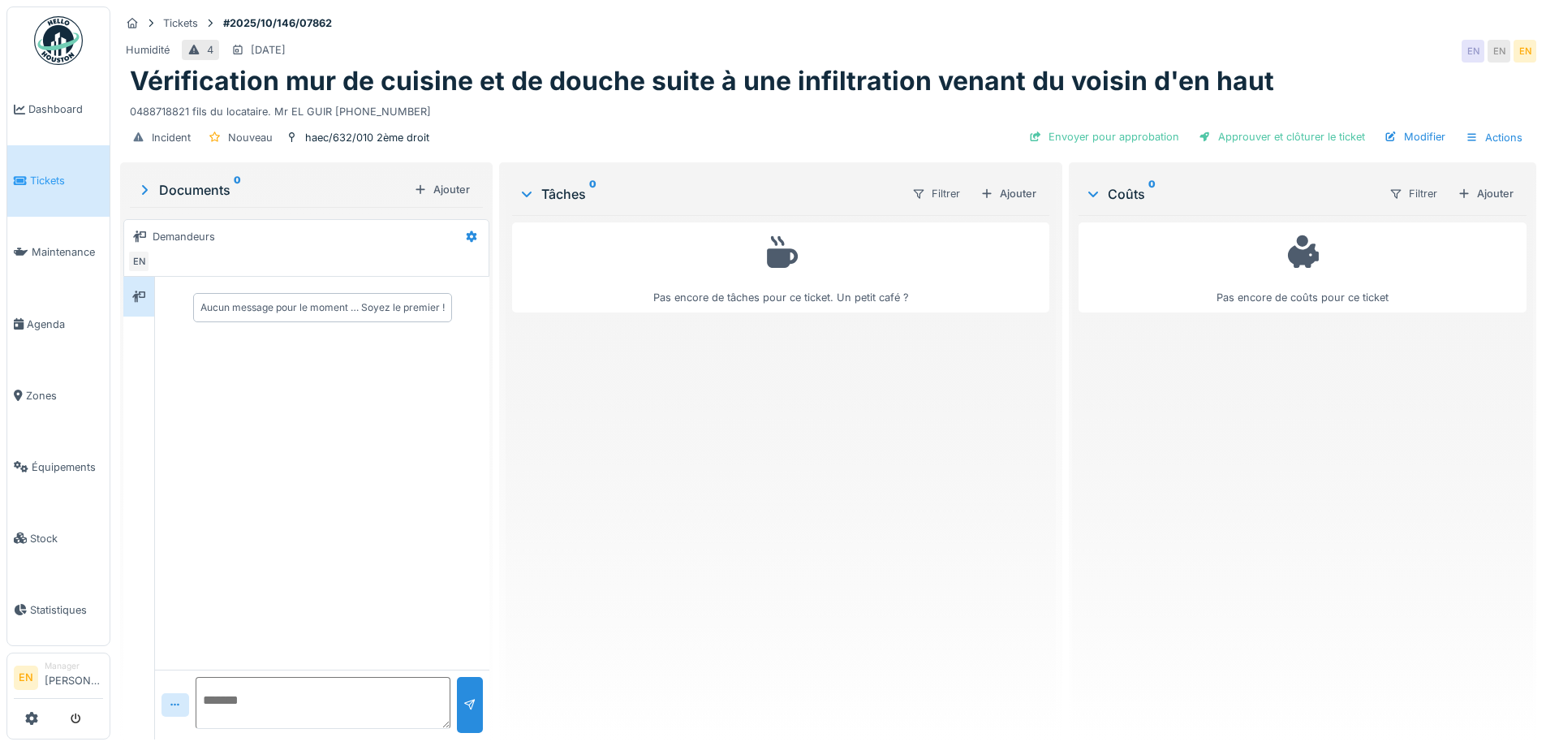
scroll to position [12, 0]
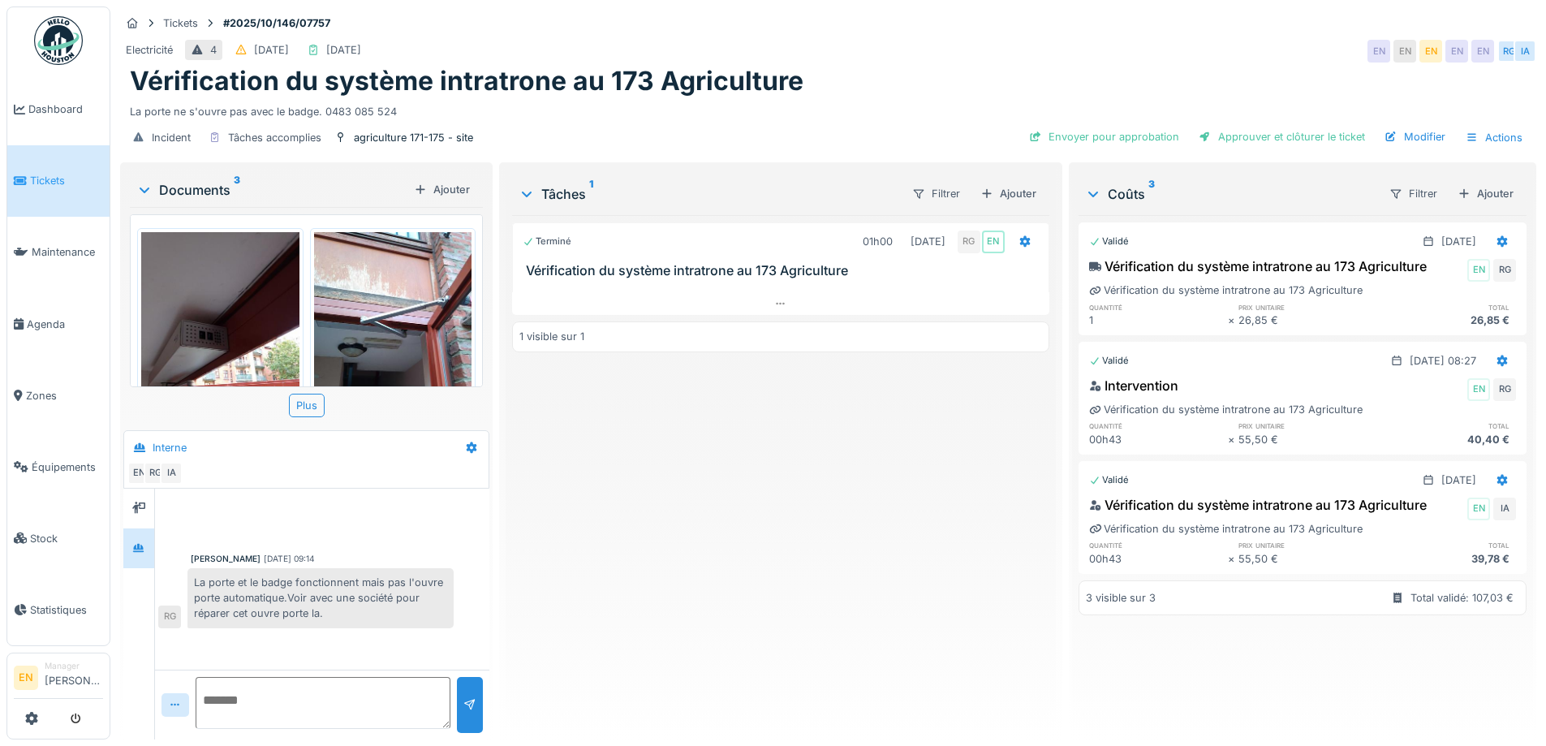
scroll to position [12, 0]
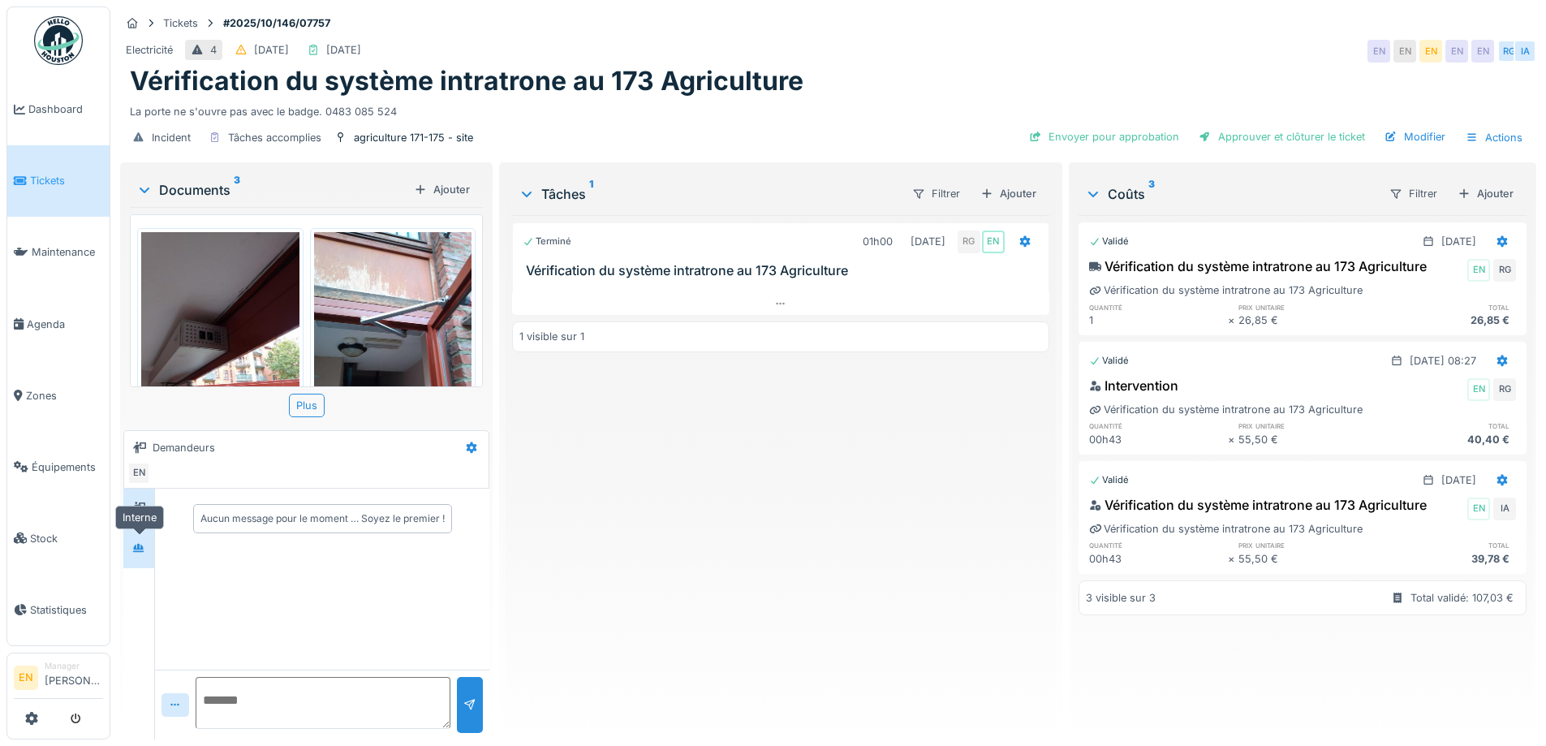
click at [143, 546] on icon at bounding box center [138, 547] width 11 height 9
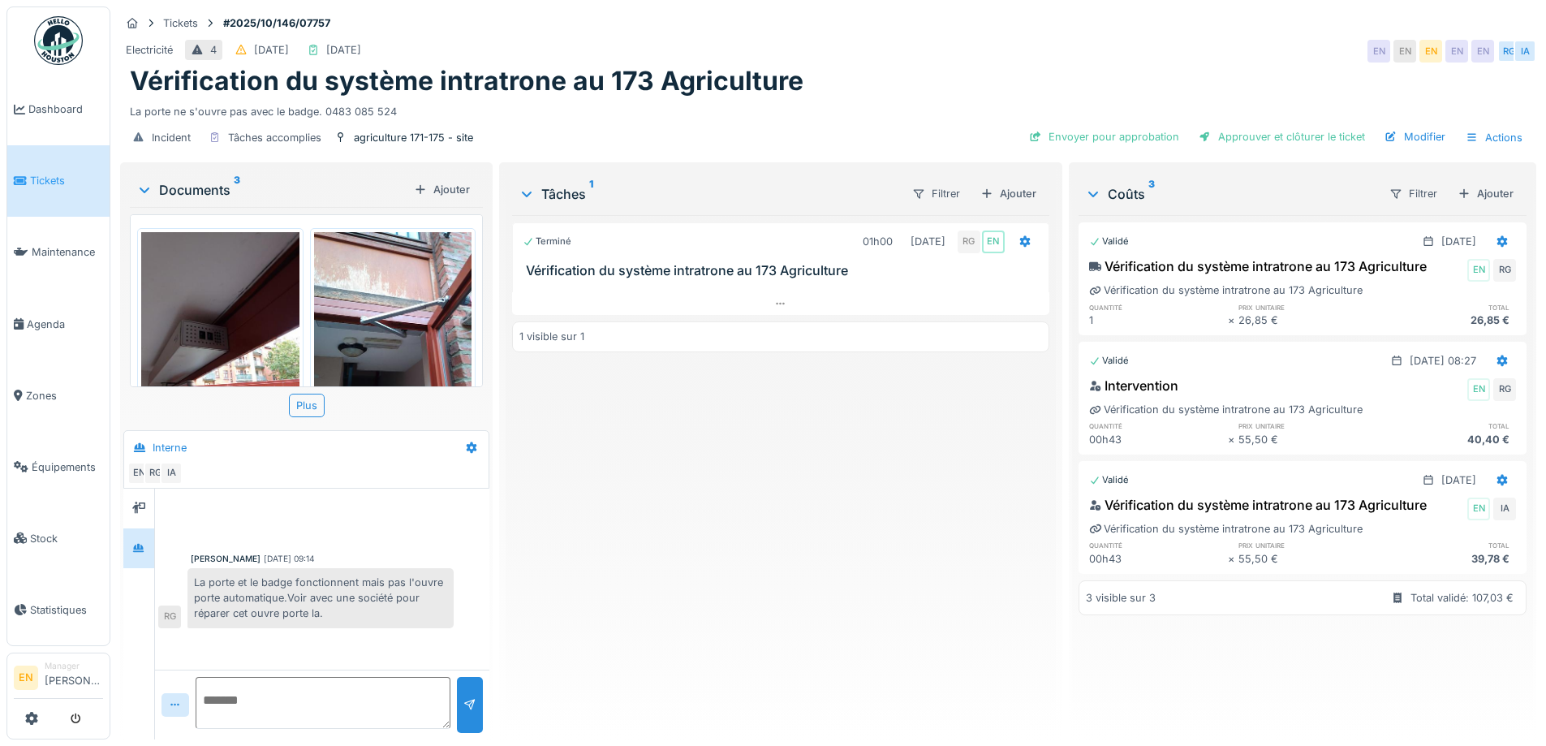
click at [575, 588] on div "Terminé 01h00 09/10/2025 RG EN Vérification du système intratrone au 173 Agricu…" at bounding box center [780, 470] width 536 height 511
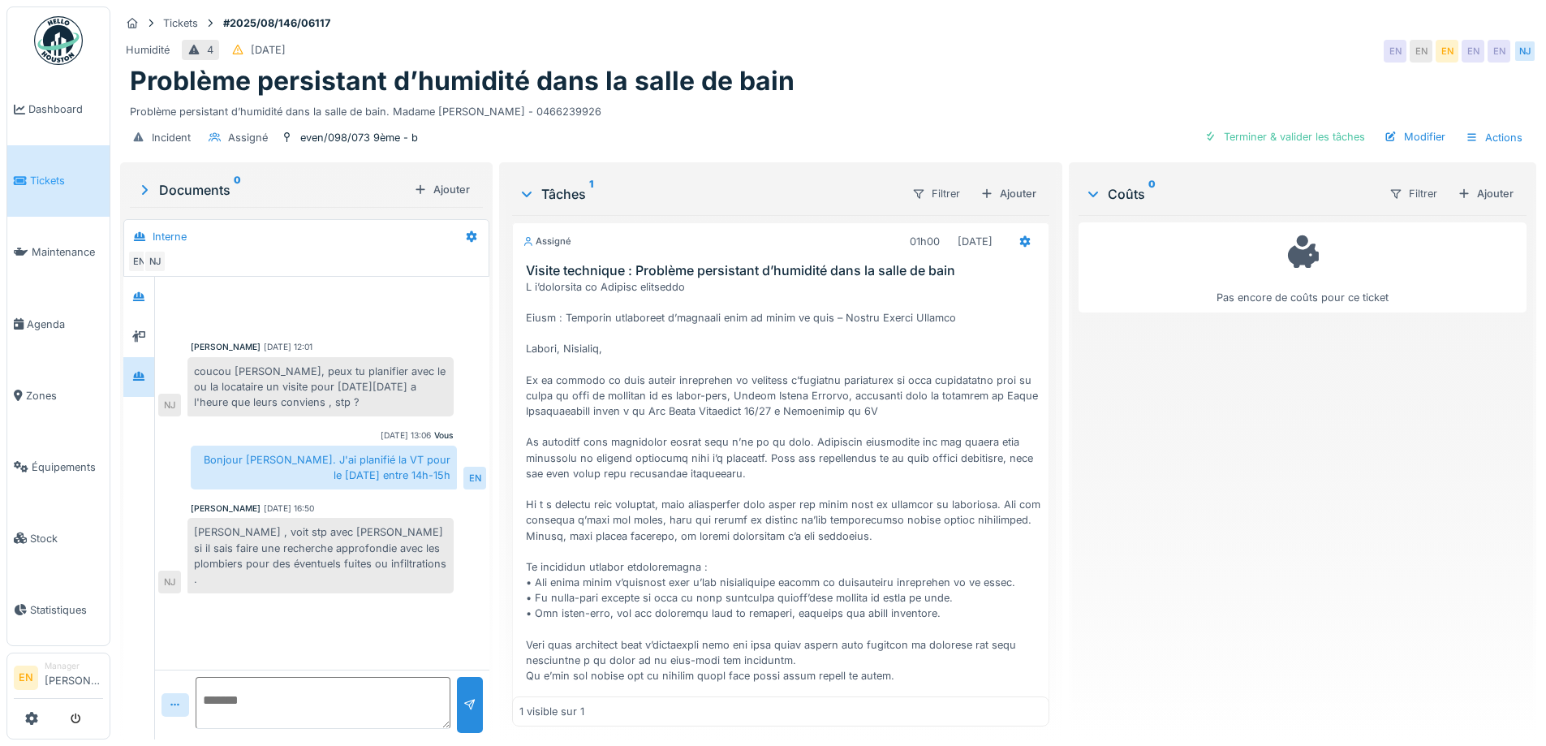
scroll to position [207, 0]
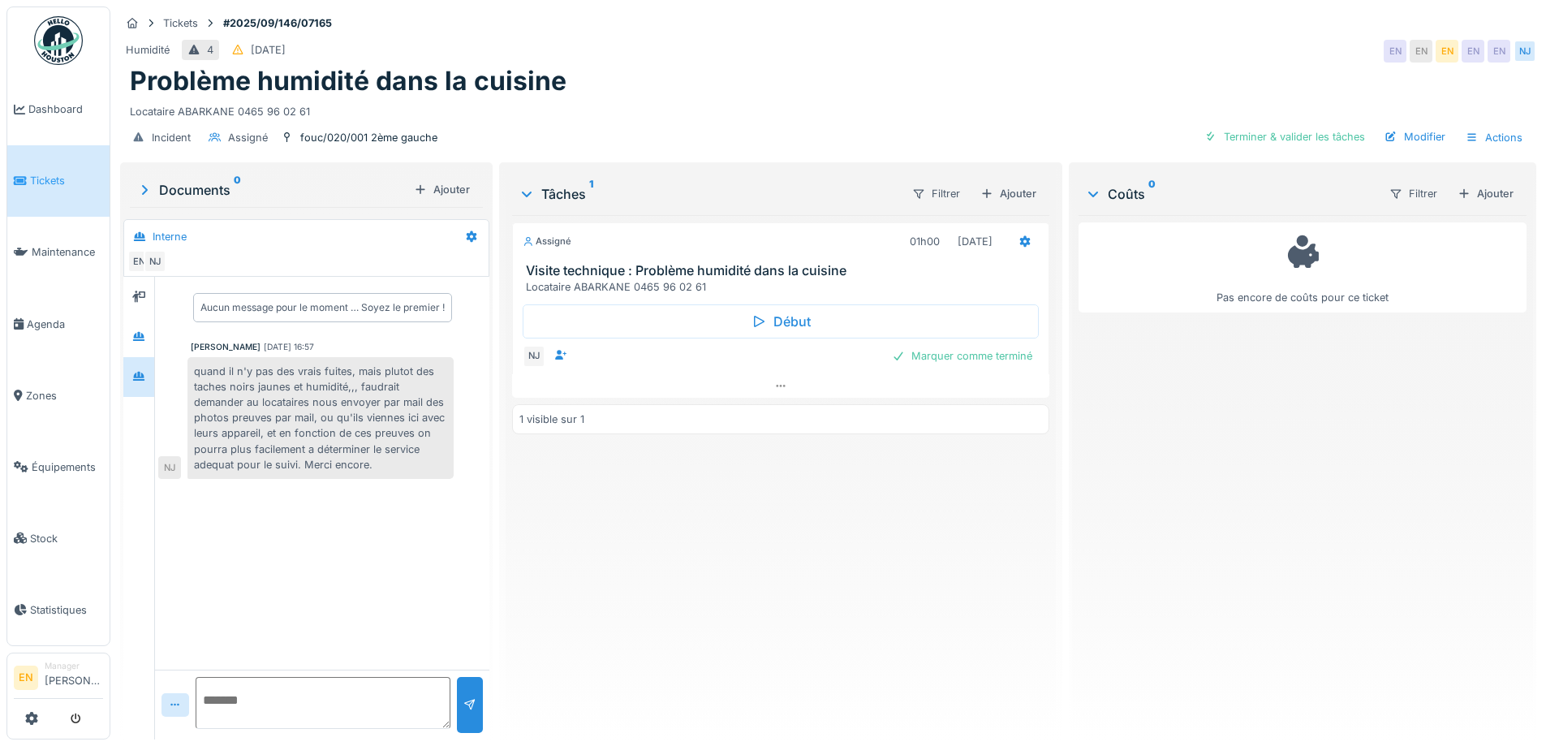
scroll to position [12, 0]
click at [626, 616] on div "Assigné 01h00 [DATE] Visite technique : Problème humidité dans la cuisine Locat…" at bounding box center [780, 470] width 536 height 511
click at [1168, 612] on div "Pas encore de coûts pour ce ticket" at bounding box center [1302, 470] width 448 height 511
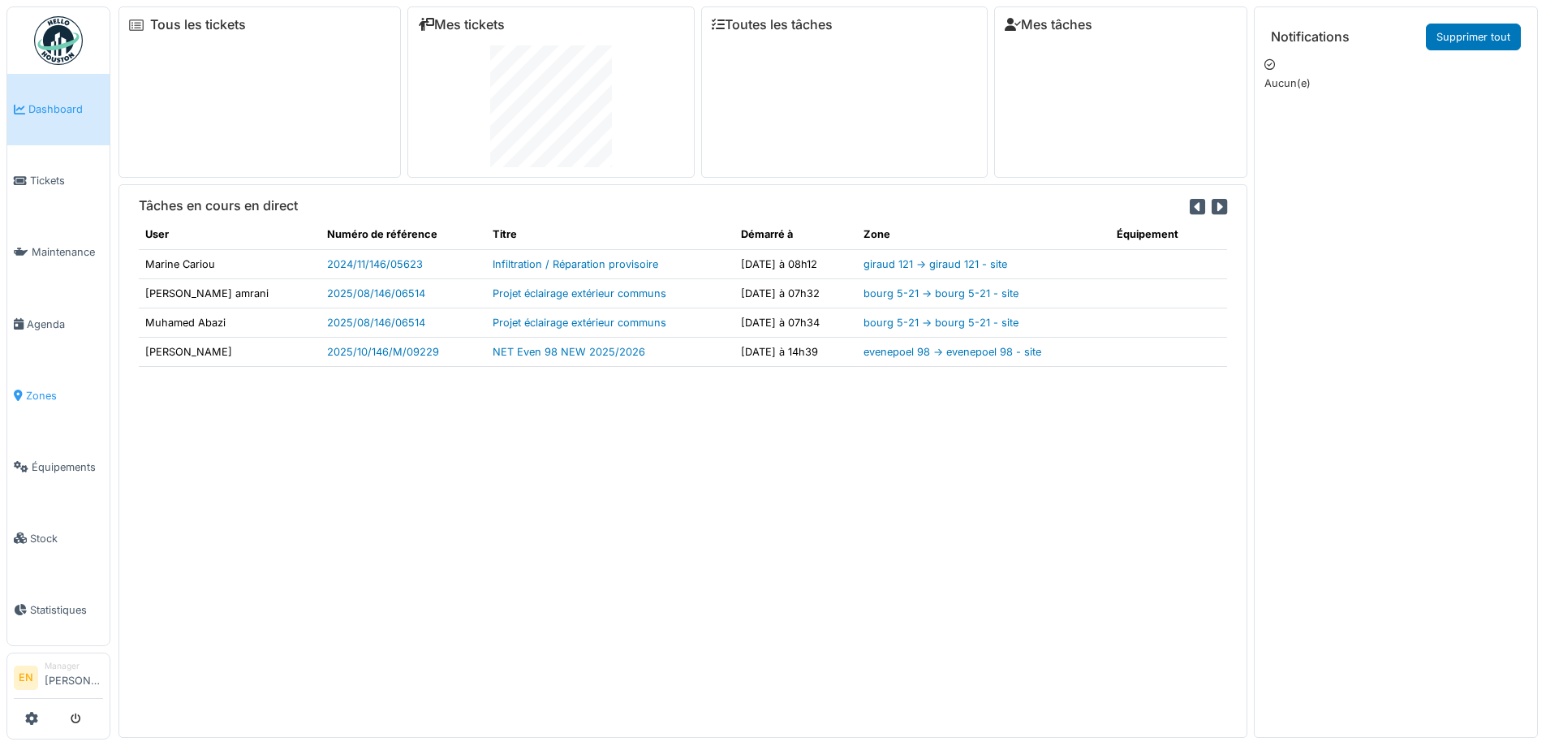
click at [40, 388] on span "Zones" at bounding box center [64, 395] width 77 height 15
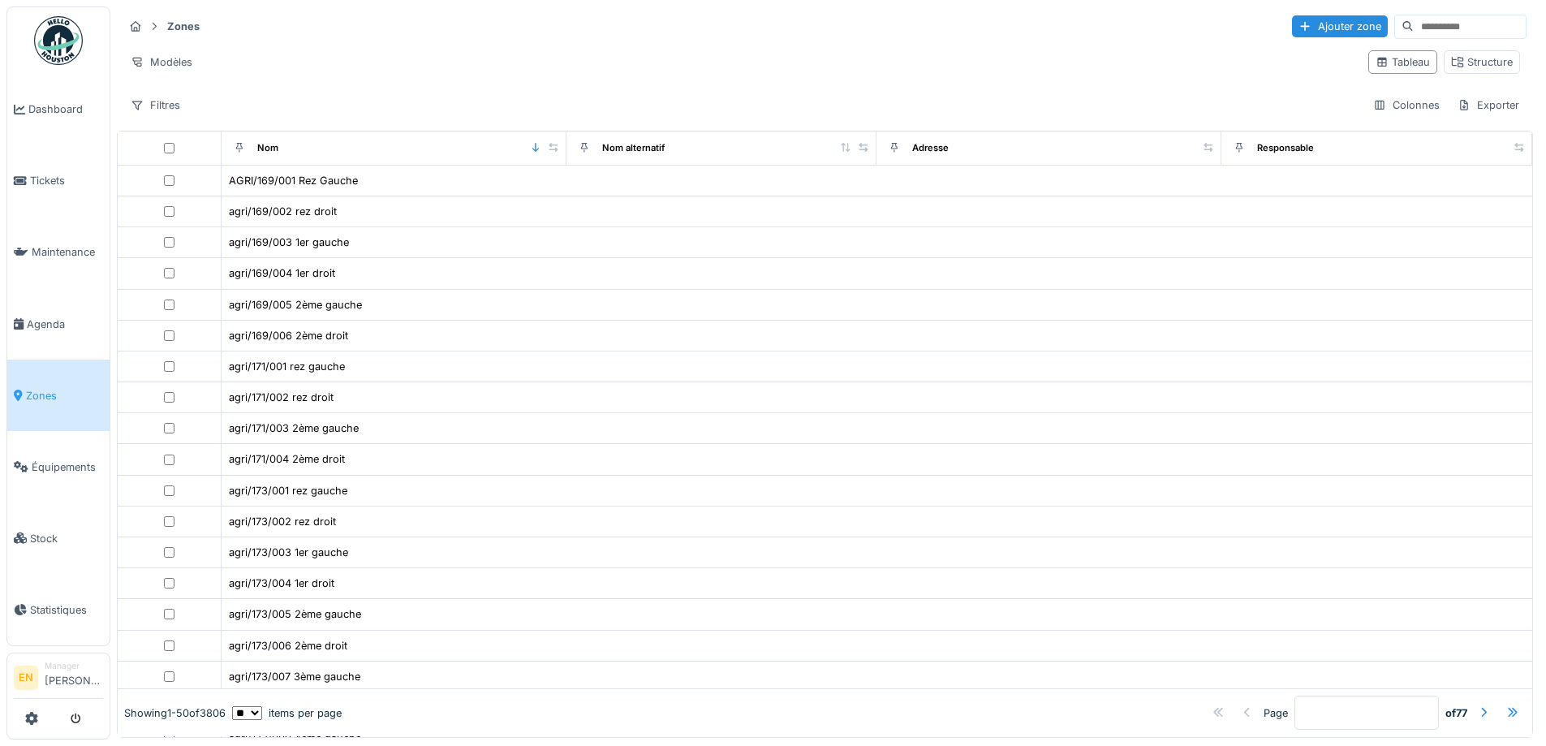
click at [1426, 19] on input at bounding box center [1469, 26] width 112 height 23
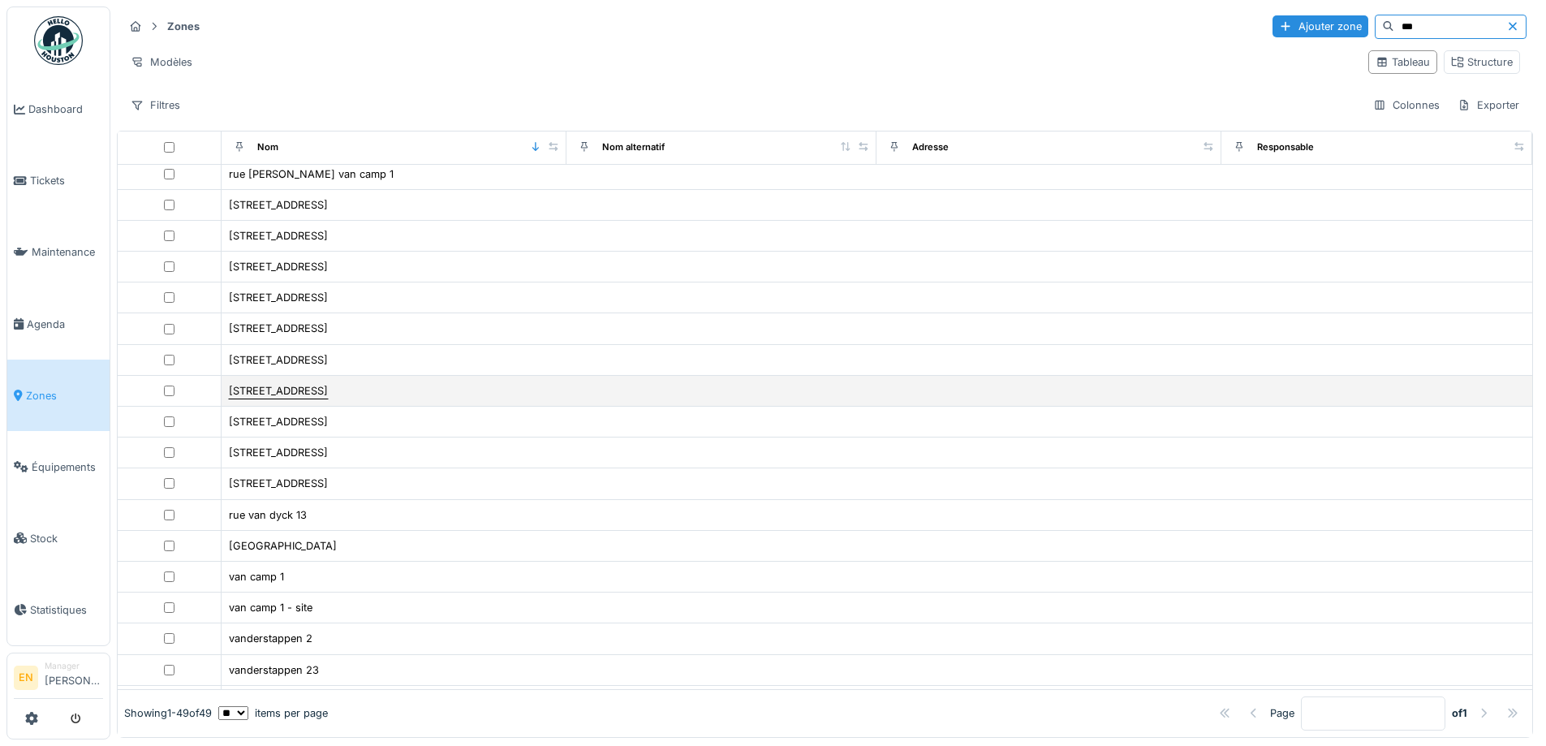
scroll to position [162, 0]
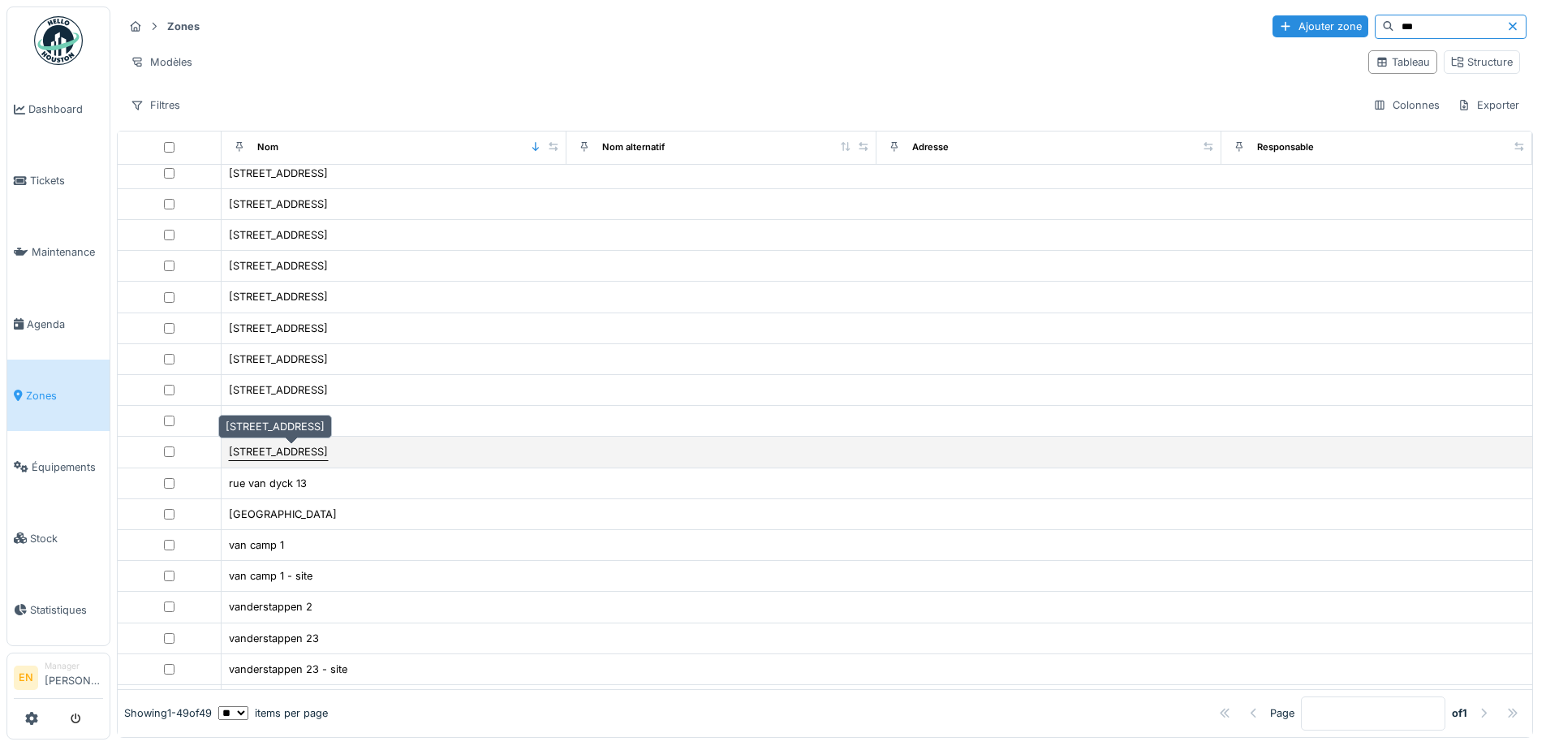
type input "***"
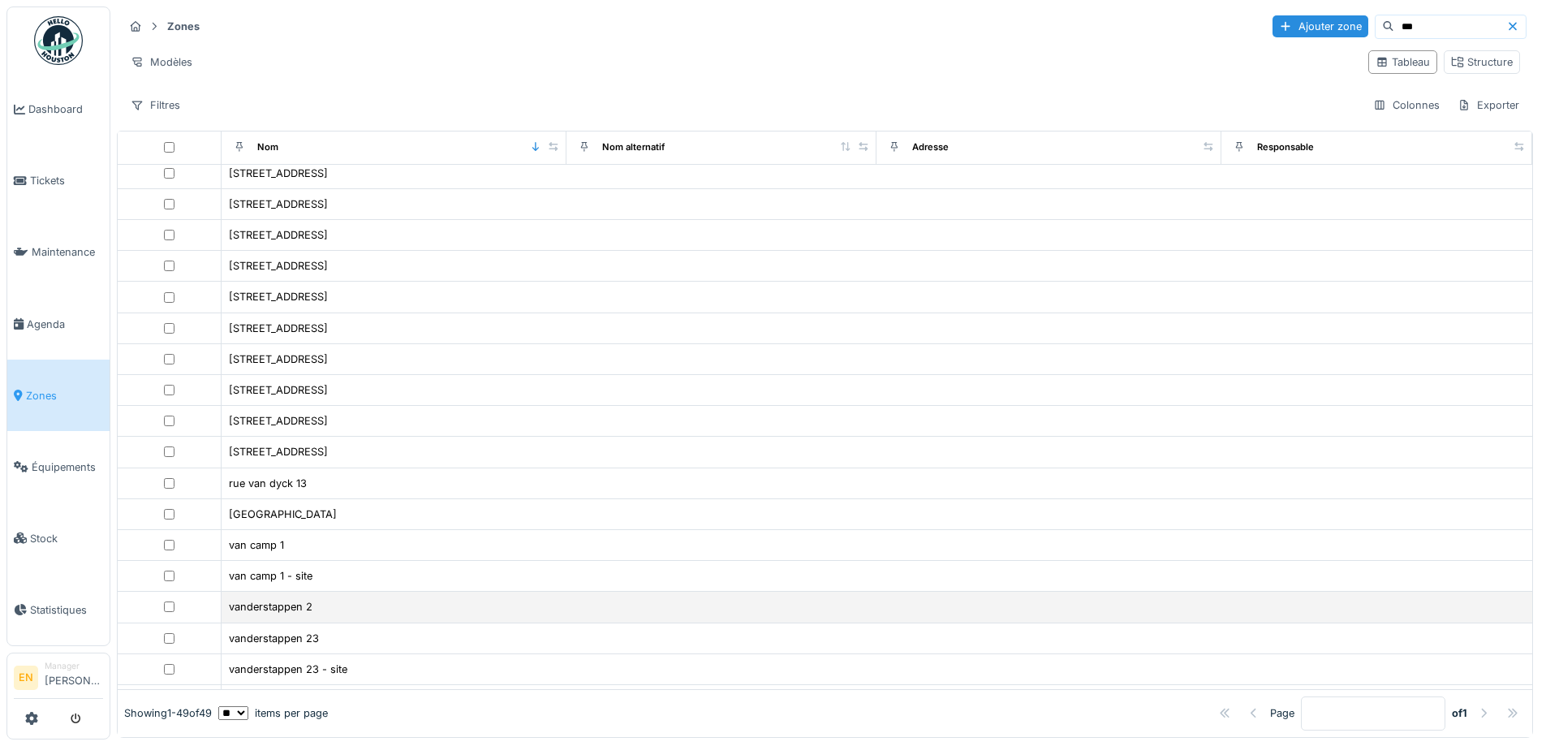
drag, startPoint x: 341, startPoint y: 450, endPoint x: 313, endPoint y: 604, distance: 156.6
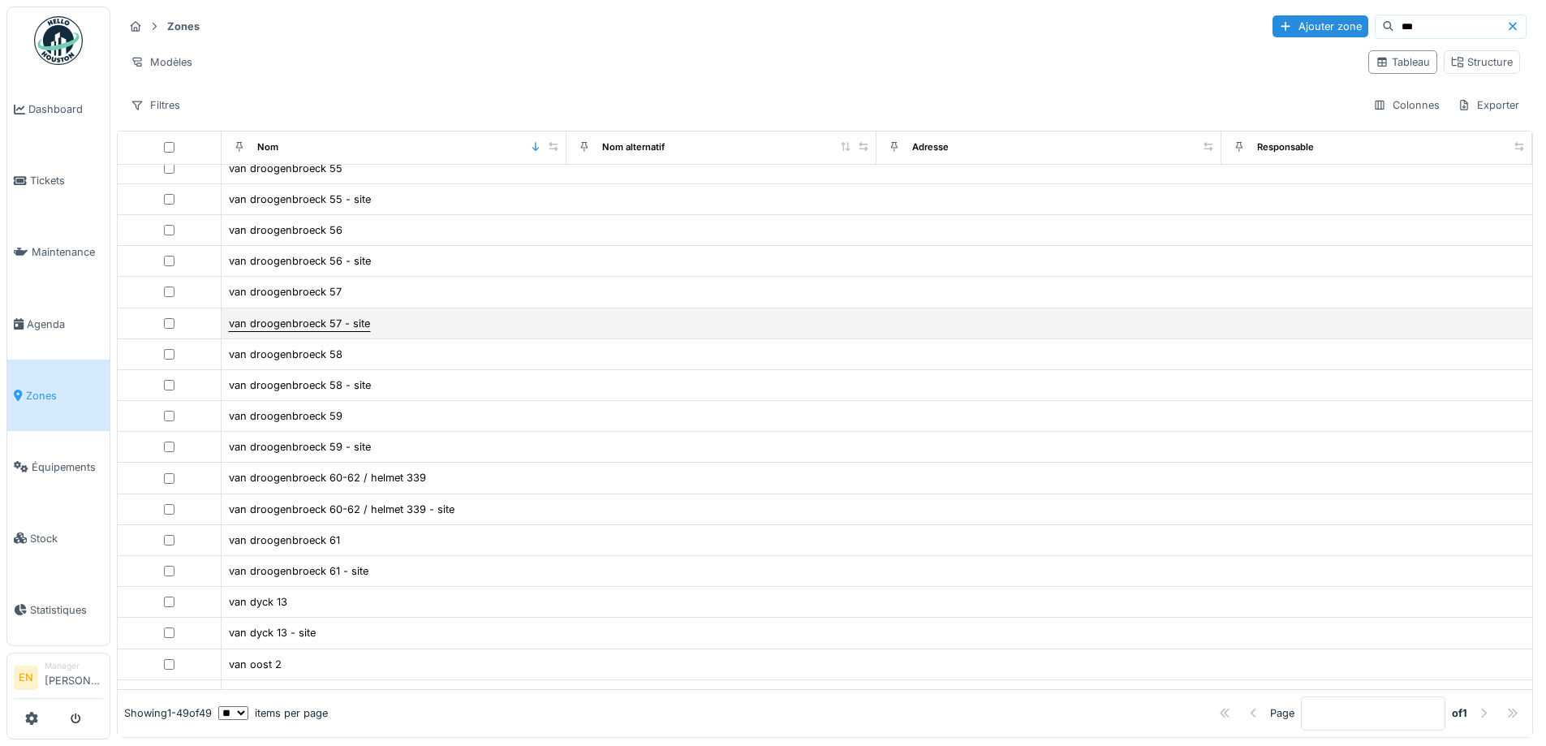
scroll to position [974, 0]
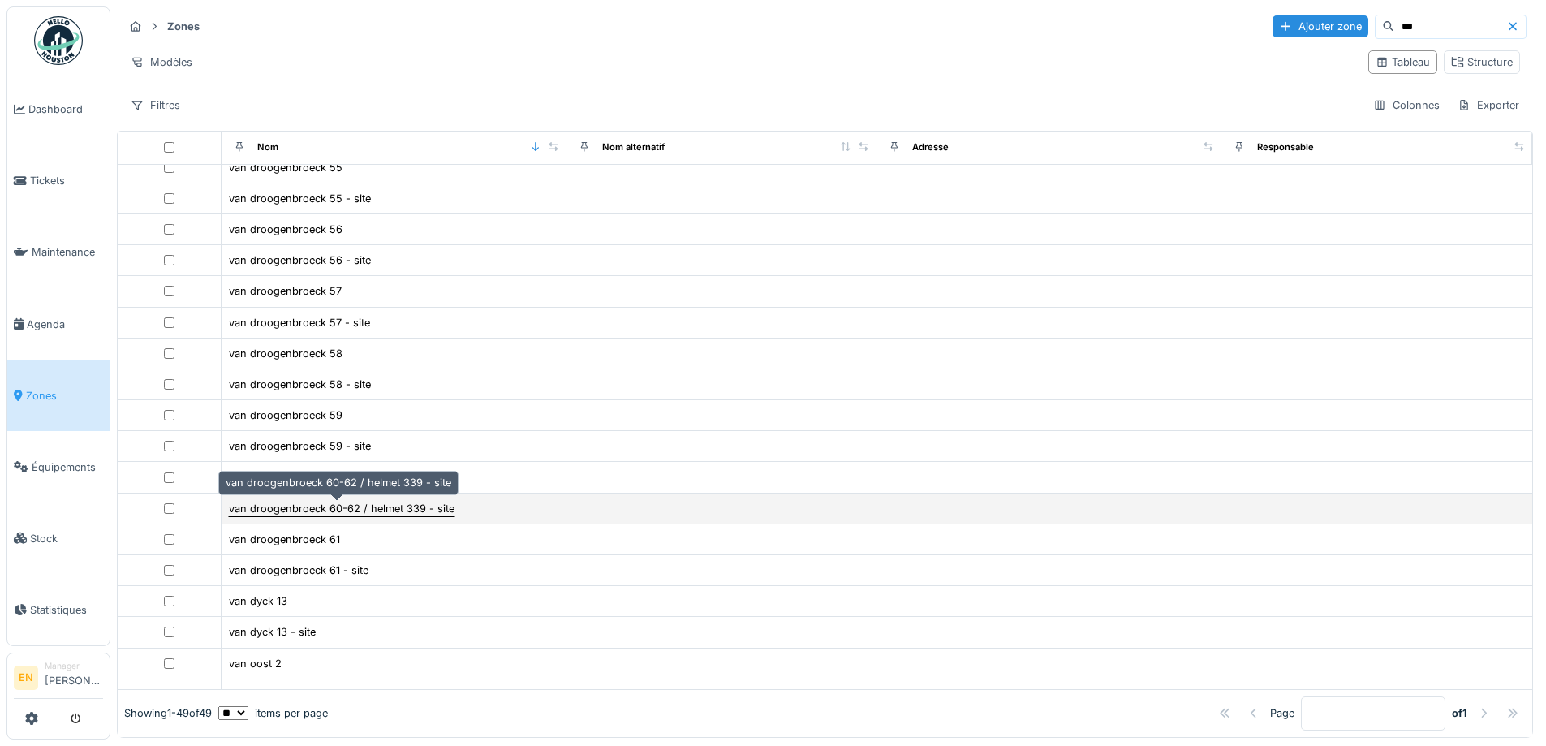
click at [353, 514] on div "van droogenbroeck 60-62 / helmet 339 - site" at bounding box center [342, 508] width 226 height 15
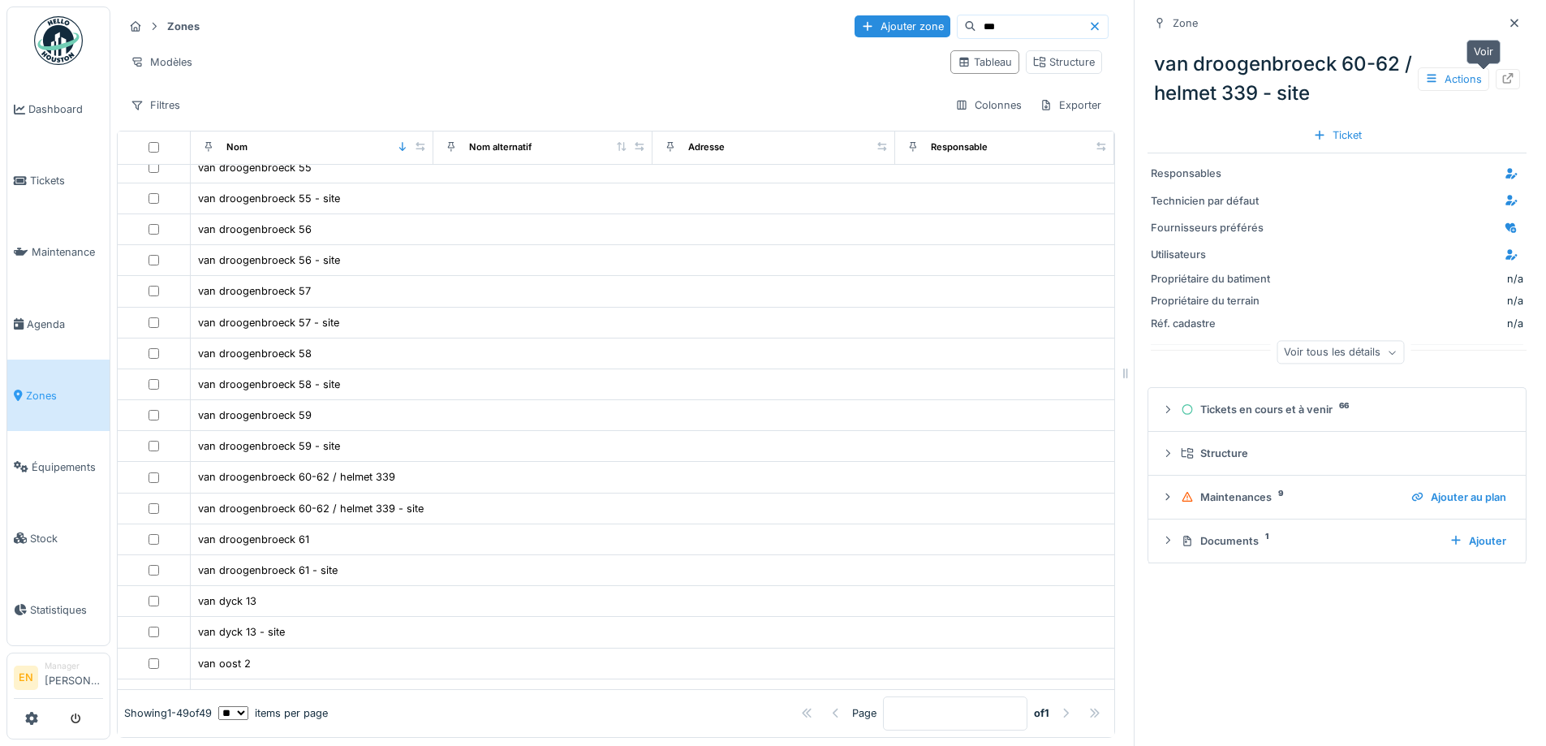
click at [1501, 75] on icon at bounding box center [1507, 78] width 13 height 11
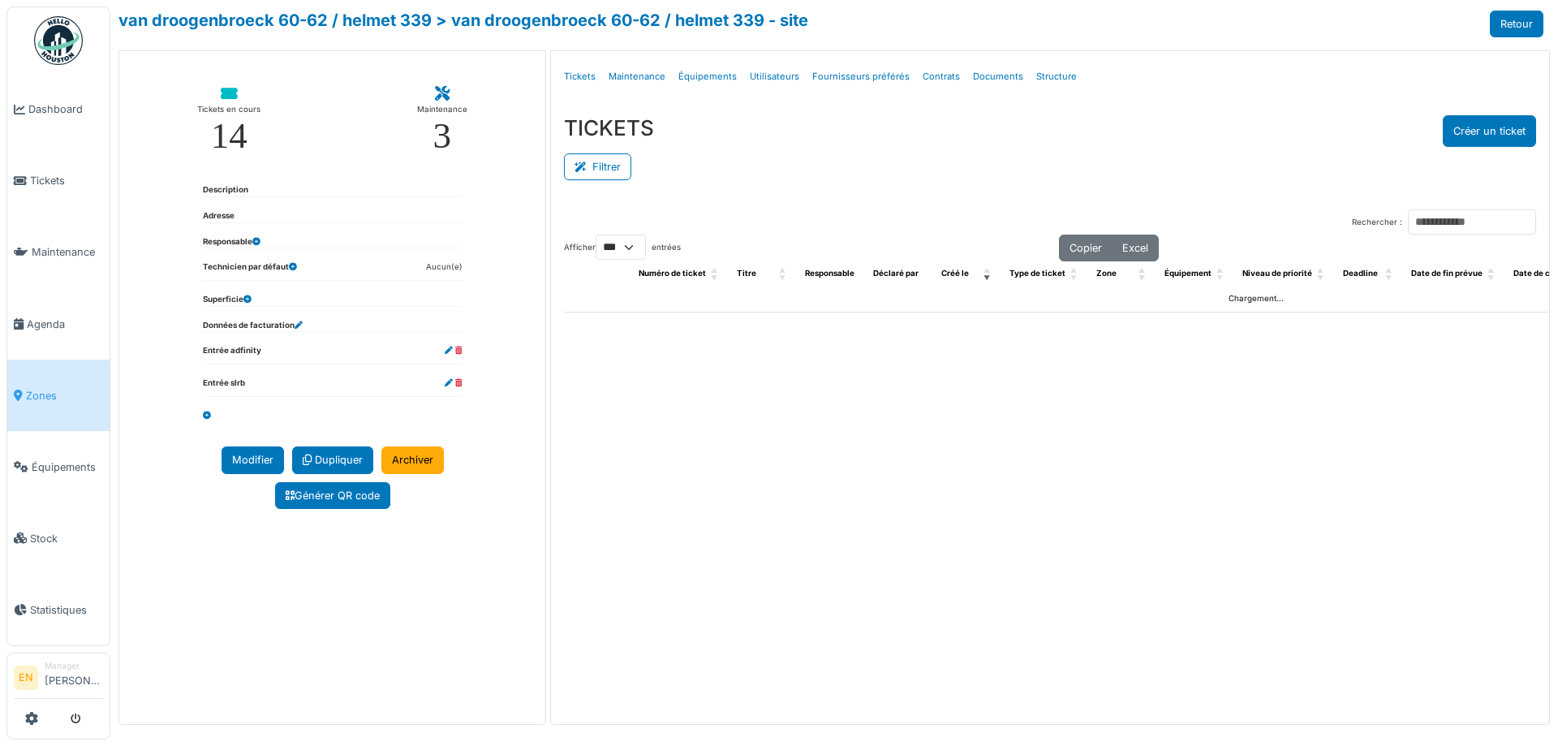
select select "***"
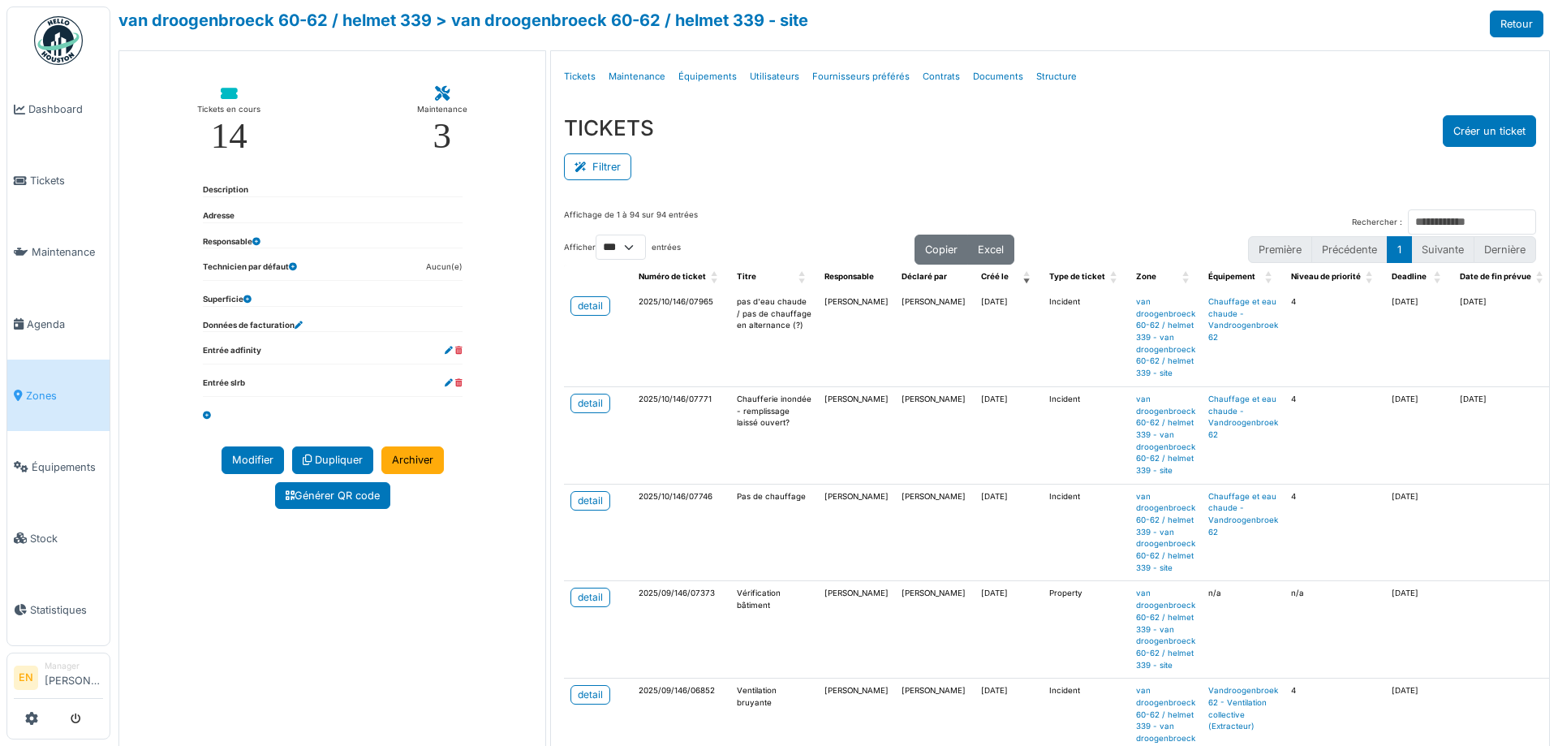
click at [800, 161] on div "Filtrer" at bounding box center [1050, 165] width 972 height 37
click at [592, 308] on div "detail" at bounding box center [590, 306] width 25 height 15
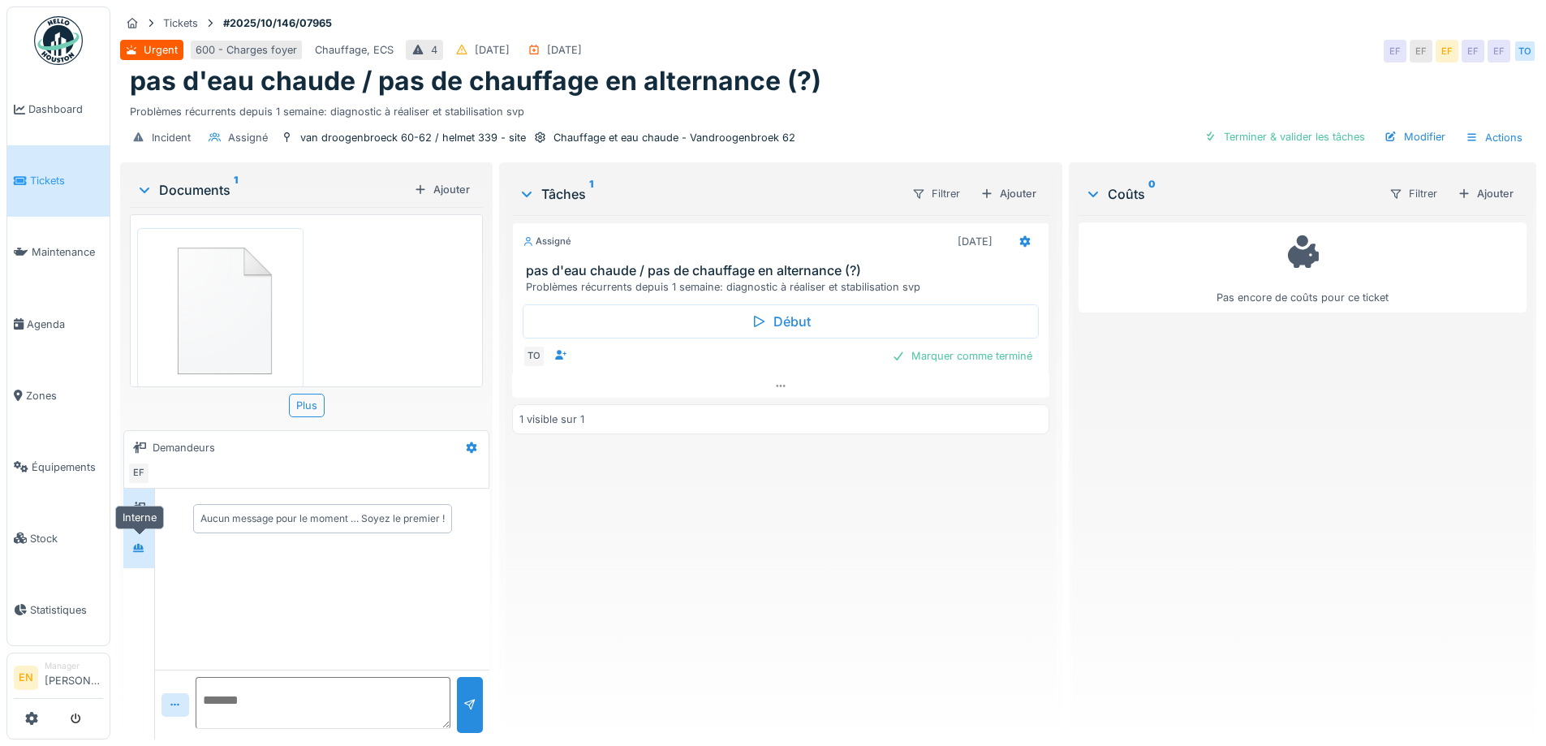
click at [137, 553] on icon at bounding box center [138, 548] width 13 height 11
click at [365, 690] on textarea at bounding box center [323, 703] width 255 height 52
drag, startPoint x: 379, startPoint y: 701, endPoint x: 354, endPoint y: 699, distance: 25.2
click at [354, 699] on textarea "**********" at bounding box center [321, 703] width 250 height 52
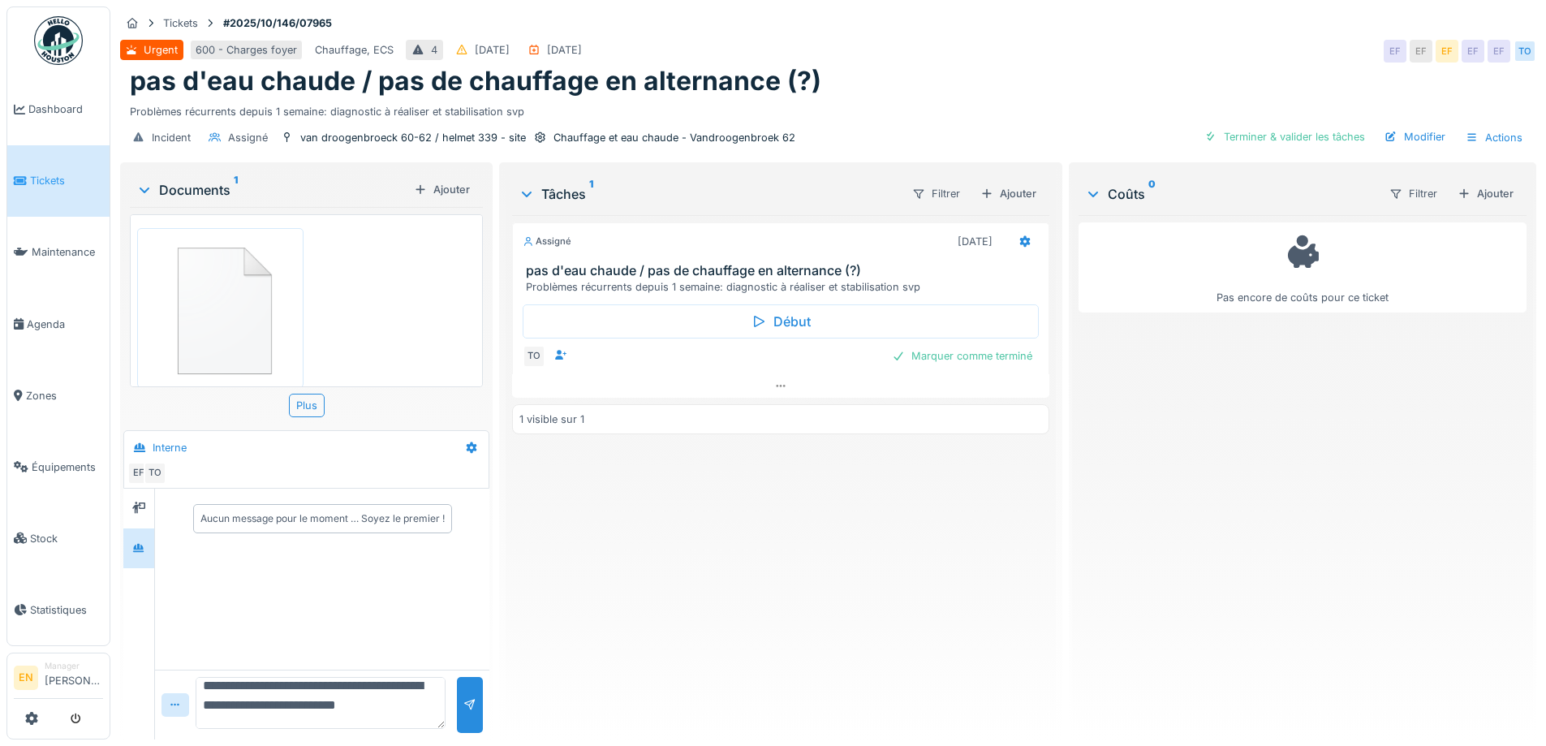
click at [278, 717] on textarea "**********" at bounding box center [321, 703] width 250 height 52
drag, startPoint x: 374, startPoint y: 698, endPoint x: 357, endPoint y: 708, distance: 20.0
click at [357, 708] on textarea "**********" at bounding box center [321, 703] width 250 height 52
click at [267, 713] on textarea "**********" at bounding box center [321, 703] width 250 height 52
type textarea "**********"
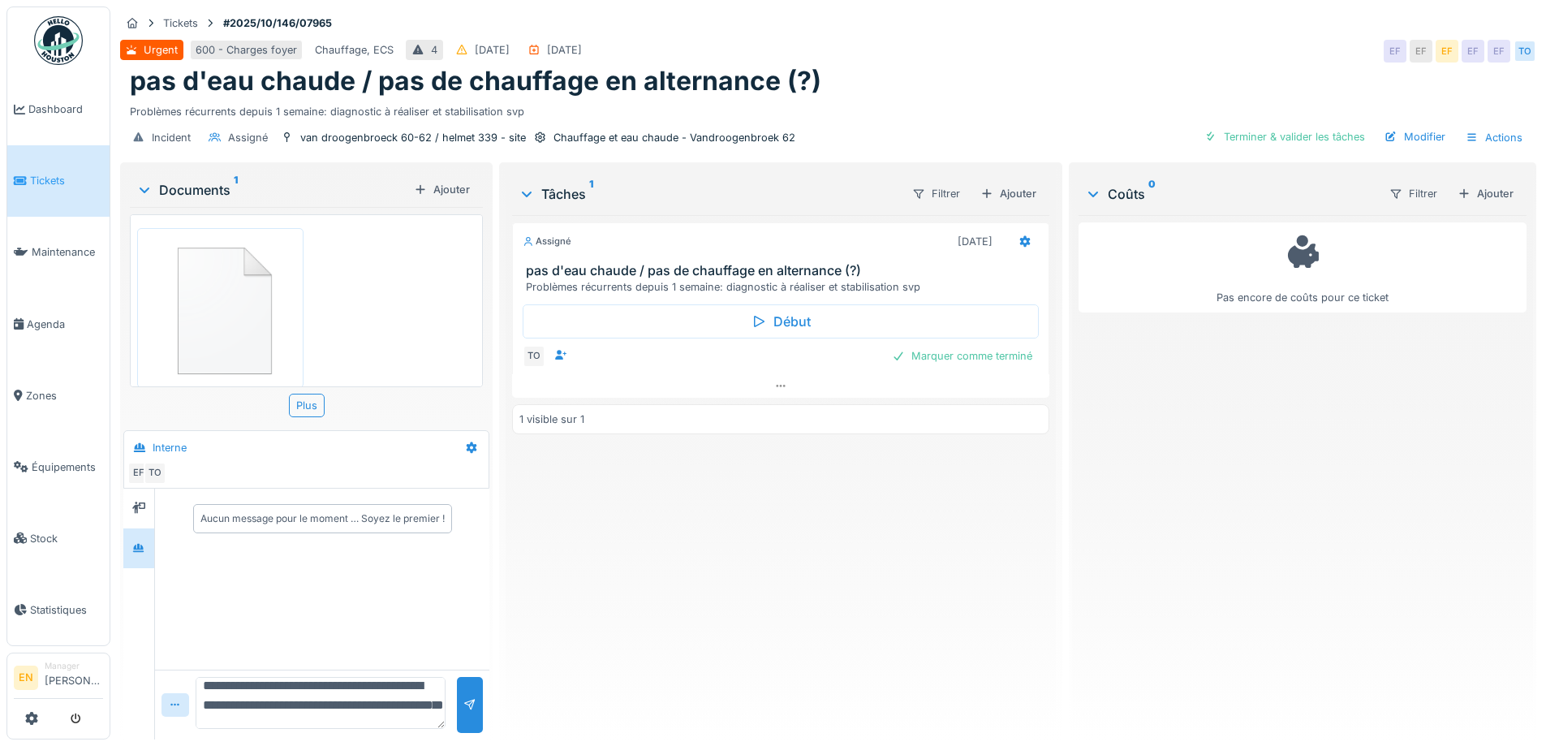
scroll to position [0, 0]
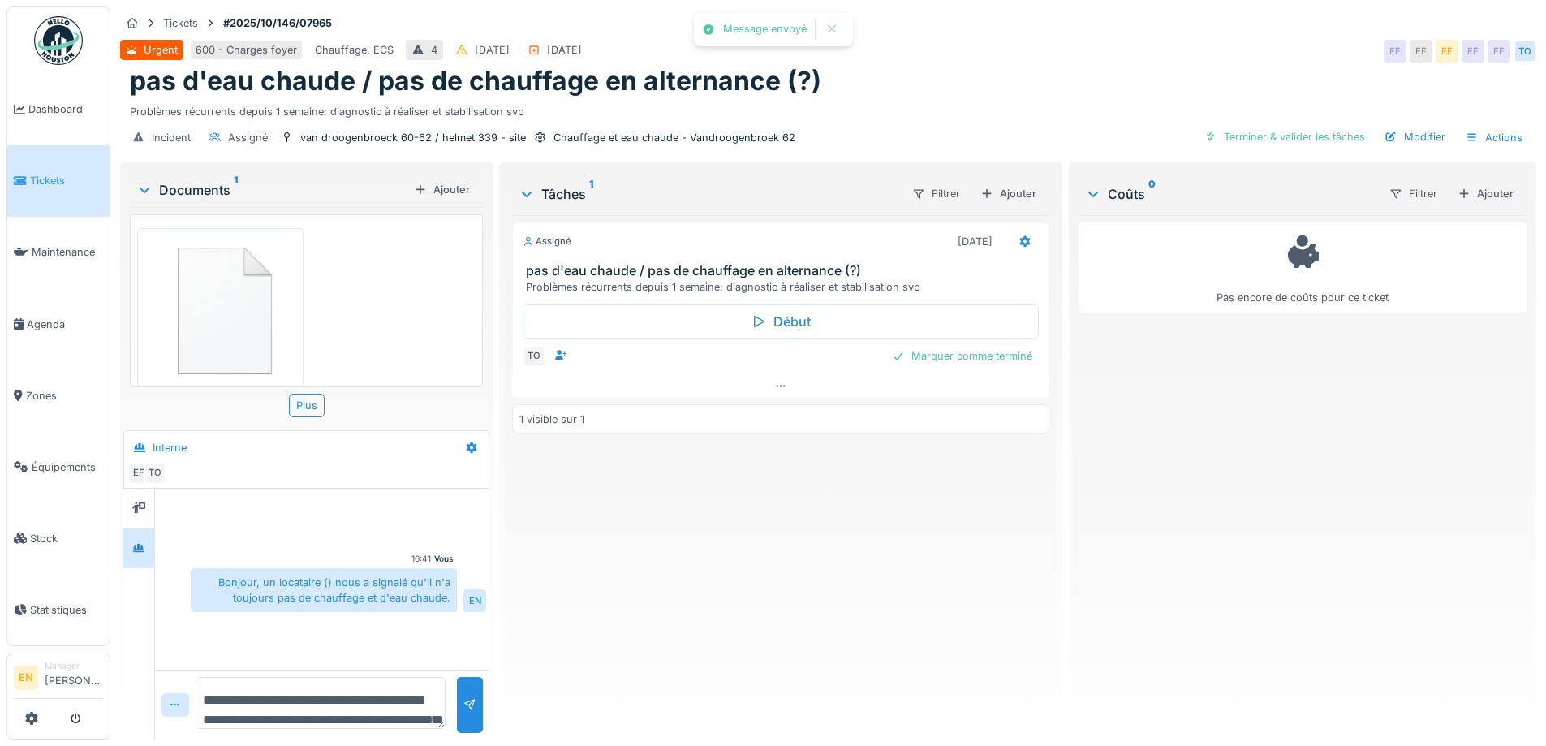
click at [663, 601] on div "Assigné 14/10/2025 pas d'eau chaude / pas de chauffage en alternance (?) Problè…" at bounding box center [780, 470] width 536 height 511
click at [344, 609] on div "Bonjour, un locataire () nous a signalé qu'il n'a toujours pas de chauffage et …" at bounding box center [324, 590] width 266 height 44
click at [319, 715] on textarea "**********" at bounding box center [321, 703] width 250 height 52
click at [376, 688] on textarea "**********" at bounding box center [321, 703] width 250 height 52
paste textarea "**********"
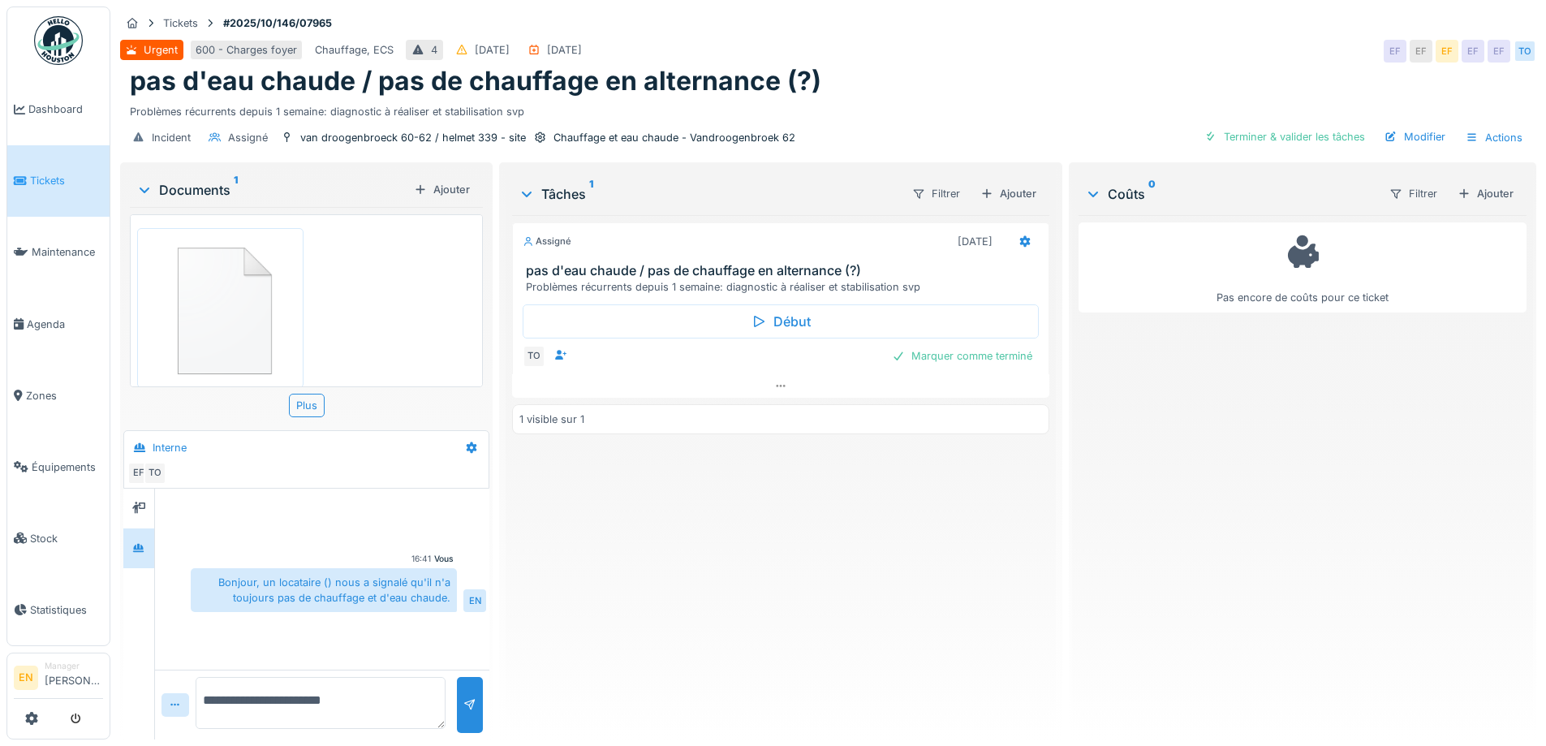
type textarea "**********"
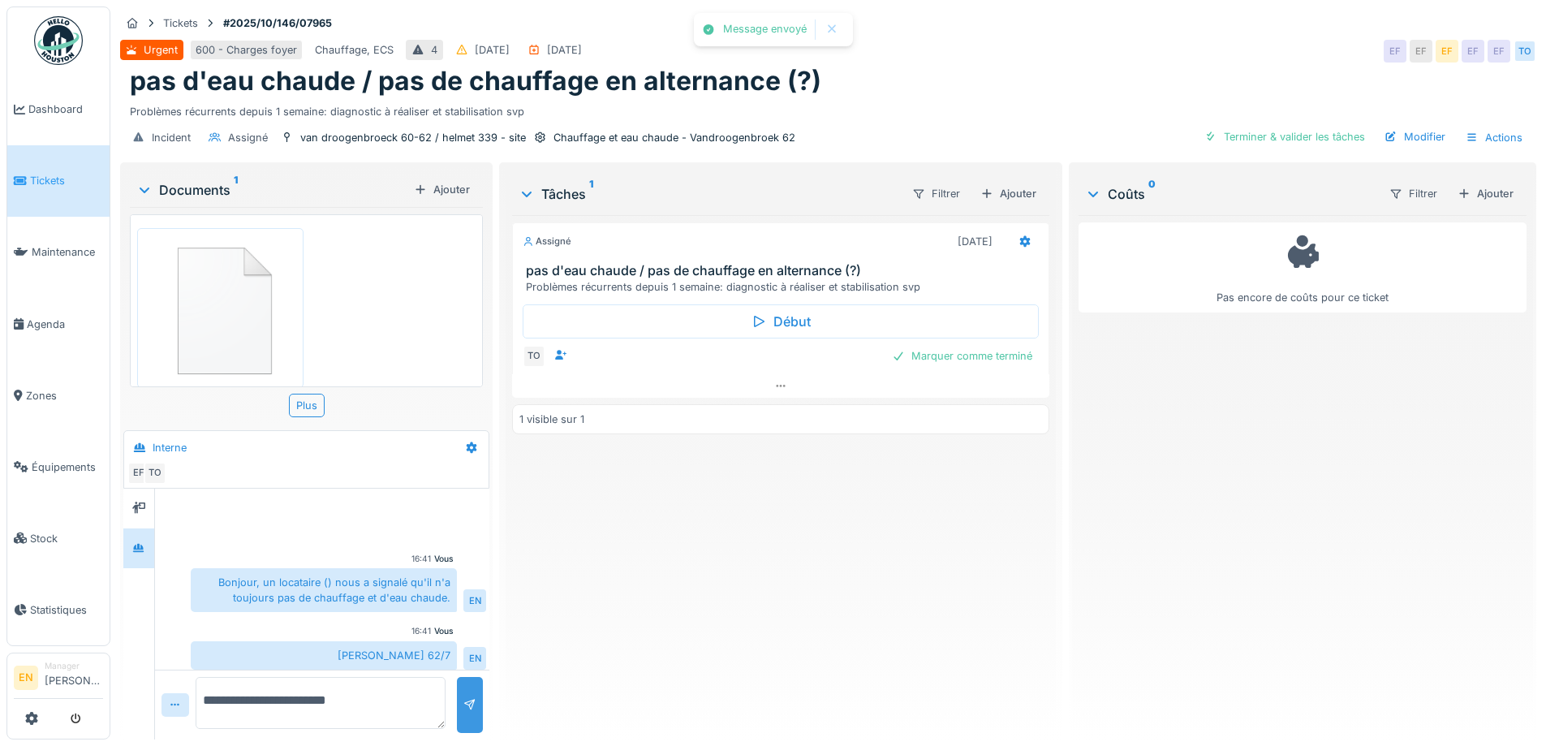
scroll to position [6, 0]
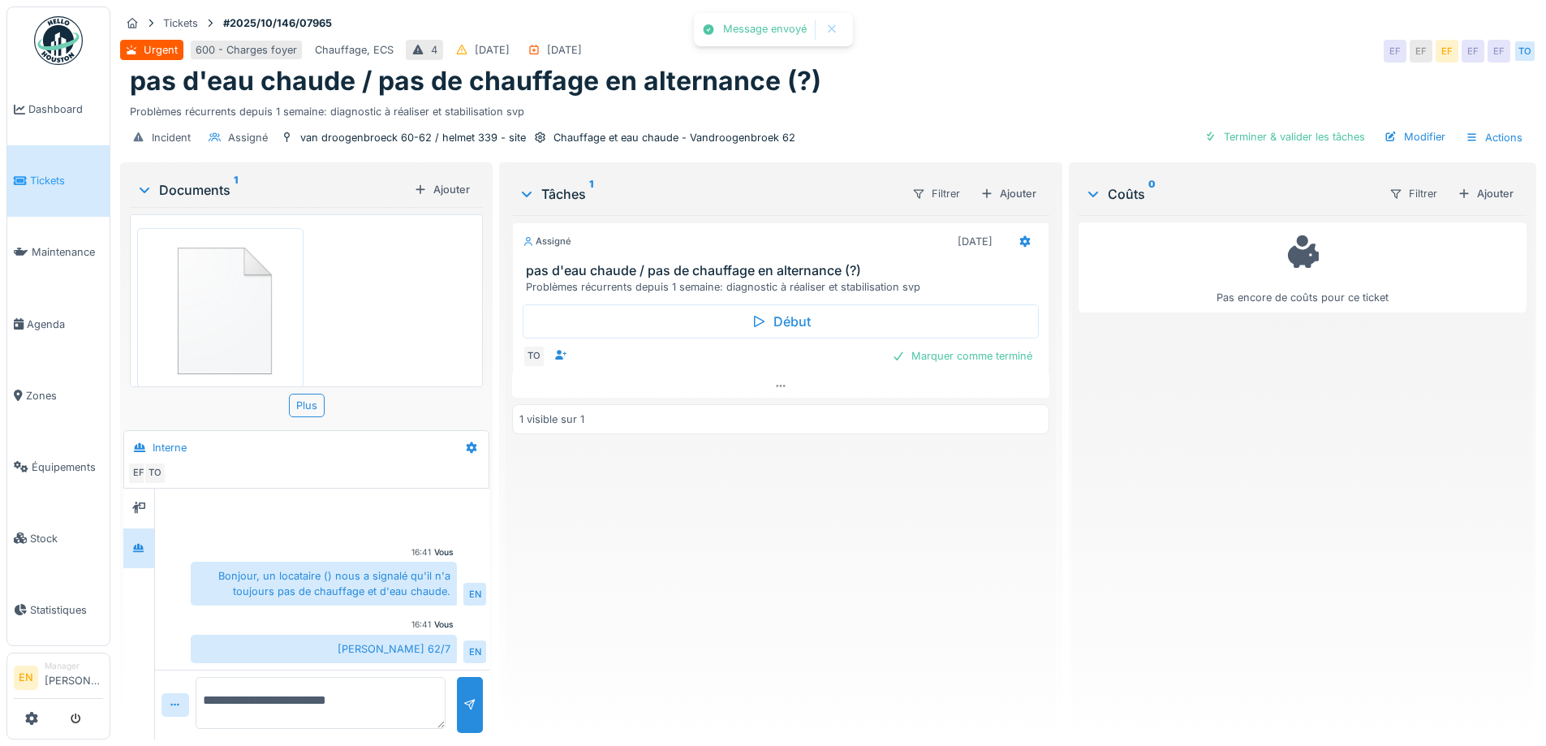
click at [637, 619] on div "Assigné 14/10/2025 pas d'eau chaude / pas de chauffage en alternance (?) Problè…" at bounding box center [780, 470] width 536 height 511
click at [589, 669] on div "Assigné 14/10/2025 pas d'eau chaude / pas de chauffage en alternance (?) Problè…" at bounding box center [780, 470] width 536 height 511
click at [648, 574] on div "Assigné 14/10/2025 pas d'eau chaude / pas de chauffage en alternance (?) Problè…" at bounding box center [780, 470] width 536 height 511
click at [686, 572] on div "Assigné 14/10/2025 pas d'eau chaude / pas de chauffage en alternance (?) Problè…" at bounding box center [780, 470] width 536 height 511
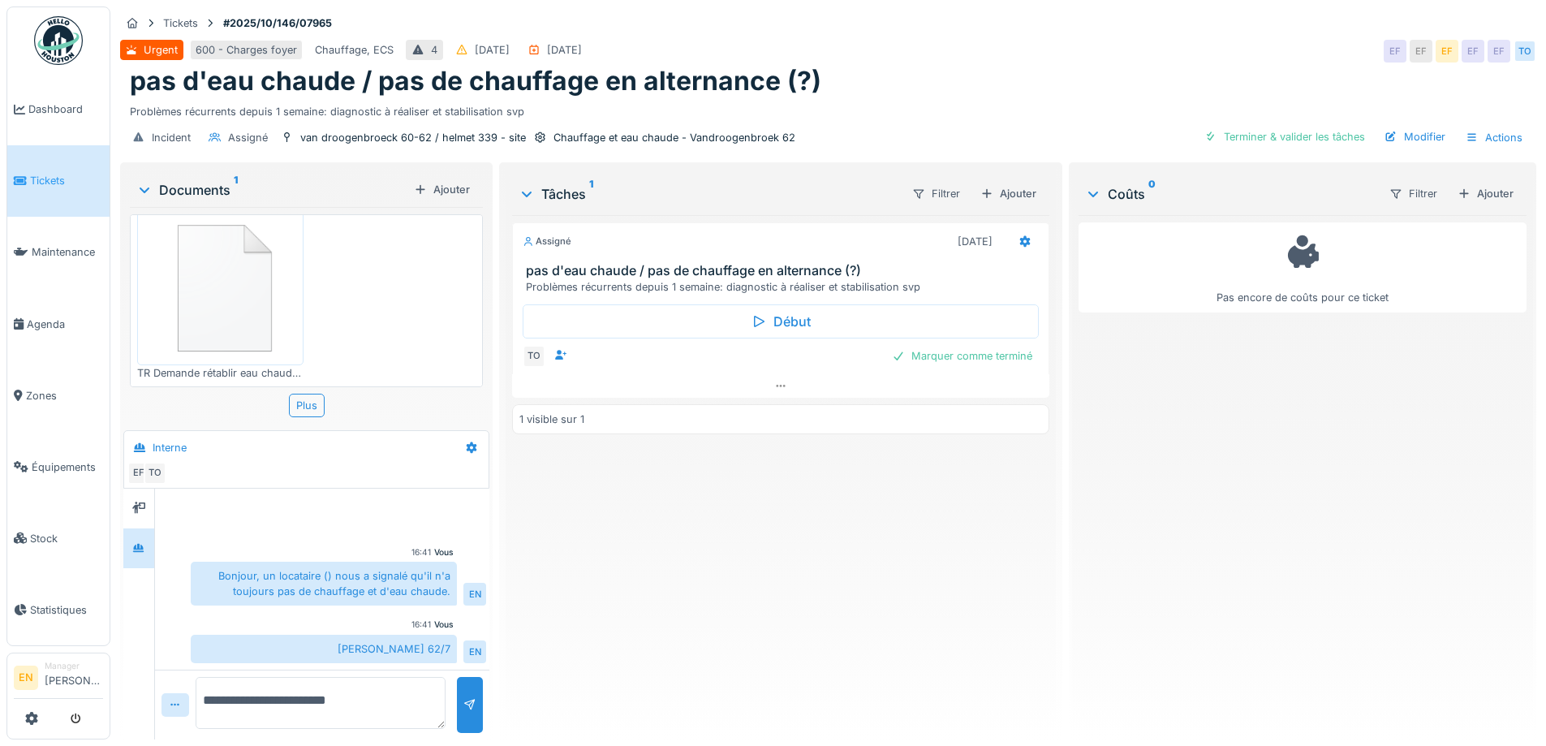
click at [944, 44] on div "Urgent 600 - Charges foyer Chauffage, ECS 4 14/10/2025 14/10/2025 EF EF EF EF E…" at bounding box center [828, 51] width 1416 height 29
click at [973, 84] on div "pas d'eau chaude / pas de chauffage en alternance (?)" at bounding box center [828, 81] width 1396 height 31
click at [875, 75] on div "pas d'eau chaude / pas de chauffage en alternance (?)" at bounding box center [828, 81] width 1396 height 31
drag, startPoint x: 776, startPoint y: 504, endPoint x: 781, endPoint y: 497, distance: 8.6
click at [776, 501] on div "Assigné 14/10/2025 pas d'eau chaude / pas de chauffage en alternance (?) Problè…" at bounding box center [780, 470] width 536 height 511
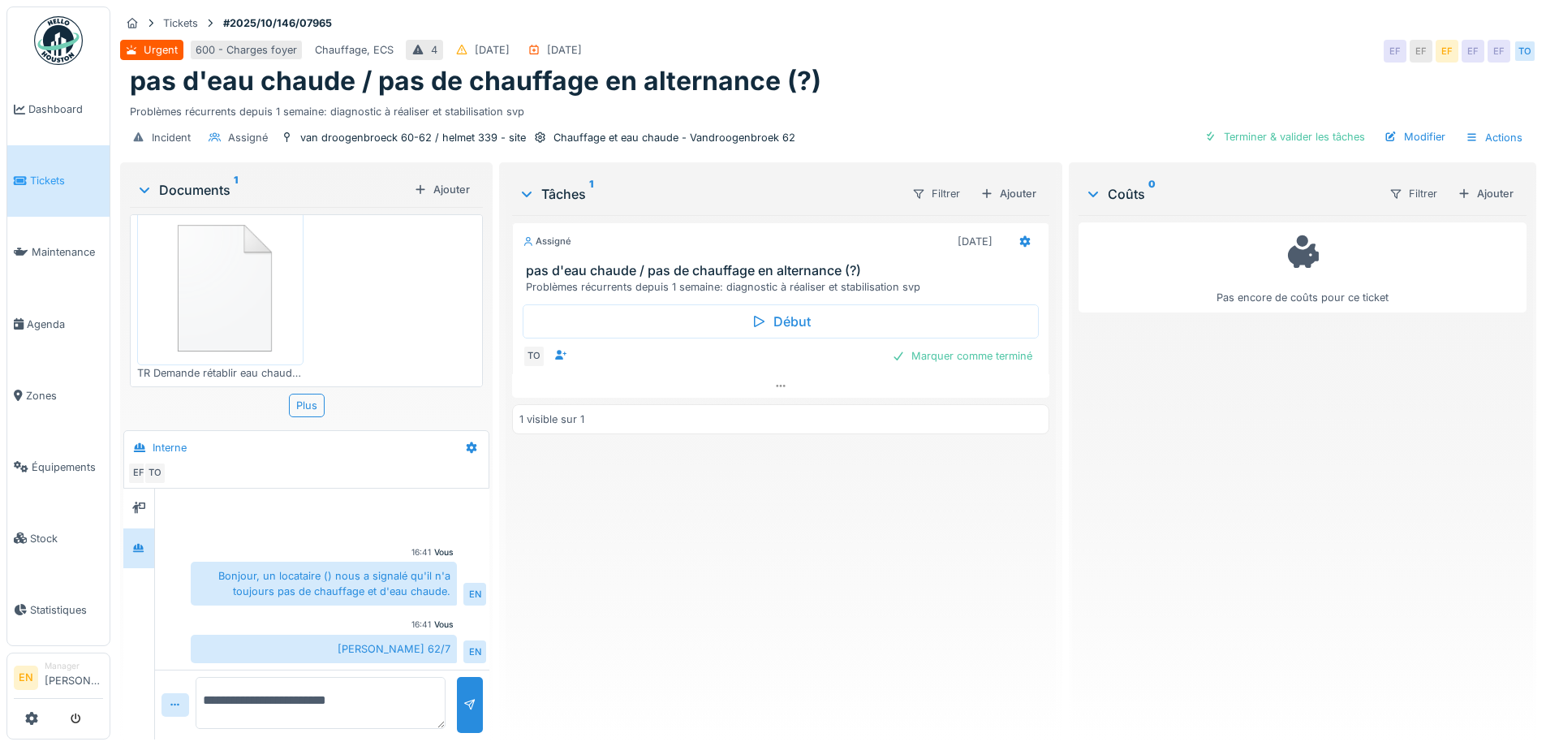
click at [924, 97] on div "Problèmes récurrents depuis 1 semaine: diagnostic à réaliser et stabilisation s…" at bounding box center [828, 108] width 1396 height 22
click at [819, 567] on div "Assigné 14/10/2025 pas d'eau chaude / pas de chauffage en alternance (?) Problè…" at bounding box center [780, 470] width 536 height 511
click at [830, 612] on div "Assigné 14/10/2025 pas d'eau chaude / pas de chauffage en alternance (?) Problè…" at bounding box center [780, 470] width 536 height 511
click at [1174, 66] on div "pas d'eau chaude / pas de chauffage en alternance (?)" at bounding box center [828, 81] width 1396 height 31
click at [1185, 45] on div "Urgent 600 - Charges foyer Chauffage, ECS 4 14/10/2025 14/10/2025 EF EF EF EF E…" at bounding box center [828, 51] width 1416 height 29
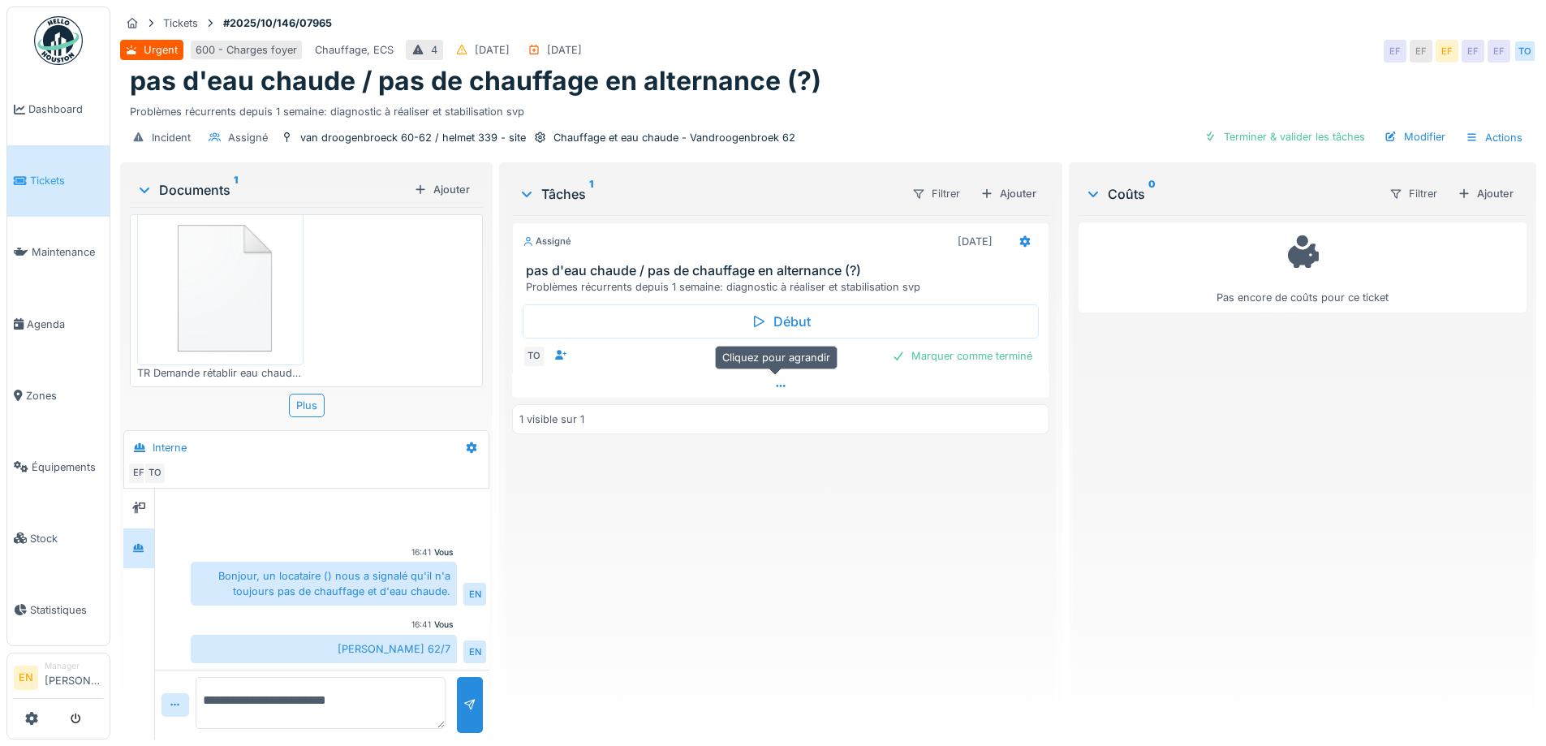
click at [776, 381] on icon at bounding box center [780, 386] width 13 height 11
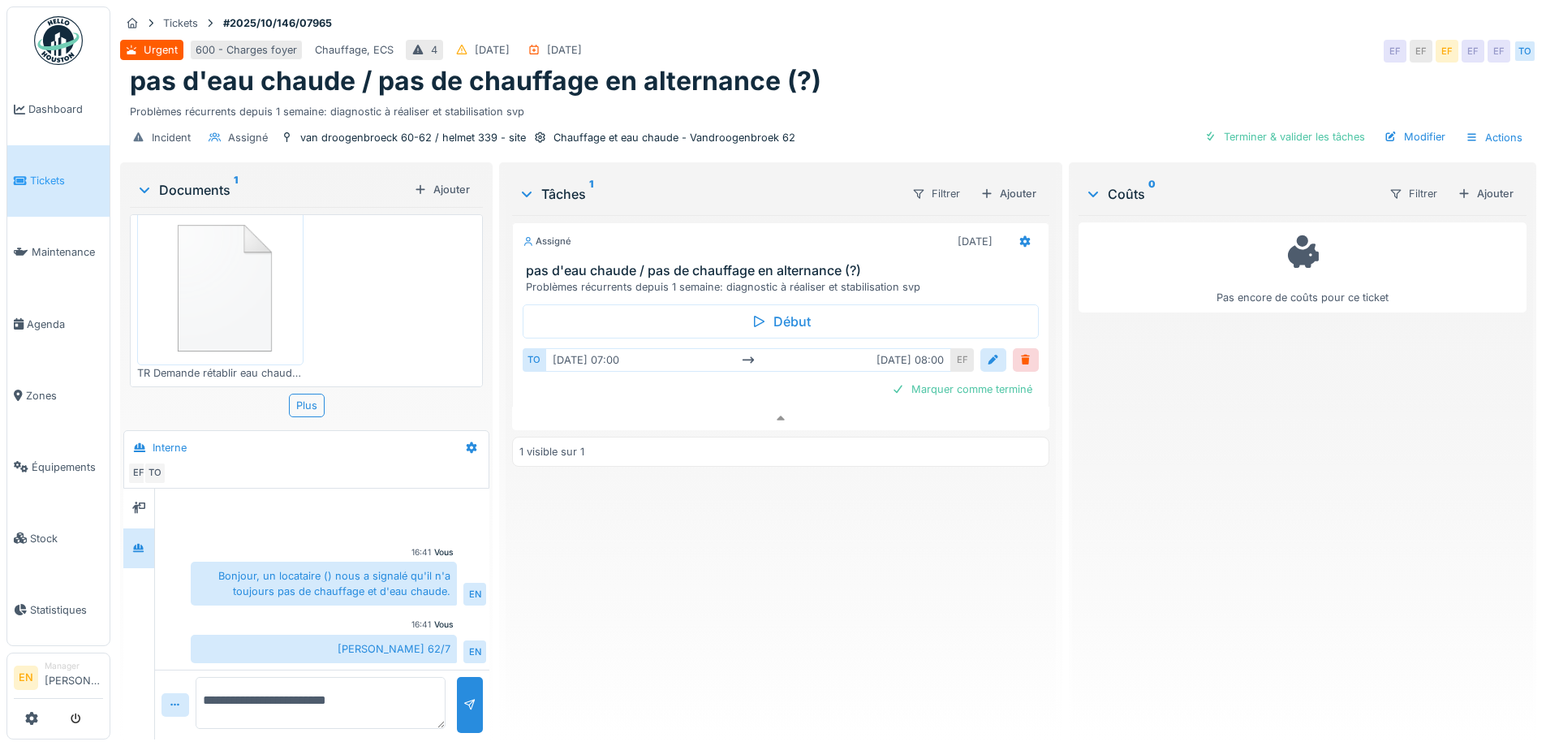
click at [740, 613] on div "Assigné 14/10/2025 pas d'eau chaude / pas de chauffage en alternance (?) Problè…" at bounding box center [780, 470] width 536 height 511
click at [1069, 37] on div "Urgent 600 - Charges foyer Chauffage, ECS 4 14/10/2025 14/10/2025 EF EF EF EF E…" at bounding box center [828, 51] width 1416 height 29
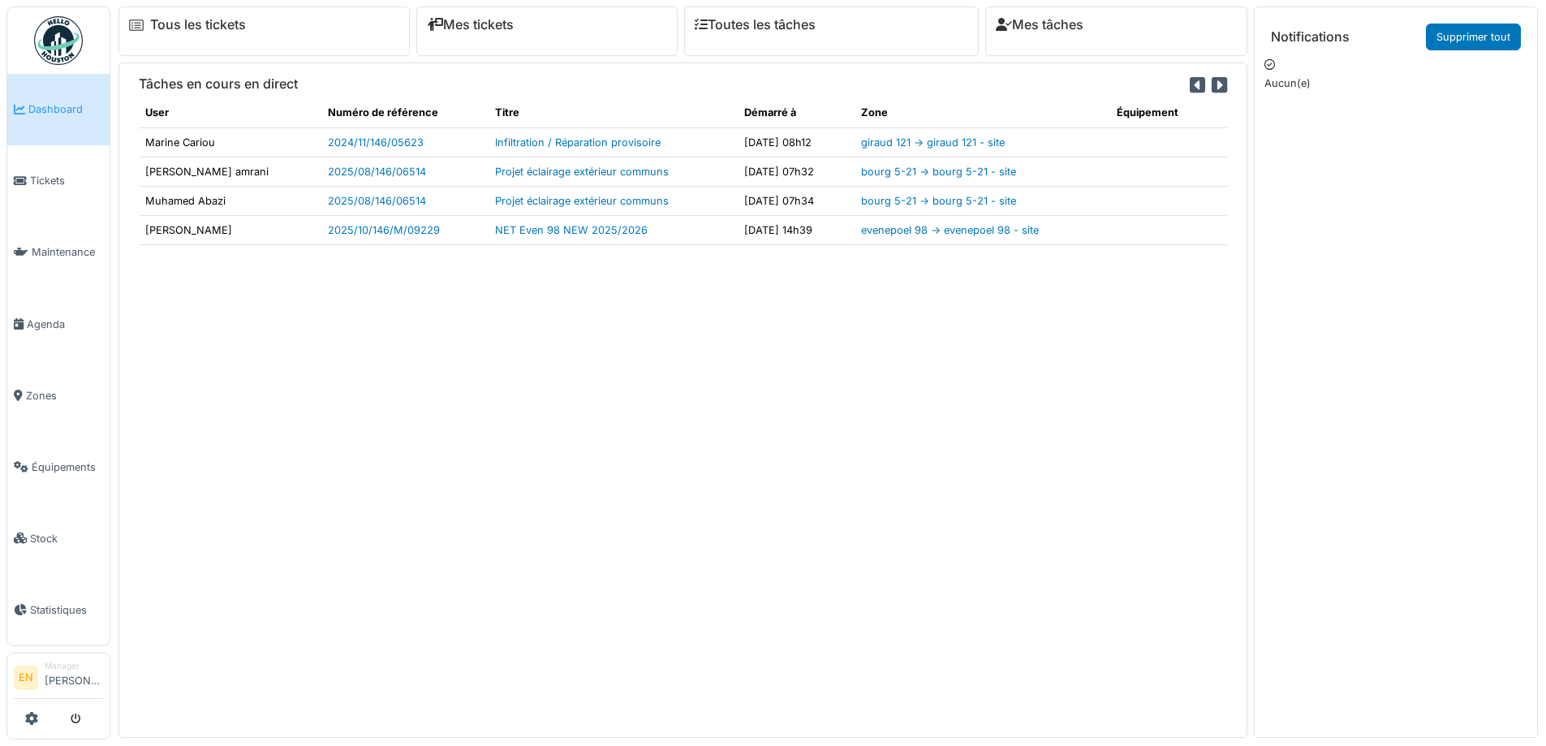
click at [515, 467] on div "Tâches en cours en direct User Numéro de référence Titre Démarré à Zone Équipem…" at bounding box center [682, 399] width 1129 height 674
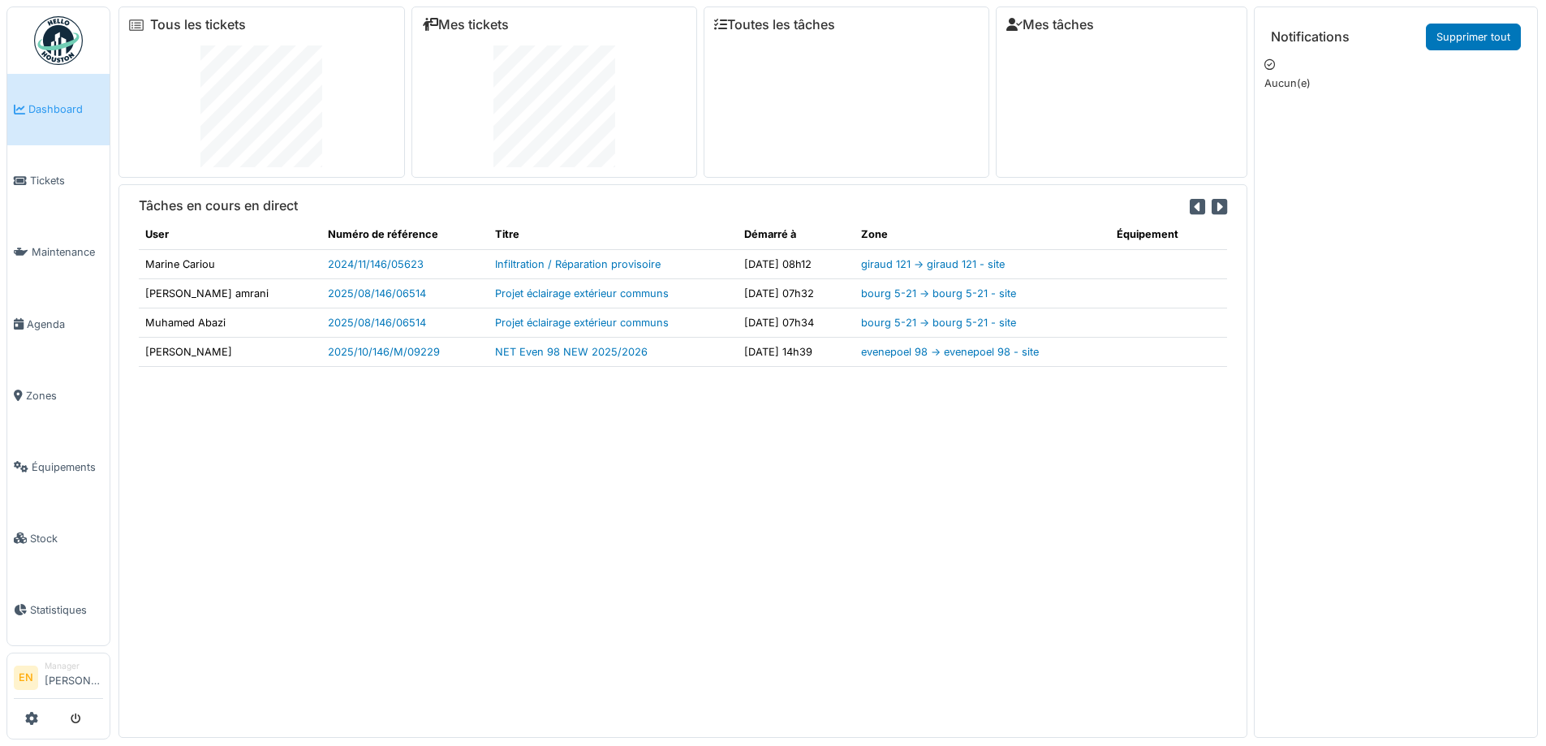
click at [480, 626] on div "Tâches en cours en direct User Numéro de référence Titre Démarré à Zone Équipem…" at bounding box center [682, 460] width 1129 height 553
click at [477, 695] on div "Tâches en cours en direct User Numéro de référence Titre Démarré à Zone Équipem…" at bounding box center [682, 460] width 1129 height 553
click at [587, 579] on div "Tâches en cours en direct User Numéro de référence Titre Démarré à Zone Équipem…" at bounding box center [682, 460] width 1129 height 553
click at [556, 531] on div "Tâches en cours en direct User Numéro de référence Titre Démarré à Zone Équipem…" at bounding box center [682, 460] width 1129 height 553
click at [625, 544] on div "Tâches en cours en direct User Numéro de référence Titre Démarré à Zone Équipem…" at bounding box center [682, 460] width 1129 height 553
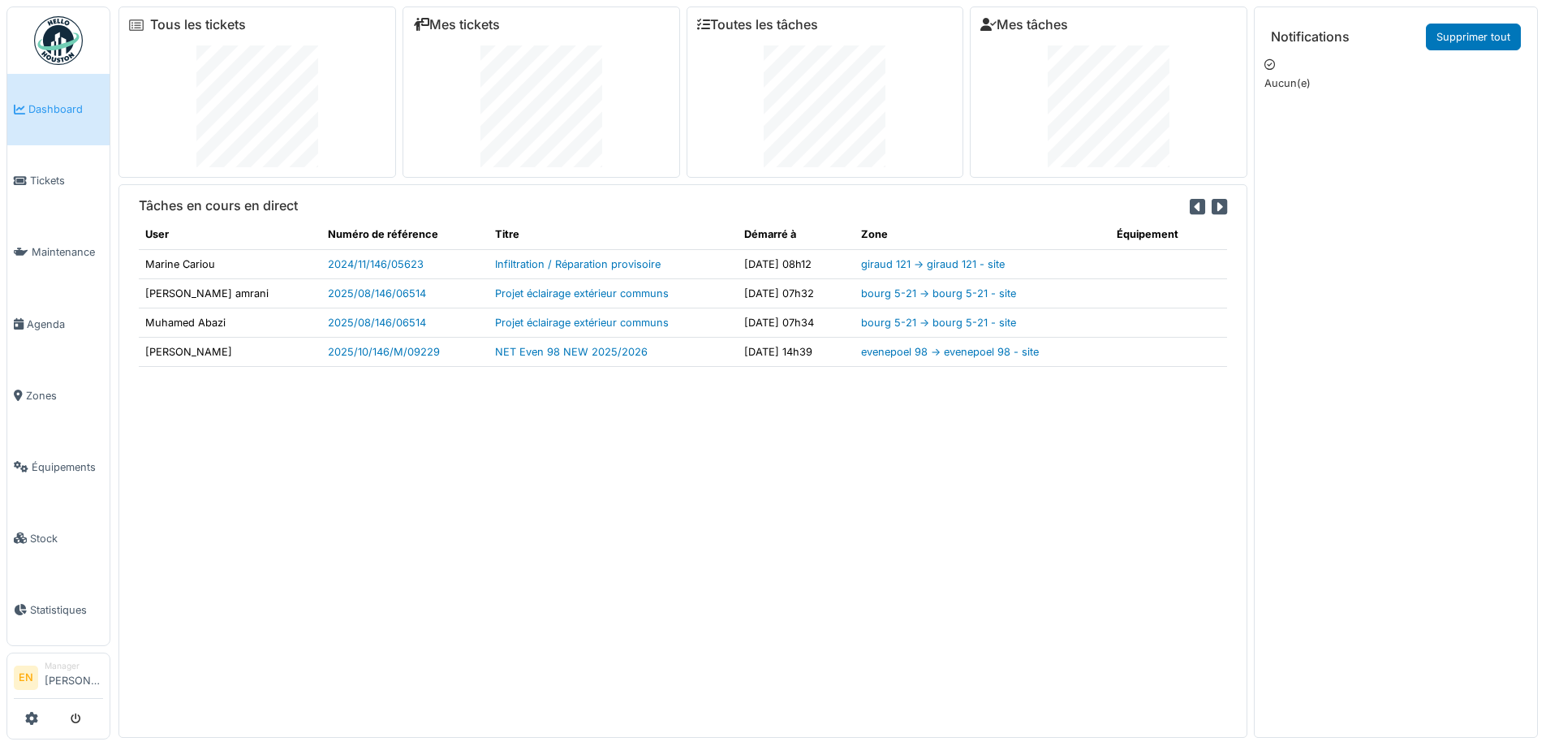
click at [585, 521] on div "Tâches en cours en direct User Numéro de référence Titre Démarré à Zone Équipem…" at bounding box center [682, 460] width 1129 height 553
click at [970, 531] on div "Tâches en cours en direct User Numéro de référence Titre Démarré à Zone Équipem…" at bounding box center [682, 460] width 1129 height 553
